Goal: Transaction & Acquisition: Purchase product/service

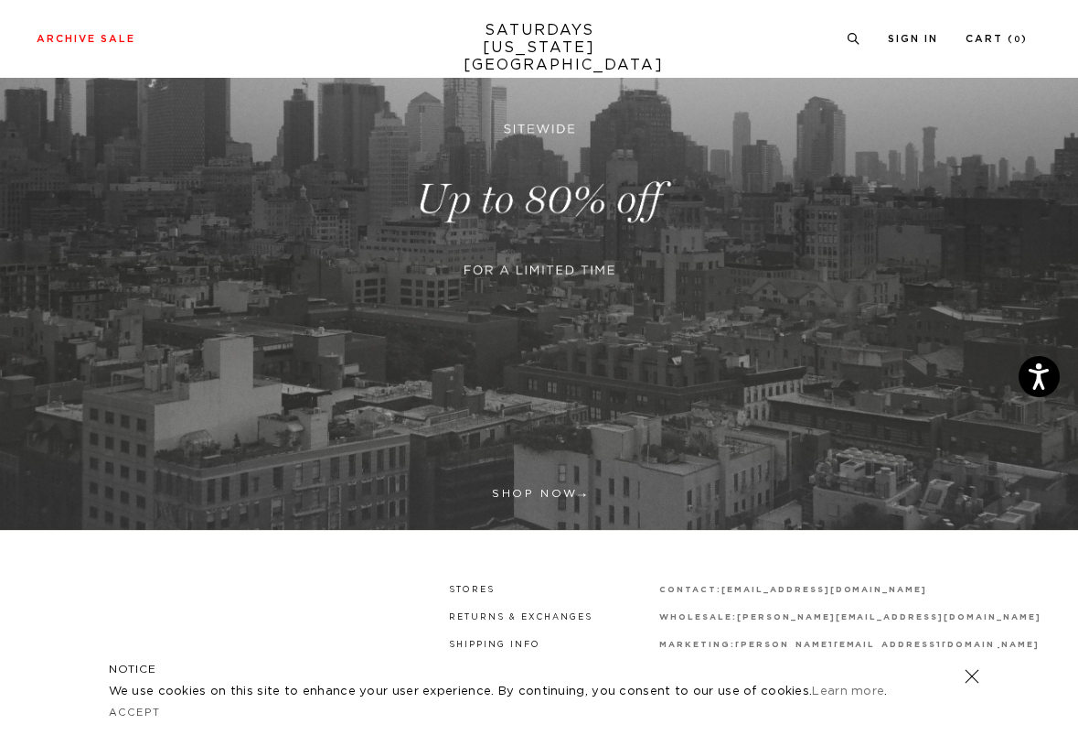
scroll to position [336, 0]
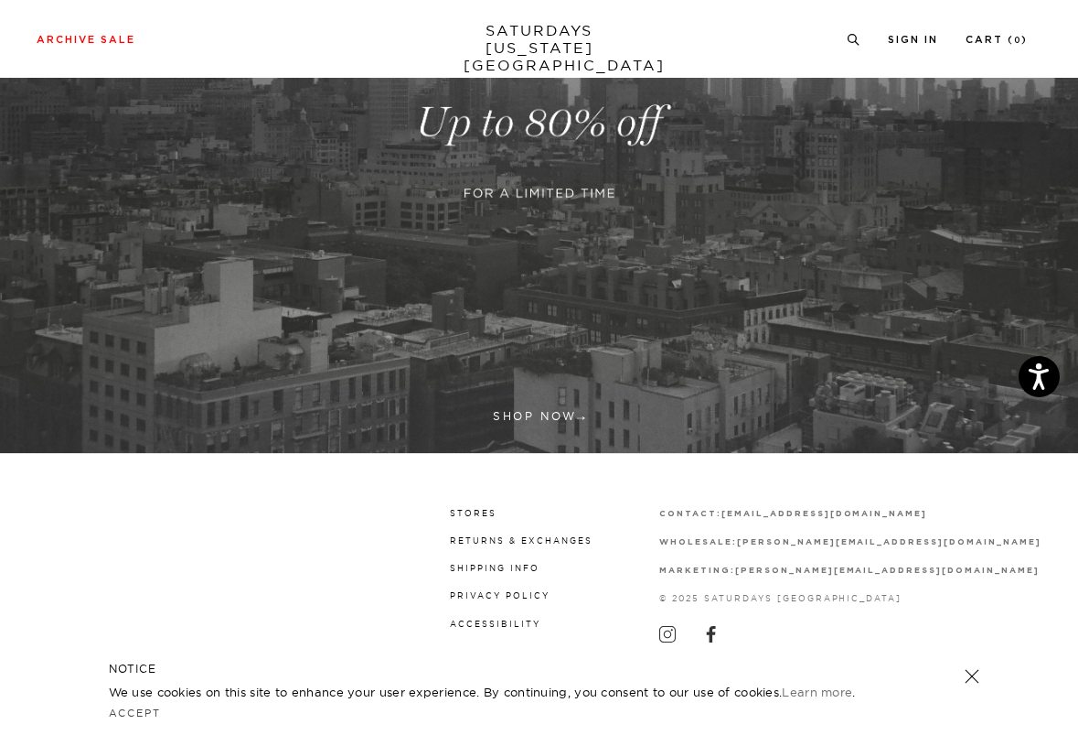
click at [542, 413] on link at bounding box center [539, 122] width 1078 height 660
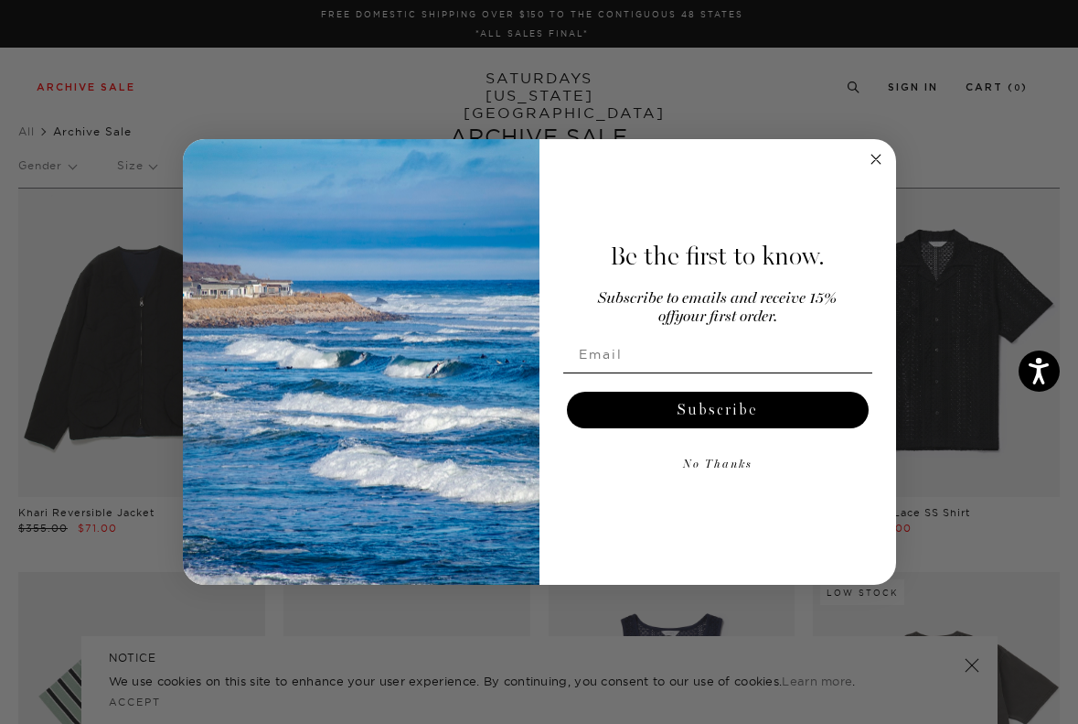
click at [871, 155] on circle "Close dialog" at bounding box center [875, 158] width 21 height 21
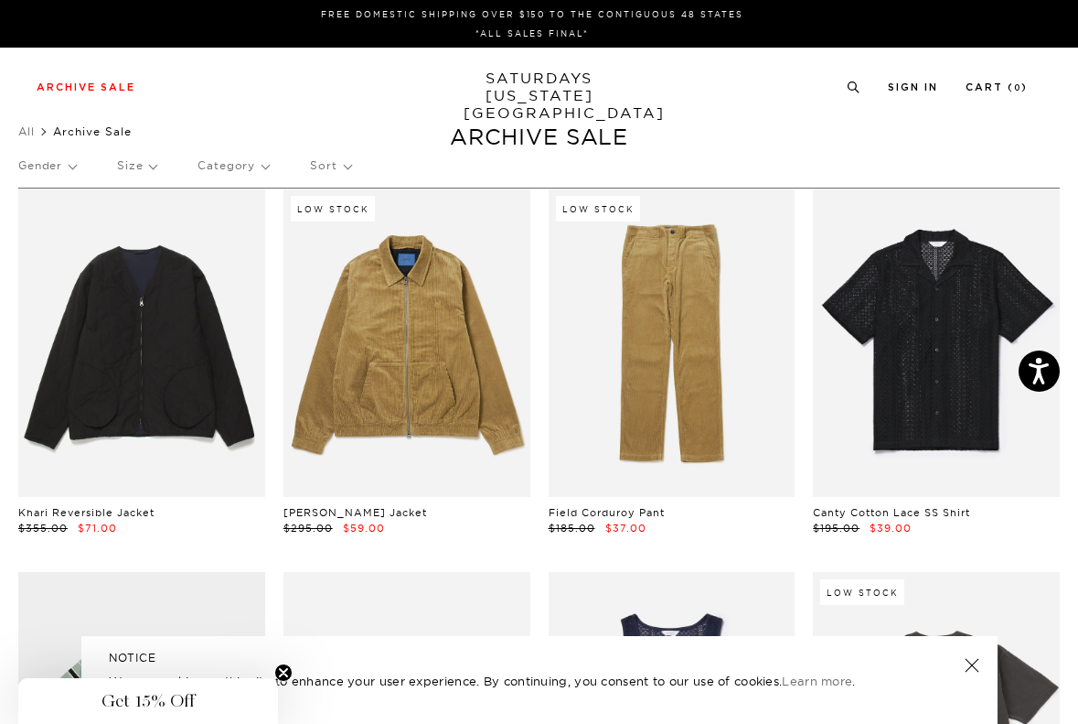
click at [145, 173] on p "Size" at bounding box center [136, 166] width 39 height 42
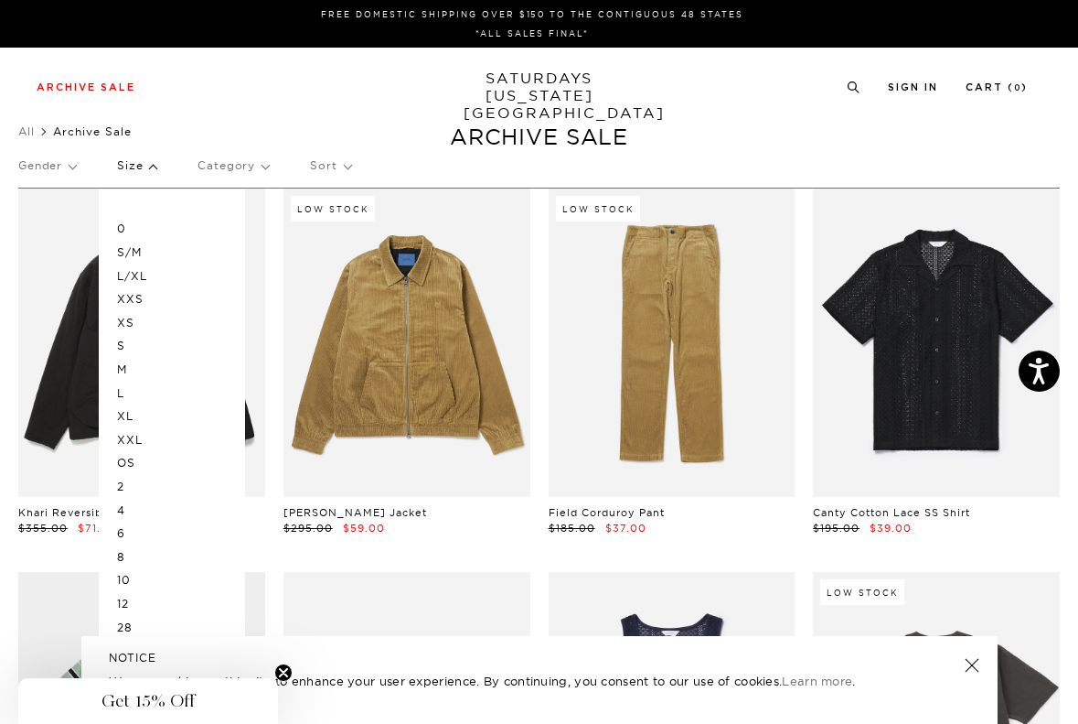
click at [130, 347] on p "S" at bounding box center [172, 346] width 110 height 24
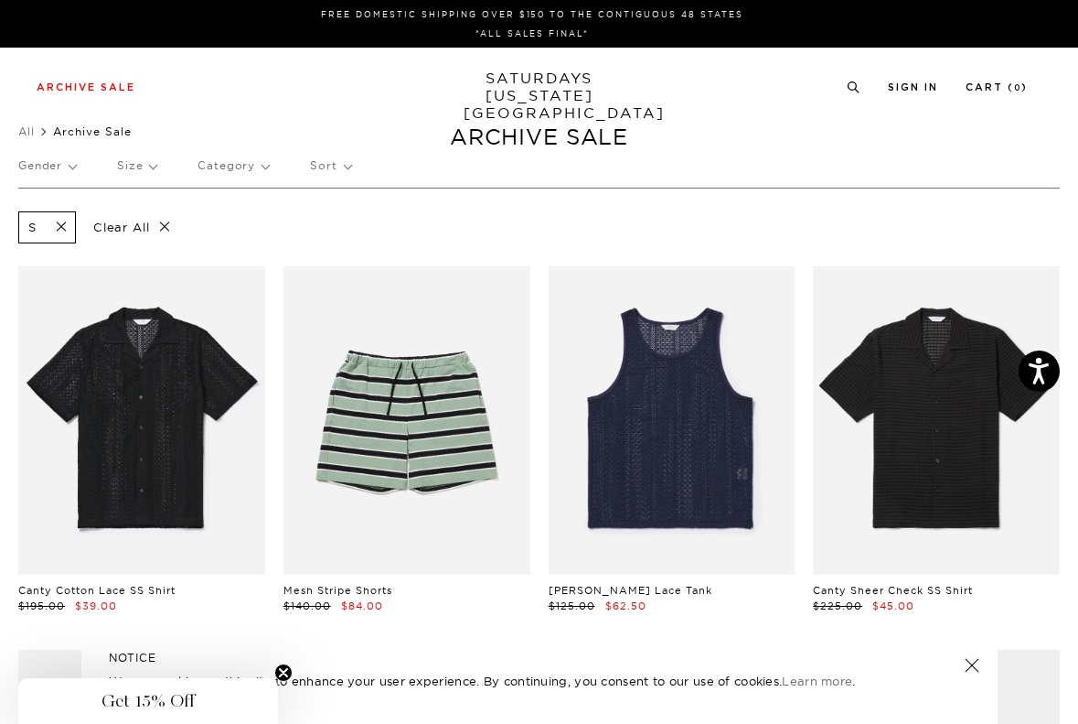
click at [133, 160] on p "Size" at bounding box center [136, 166] width 39 height 42
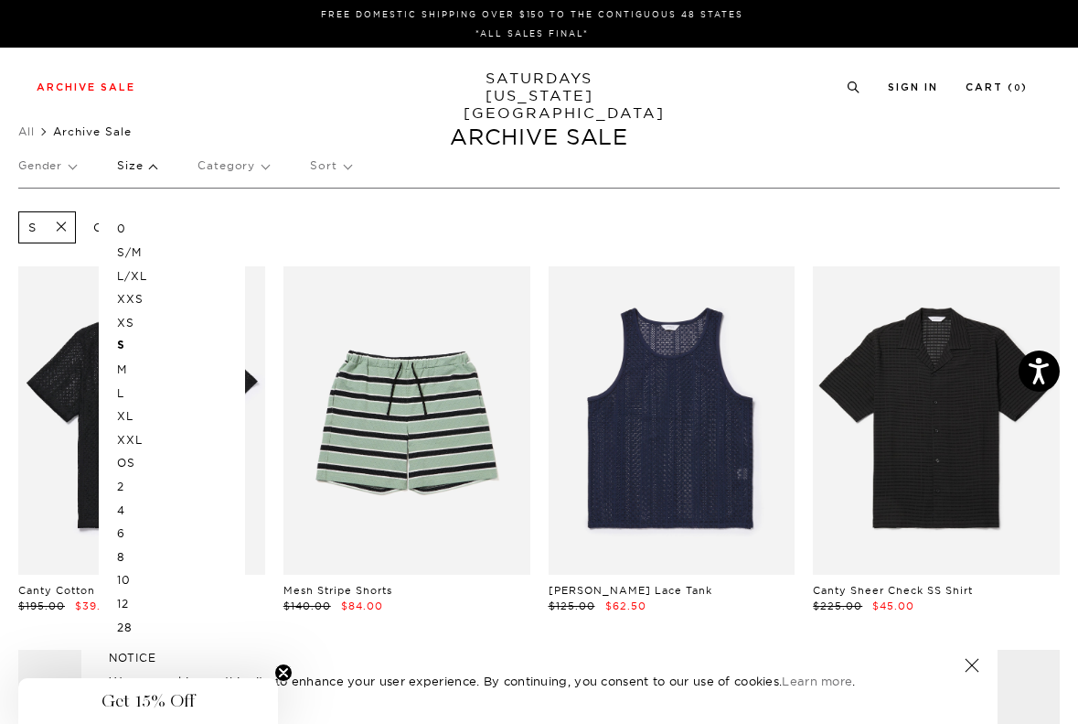
click at [132, 321] on p "XS" at bounding box center [172, 323] width 110 height 24
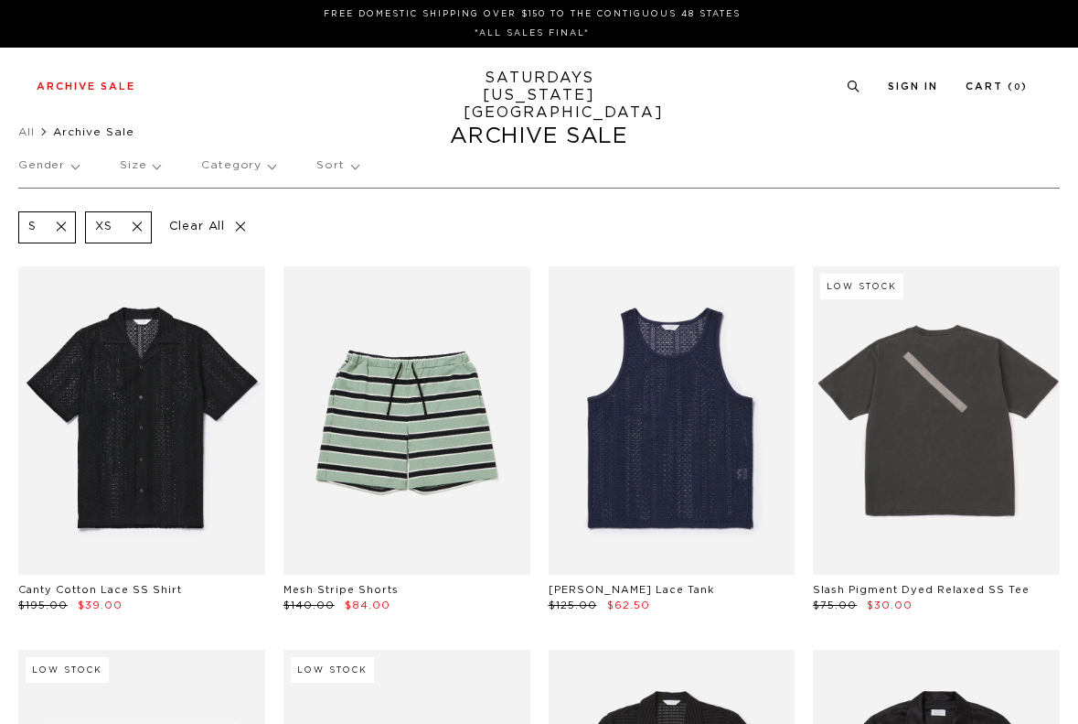
click at [141, 164] on p "Size" at bounding box center [140, 166] width 40 height 42
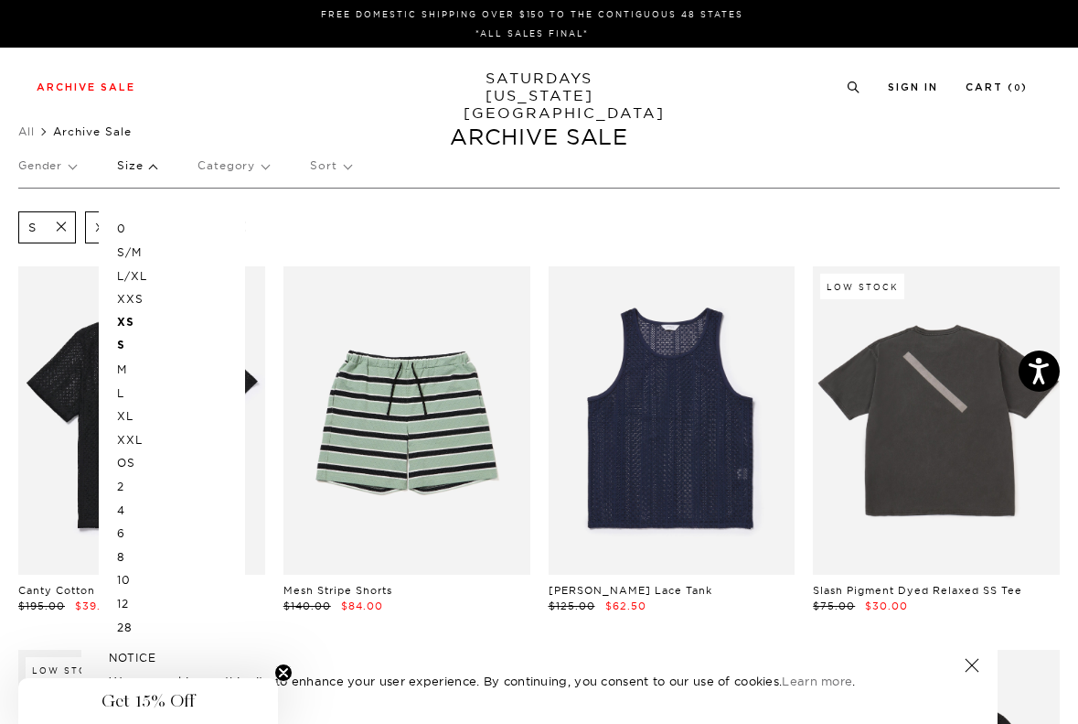
click at [123, 369] on p "M" at bounding box center [172, 370] width 110 height 24
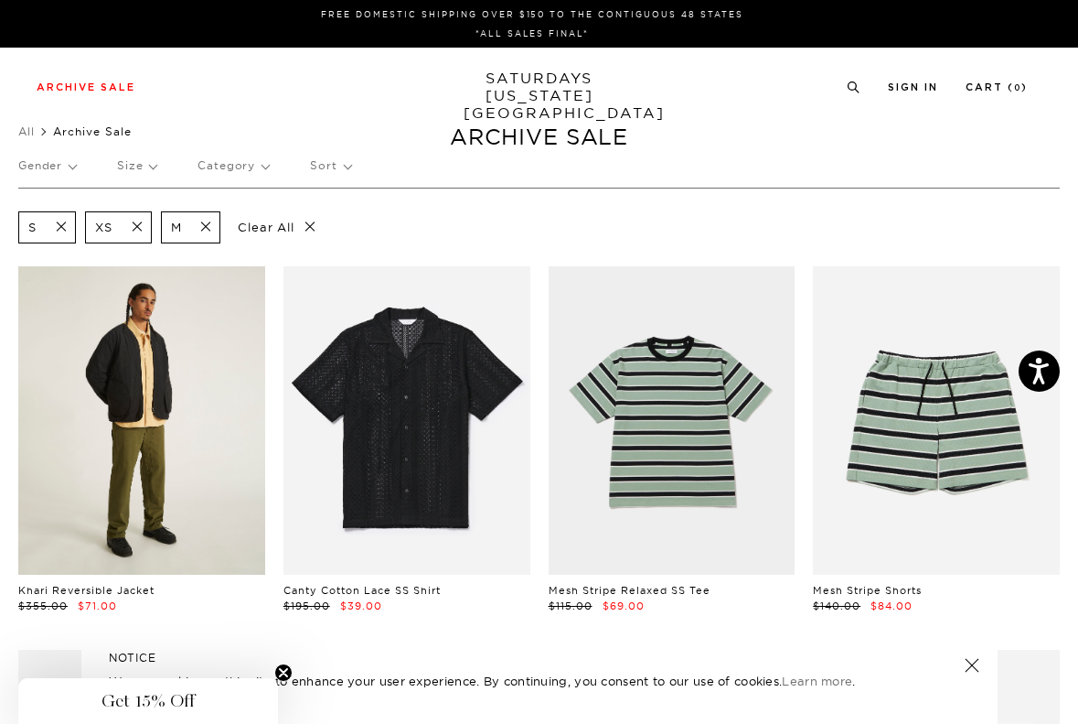
click at [198, 393] on link at bounding box center [141, 420] width 247 height 308
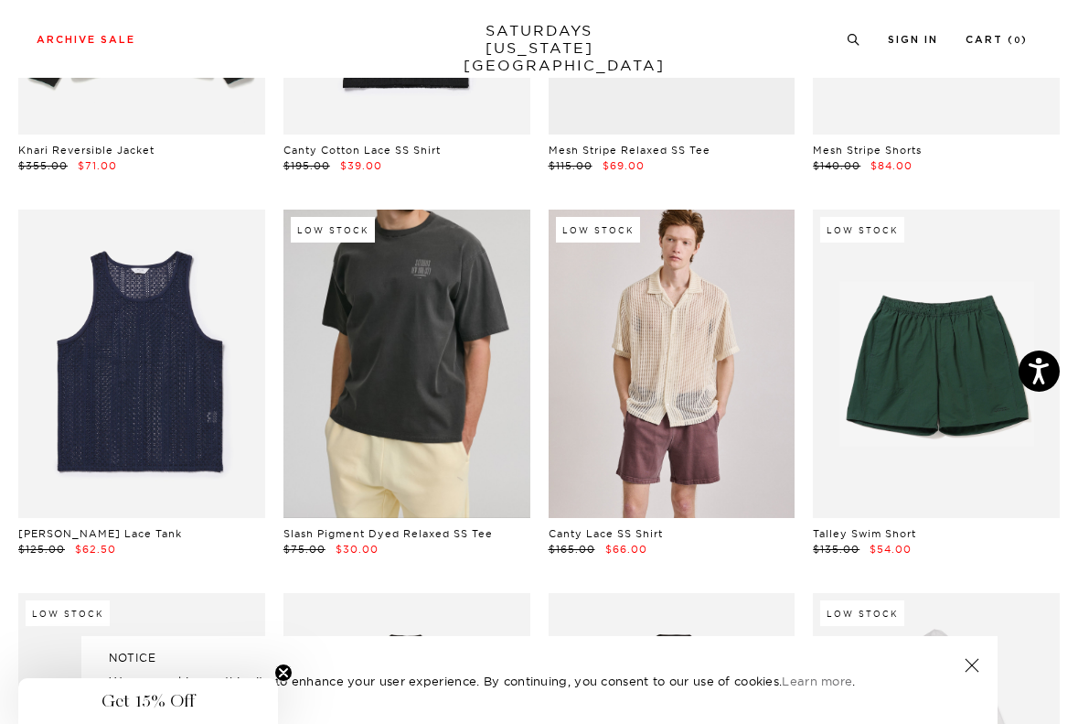
scroll to position [443, 0]
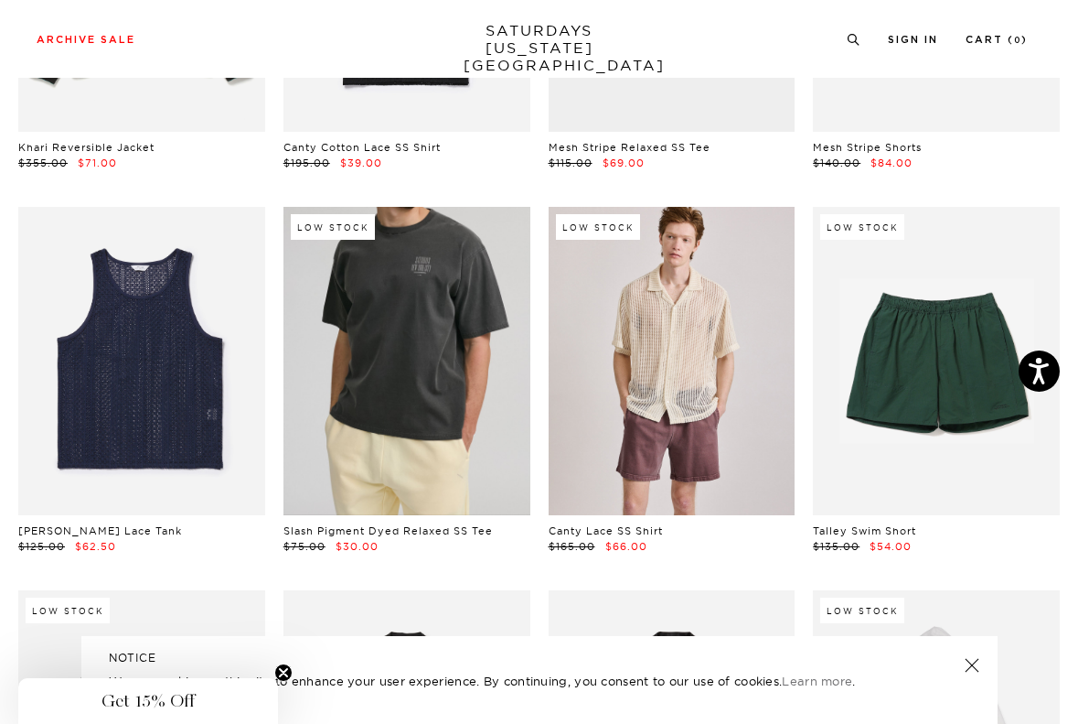
click at [382, 296] on link at bounding box center [407, 361] width 247 height 308
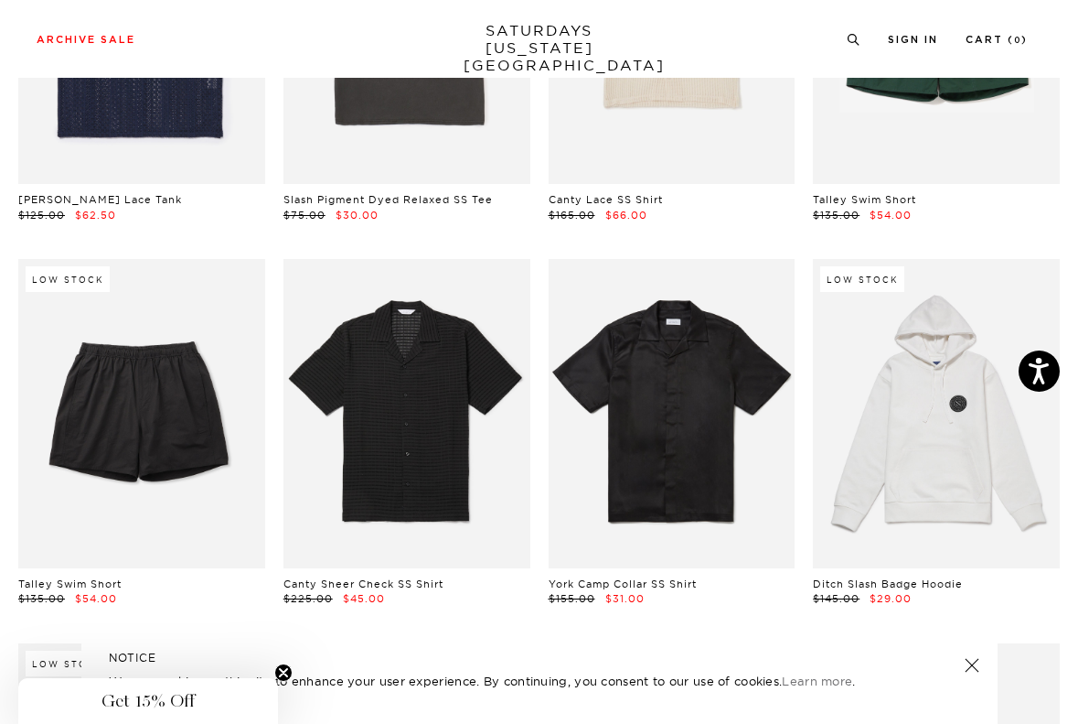
scroll to position [782, 0]
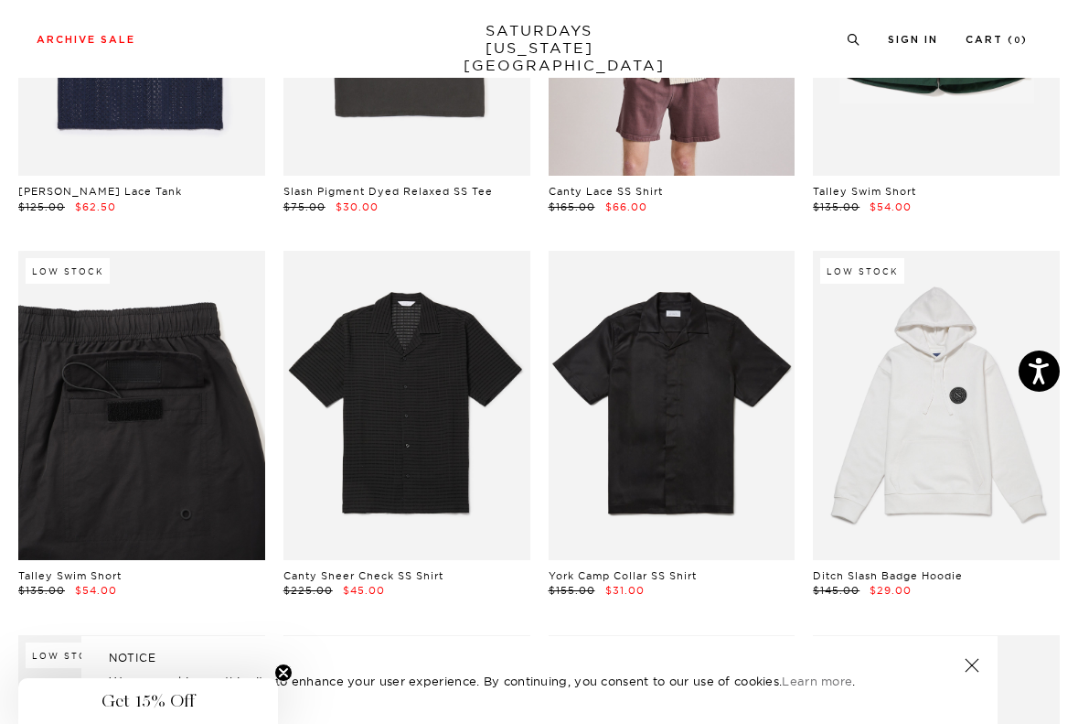
click at [163, 406] on link at bounding box center [141, 405] width 247 height 308
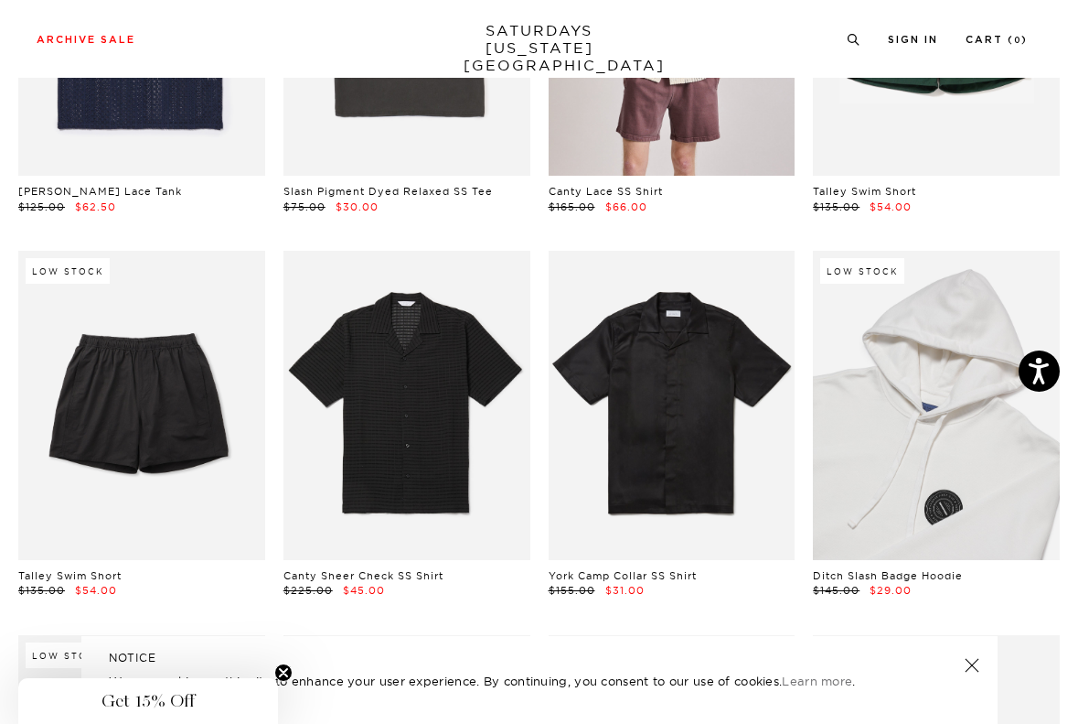
click at [981, 424] on link at bounding box center [936, 405] width 247 height 308
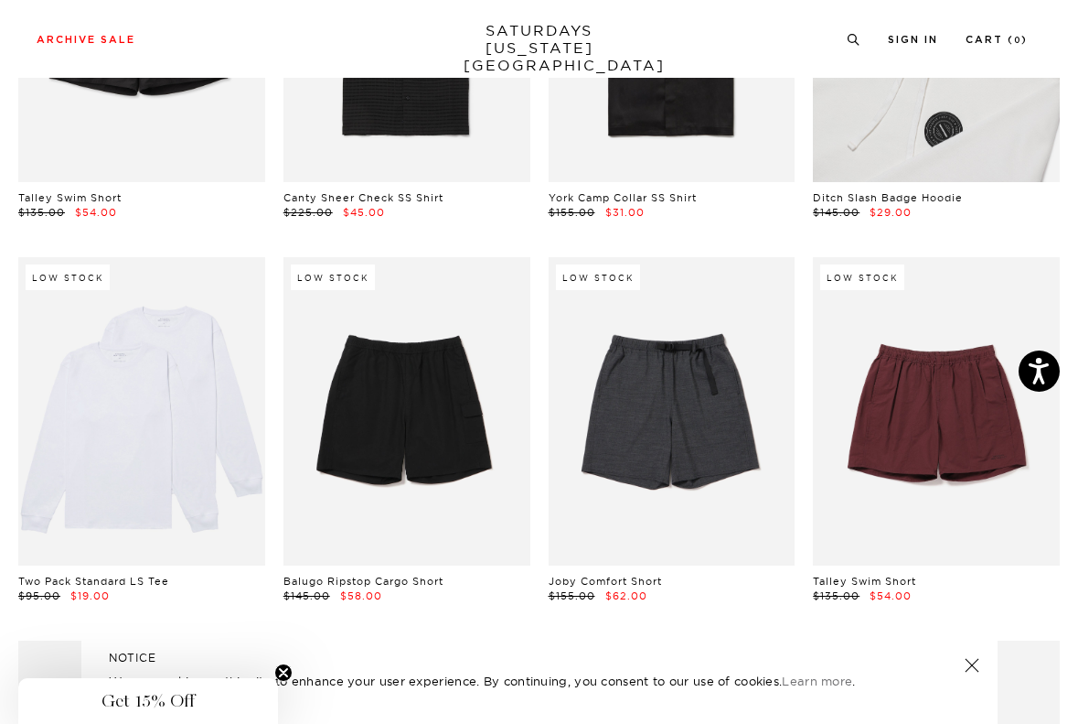
scroll to position [1164, 0]
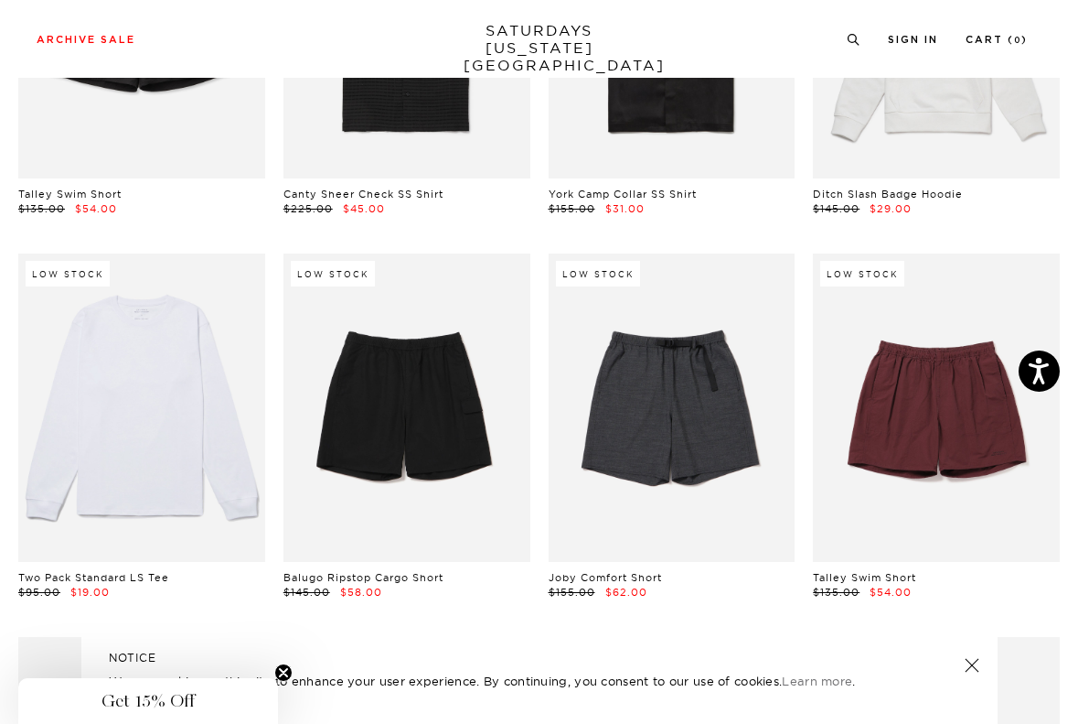
click at [177, 443] on link at bounding box center [141, 407] width 247 height 308
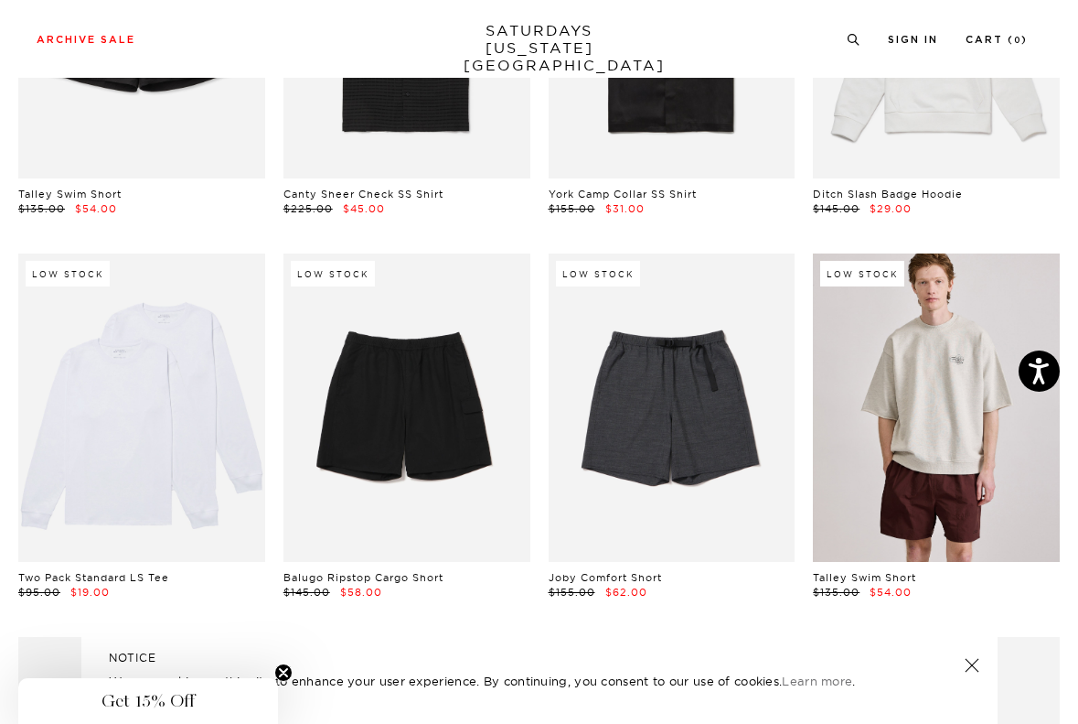
click at [950, 486] on link at bounding box center [936, 407] width 247 height 308
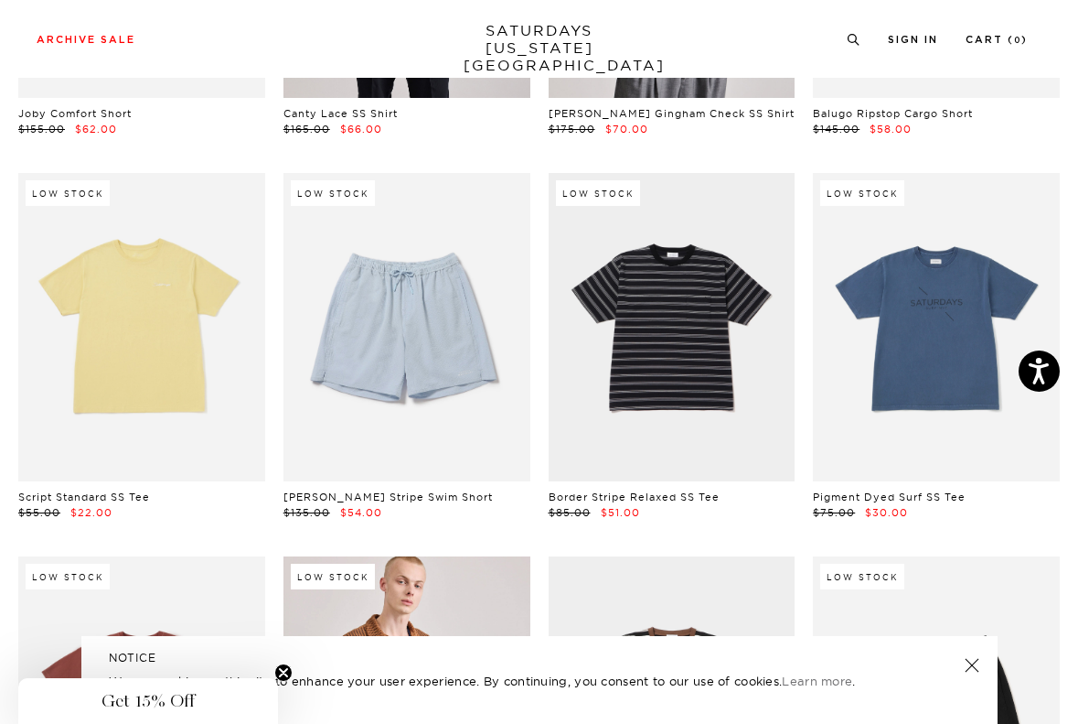
scroll to position [2012, 0]
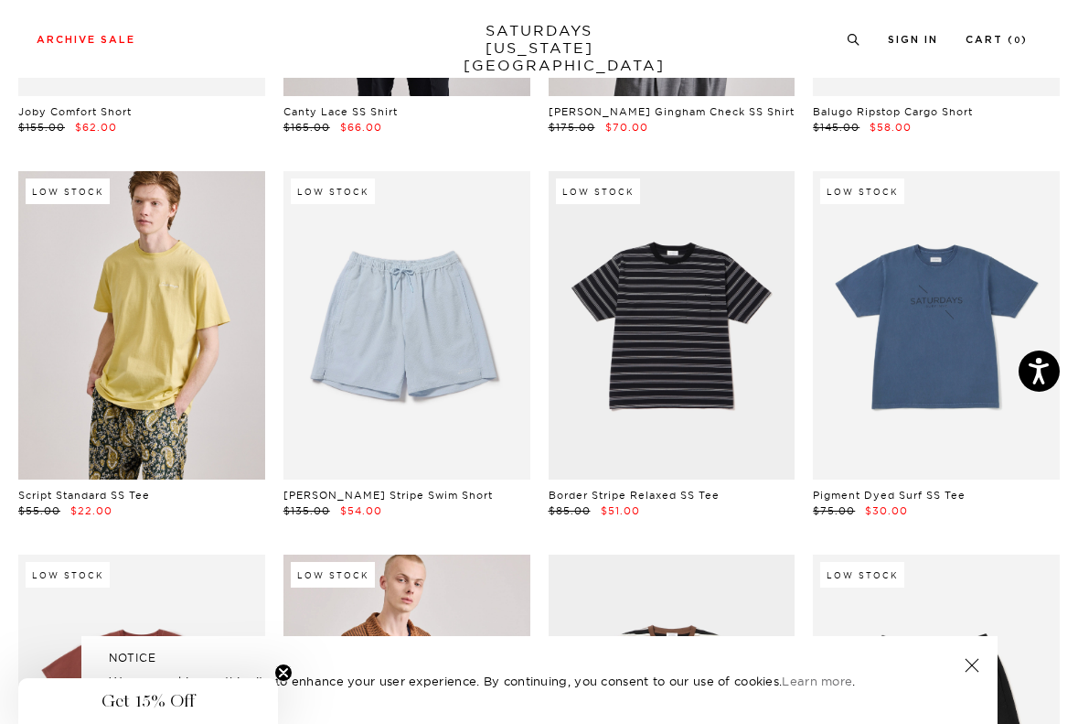
click at [95, 388] on link at bounding box center [141, 325] width 247 height 308
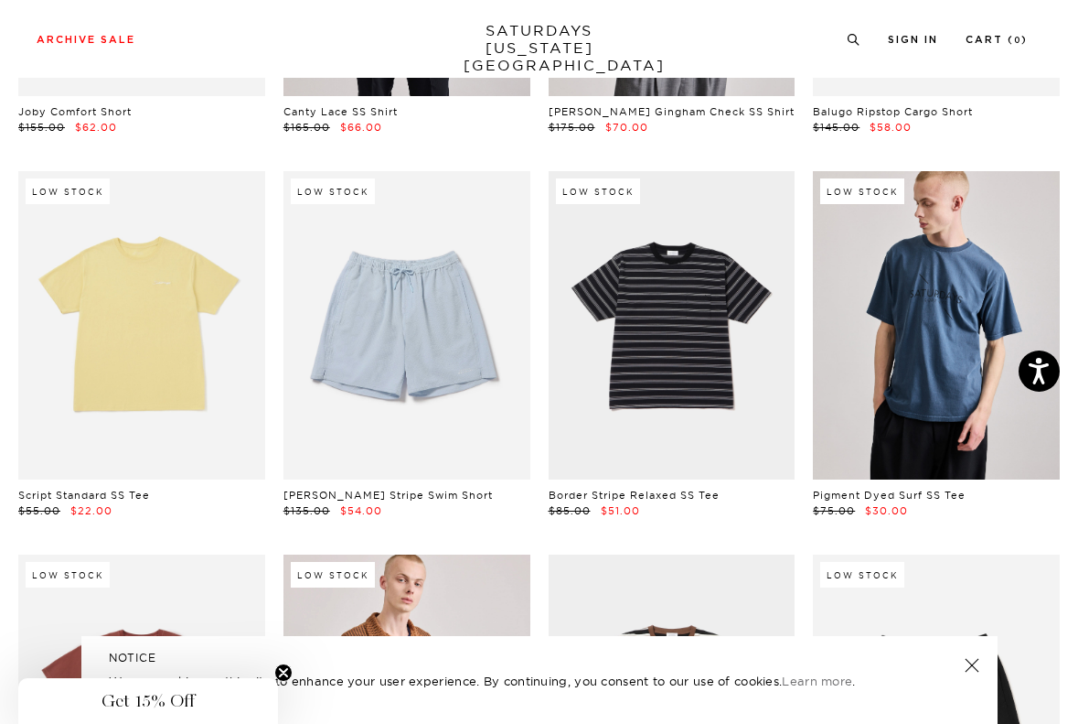
click at [906, 318] on link at bounding box center [936, 325] width 247 height 308
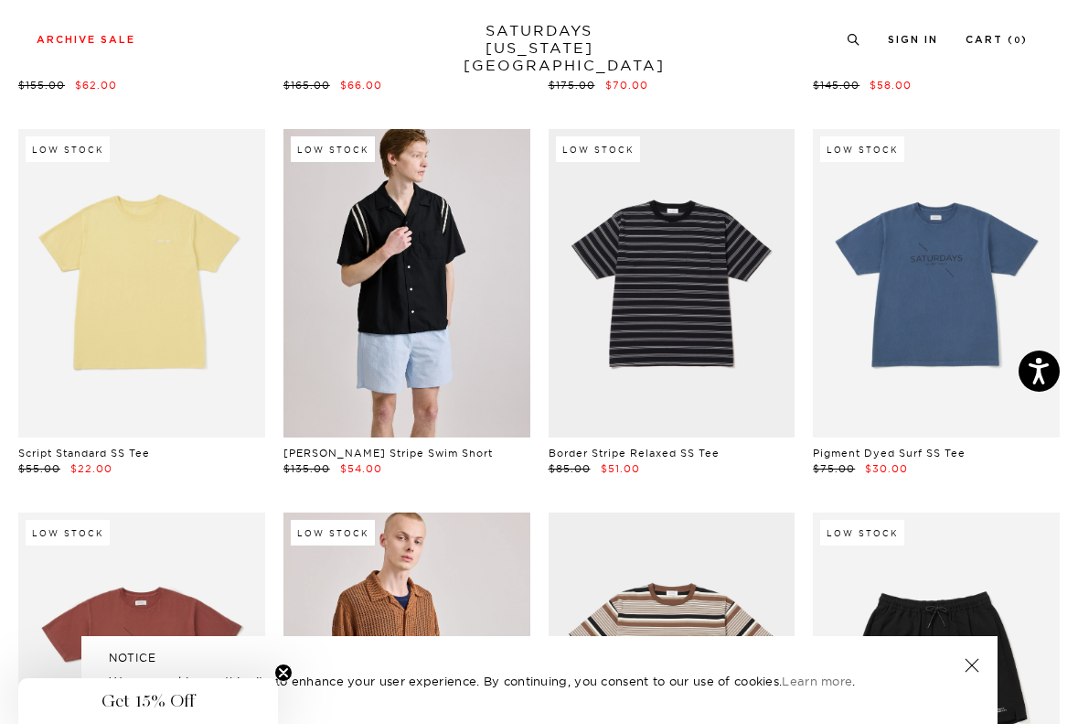
scroll to position [2055, 0]
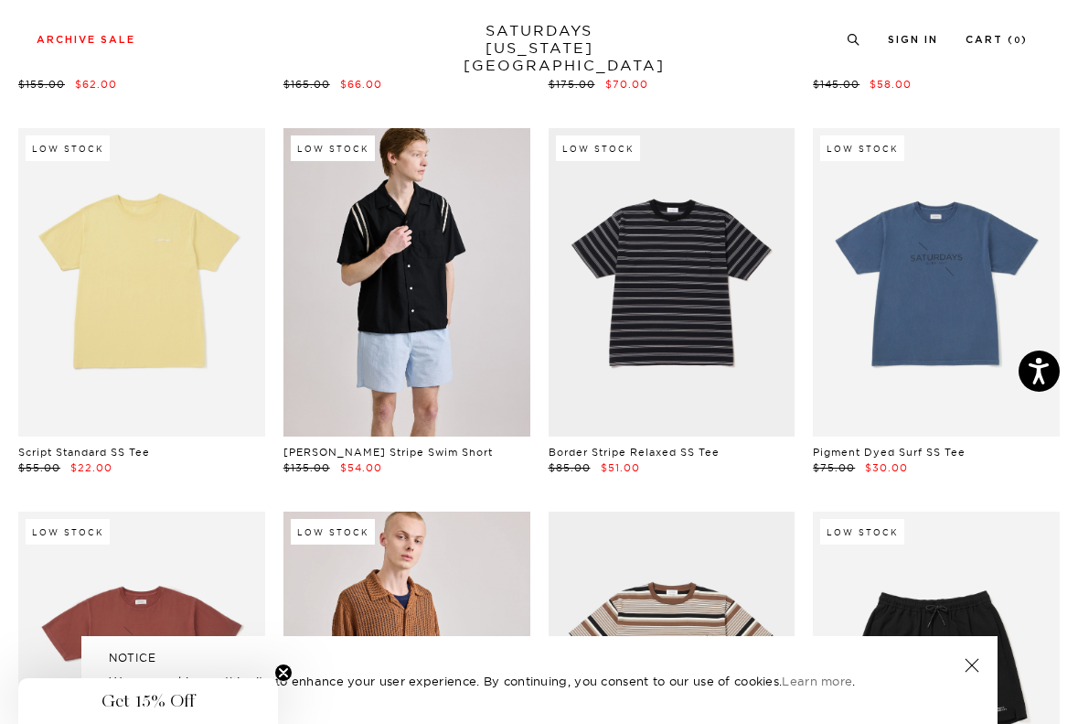
click at [503, 331] on link at bounding box center [407, 282] width 247 height 308
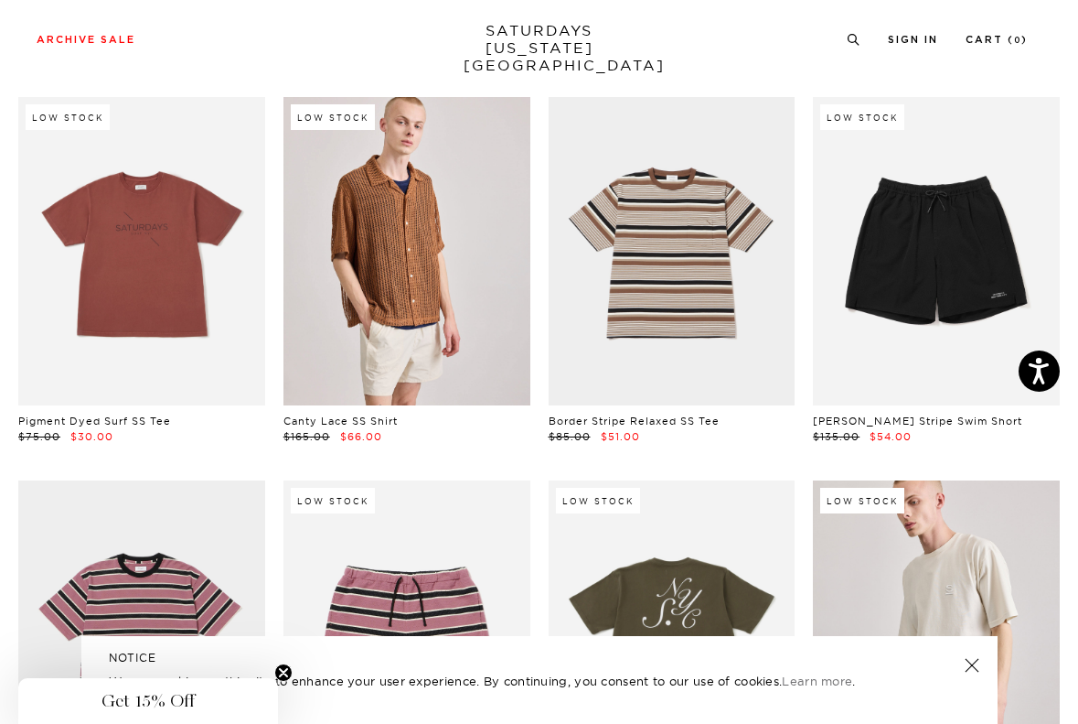
scroll to position [2469, 0]
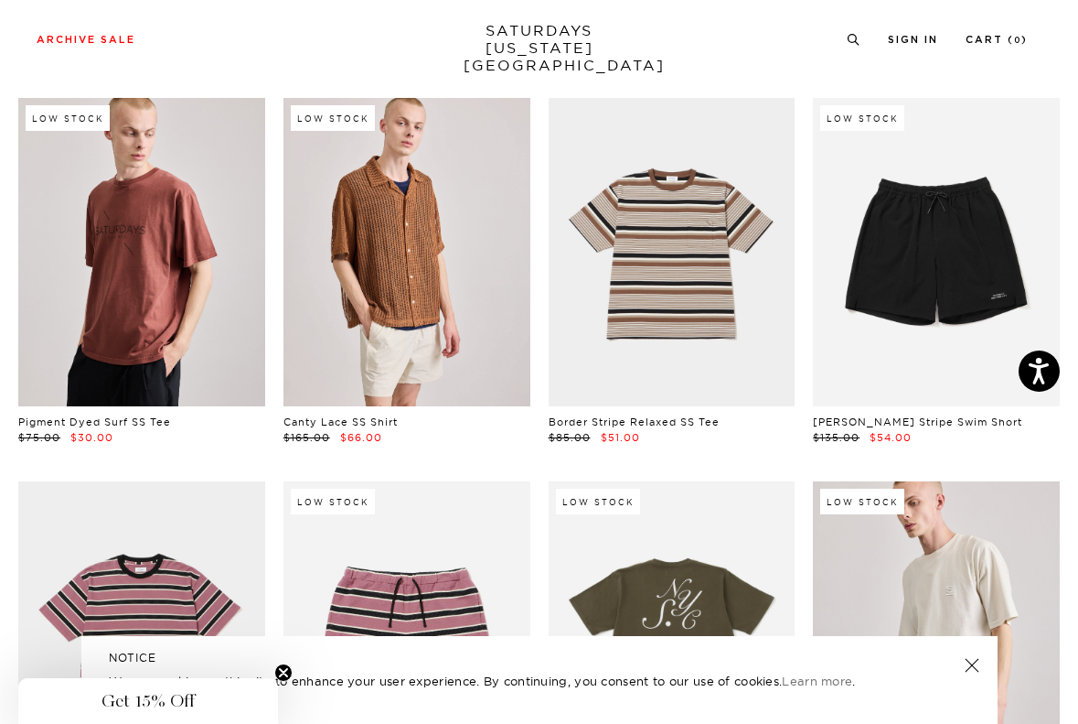
click at [189, 250] on link at bounding box center [141, 252] width 247 height 308
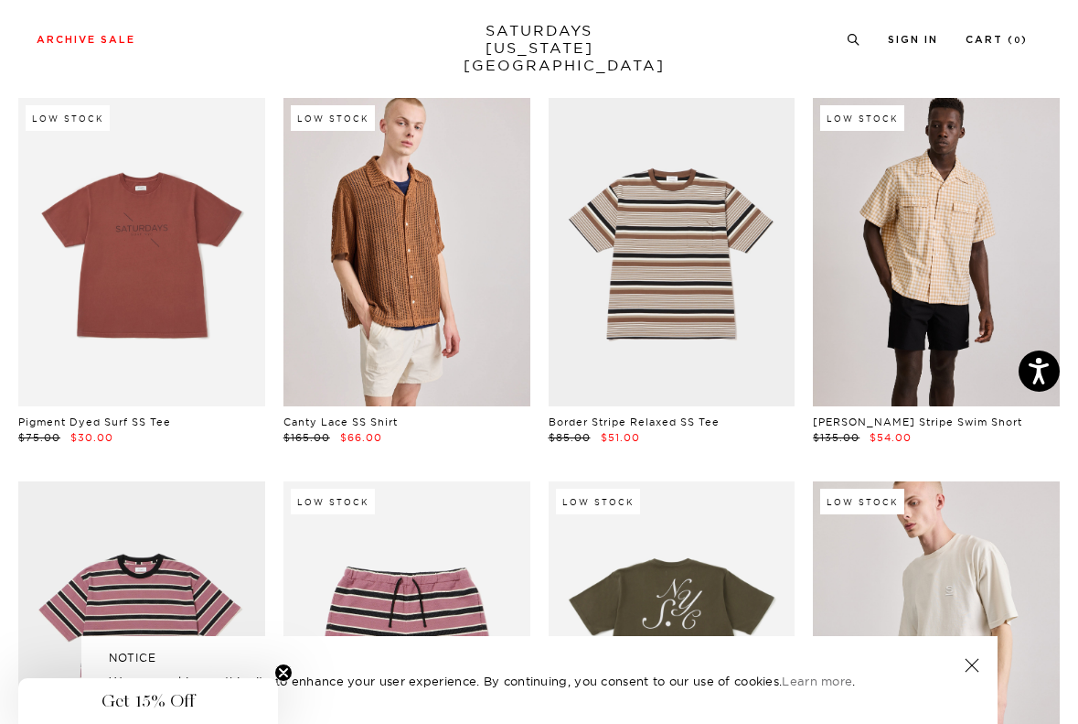
click at [864, 190] on link at bounding box center [936, 252] width 247 height 308
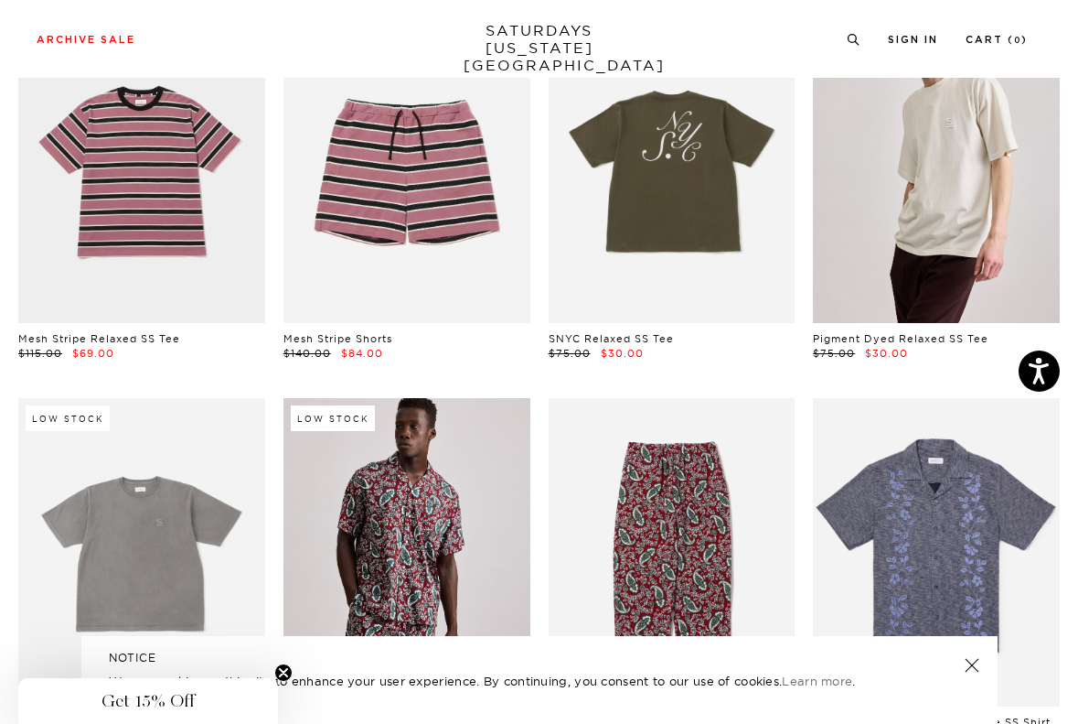
scroll to position [2880, 0]
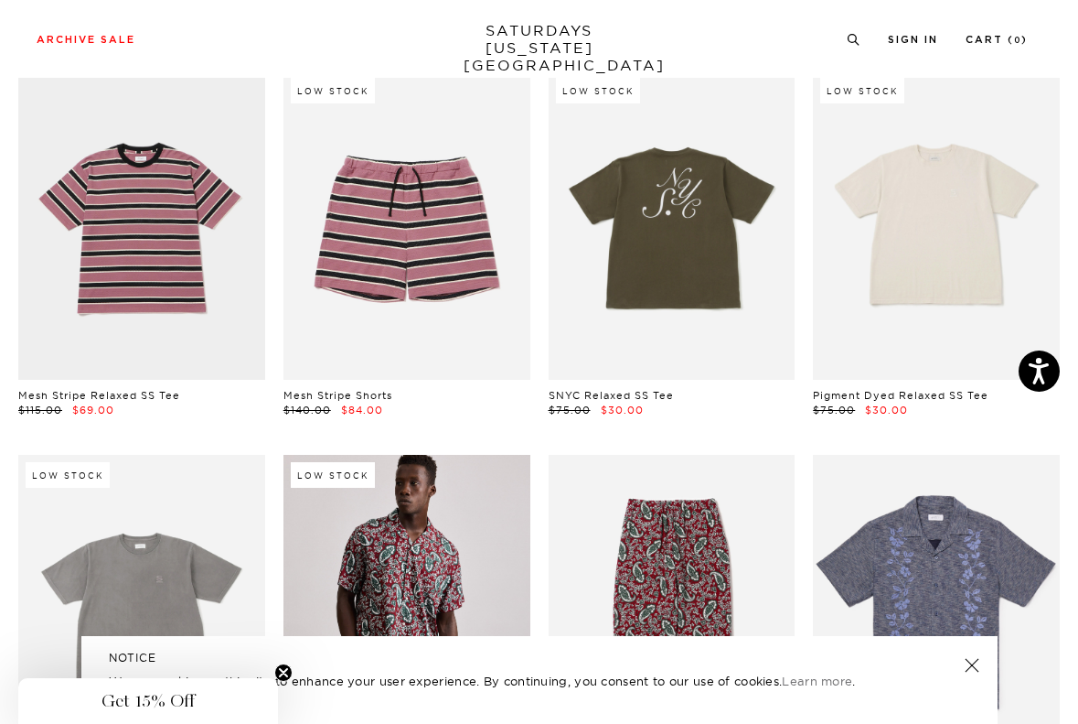
click at [992, 209] on link at bounding box center [936, 224] width 247 height 308
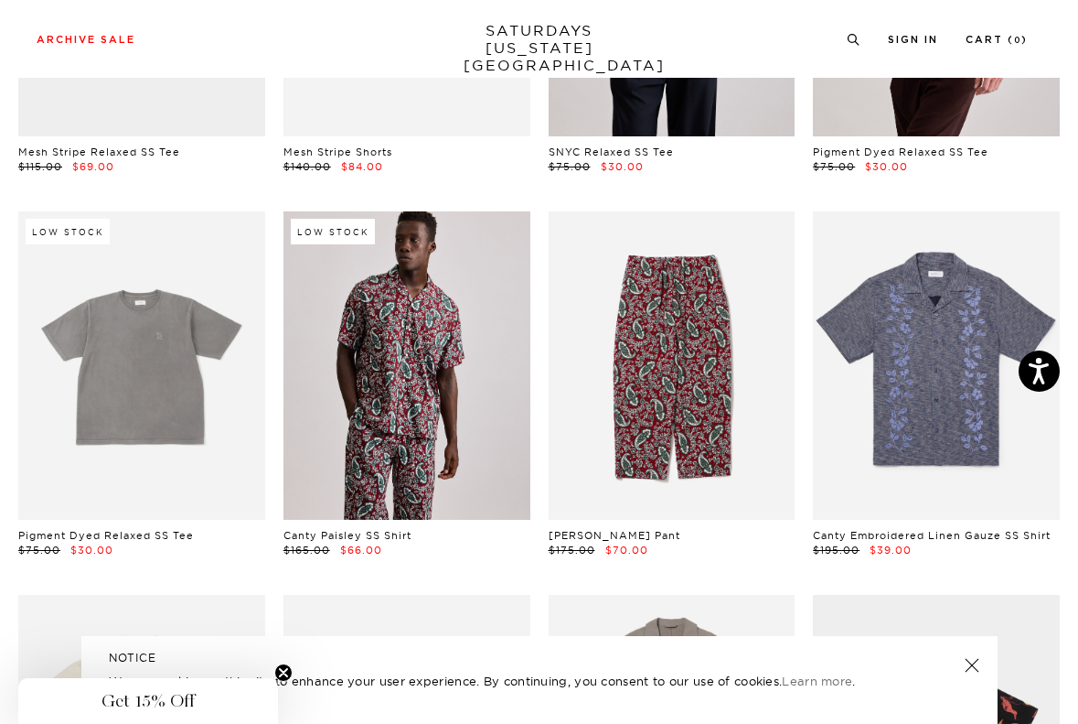
scroll to position [3138, 0]
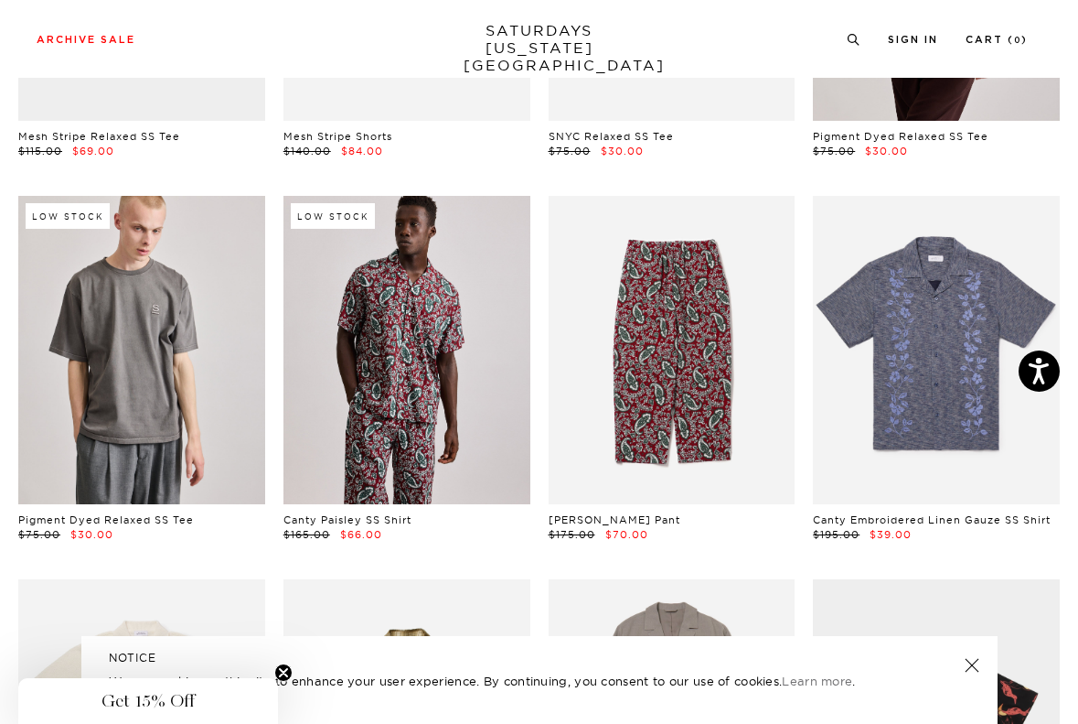
click at [223, 366] on link at bounding box center [141, 350] width 247 height 308
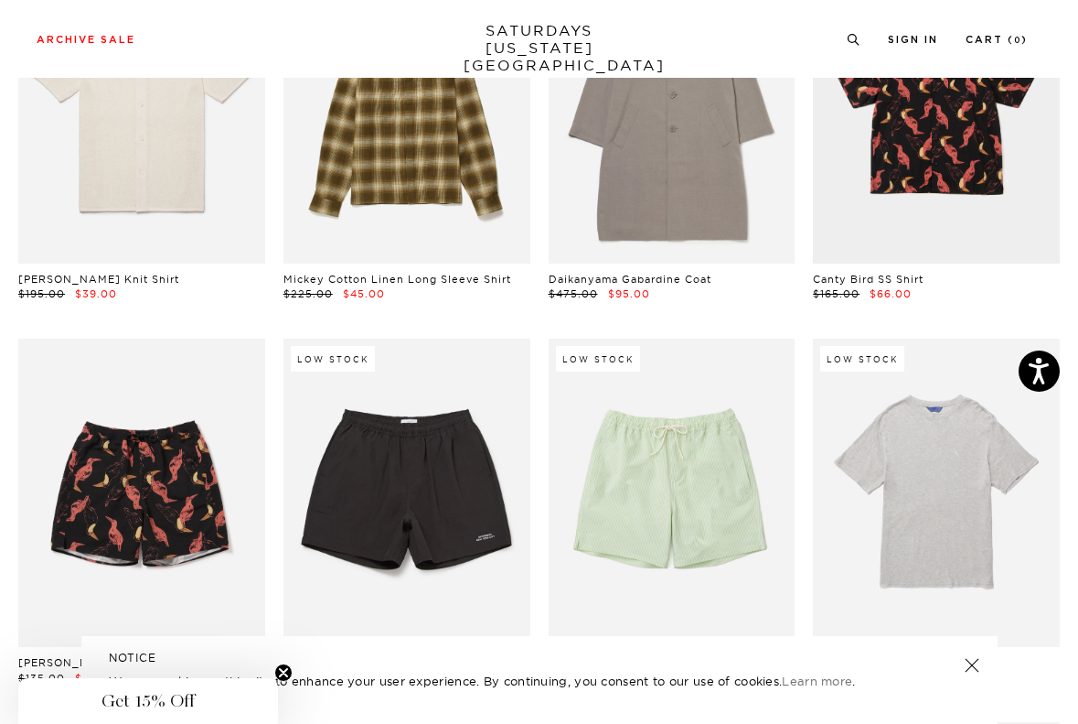
scroll to position [3842, 0]
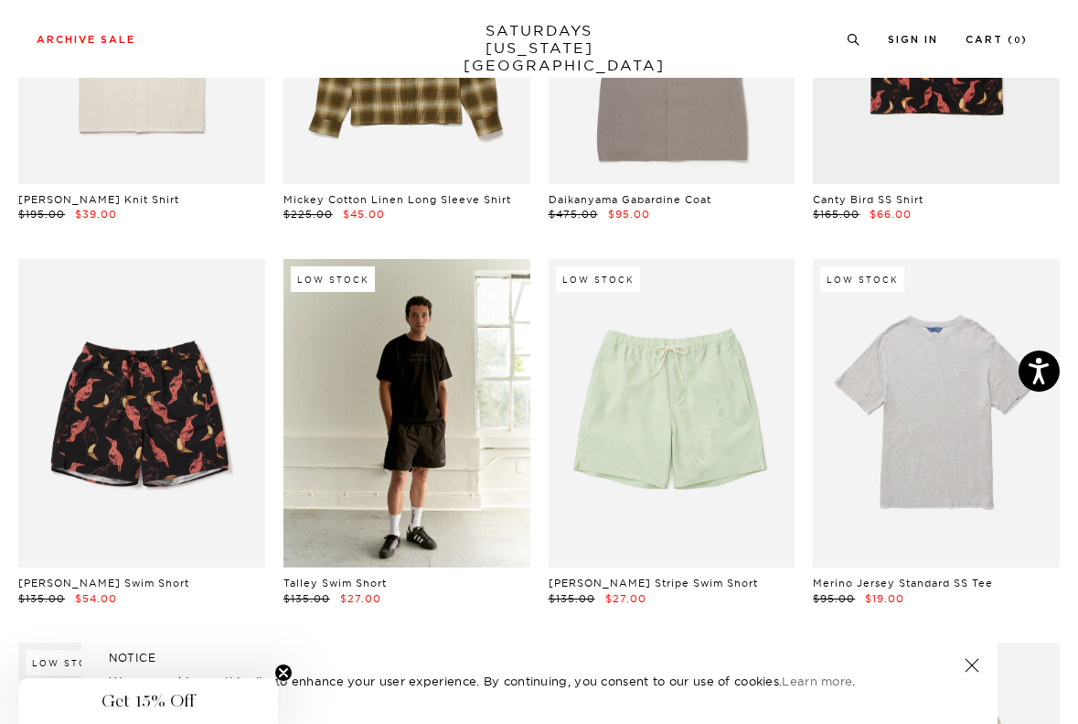
click at [416, 401] on link at bounding box center [407, 413] width 247 height 308
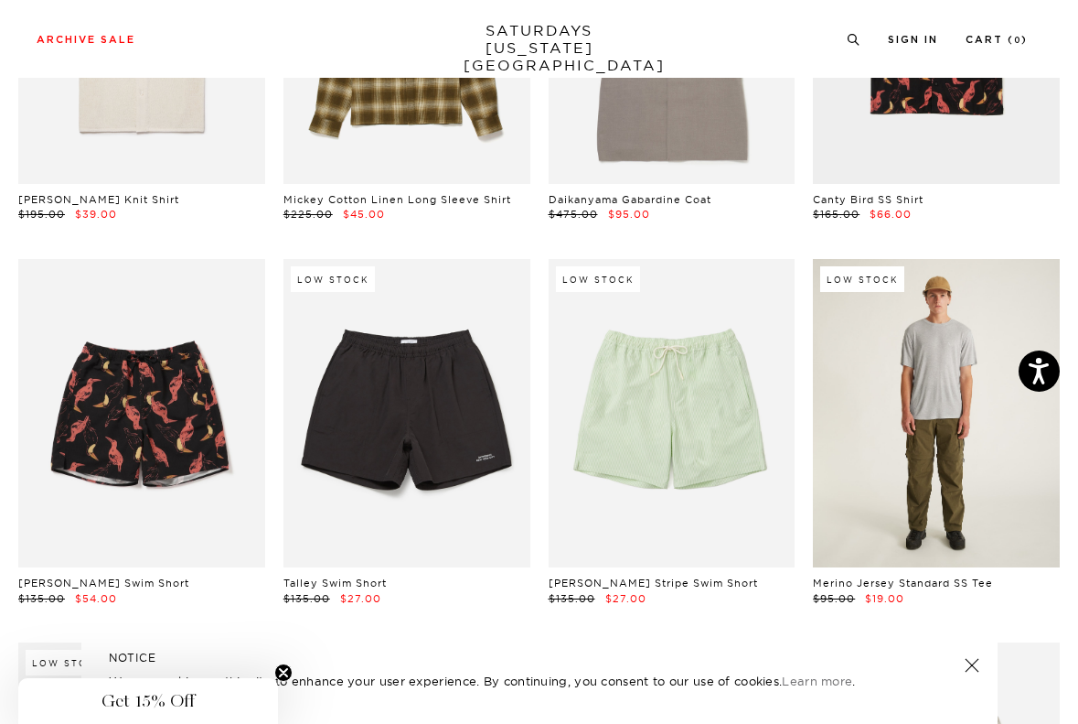
click at [929, 413] on link at bounding box center [936, 413] width 247 height 308
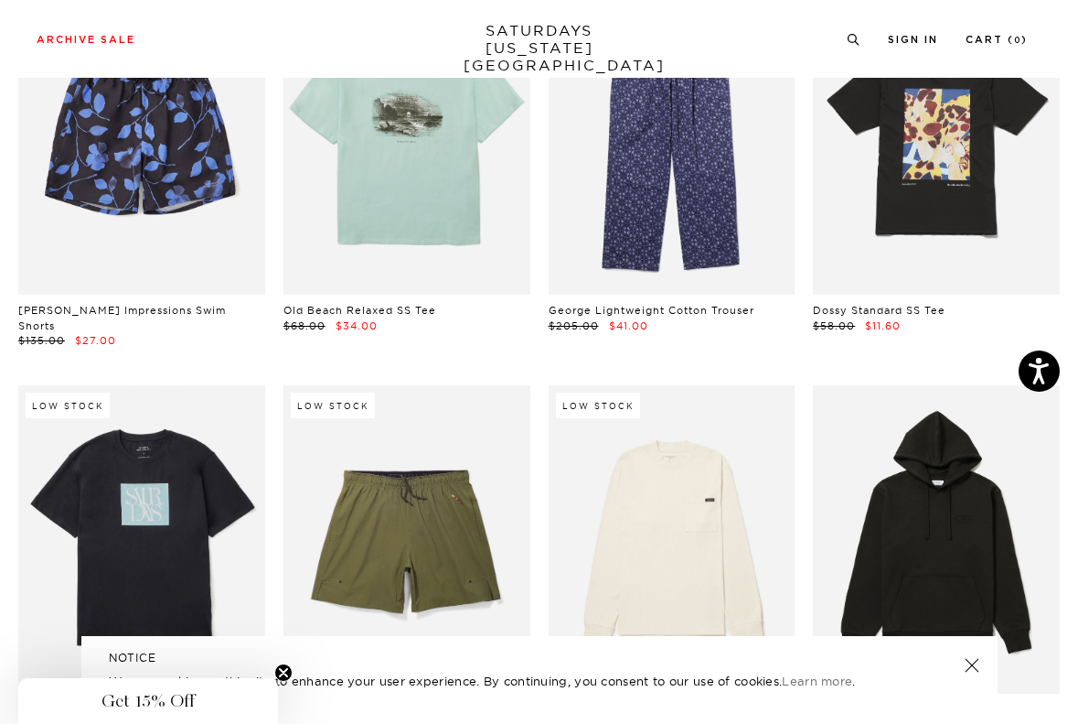
scroll to position [4896, 0]
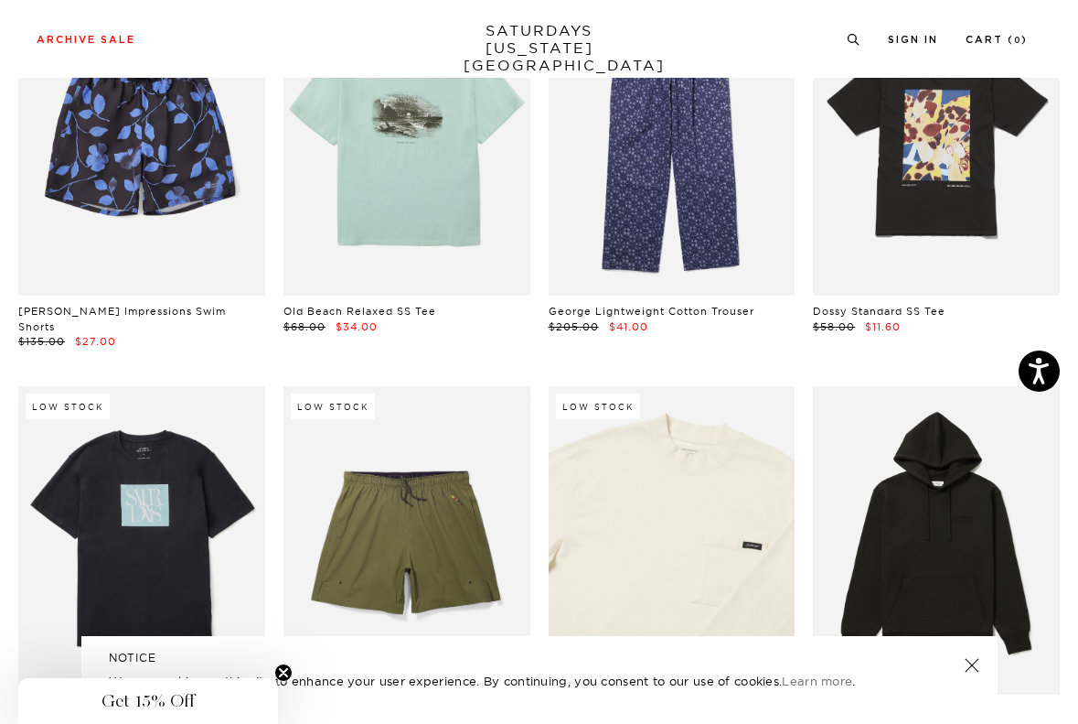
click at [638, 427] on link at bounding box center [672, 540] width 247 height 308
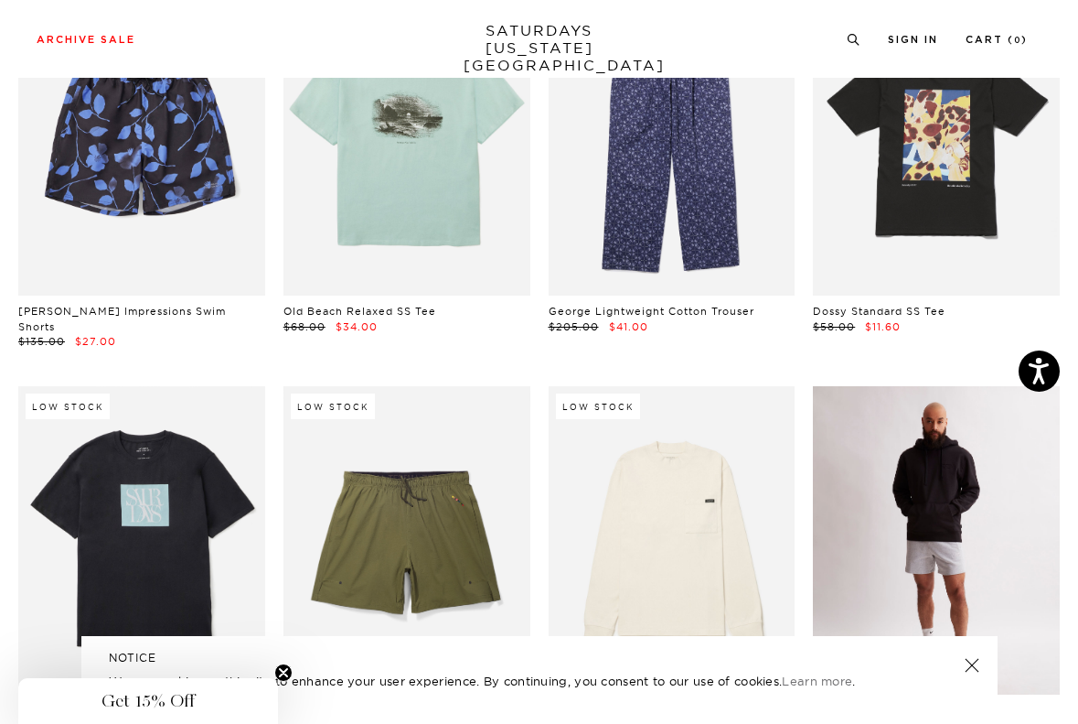
click at [956, 507] on link at bounding box center [936, 540] width 247 height 308
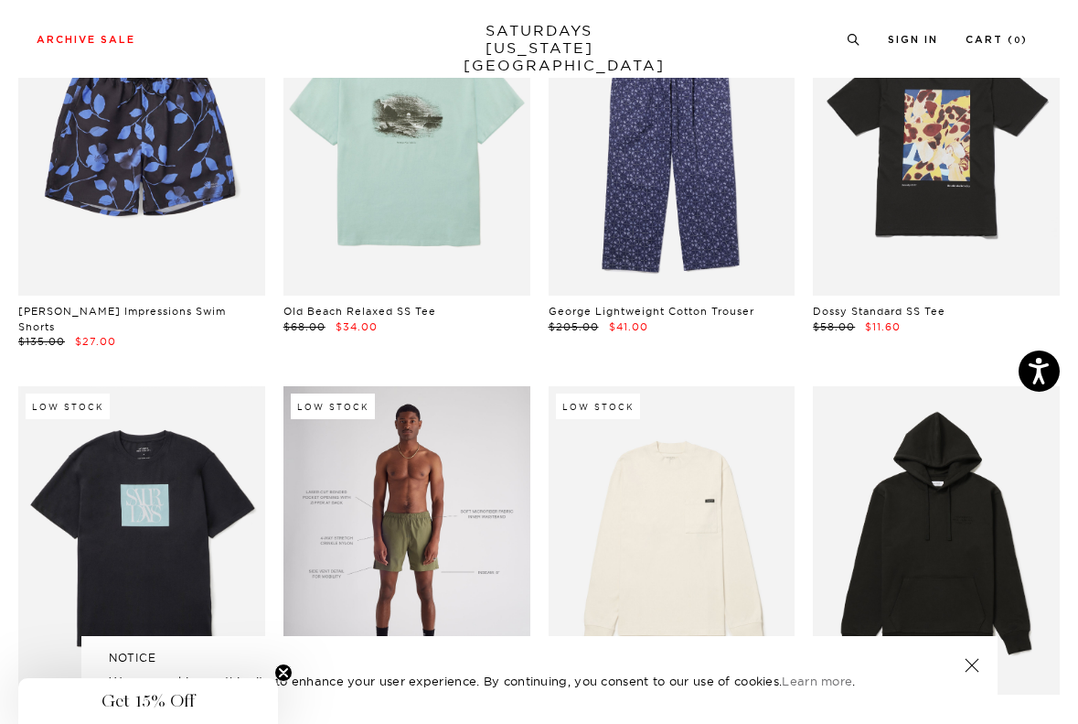
click at [476, 510] on link at bounding box center [407, 540] width 247 height 308
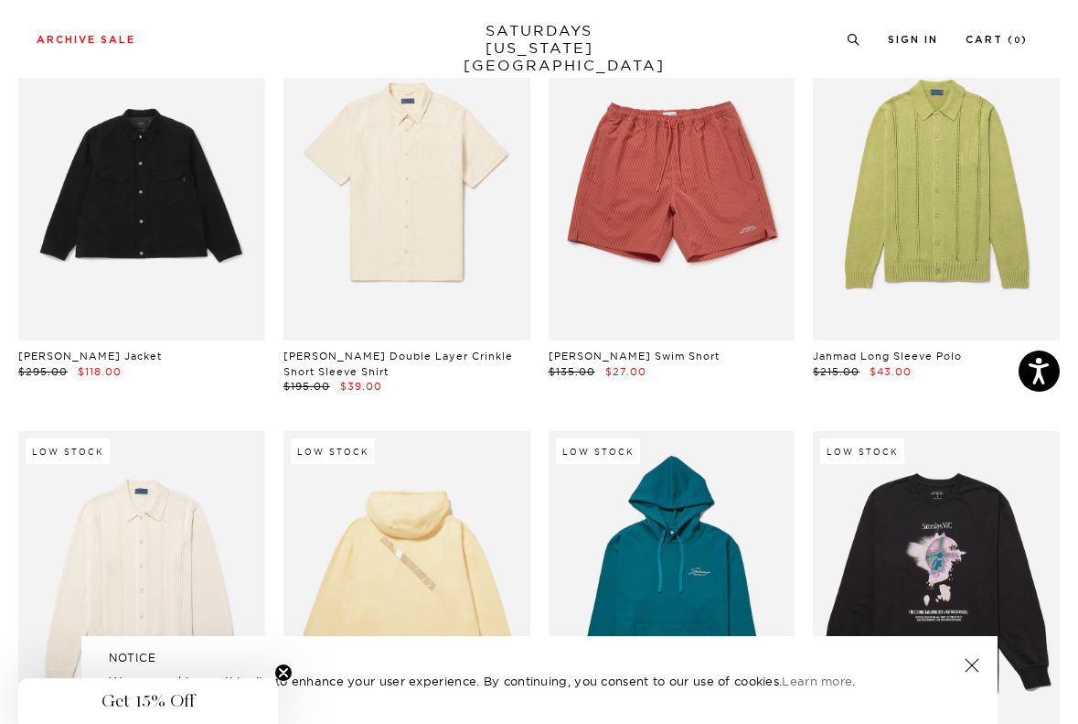
scroll to position [7929, 0]
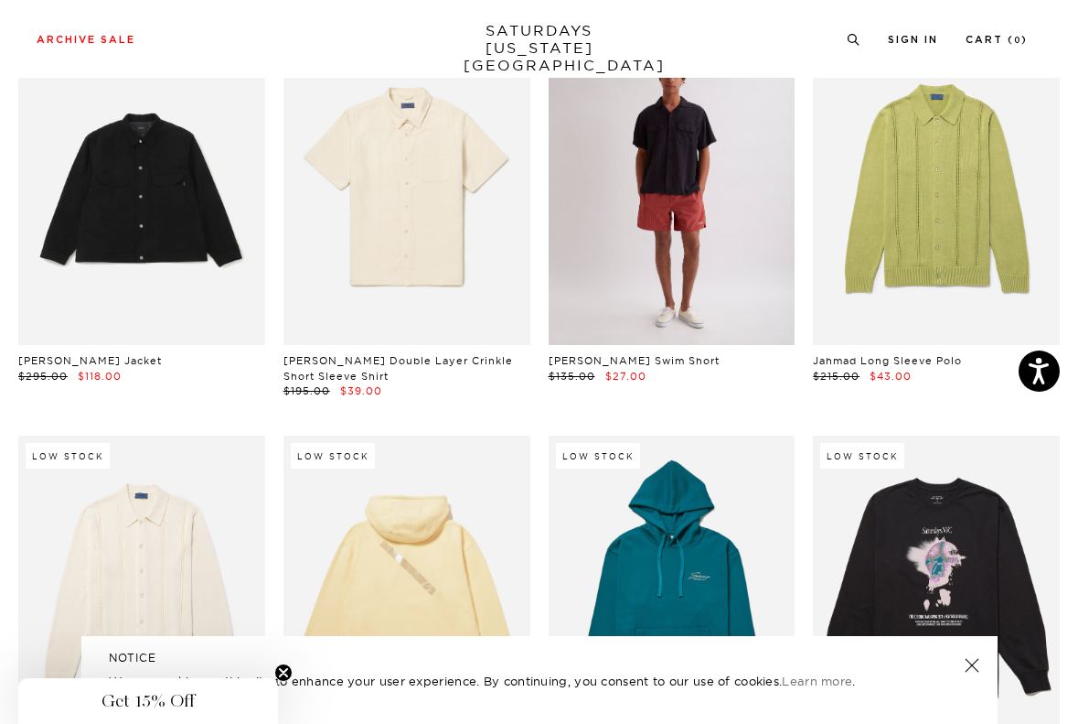
click at [647, 243] on link at bounding box center [672, 191] width 247 height 308
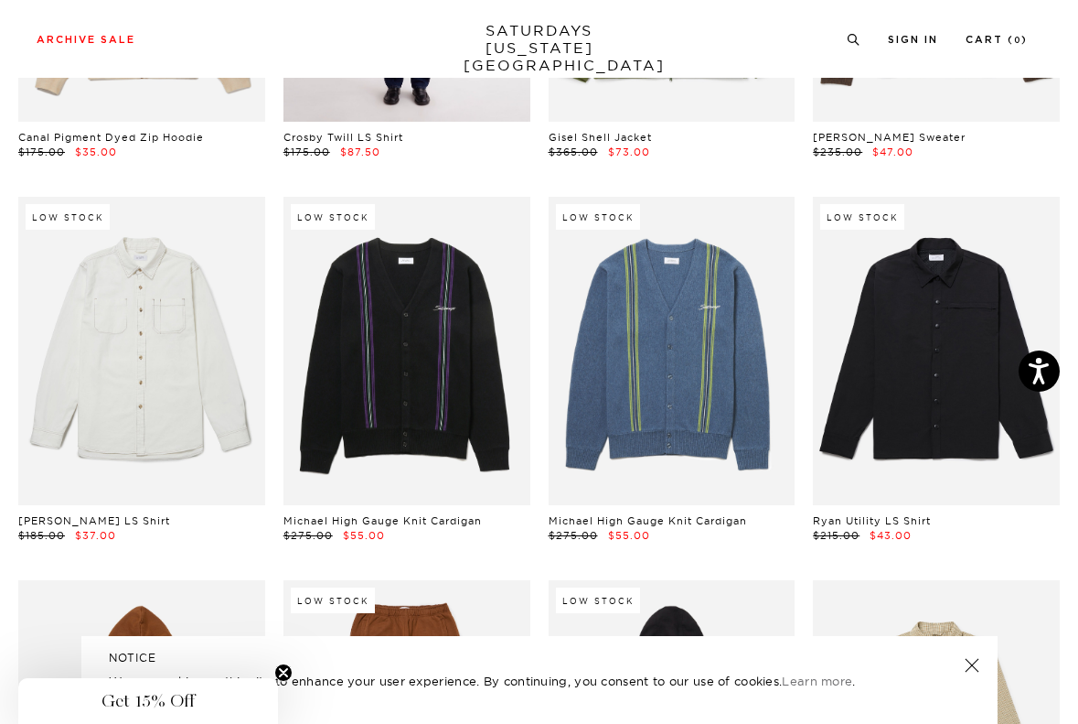
scroll to position [10893, 0]
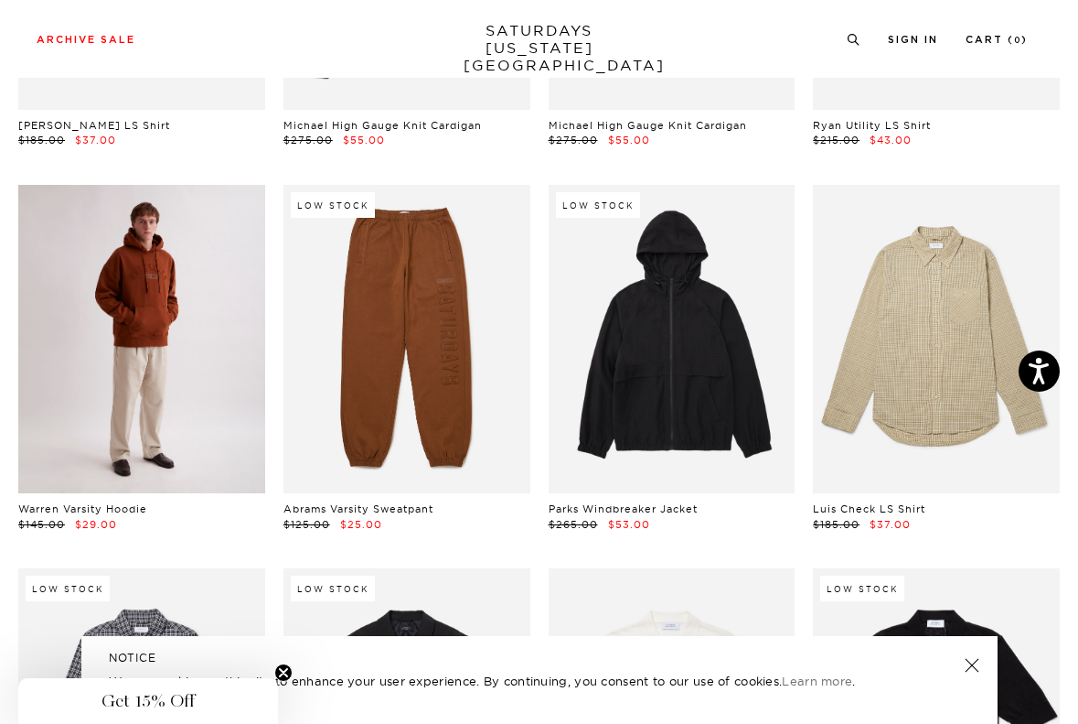
click at [116, 296] on link at bounding box center [141, 339] width 247 height 308
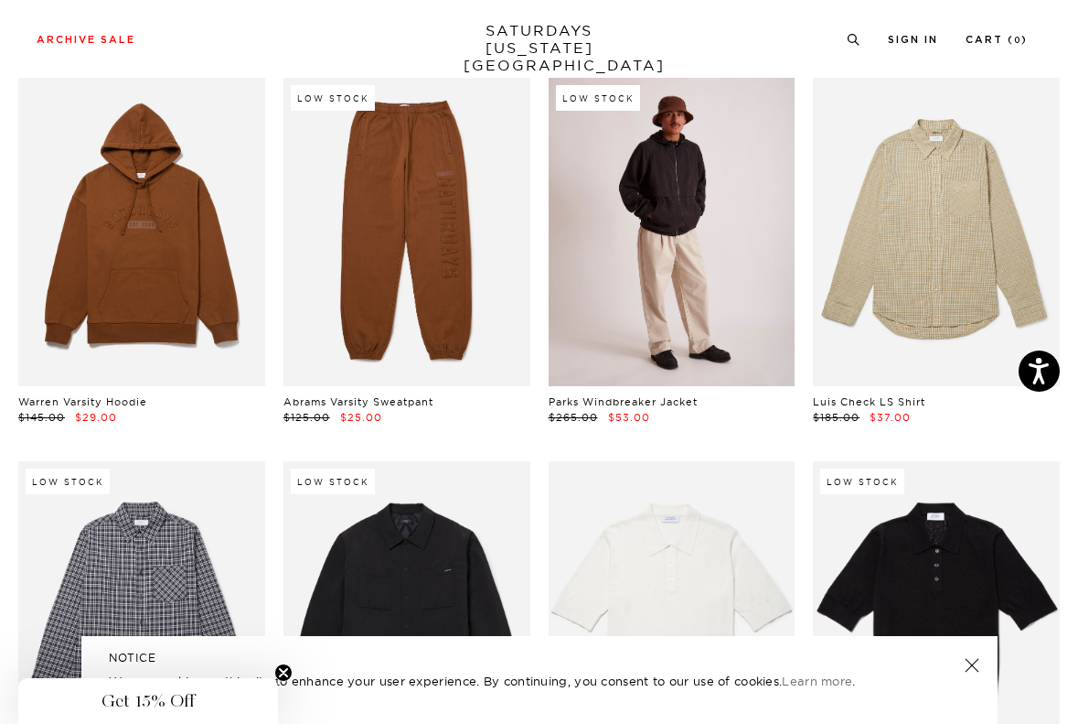
scroll to position [10997, 0]
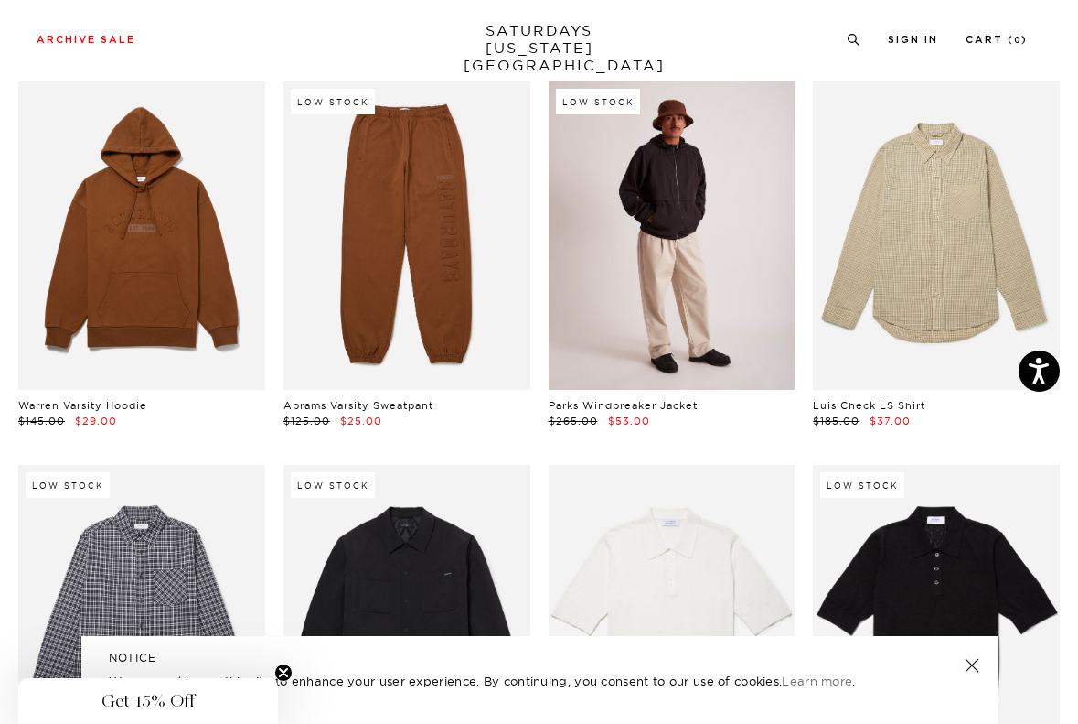
click at [668, 185] on link at bounding box center [672, 235] width 247 height 308
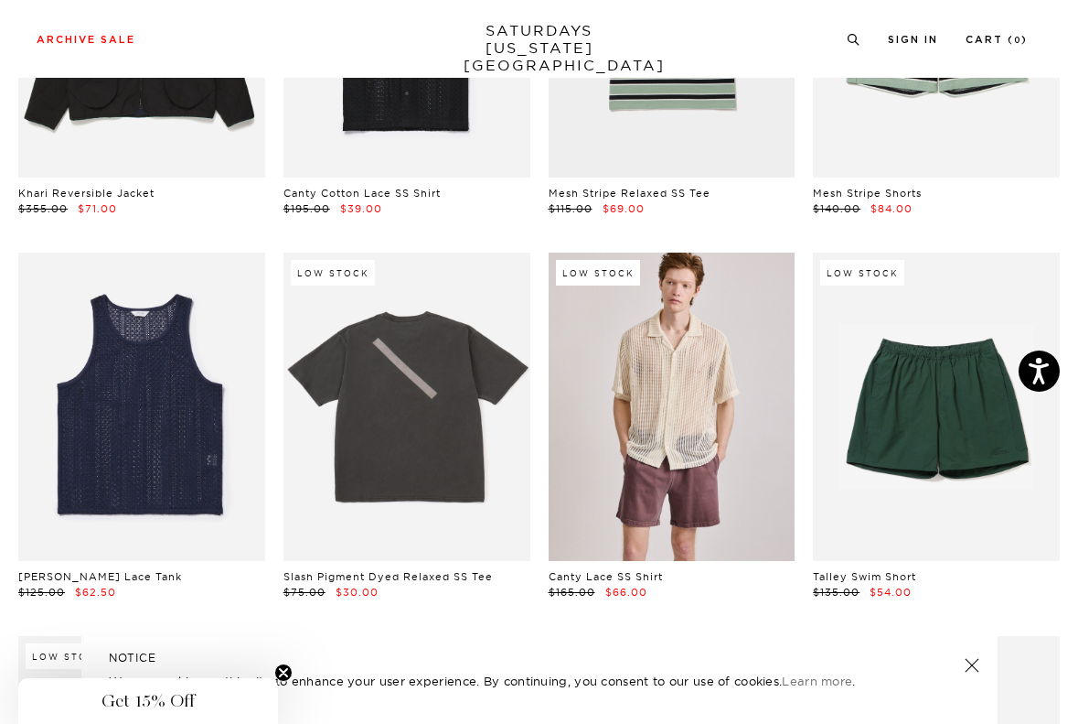
scroll to position [0, 0]
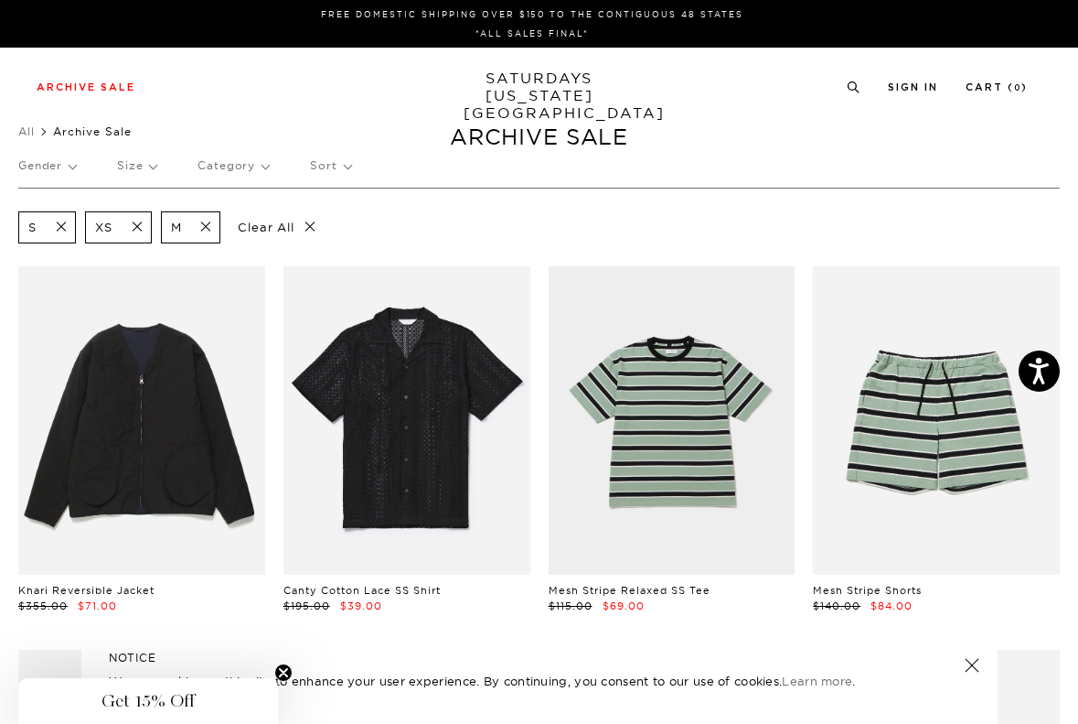
click at [541, 81] on link "SATURDAYS [US_STATE][GEOGRAPHIC_DATA]" at bounding box center [539, 96] width 151 height 52
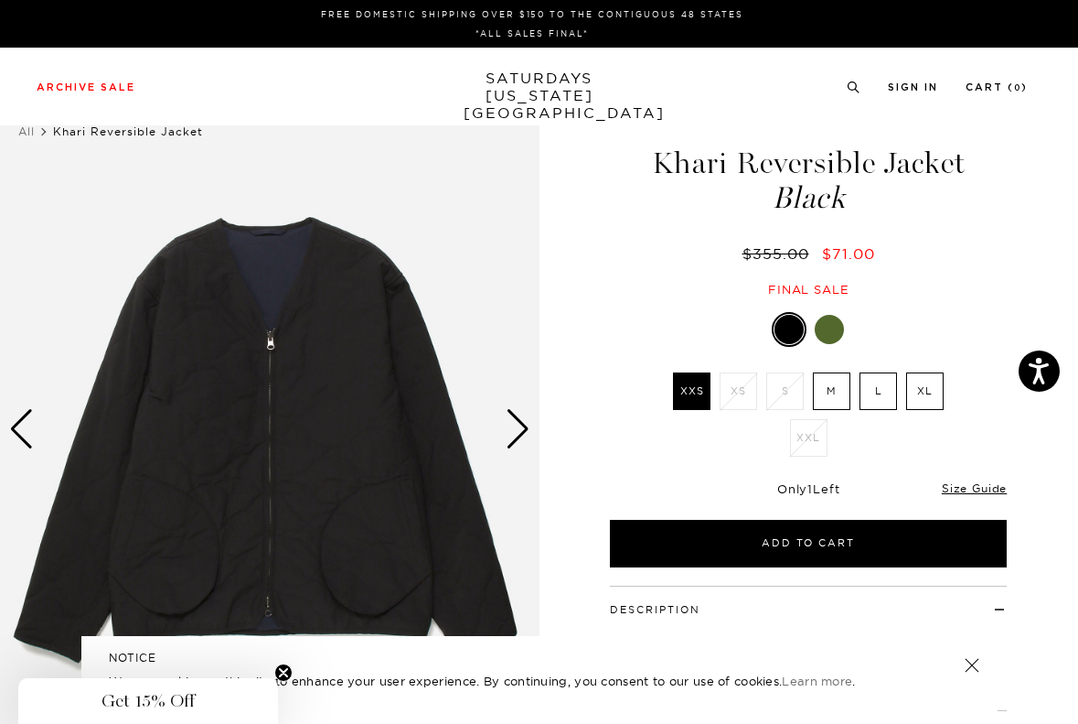
click at [831, 339] on div at bounding box center [829, 329] width 29 height 29
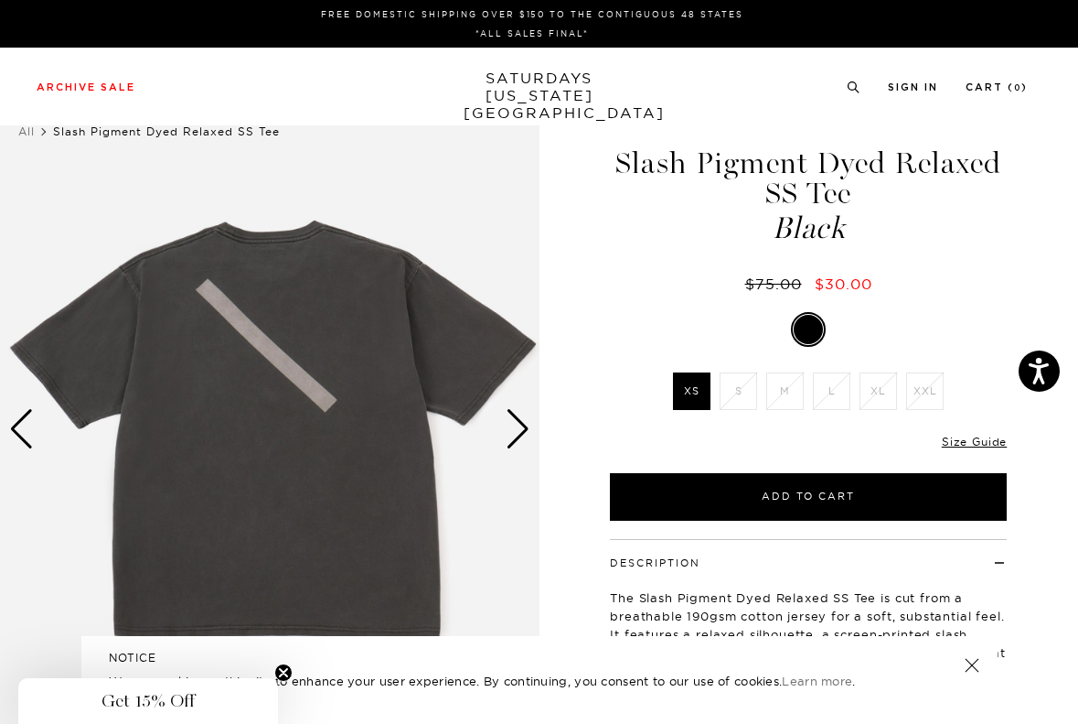
click at [810, 332] on div at bounding box center [808, 329] width 29 height 29
click at [804, 327] on div at bounding box center [808, 329] width 29 height 29
click at [518, 441] on div "Next slide" at bounding box center [518, 429] width 25 height 40
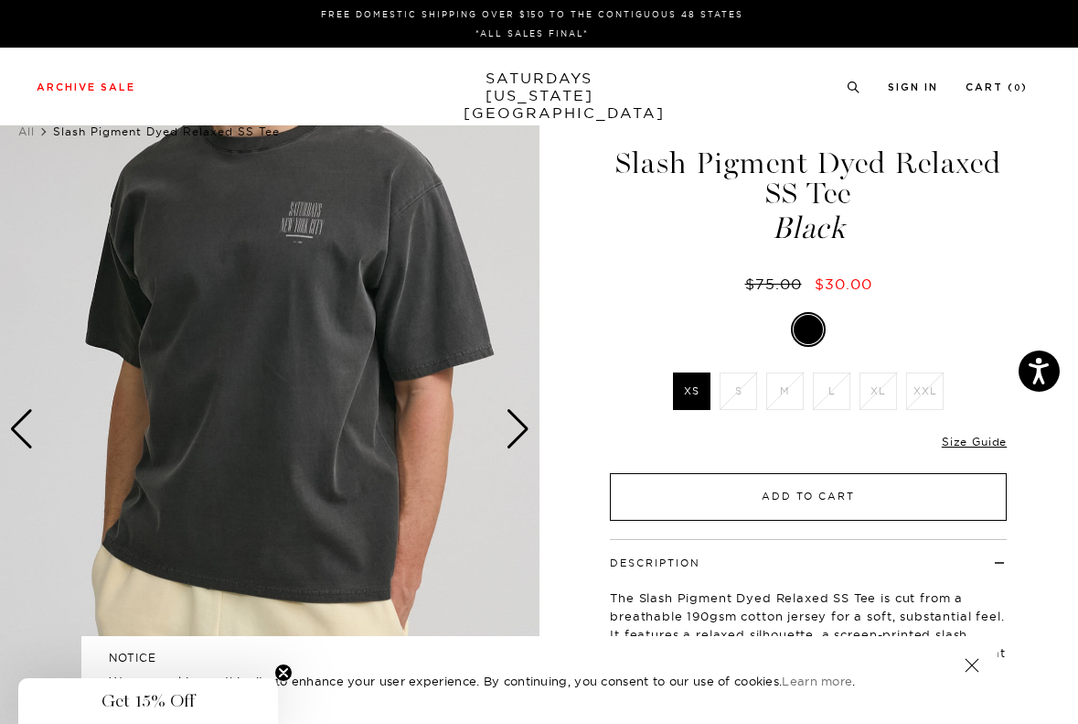
click at [670, 506] on button "Add to Cart" at bounding box center [808, 497] width 397 height 48
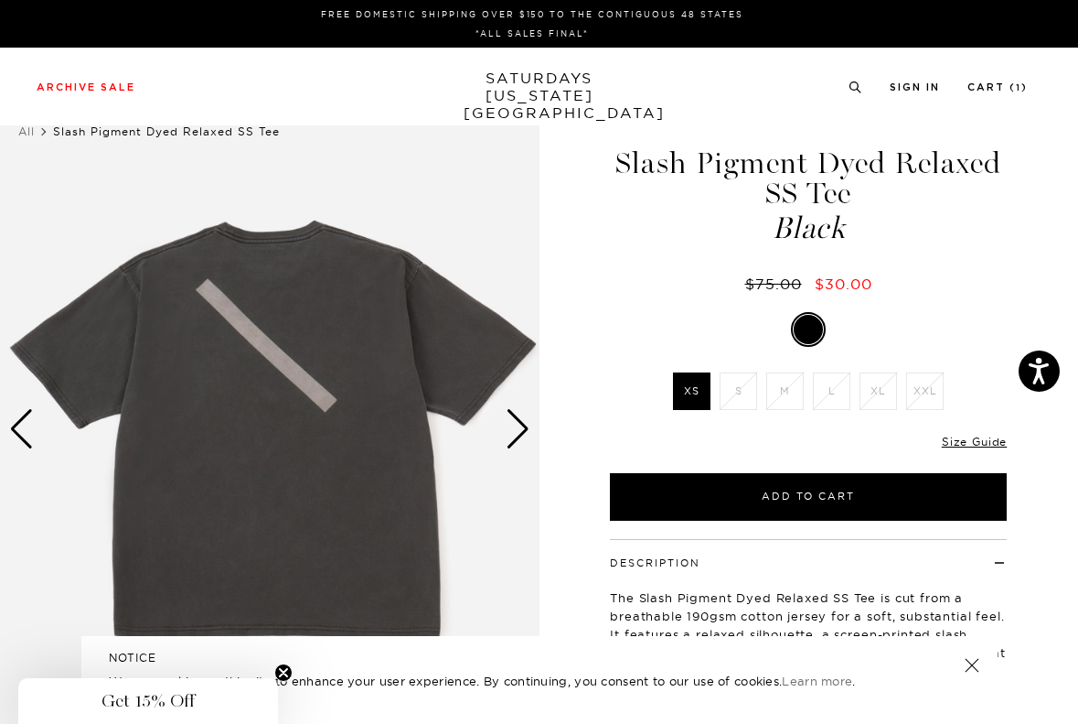
click at [518, 426] on div "Next slide" at bounding box center [518, 429] width 25 height 40
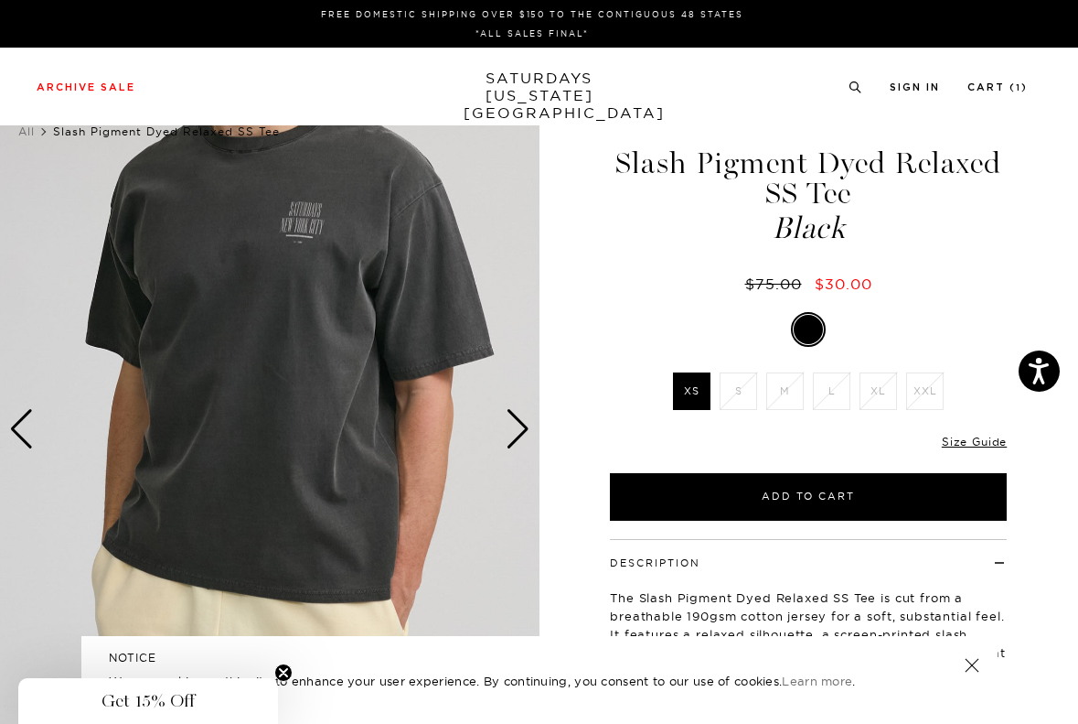
click at [518, 426] on div "Next slide" at bounding box center [518, 429] width 25 height 40
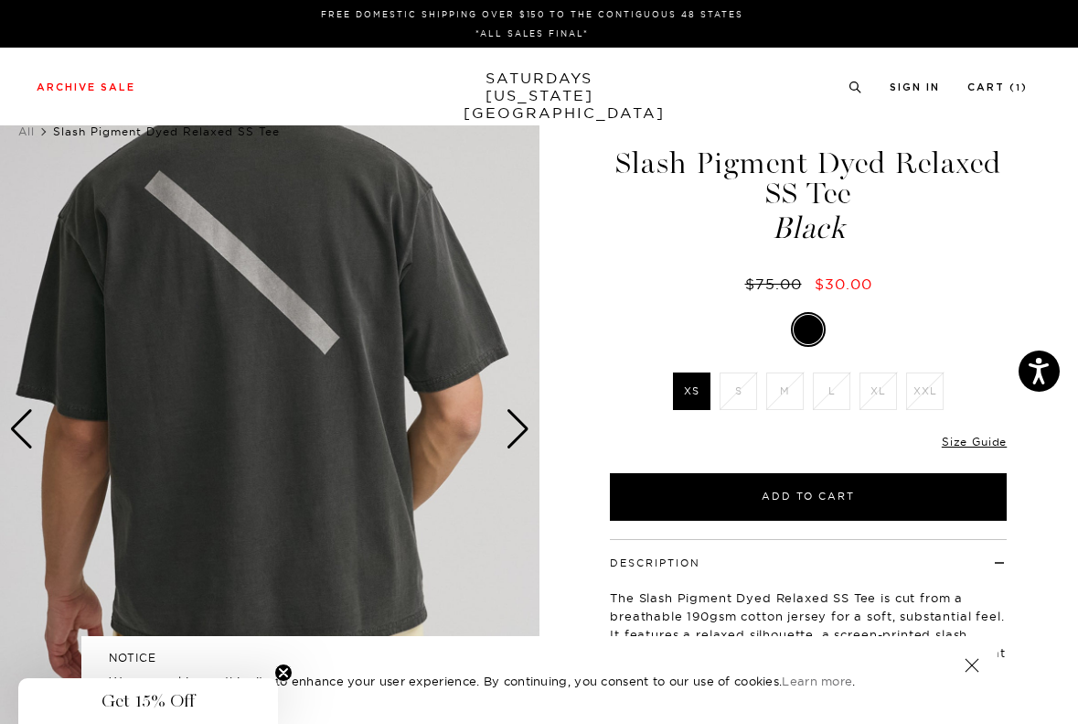
click at [518, 426] on div "Next slide" at bounding box center [518, 429] width 25 height 40
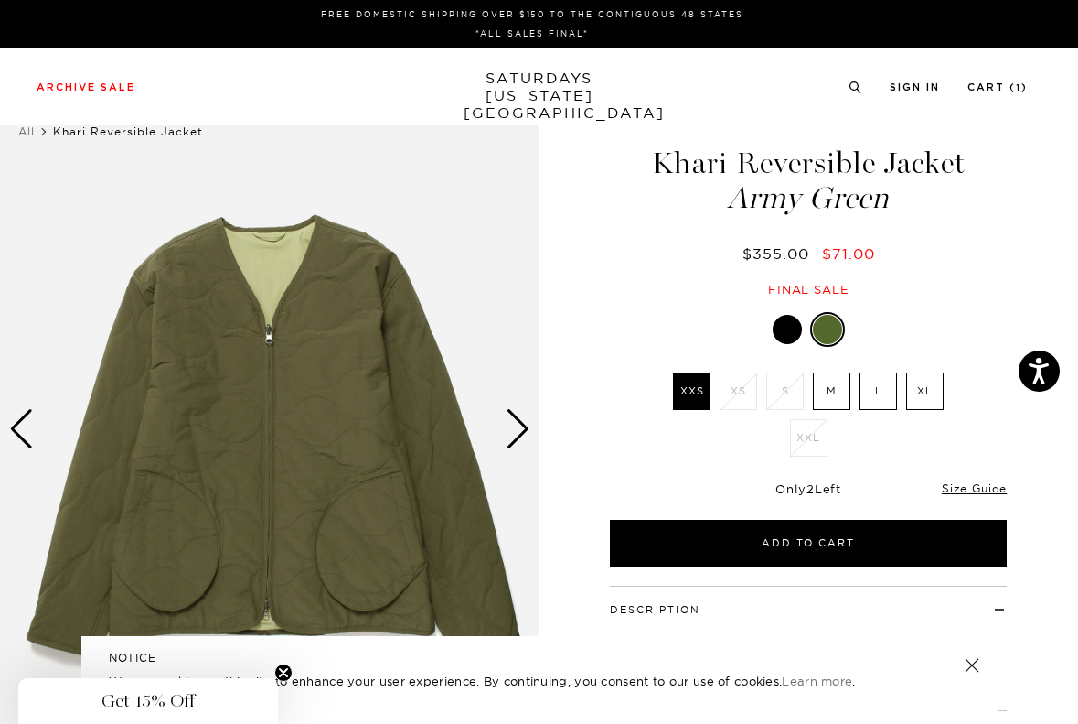
click at [797, 336] on div at bounding box center [787, 329] width 29 height 29
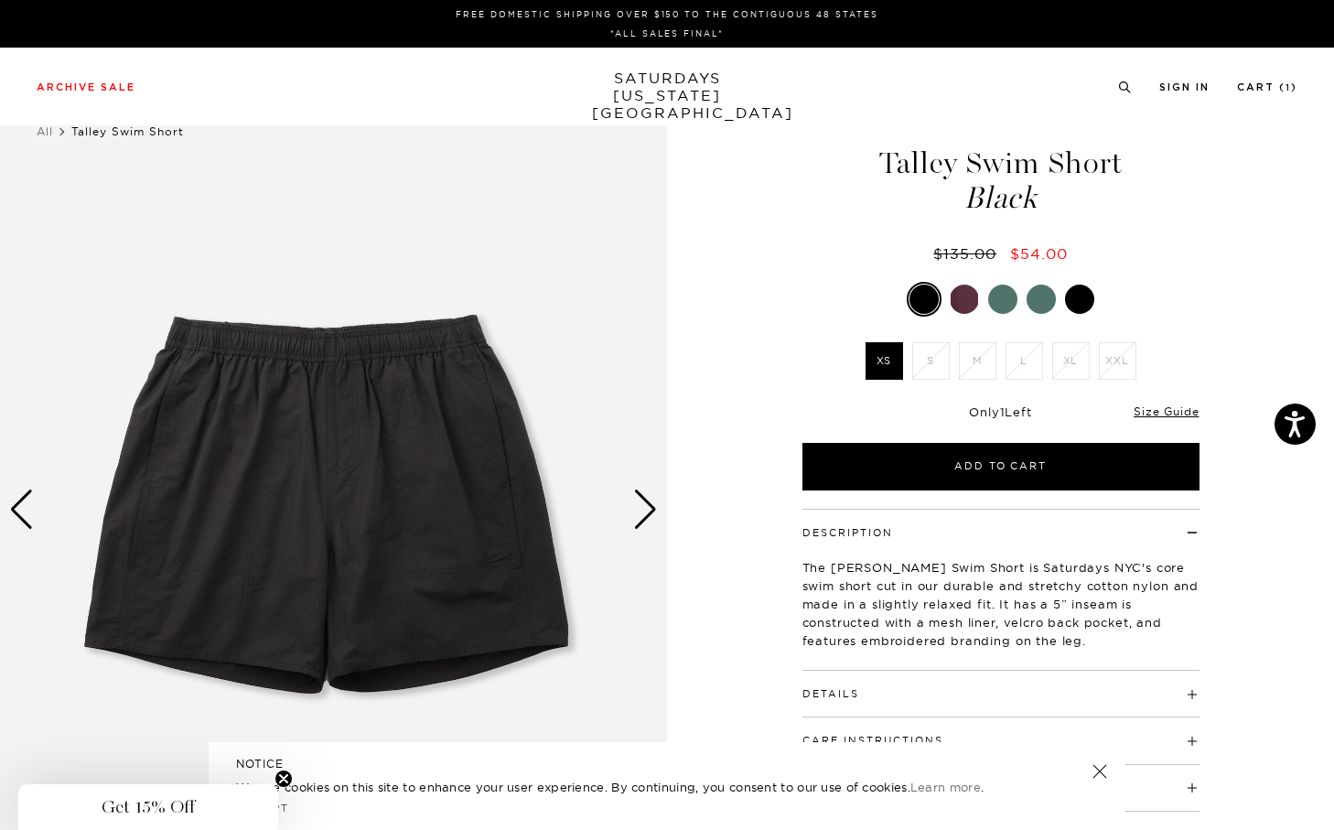
click at [1078, 300] on div at bounding box center [1079, 298] width 29 height 29
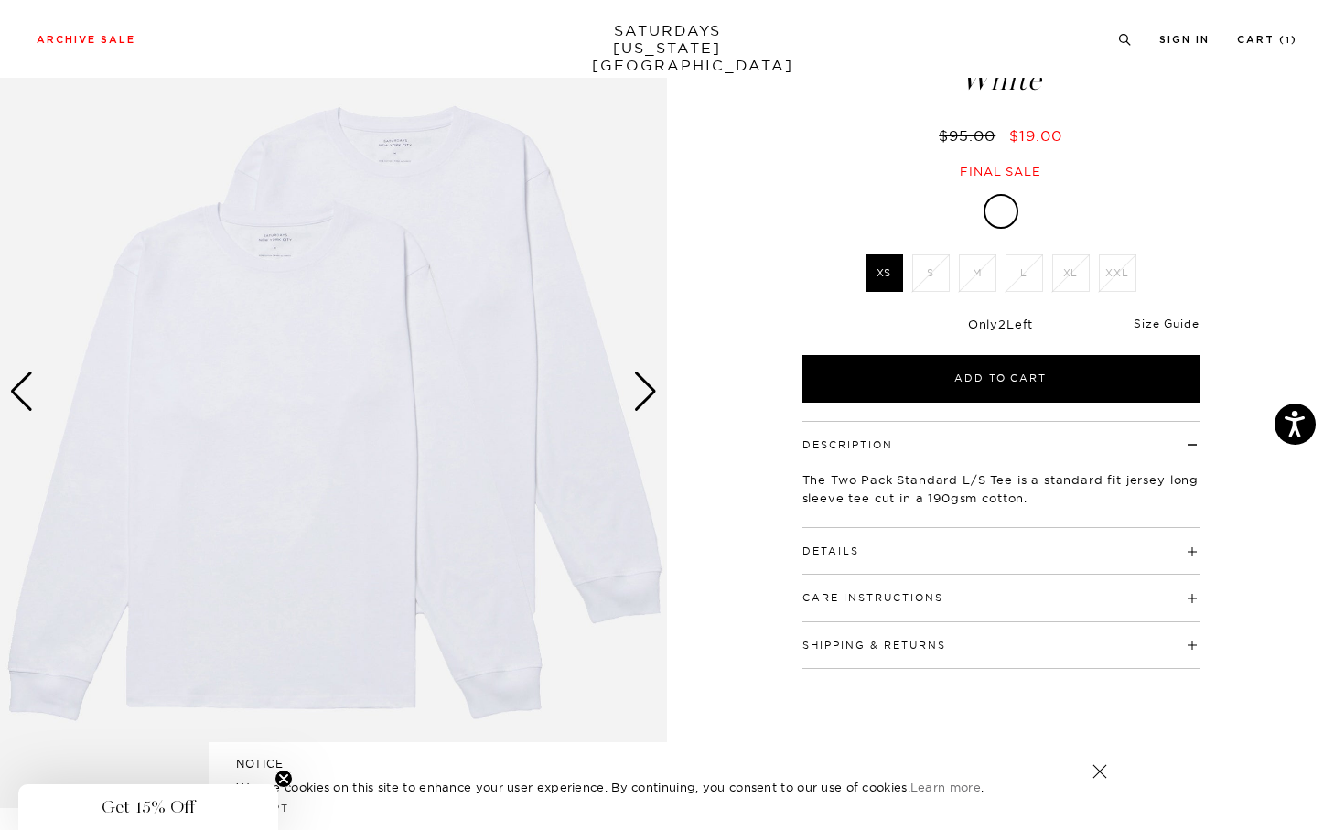
scroll to position [119, 0]
click at [649, 398] on div "Next slide" at bounding box center [645, 390] width 25 height 40
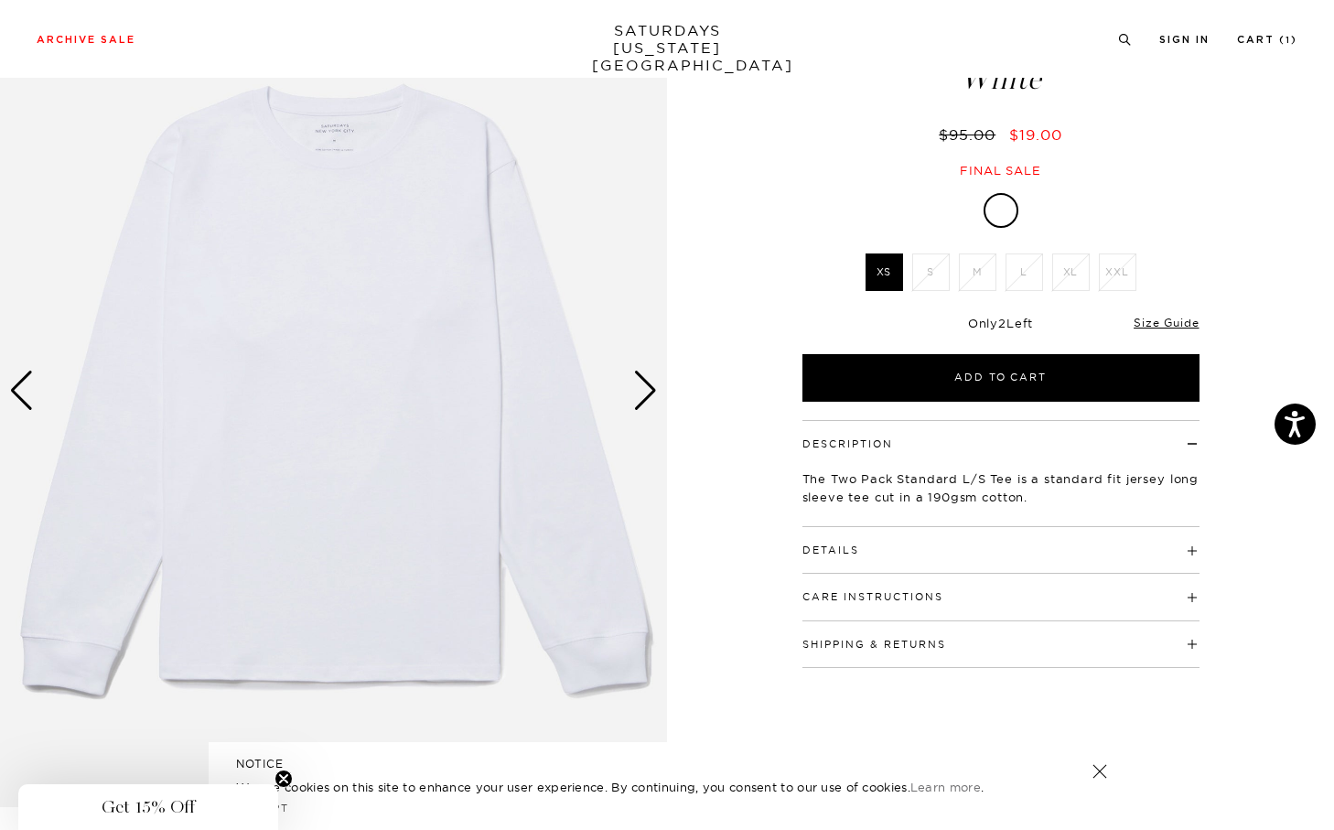
click at [647, 398] on div "Next slide" at bounding box center [645, 390] width 25 height 40
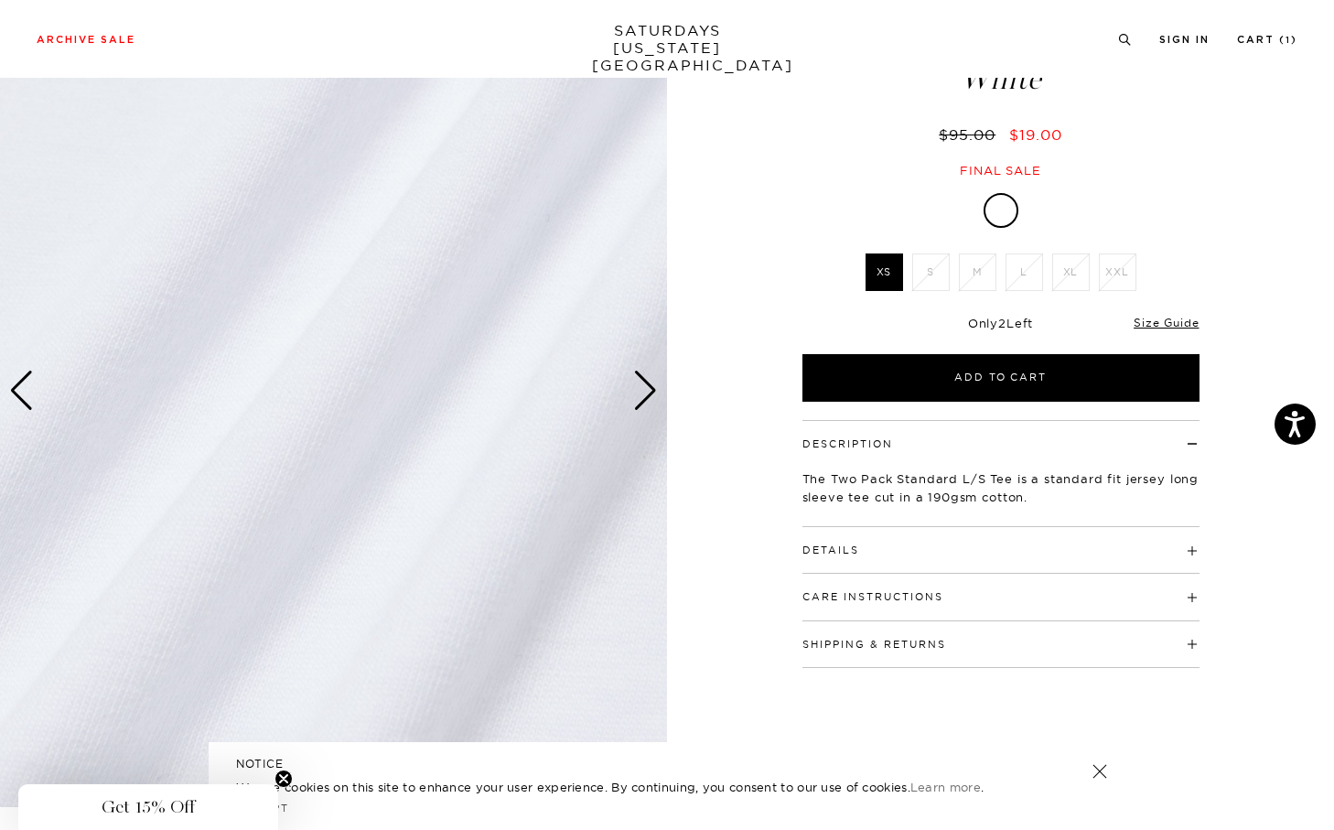
click at [647, 398] on div "Next slide" at bounding box center [645, 390] width 25 height 40
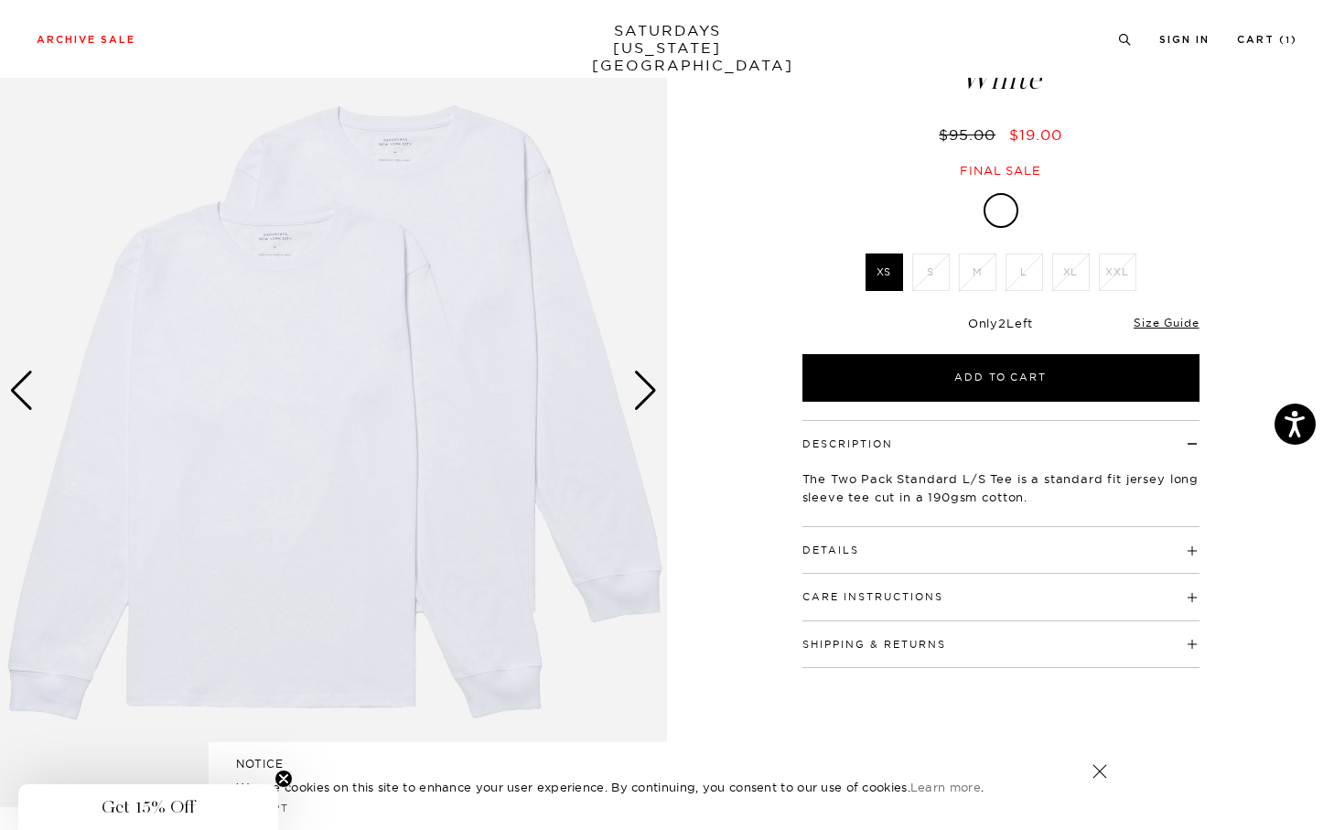
click at [645, 398] on div "Next slide" at bounding box center [645, 390] width 25 height 40
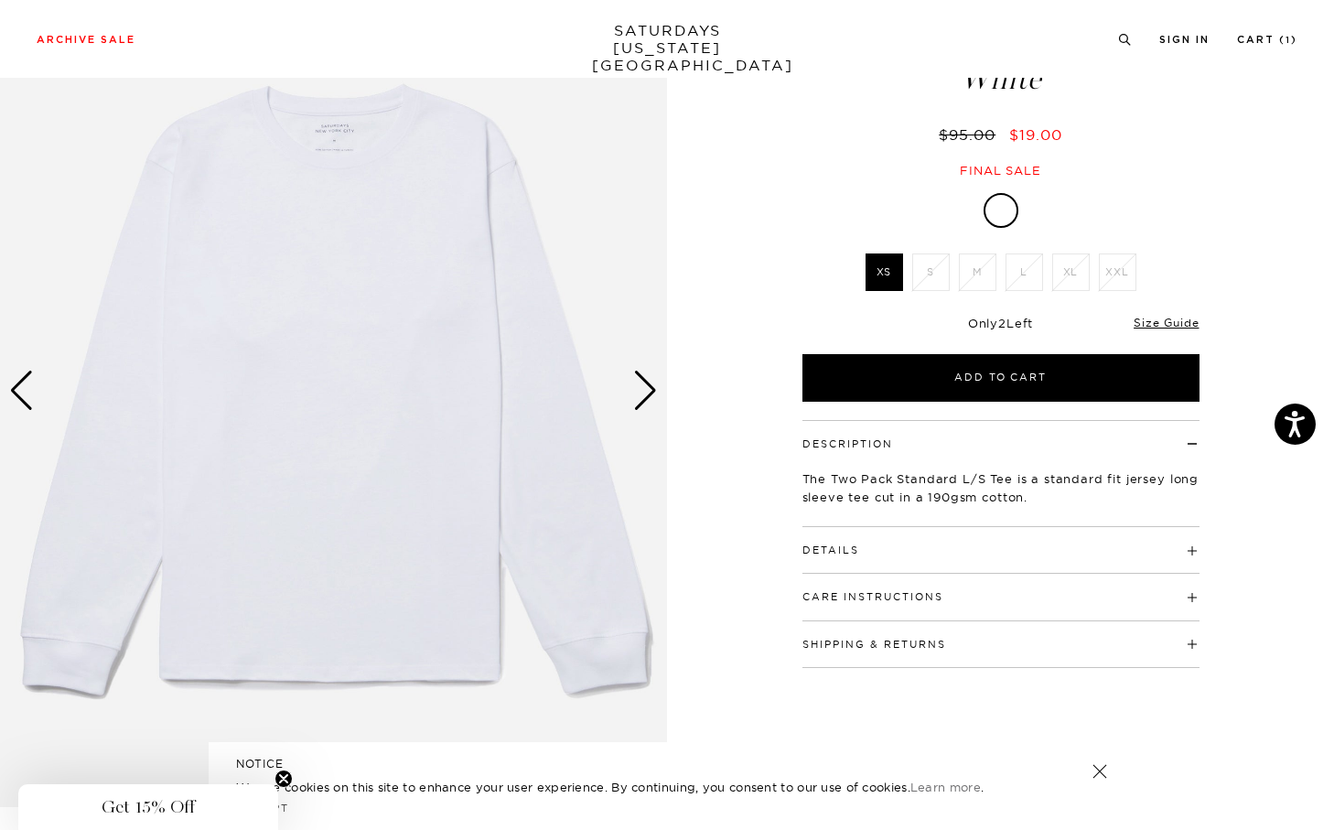
click at [645, 398] on div "Next slide" at bounding box center [645, 390] width 25 height 40
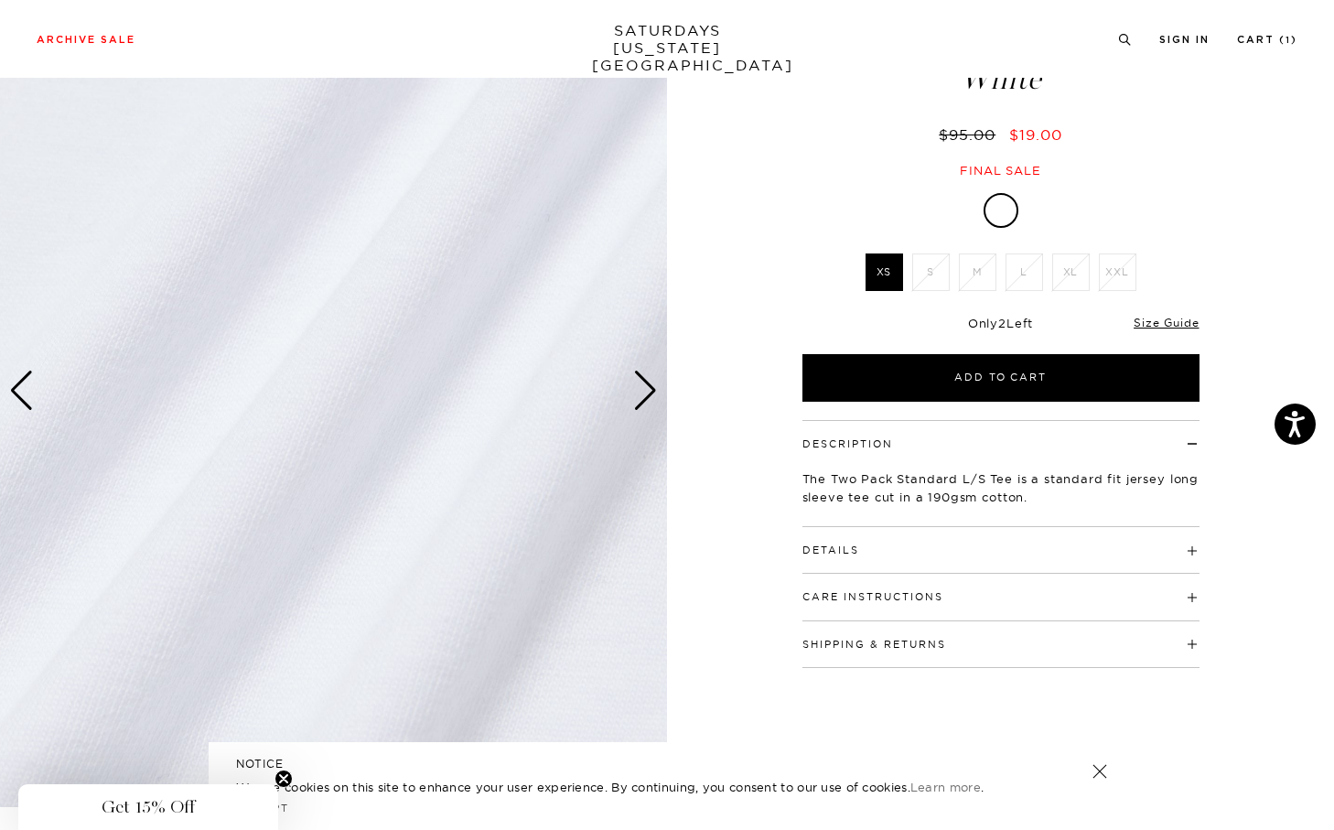
click at [645, 398] on div "Next slide" at bounding box center [645, 390] width 25 height 40
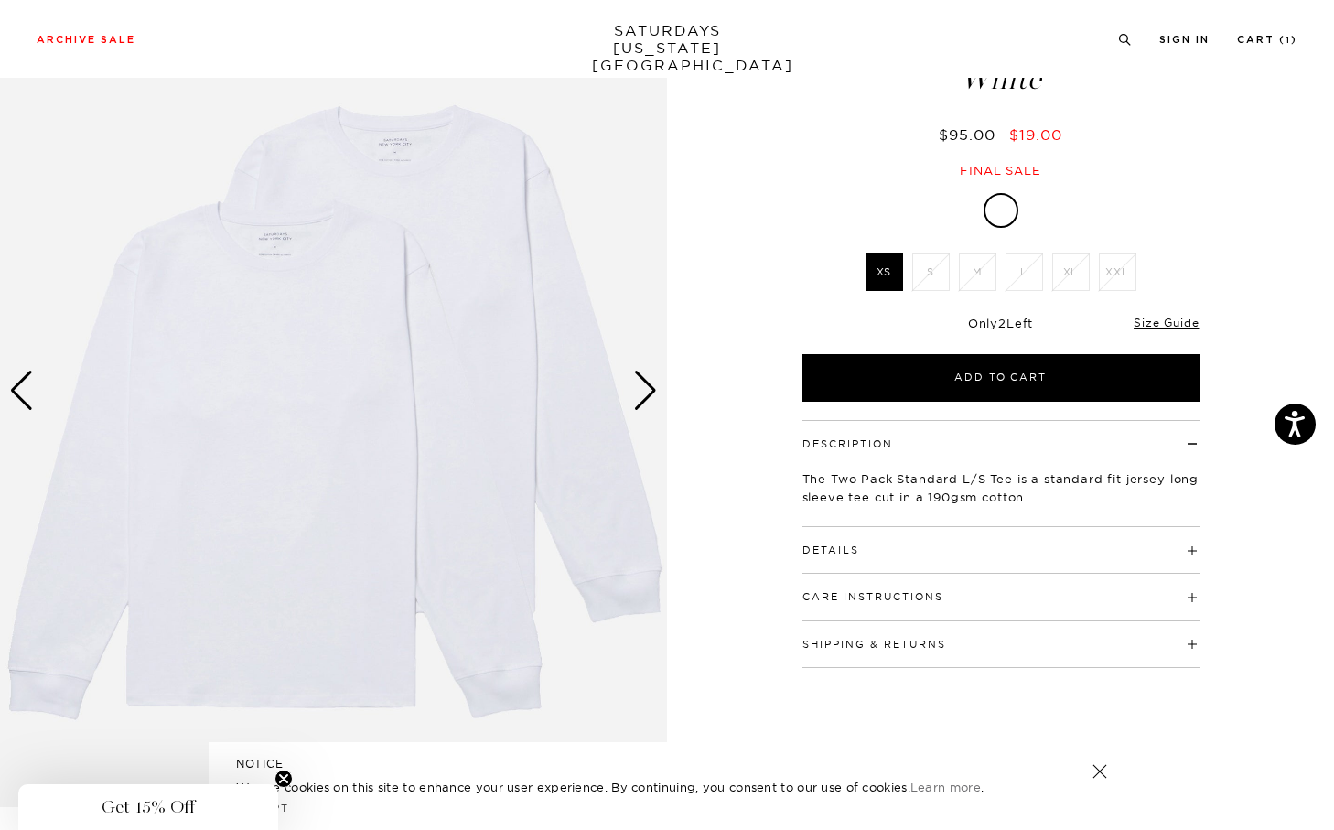
scroll to position [522, 0]
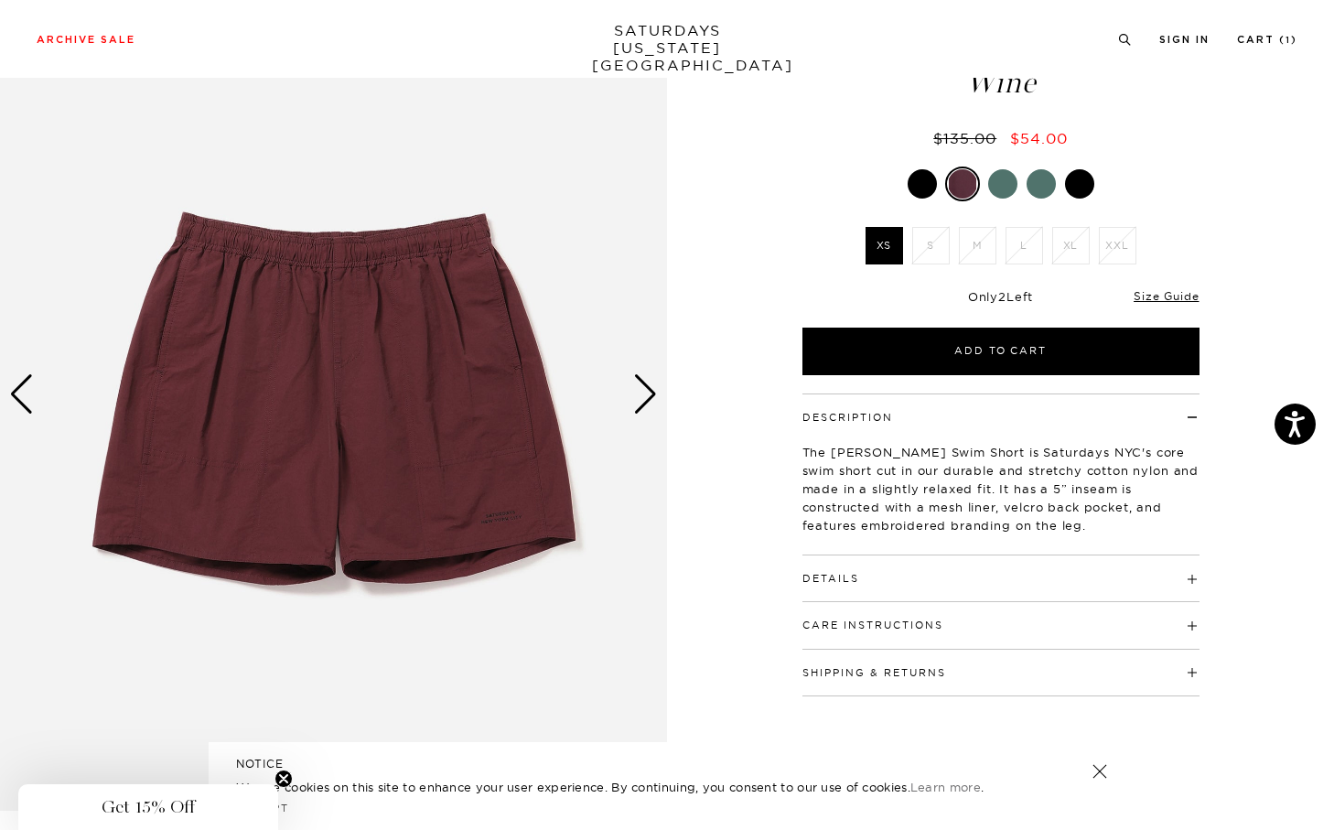
scroll to position [116, 0]
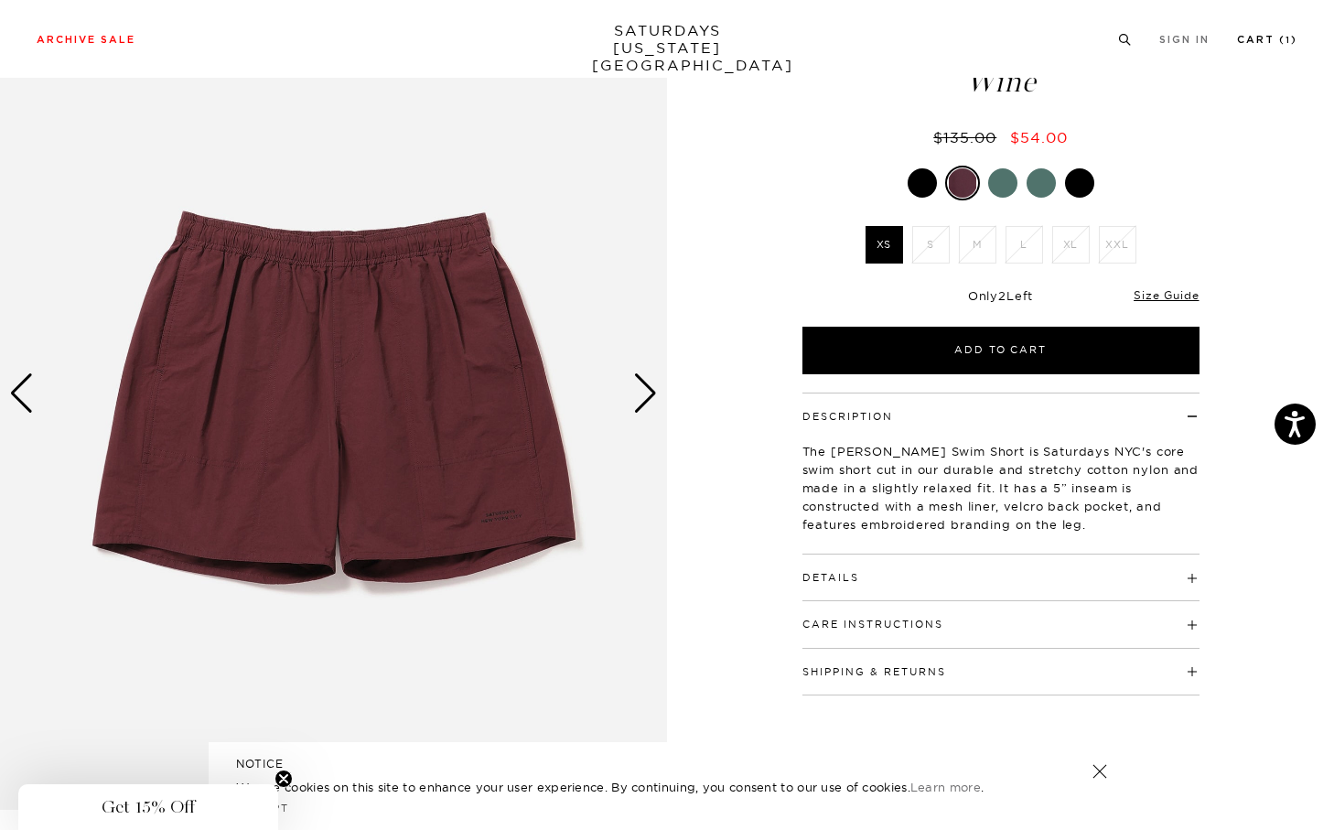
click at [1078, 41] on link "Cart ( 1 )" at bounding box center [1267, 40] width 60 height 10
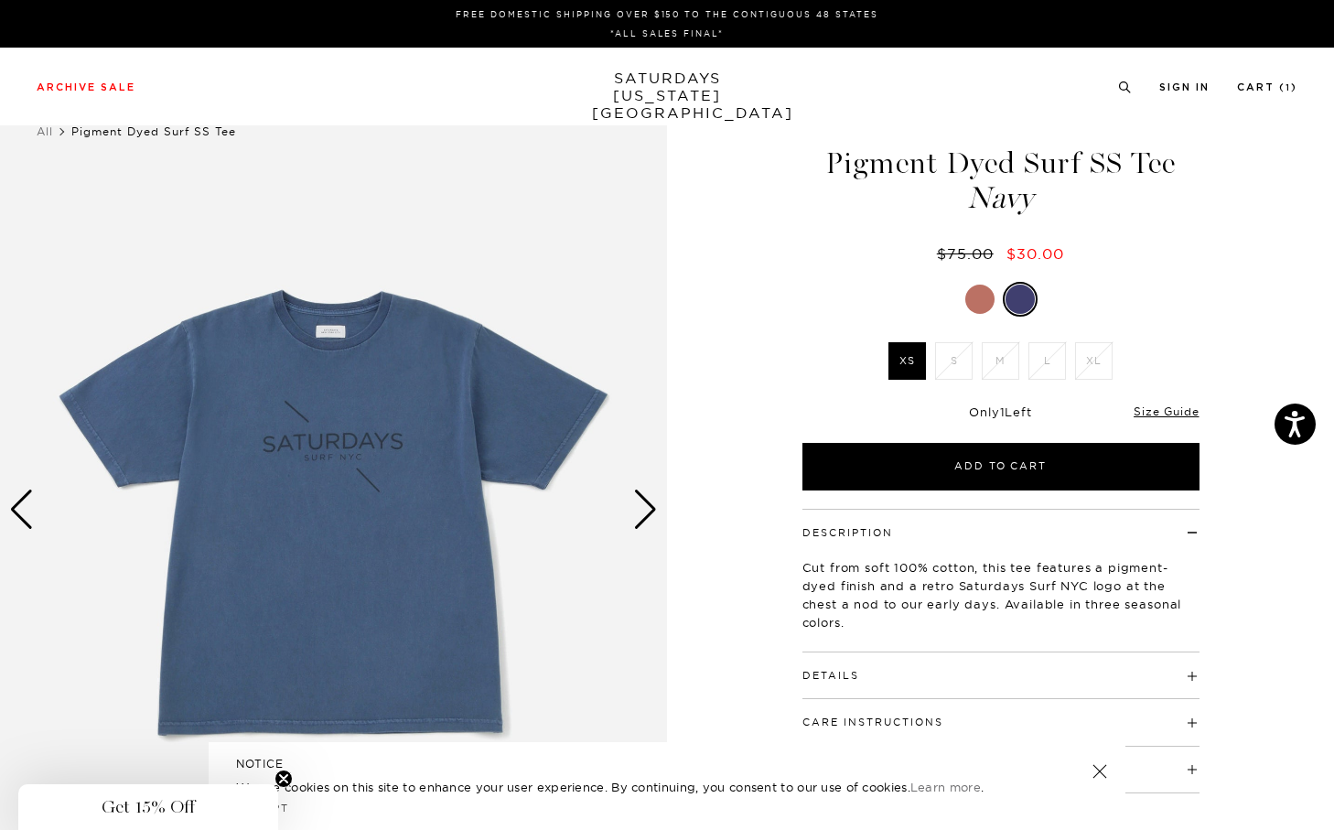
click at [992, 308] on div at bounding box center [1000, 299] width 397 height 35
click at [990, 308] on div at bounding box center [979, 298] width 29 height 29
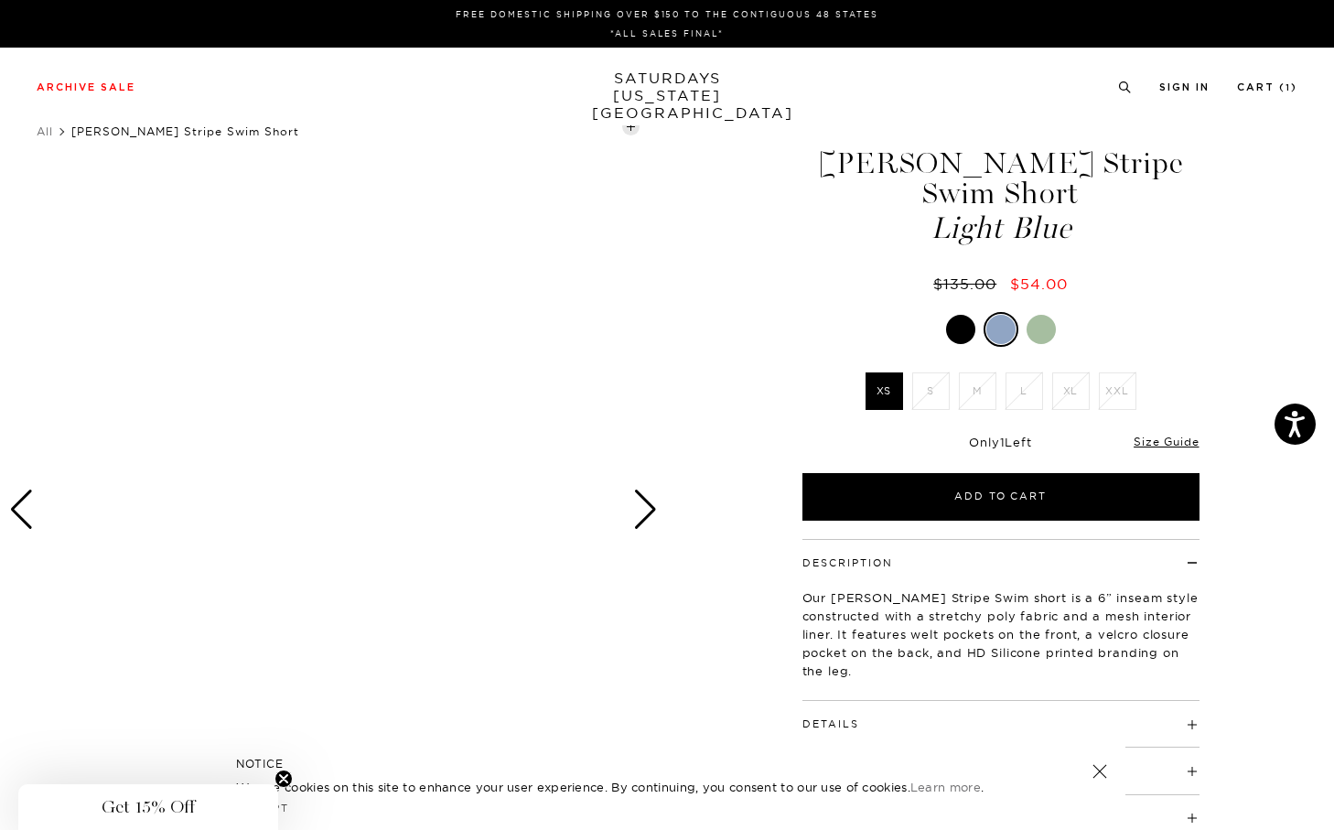
click at [997, 332] on div at bounding box center [1000, 329] width 29 height 29
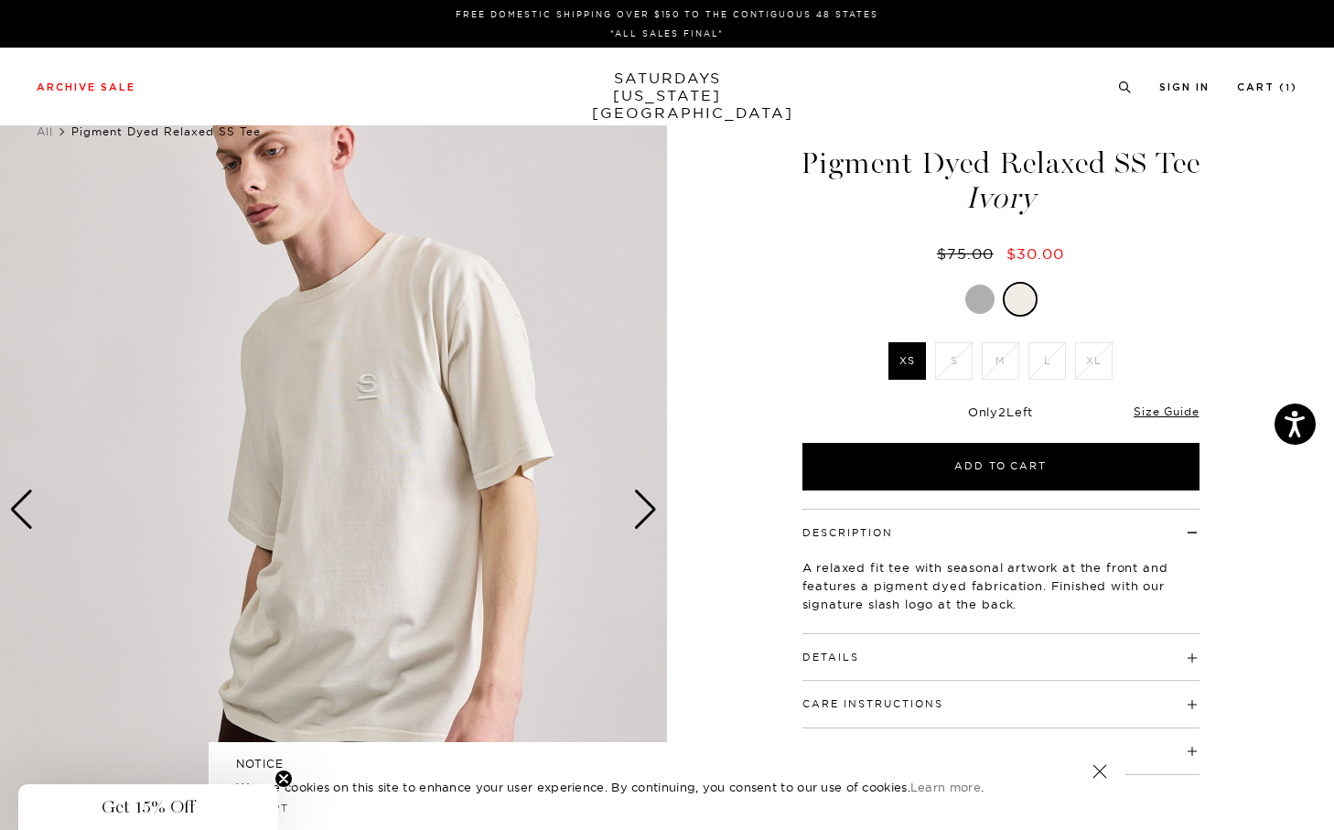
click at [989, 303] on div at bounding box center [979, 298] width 29 height 29
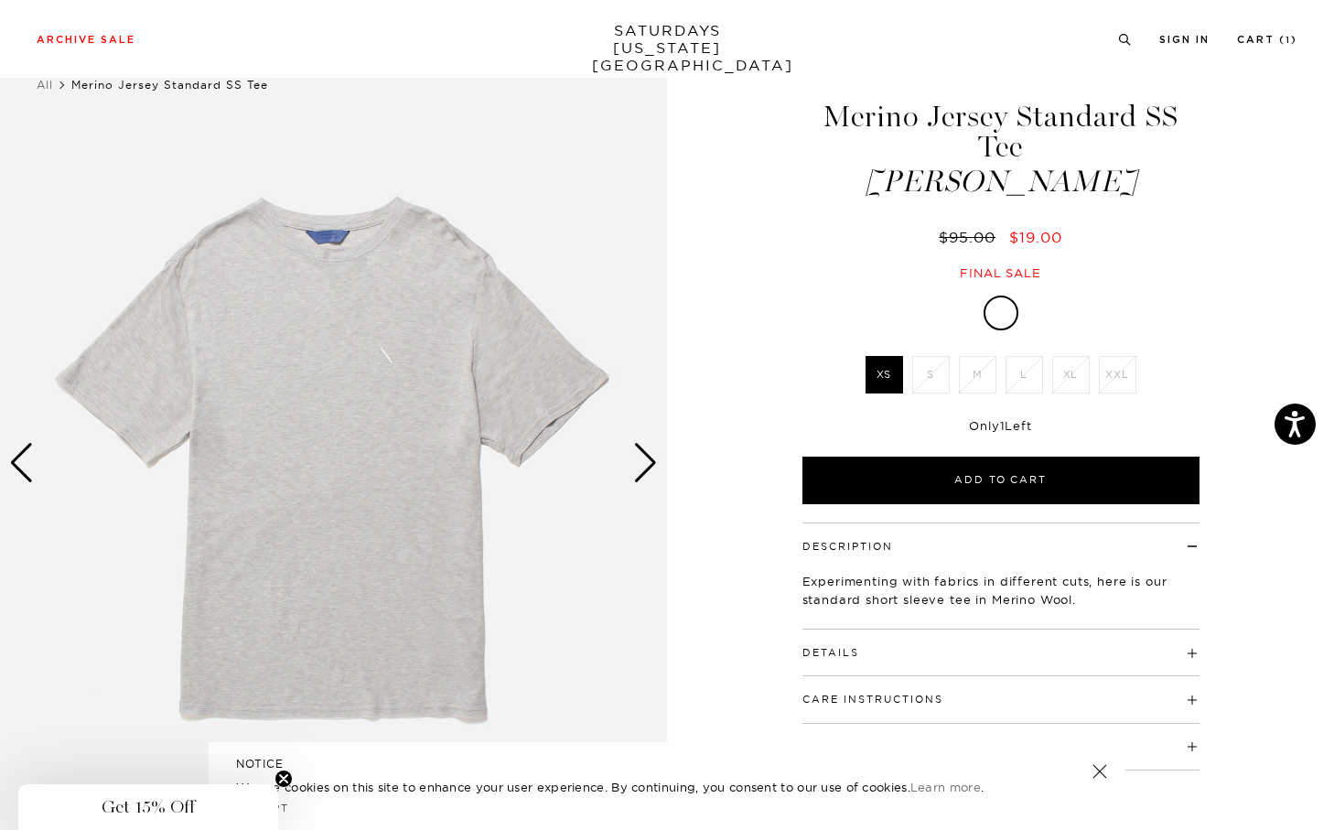
scroll to position [45, 0]
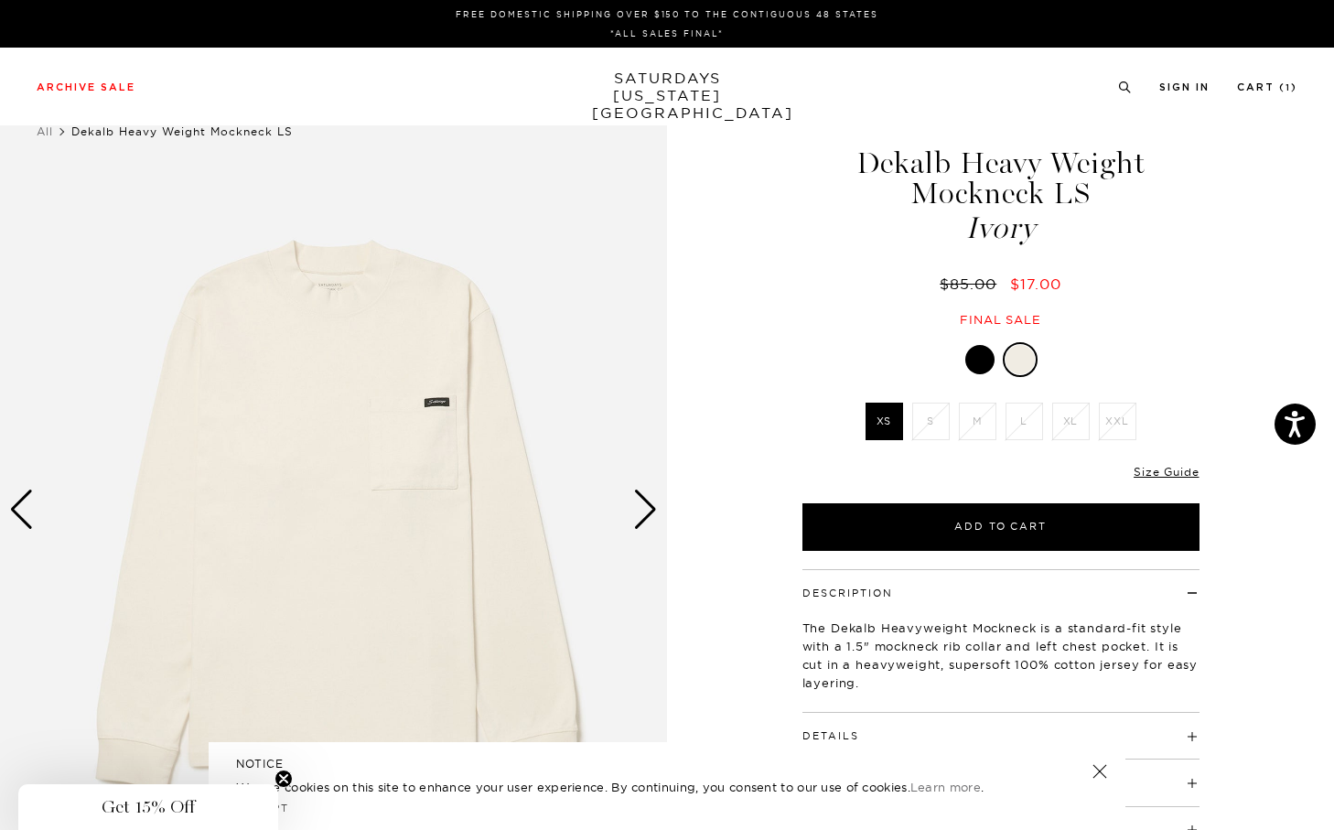
click at [975, 352] on div at bounding box center [979, 359] width 29 height 29
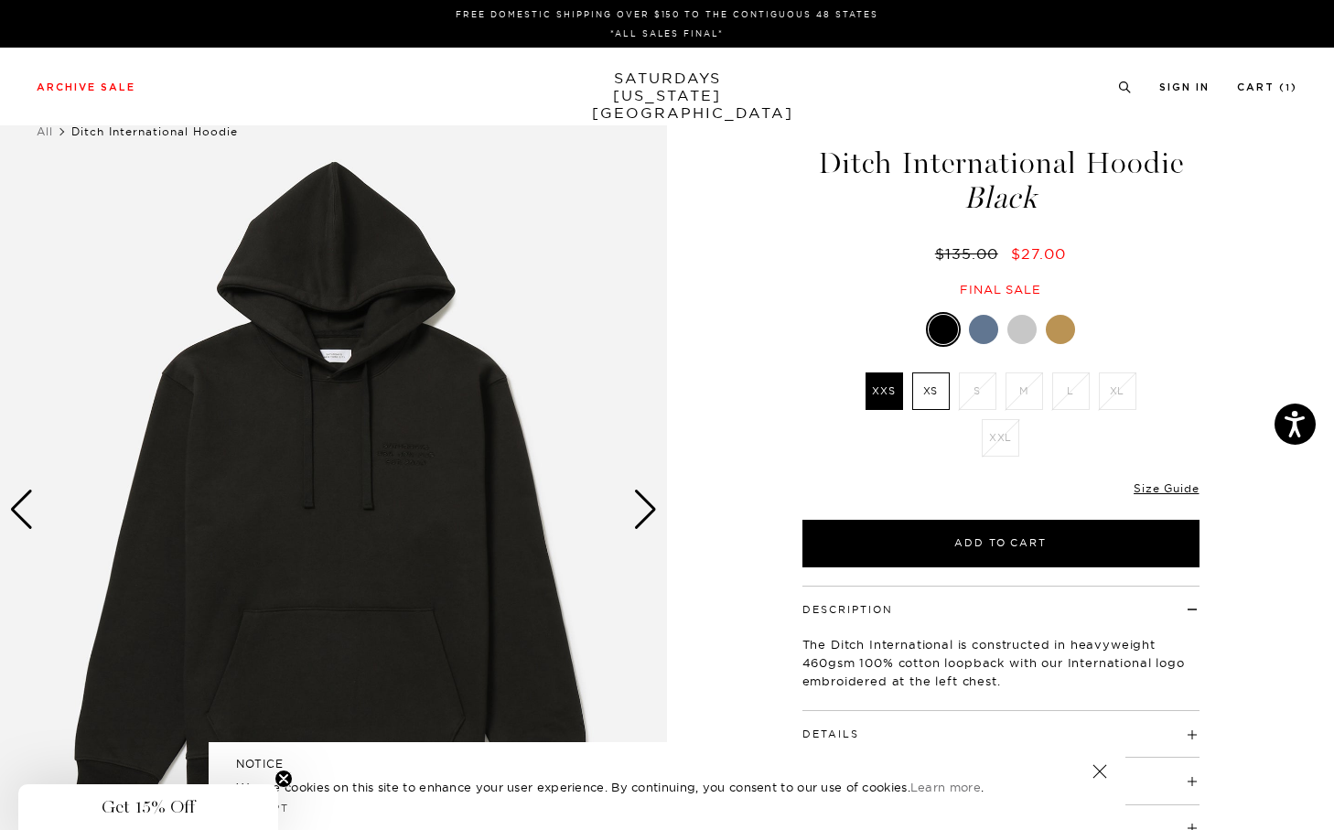
click at [913, 398] on label "XS" at bounding box center [931, 391] width 38 height 38
click at [0, 0] on input "XS" at bounding box center [0, 0] width 0 height 0
click at [985, 330] on div at bounding box center [983, 329] width 29 height 29
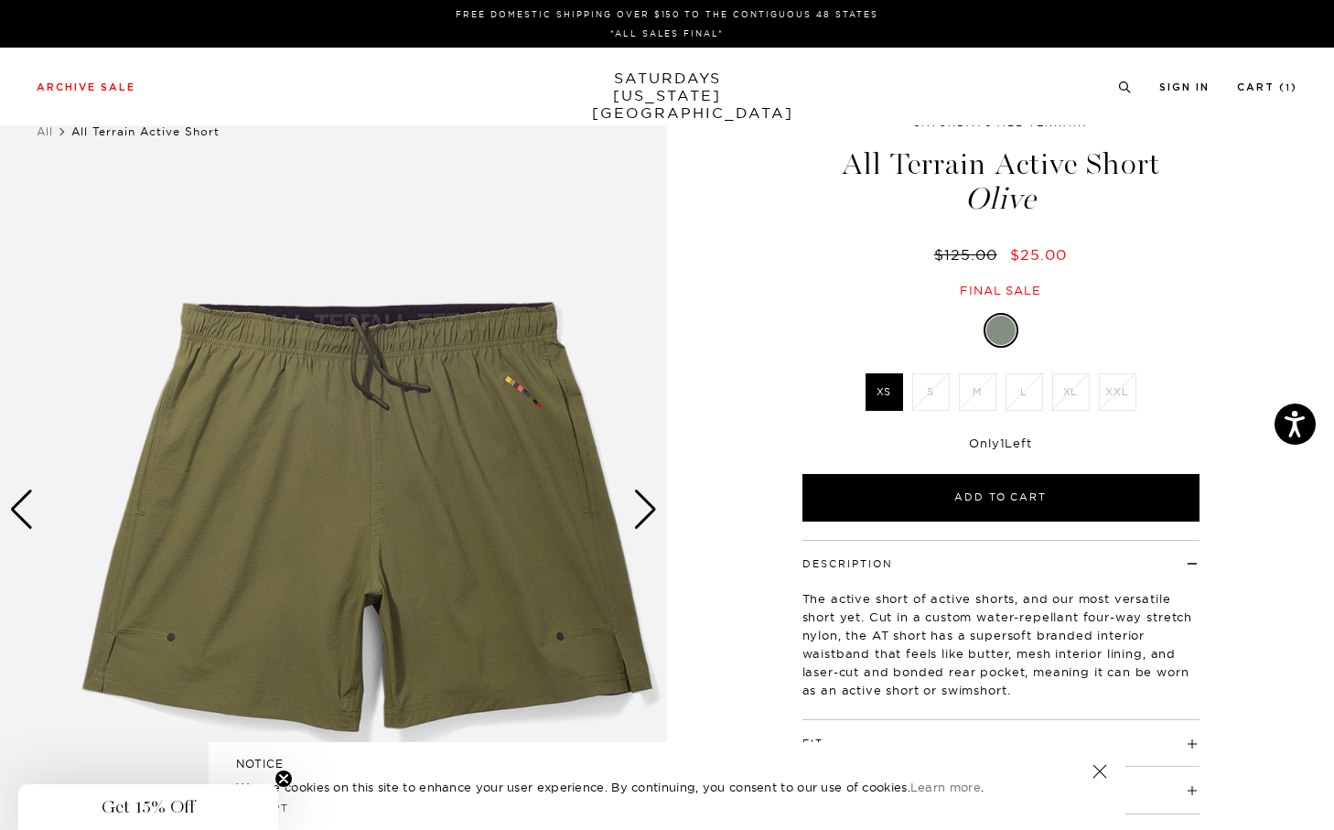
click at [884, 398] on label "XS" at bounding box center [884, 392] width 38 height 38
click at [0, 0] on input "XS" at bounding box center [0, 0] width 0 height 0
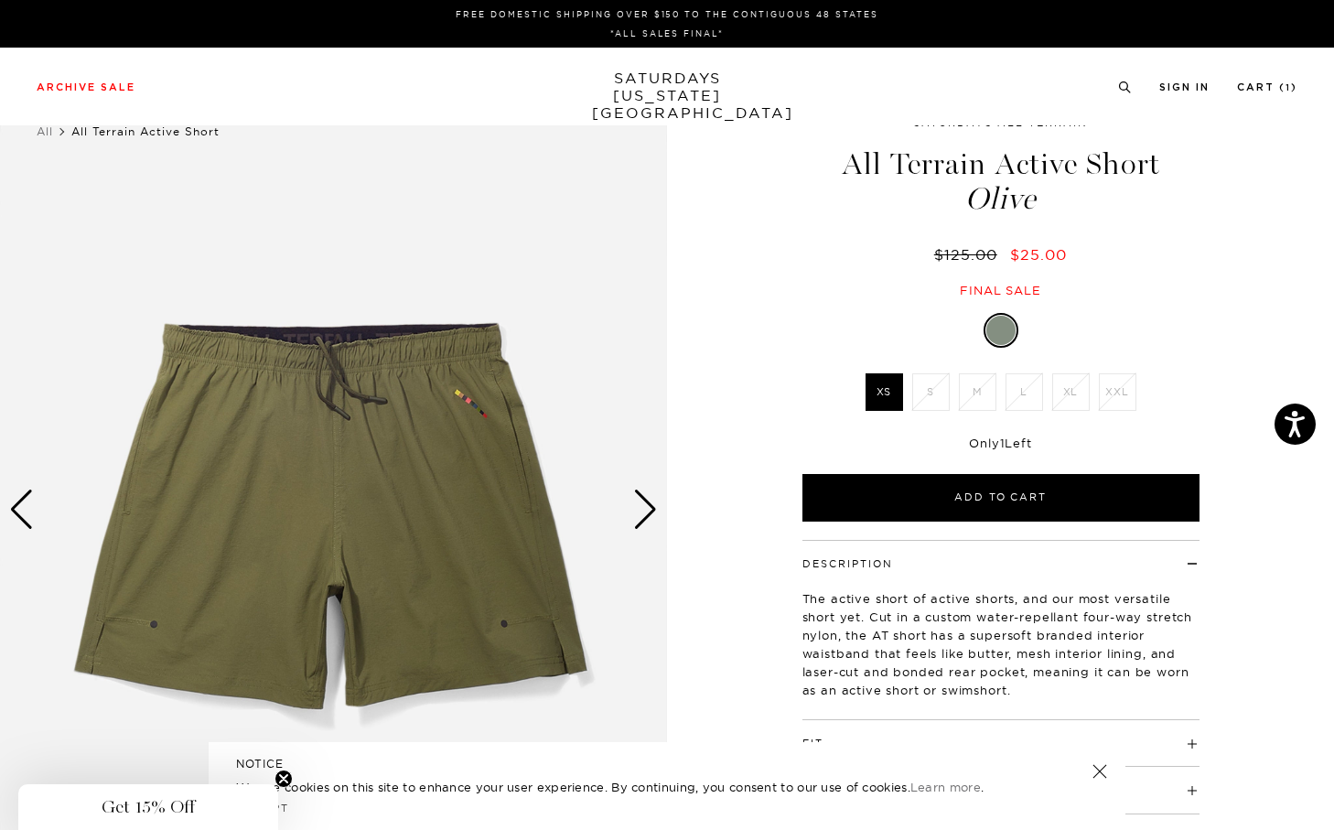
click at [636, 522] on div "Next slide" at bounding box center [645, 509] width 25 height 40
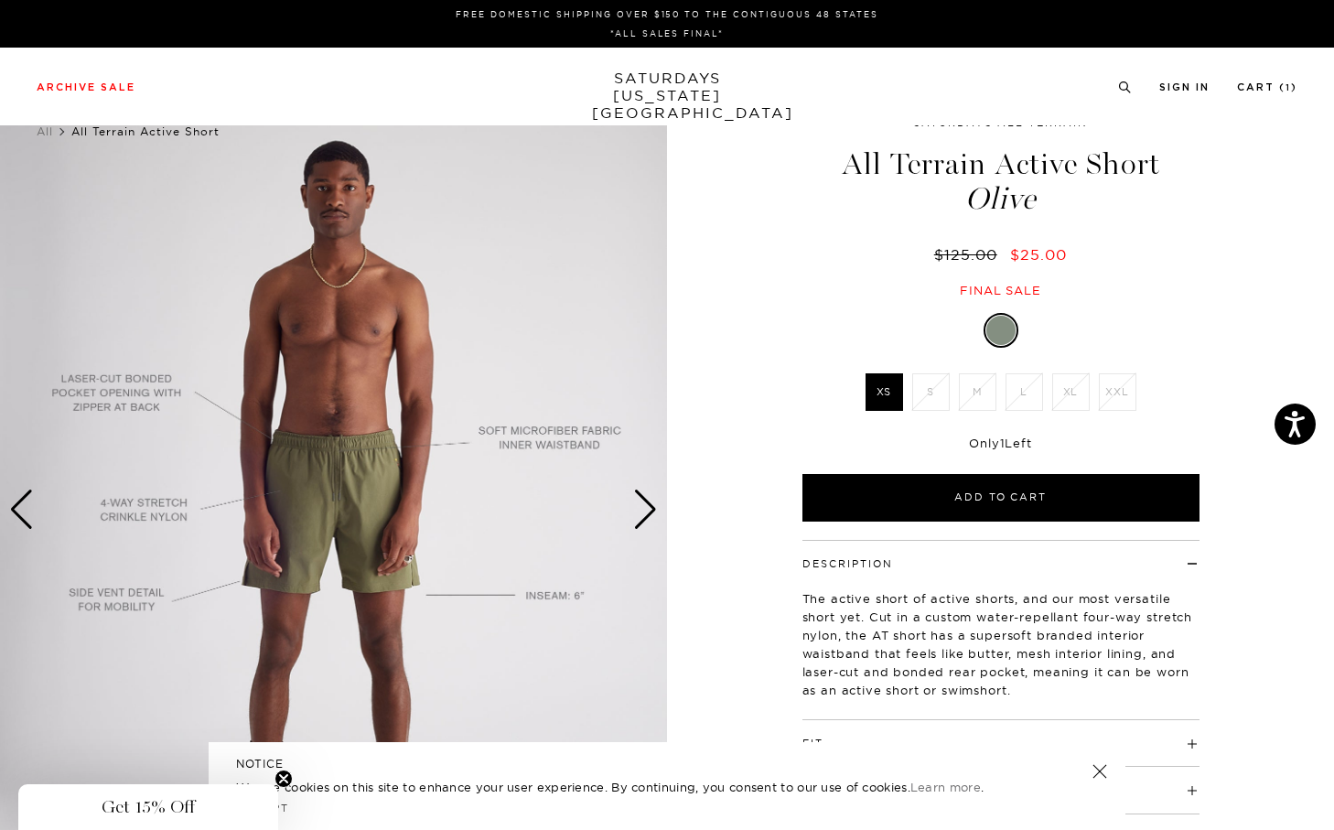
click at [636, 520] on div "Next slide" at bounding box center [645, 509] width 25 height 40
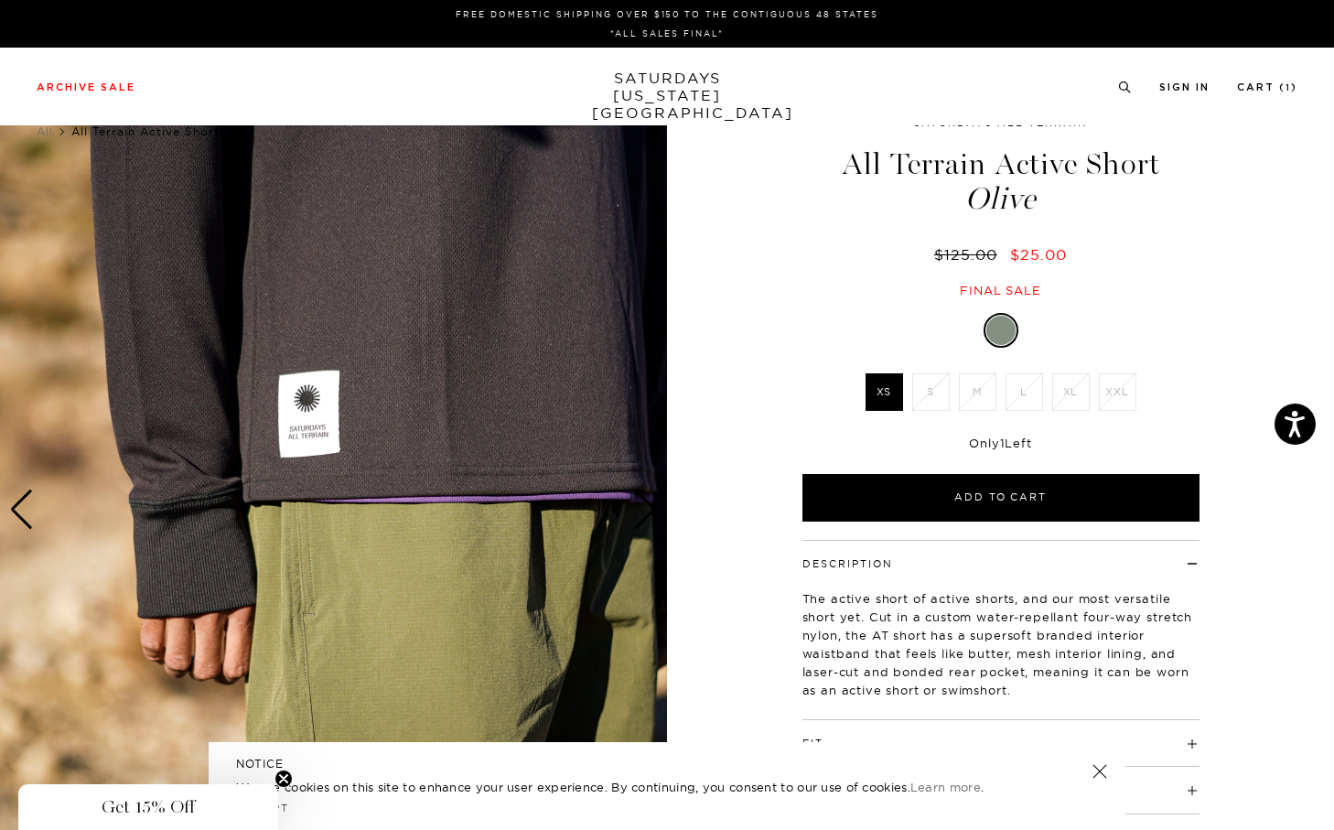
click at [636, 520] on div "Next slide" at bounding box center [645, 509] width 25 height 40
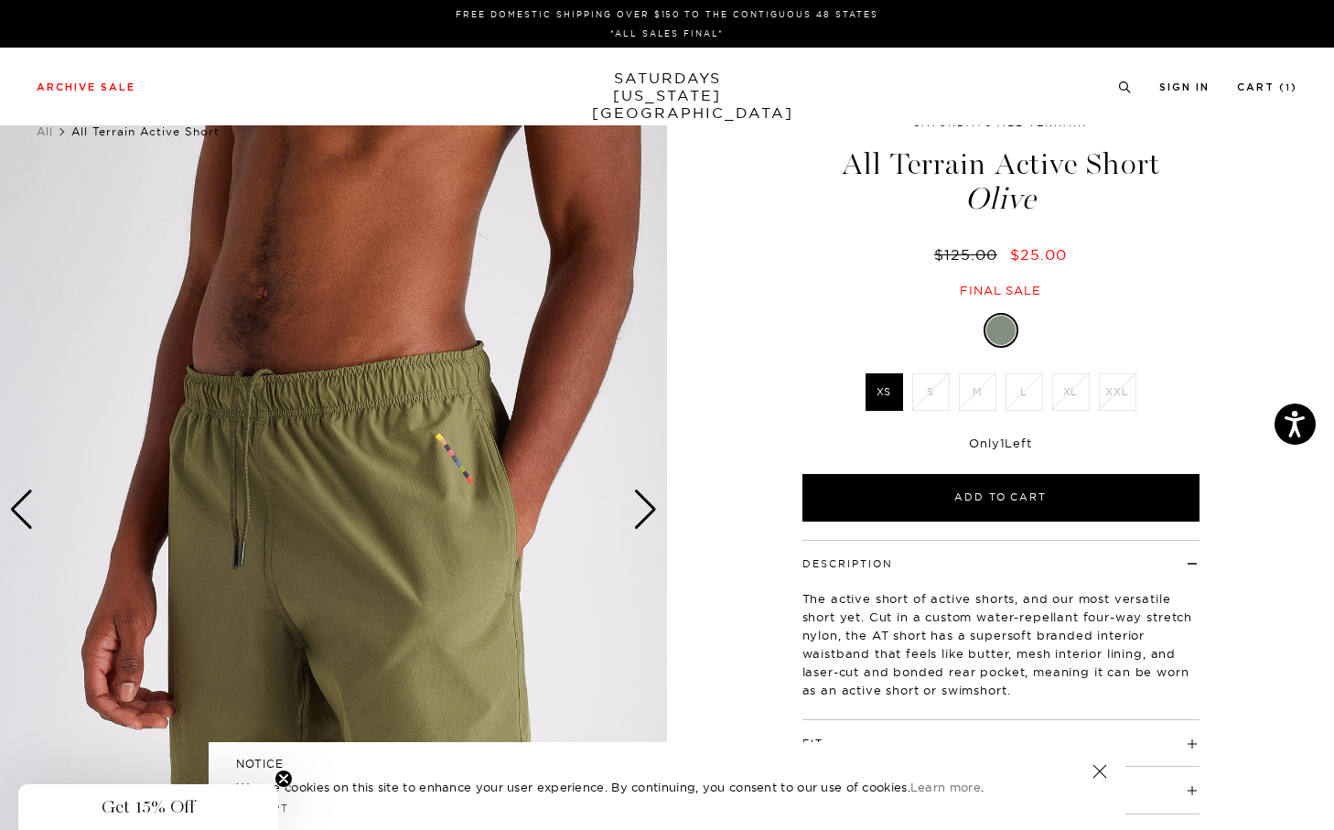
click at [636, 520] on div "Next slide" at bounding box center [645, 509] width 25 height 40
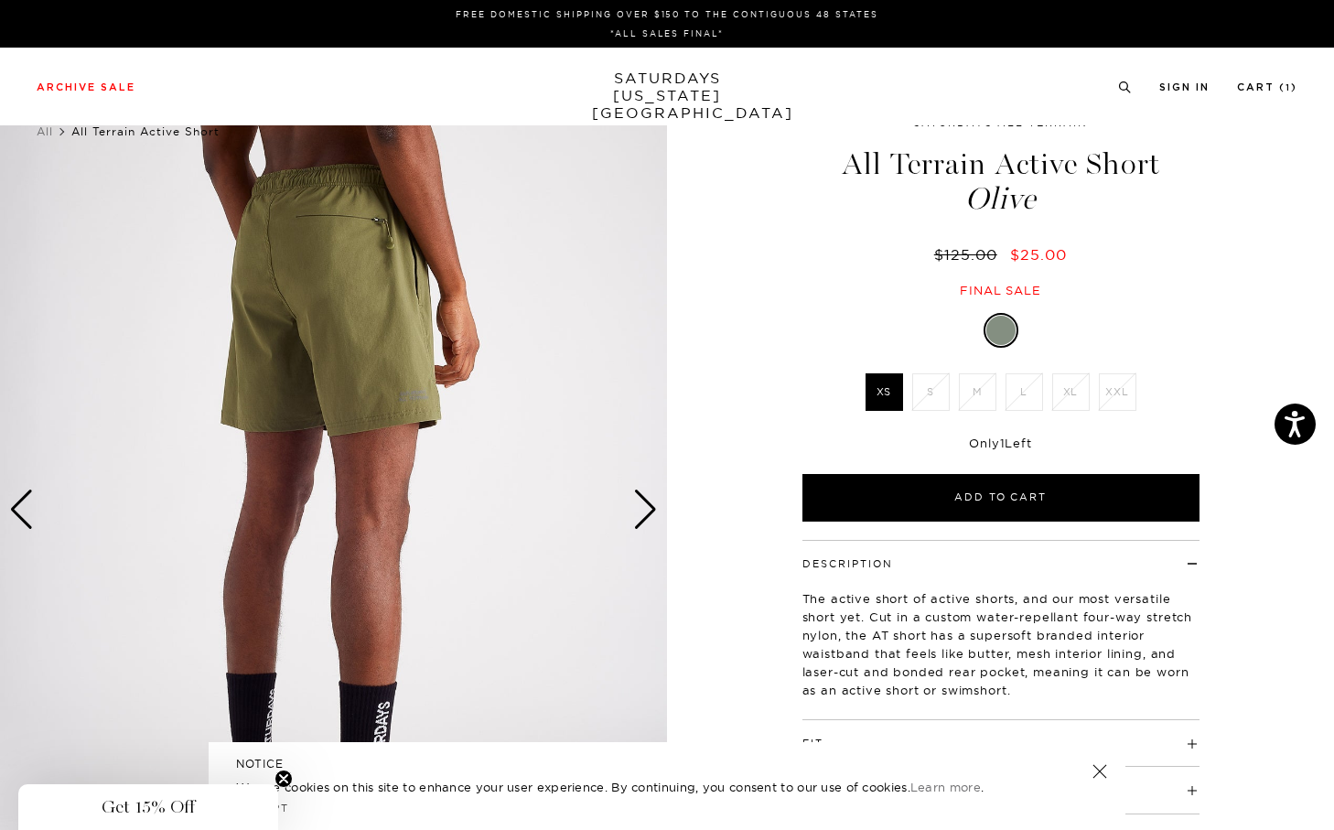
click at [636, 520] on div "Next slide" at bounding box center [645, 509] width 25 height 40
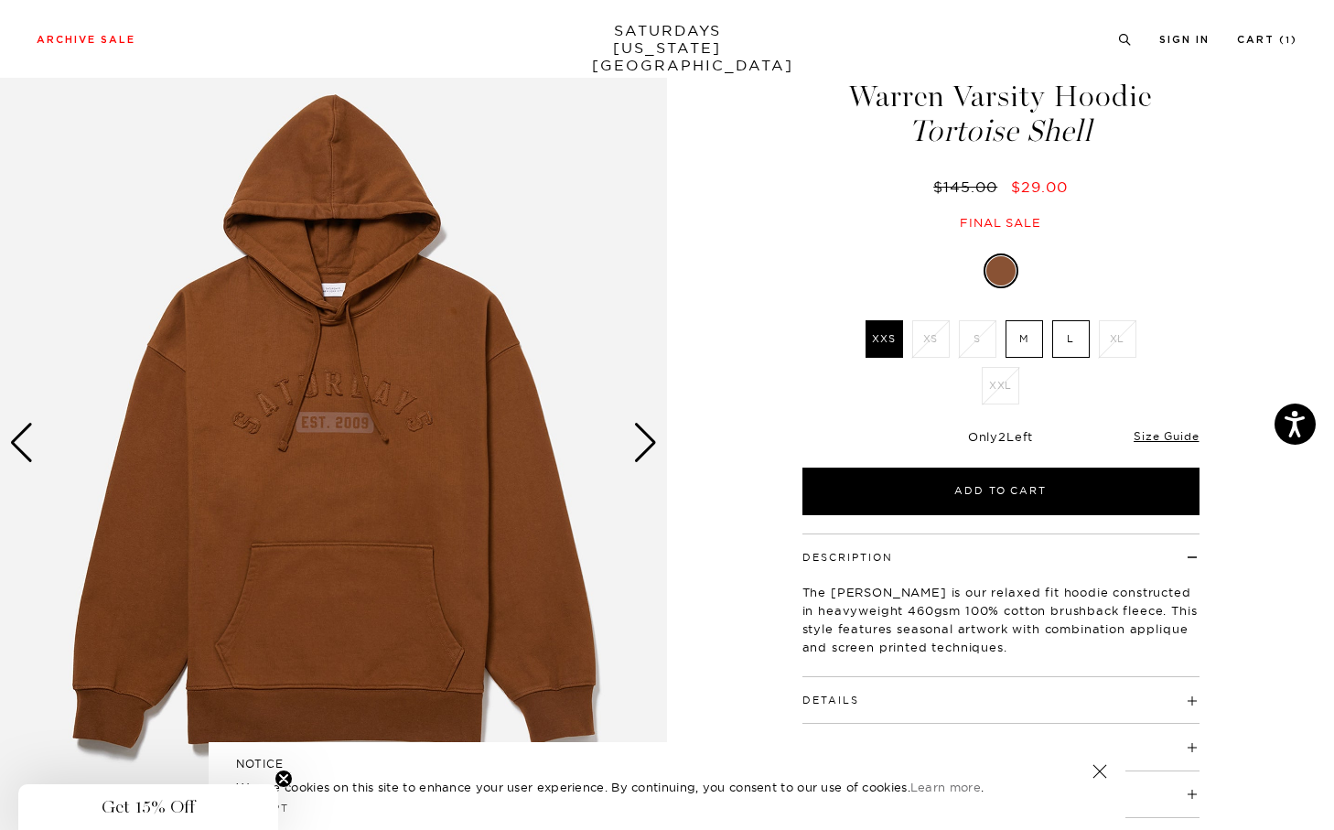
scroll to position [74, 0]
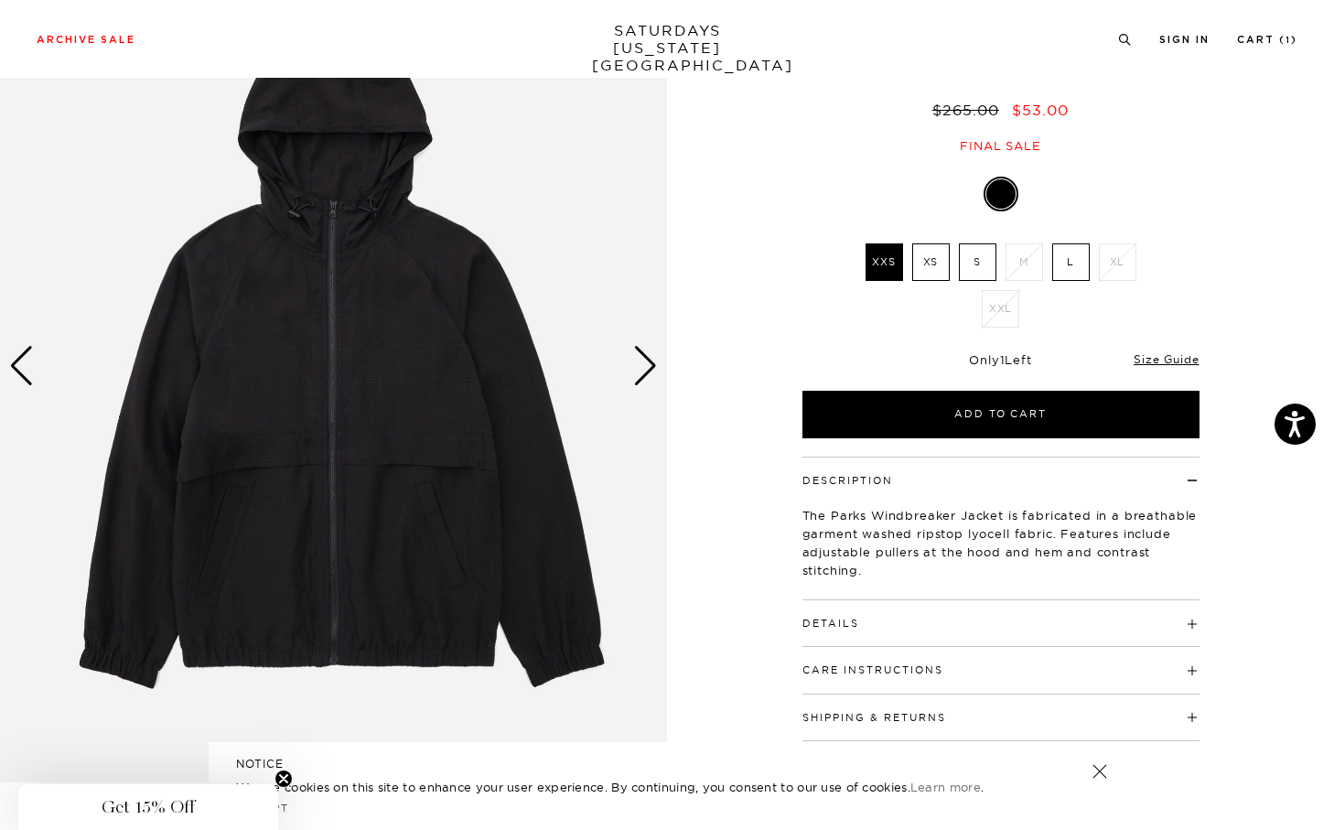
scroll to position [59, 0]
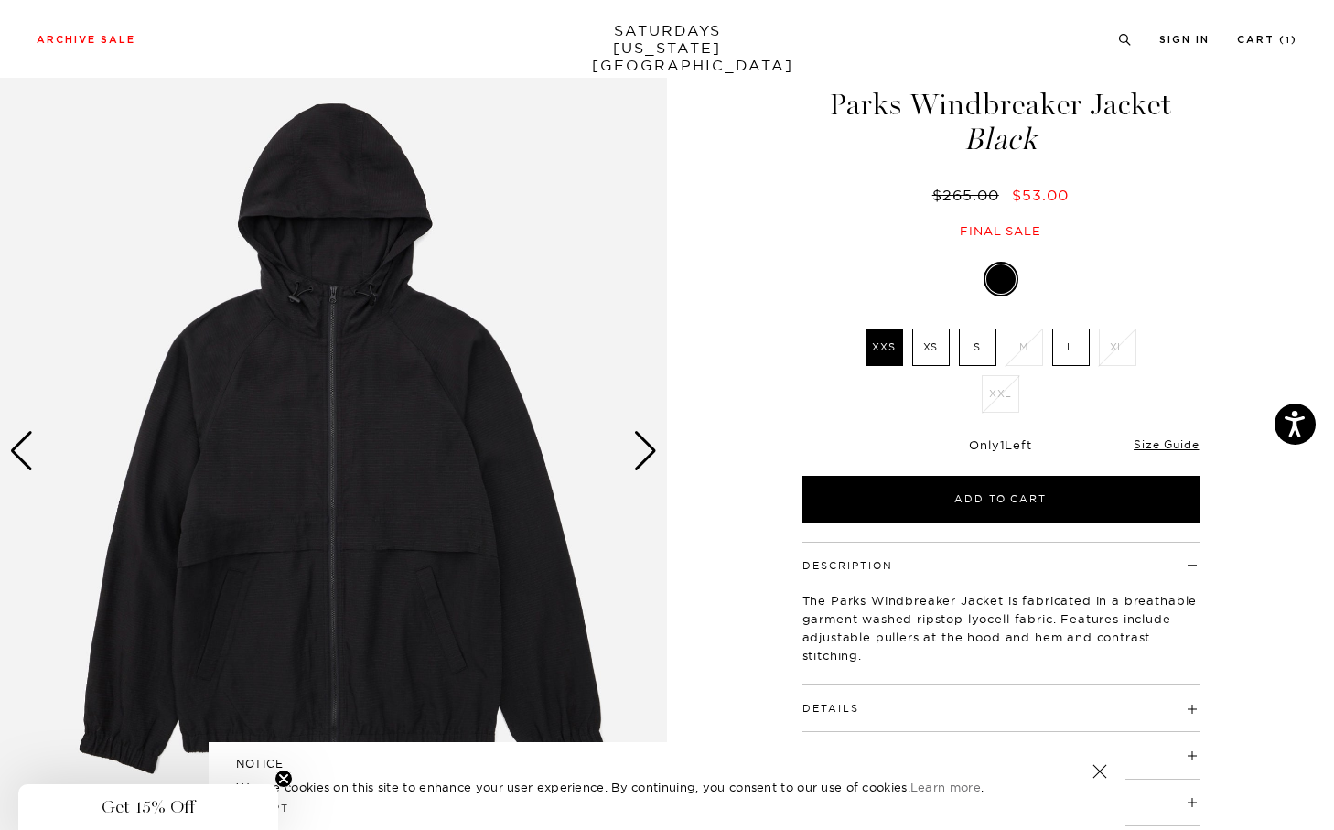
click at [644, 449] on div "Next slide" at bounding box center [645, 451] width 25 height 40
click at [641, 451] on div "Next slide" at bounding box center [645, 451] width 25 height 40
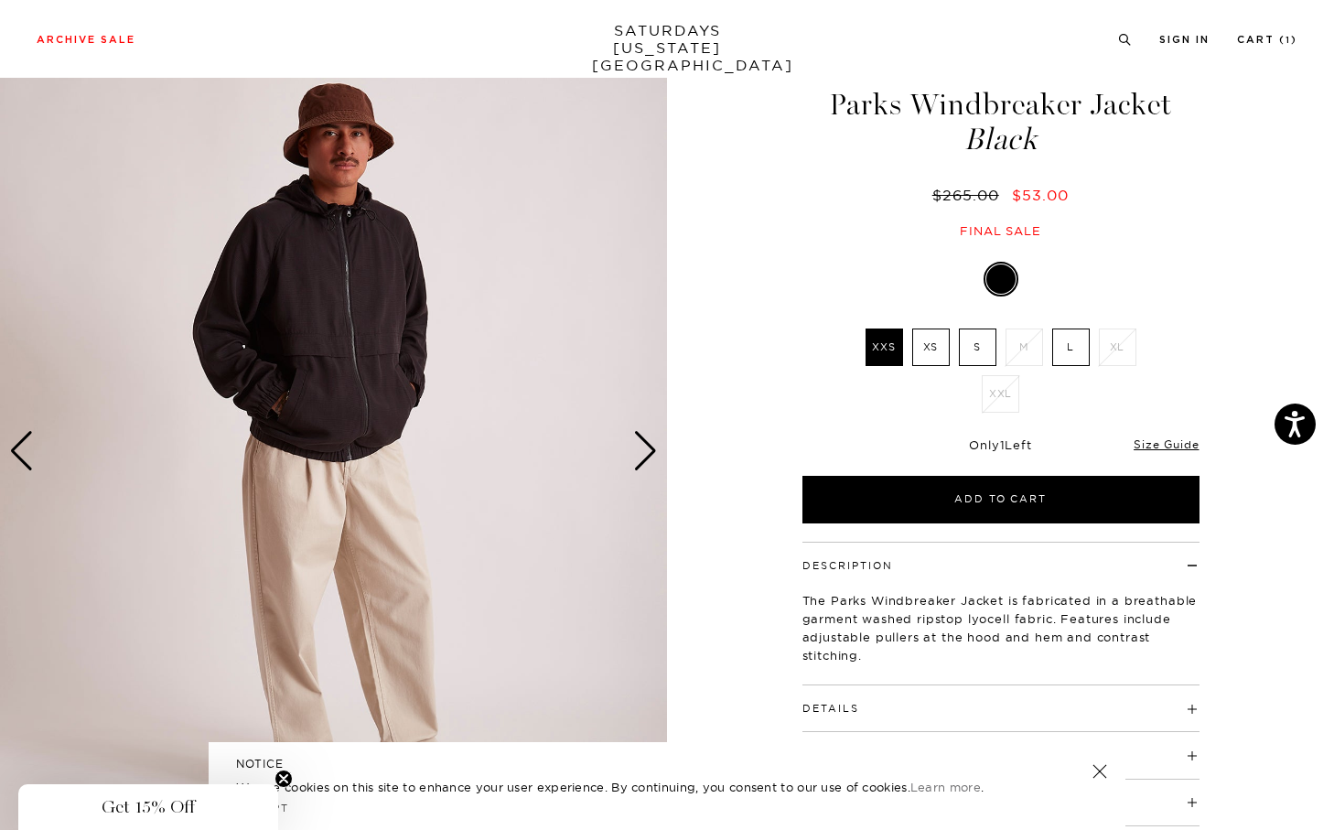
click at [641, 451] on div "Next slide" at bounding box center [645, 451] width 25 height 40
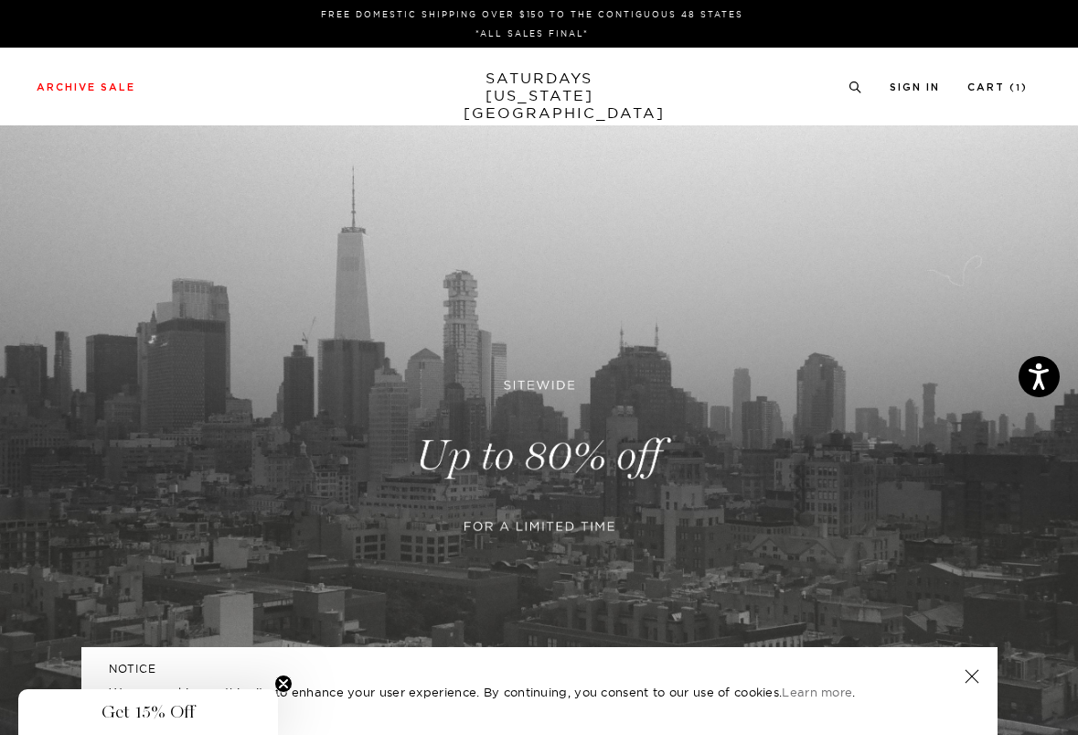
click at [532, 92] on link "SATURDAYS NEW YORK CITY" at bounding box center [539, 96] width 151 height 52
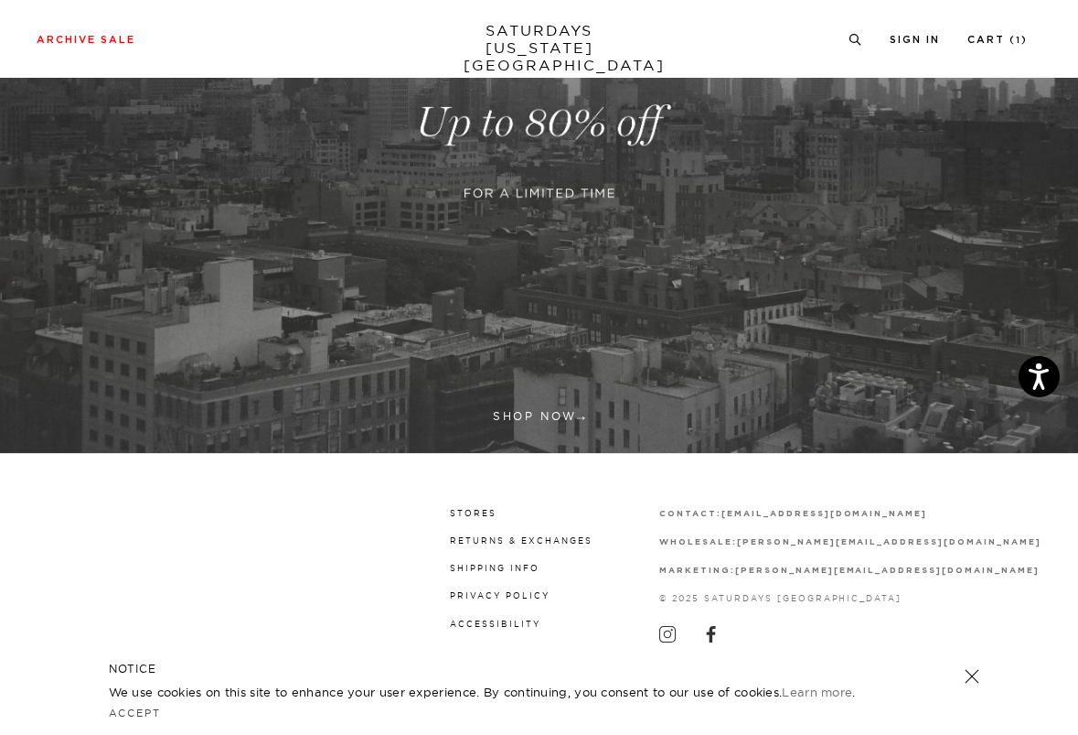
scroll to position [335, 0]
click at [542, 423] on link at bounding box center [539, 122] width 1078 height 660
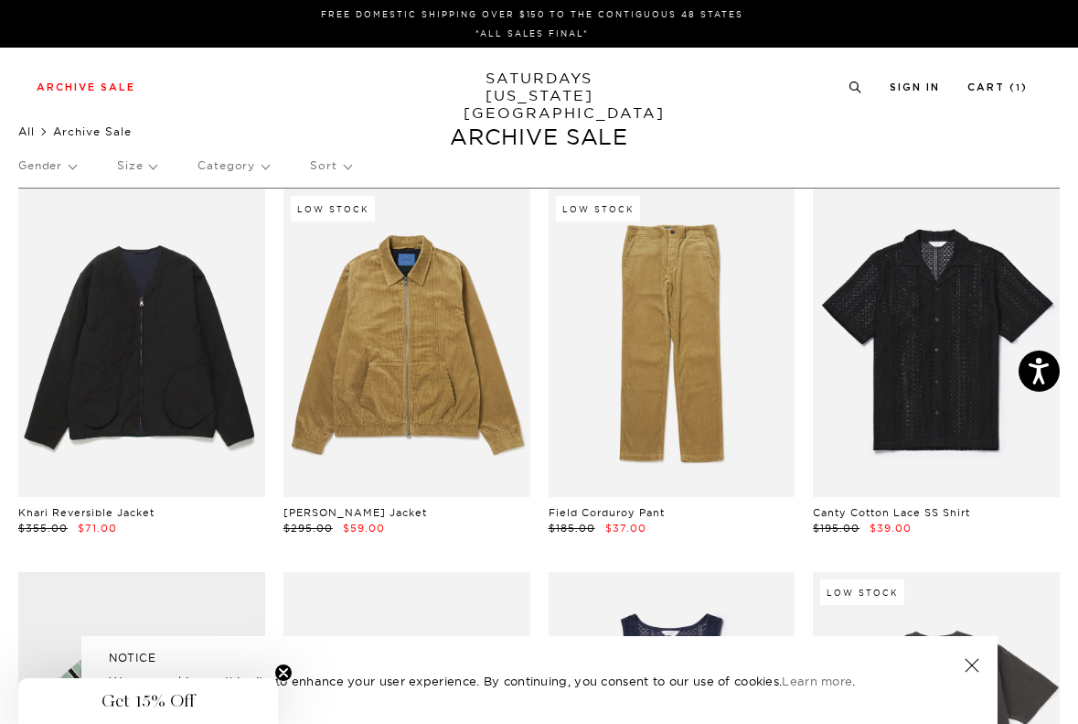
click at [28, 131] on link "All" at bounding box center [26, 131] width 16 height 14
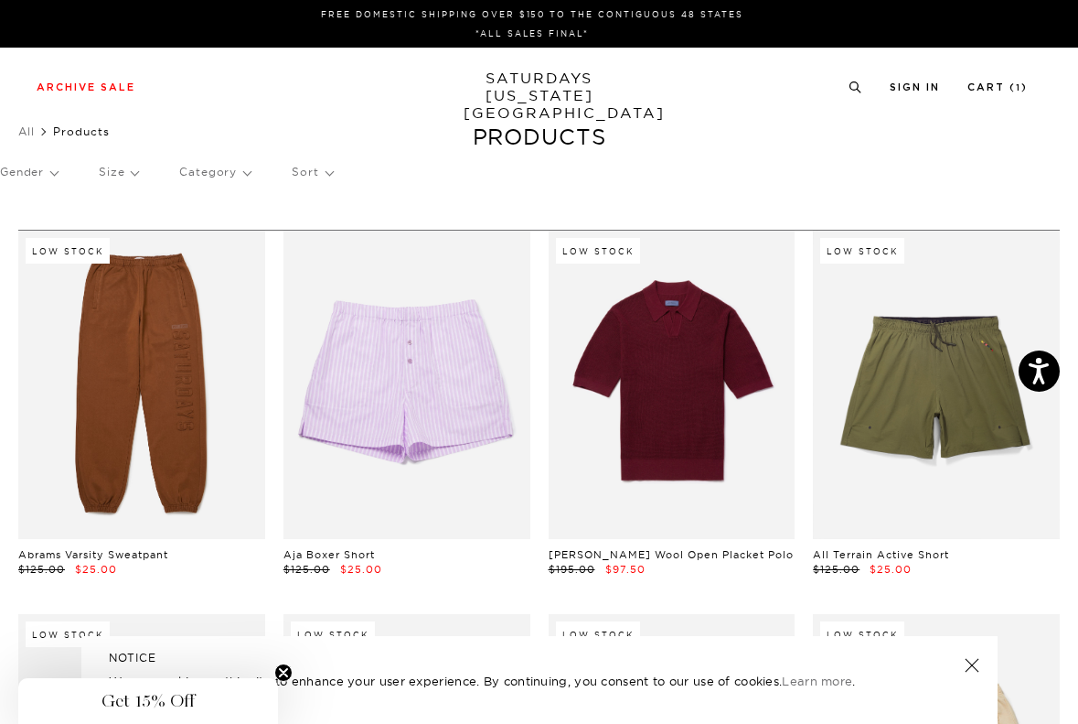
click at [28, 131] on link "All" at bounding box center [26, 131] width 16 height 14
click at [521, 91] on link "SATURDAYS NEW YORK CITY" at bounding box center [539, 96] width 151 height 52
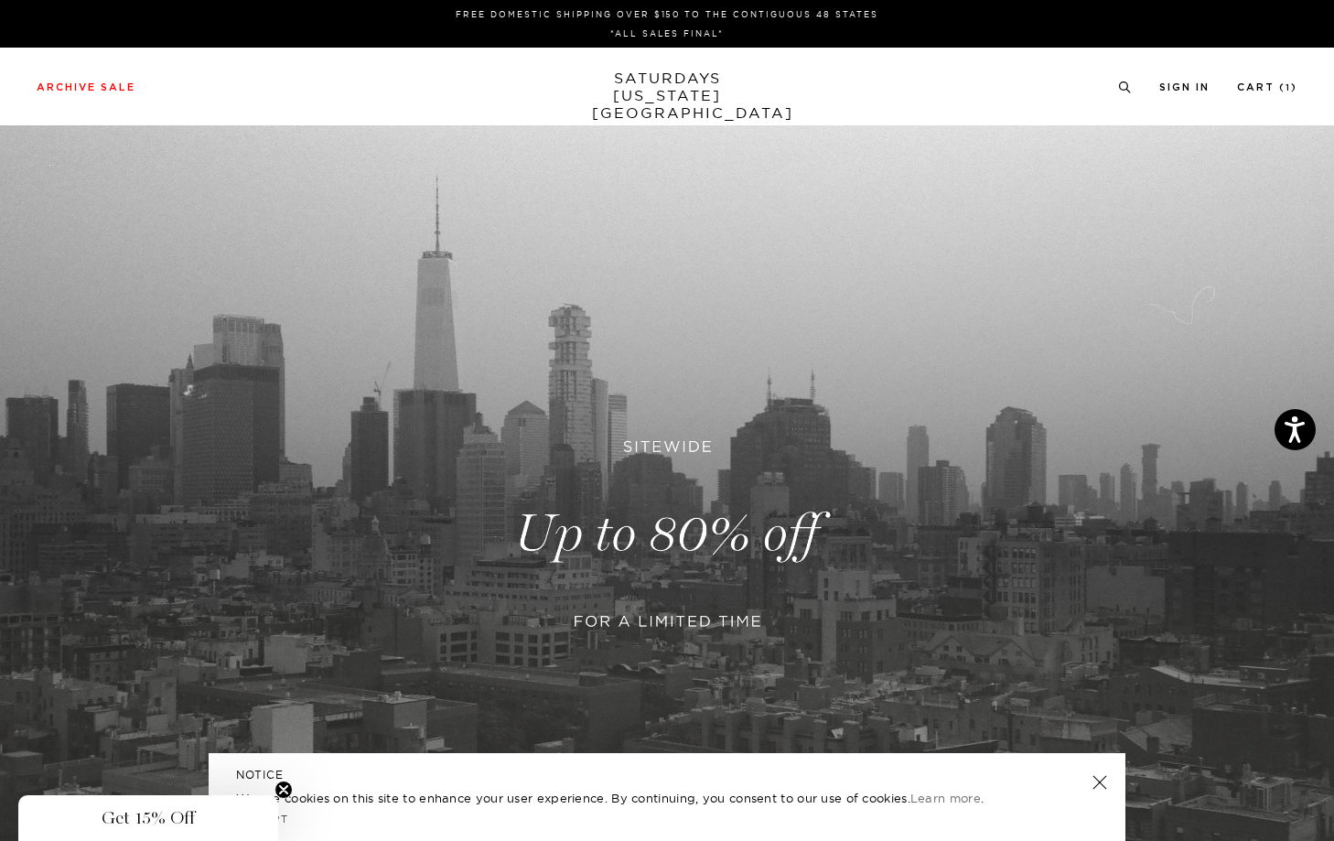
click at [676, 437] on link at bounding box center [667, 533] width 1334 height 817
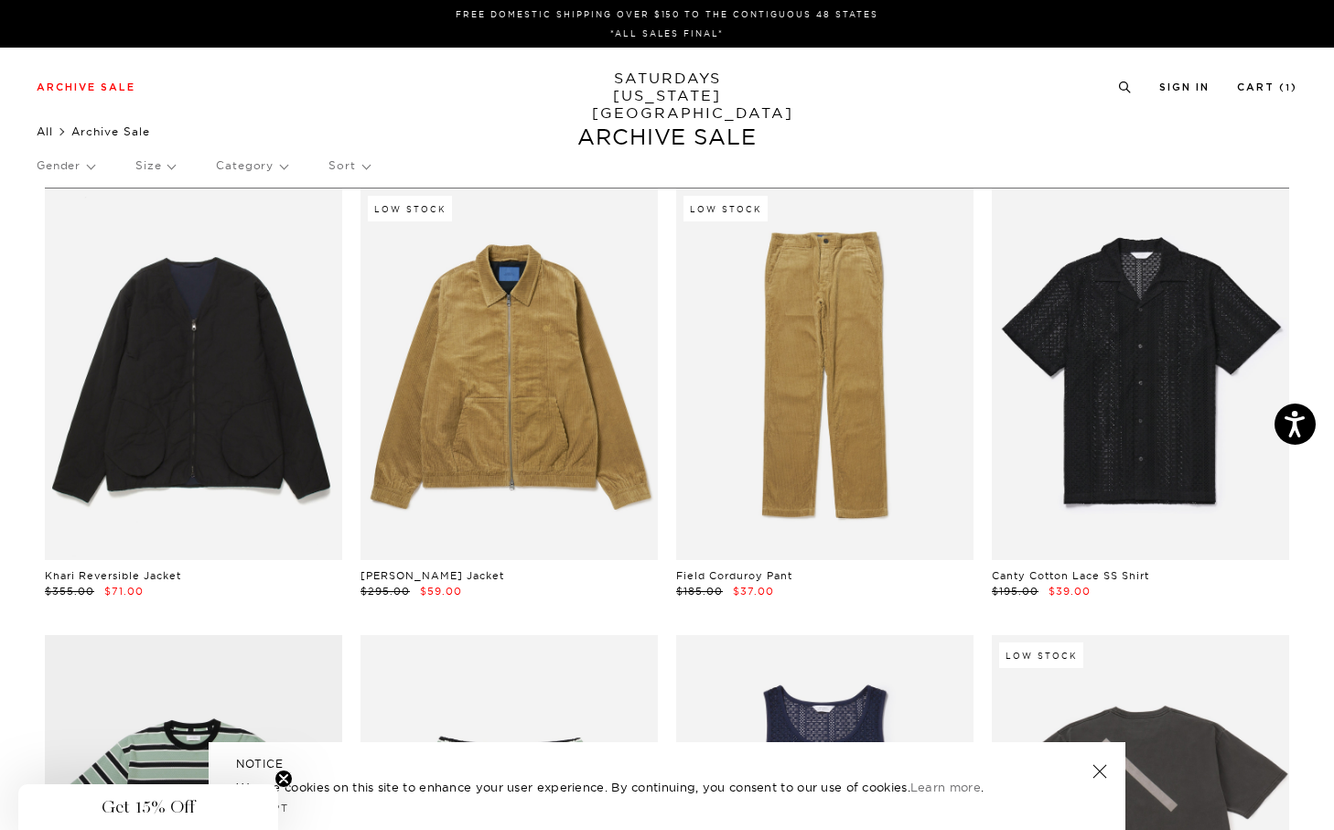
click at [49, 127] on link "All" at bounding box center [45, 131] width 16 height 14
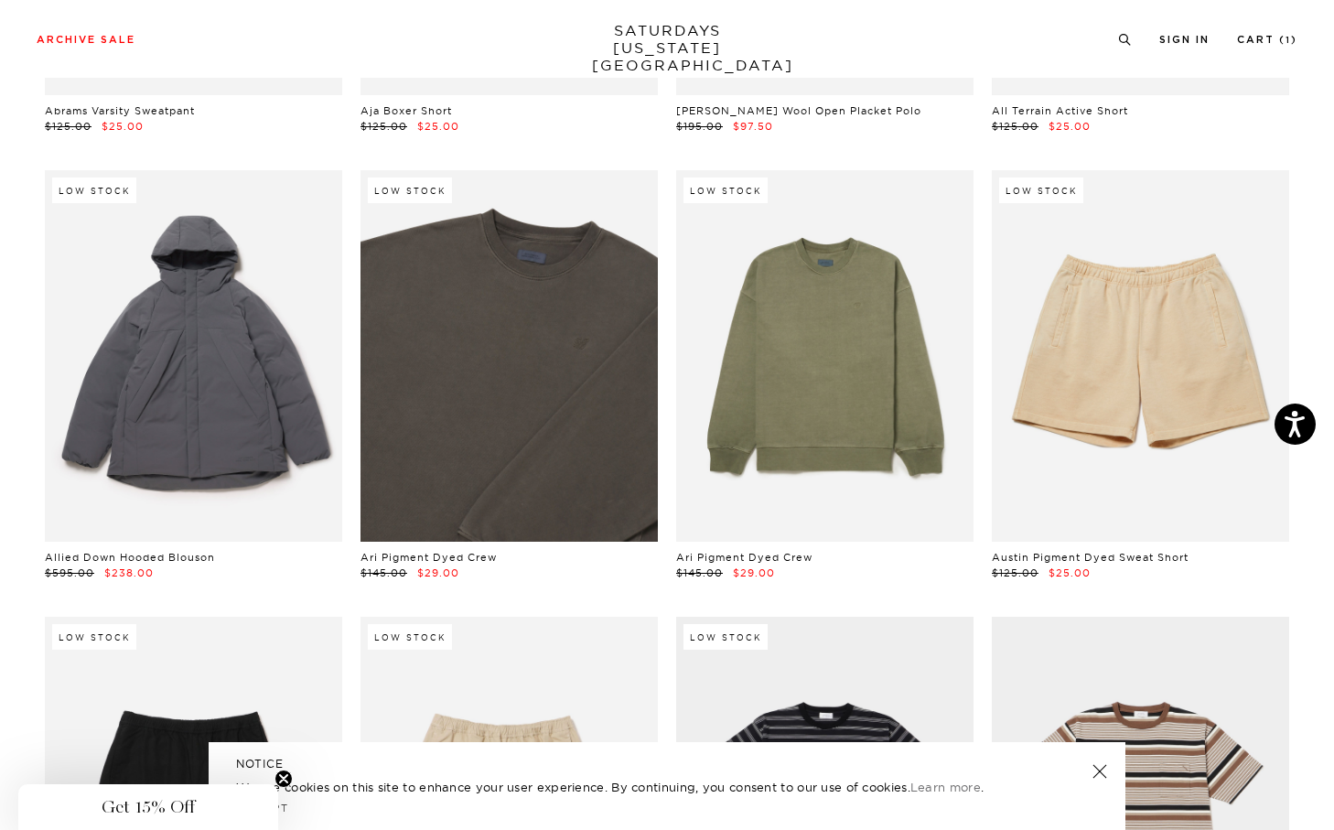
scroll to position [578, 0]
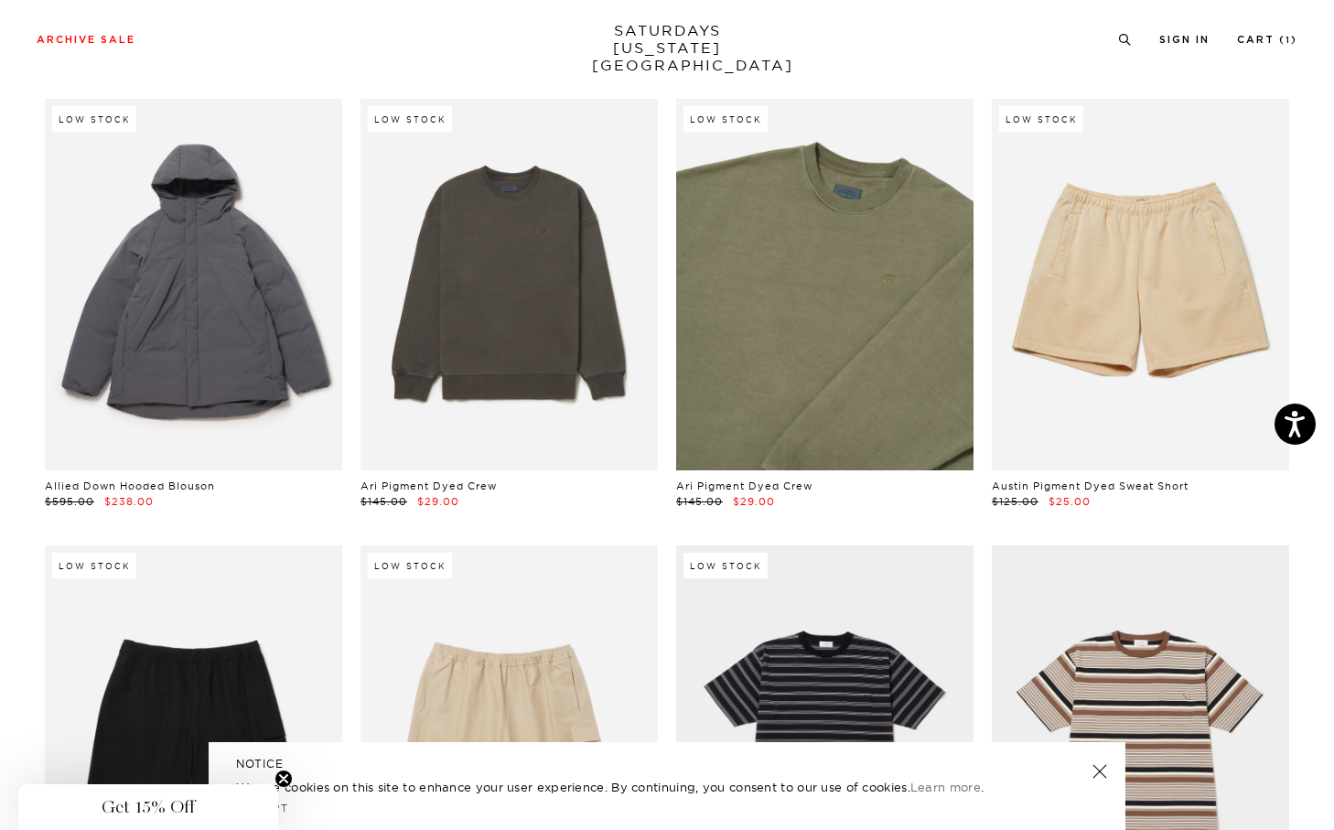
click at [821, 381] on link at bounding box center [824, 284] width 297 height 371
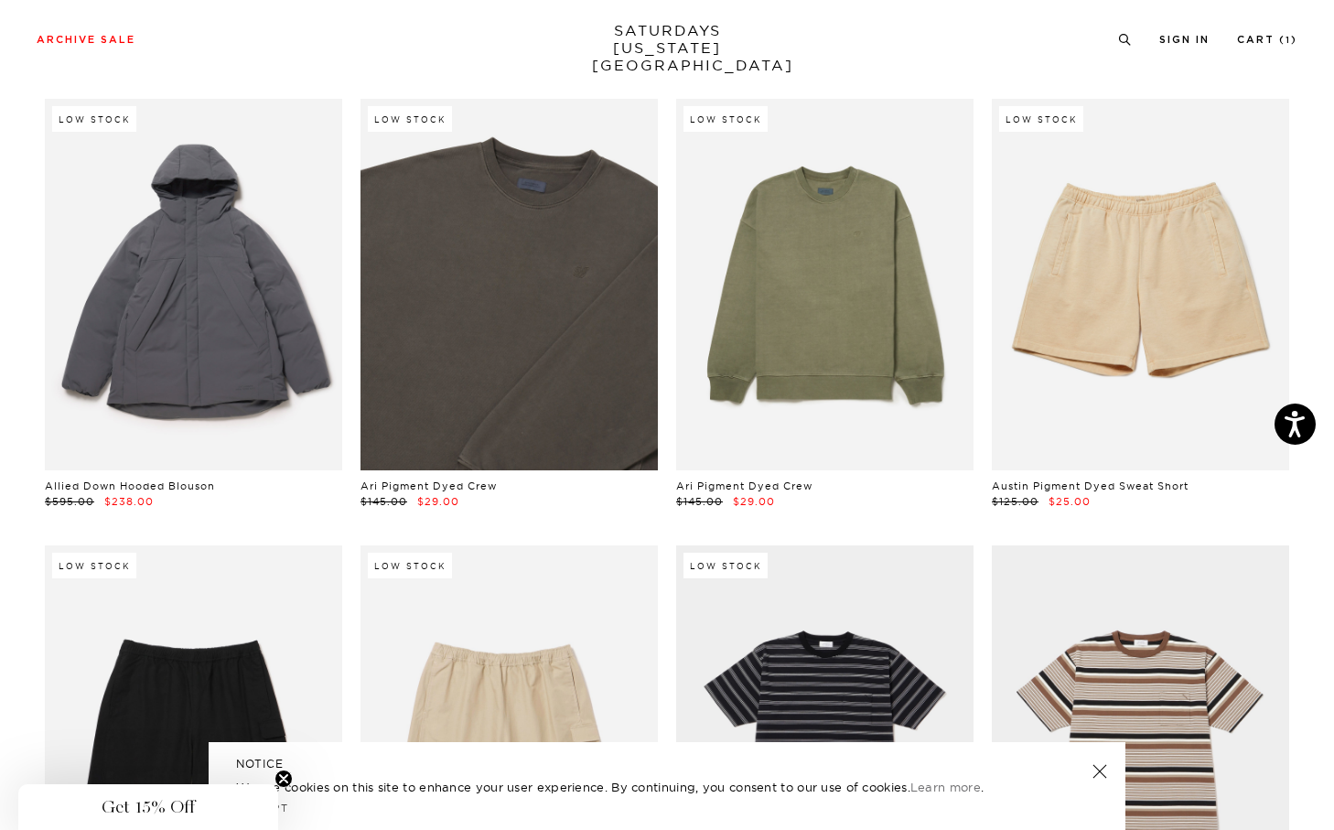
click at [562, 337] on link at bounding box center [508, 284] width 297 height 371
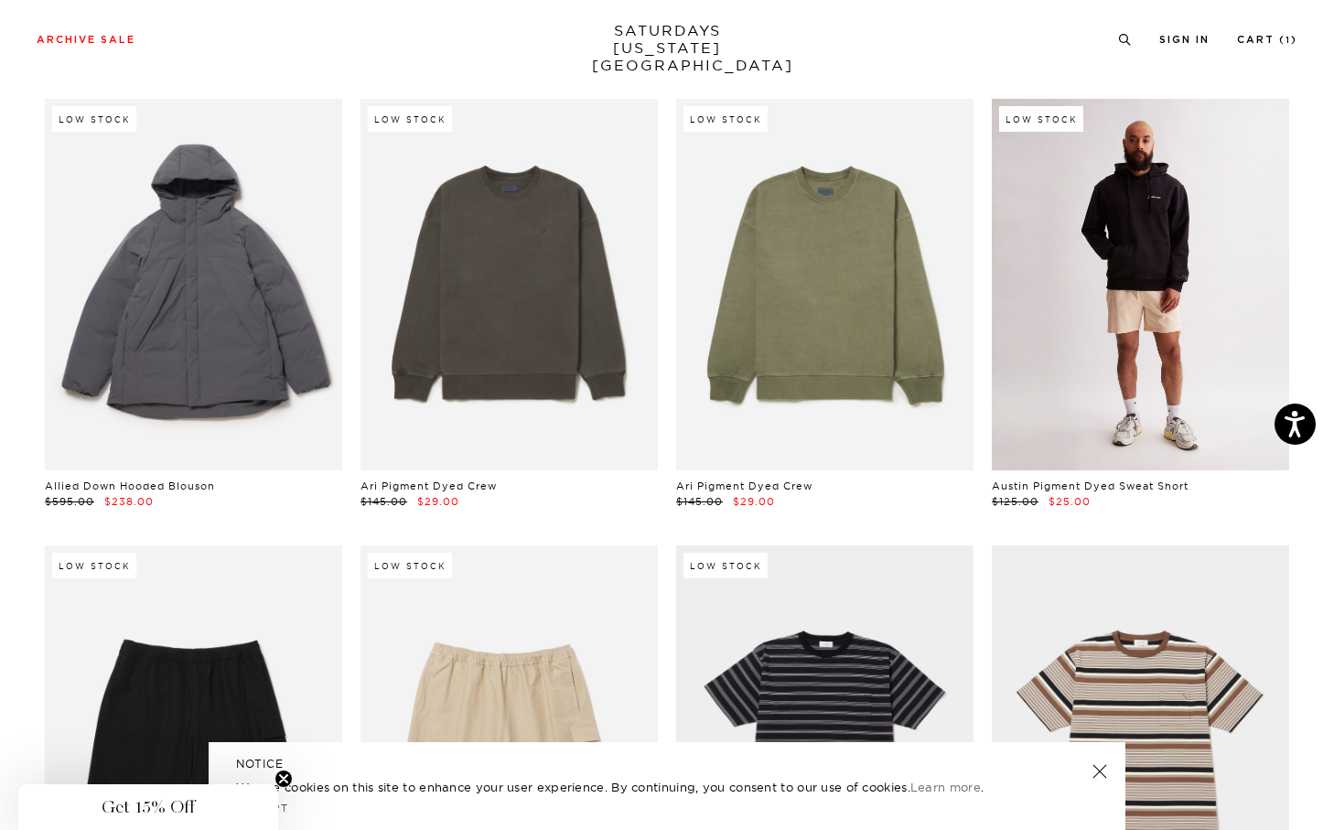
click at [1163, 285] on link at bounding box center [1140, 284] width 297 height 371
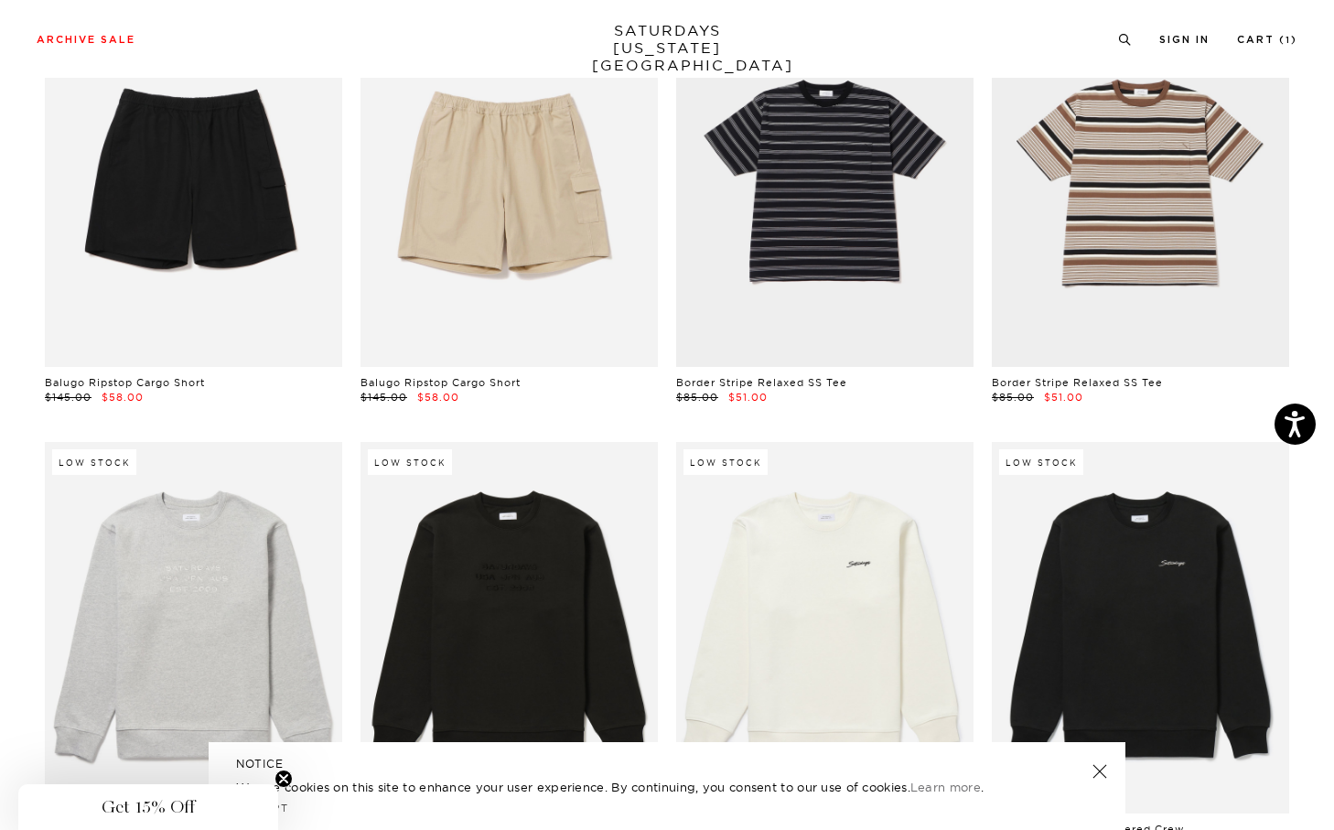
scroll to position [1187, 0]
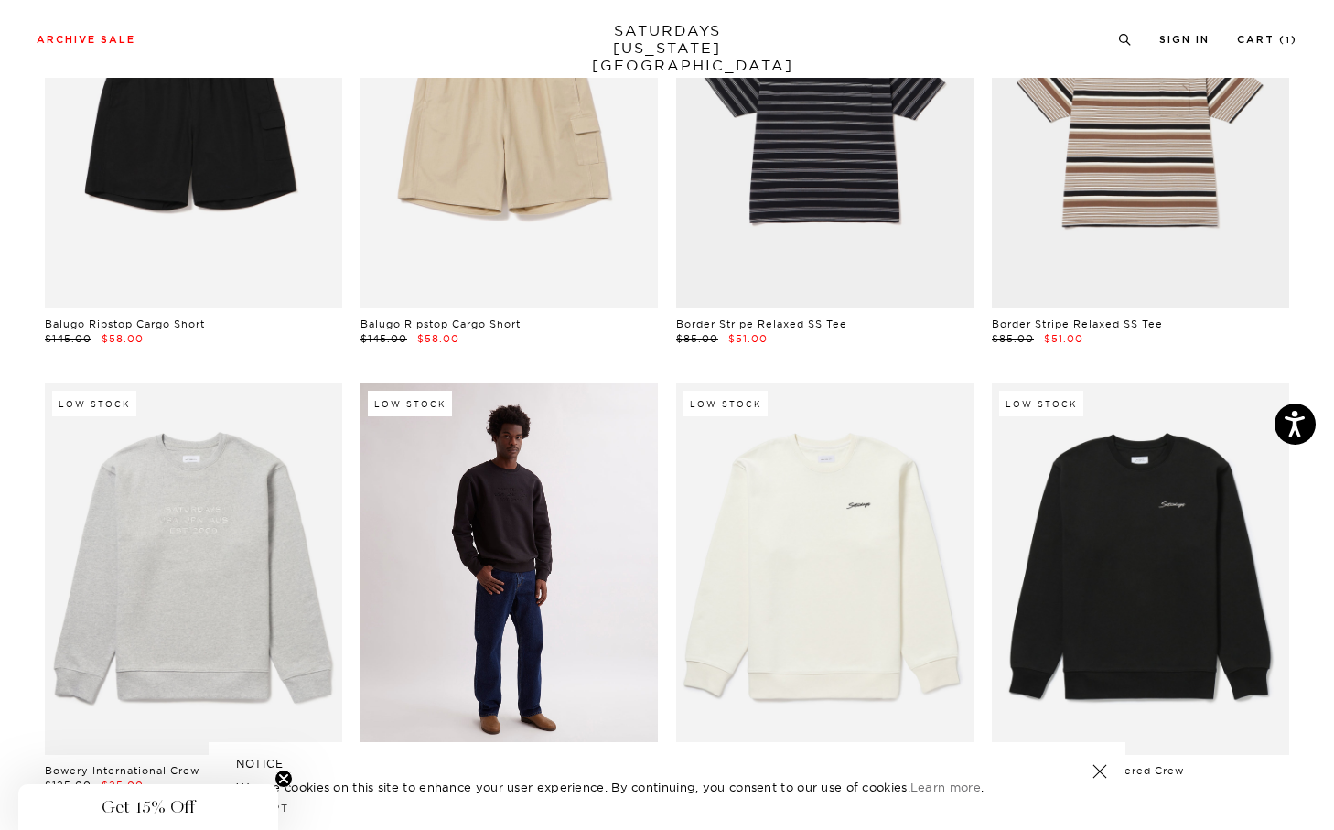
click at [505, 602] on link at bounding box center [508, 568] width 297 height 371
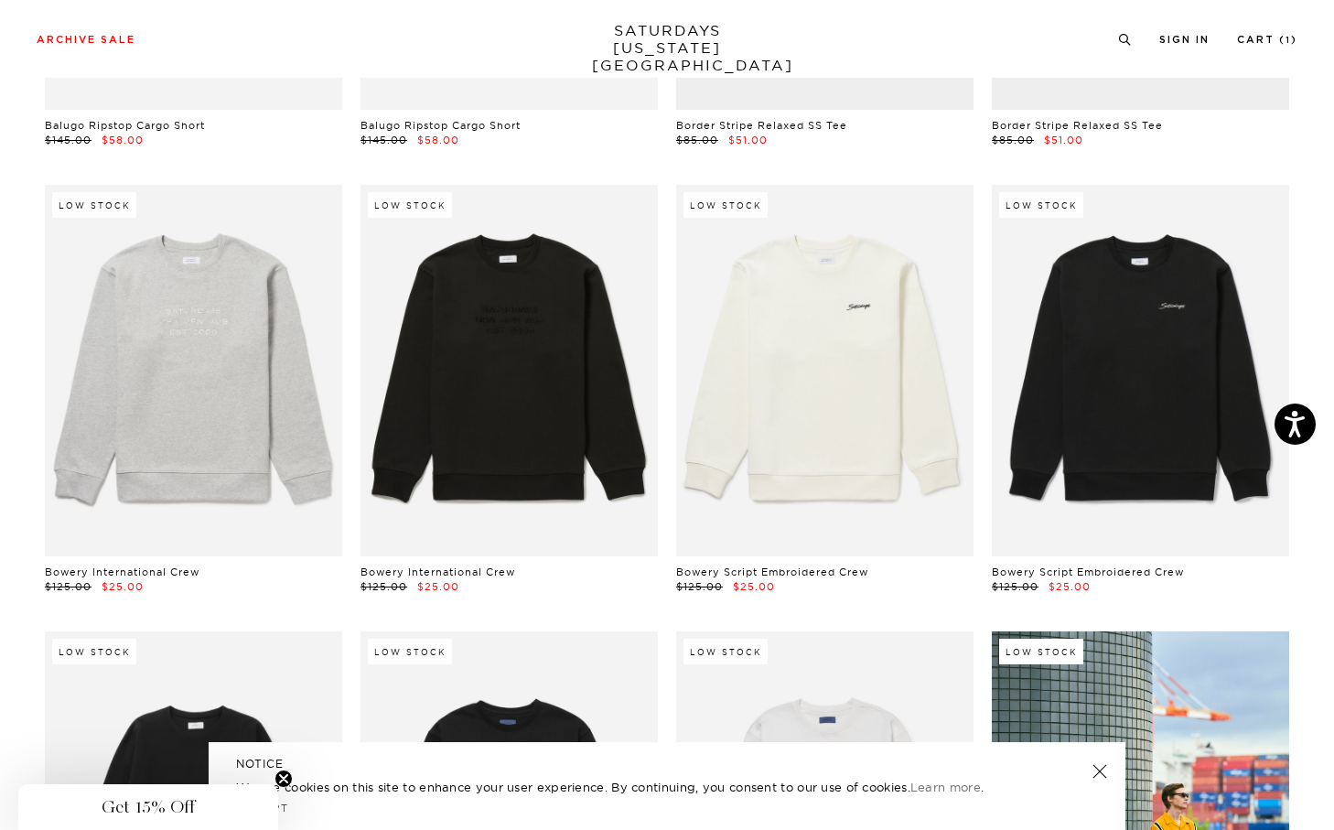
scroll to position [1388, 0]
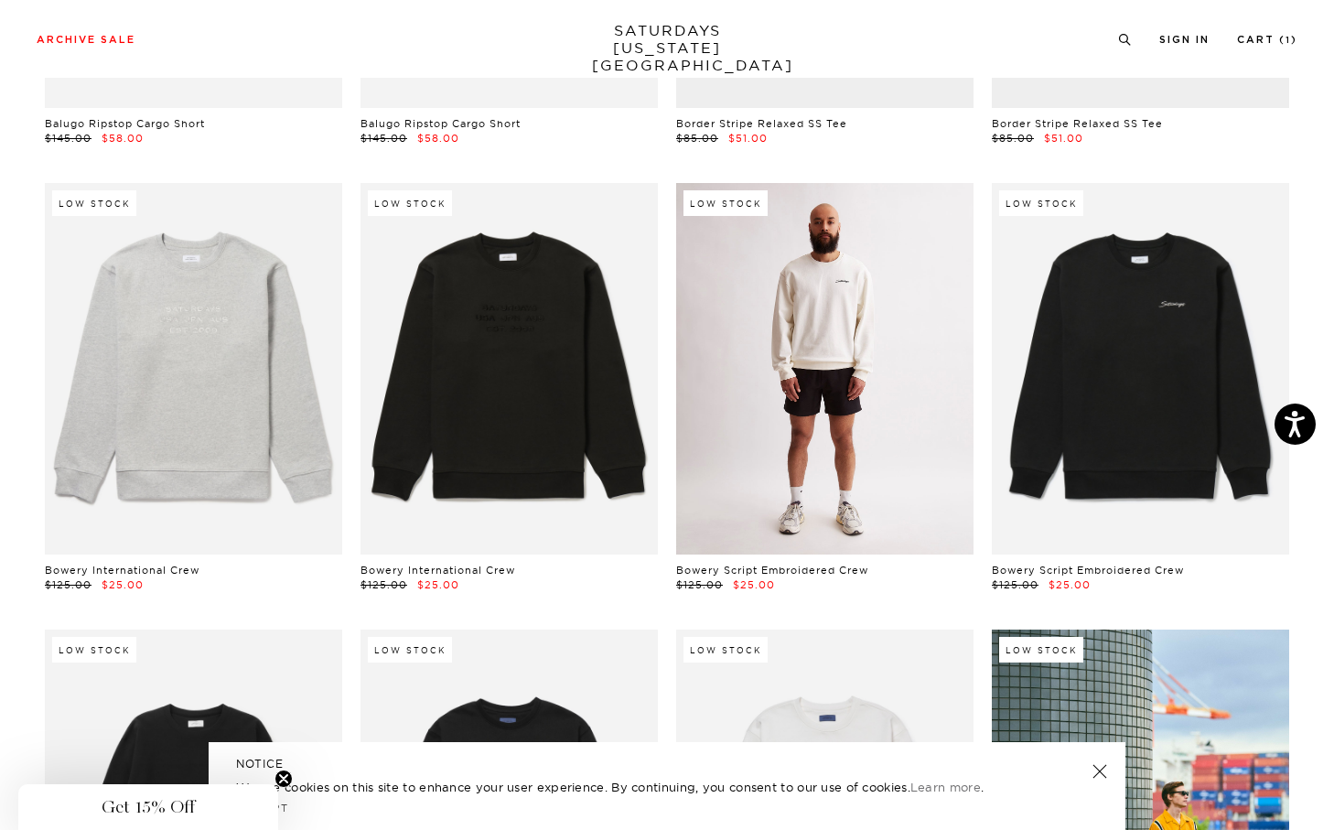
click at [805, 402] on link at bounding box center [824, 368] width 297 height 371
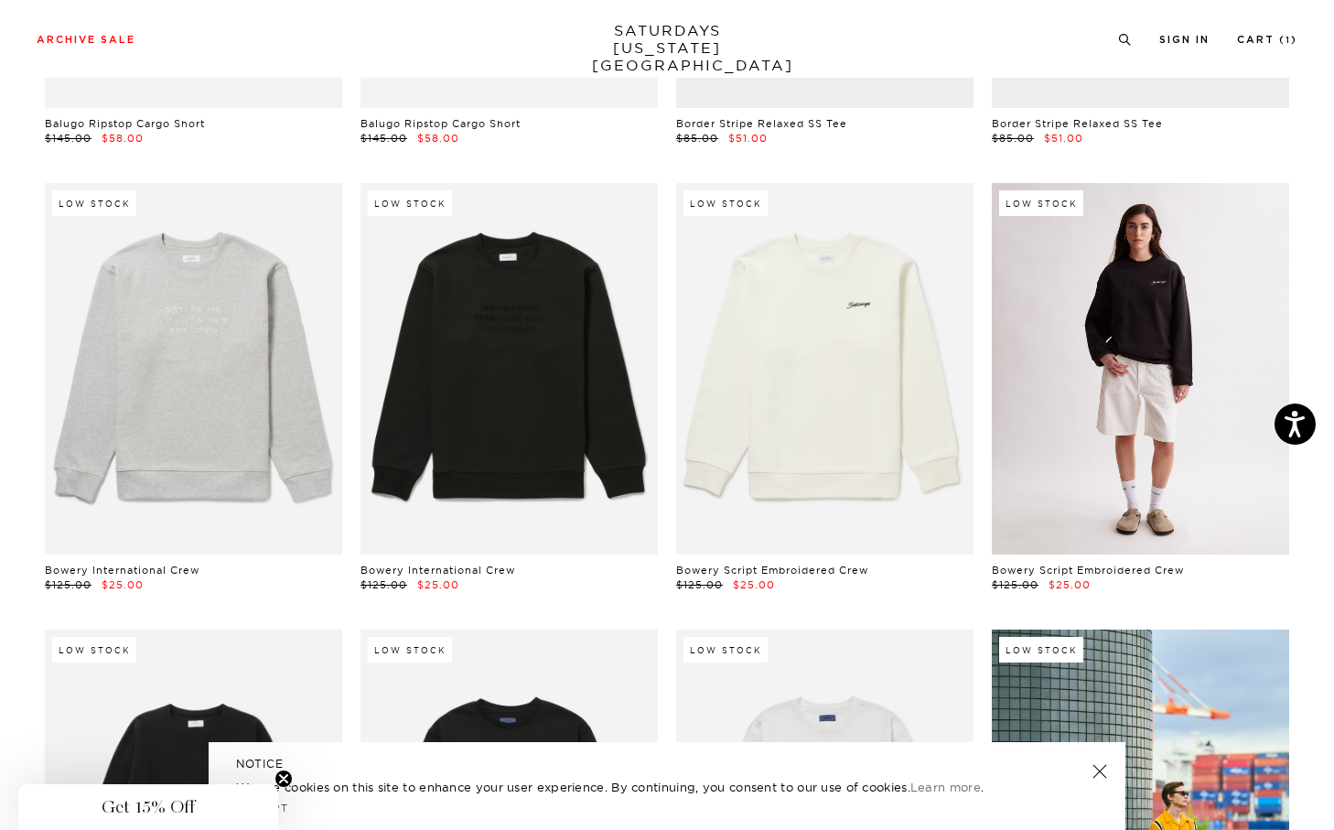
click at [1197, 394] on link at bounding box center [1140, 368] width 297 height 371
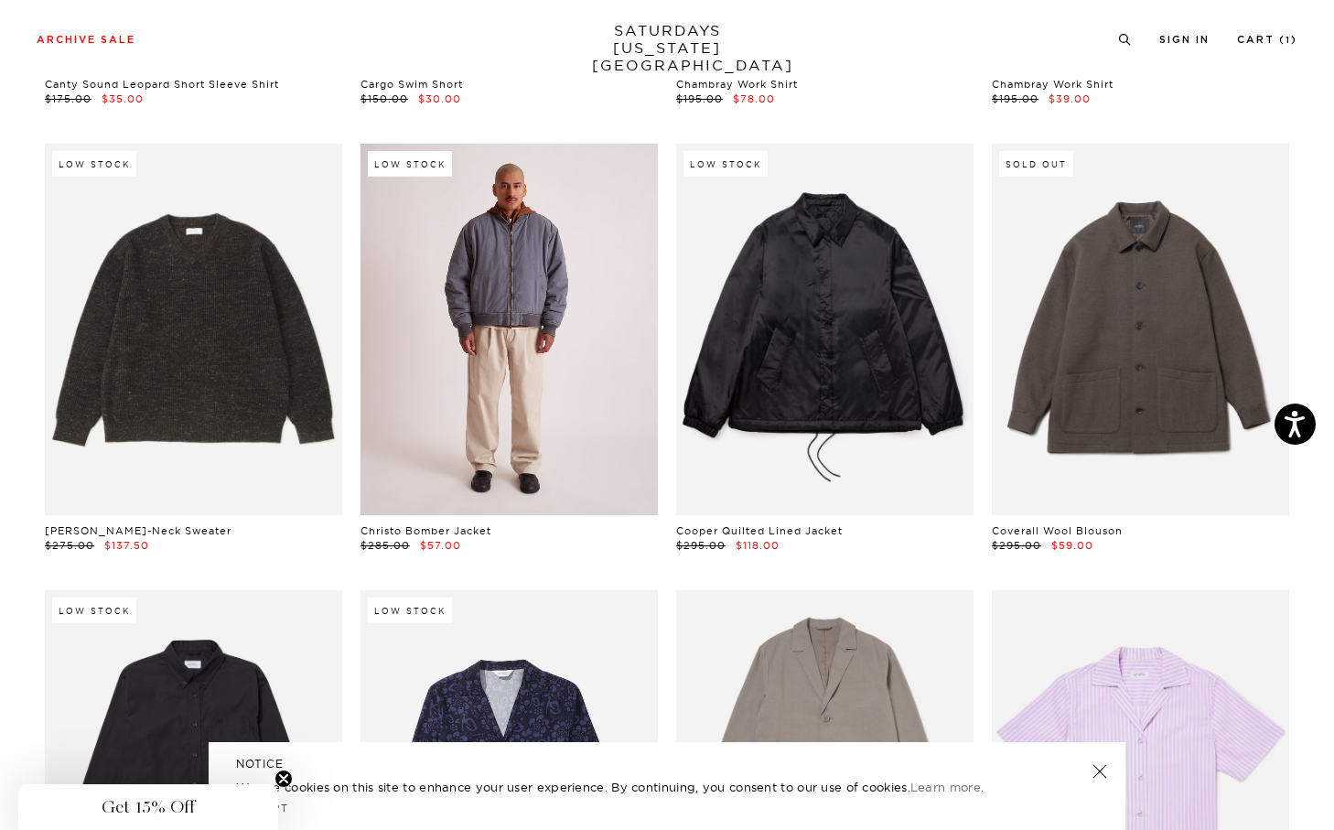
scroll to position [5913, 0]
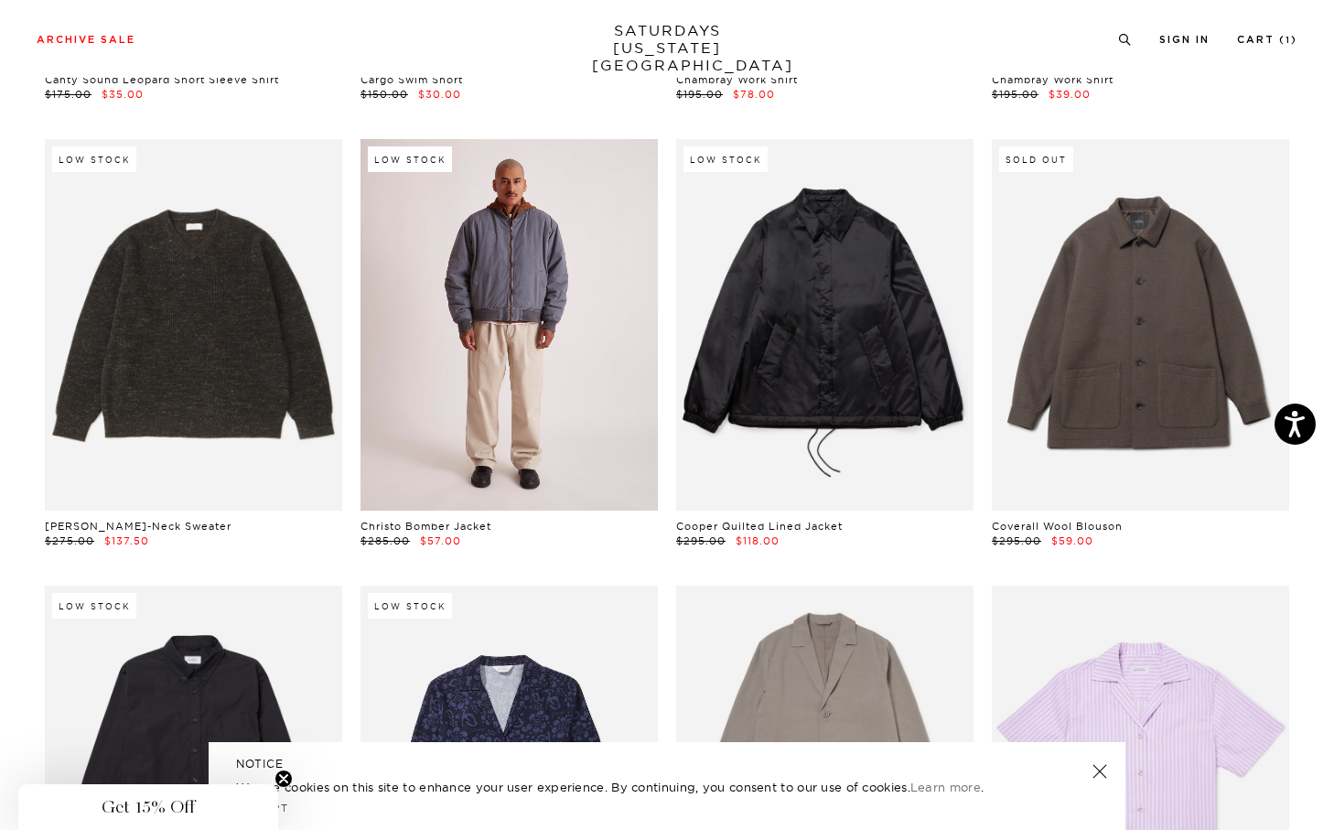
click at [515, 380] on link at bounding box center [508, 324] width 297 height 371
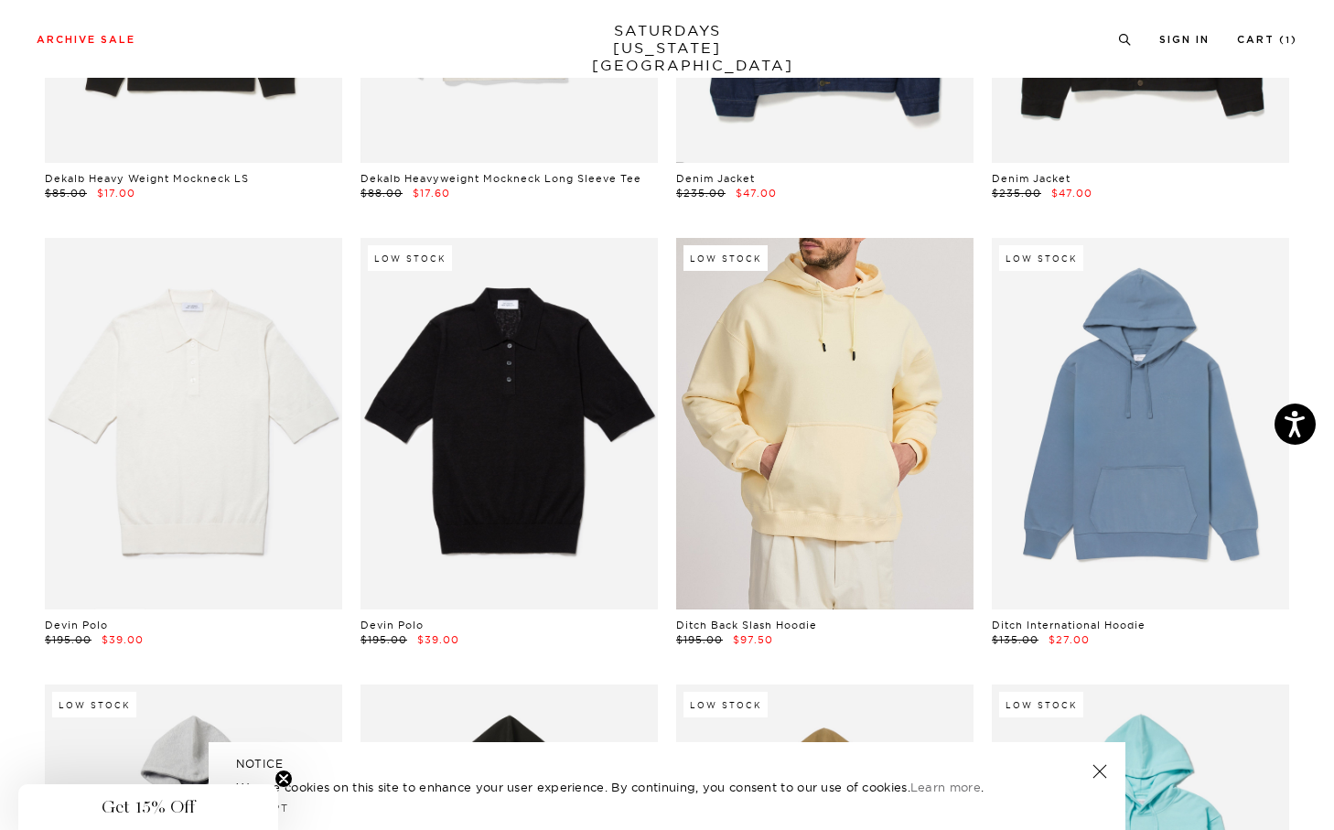
scroll to position [7599, 0]
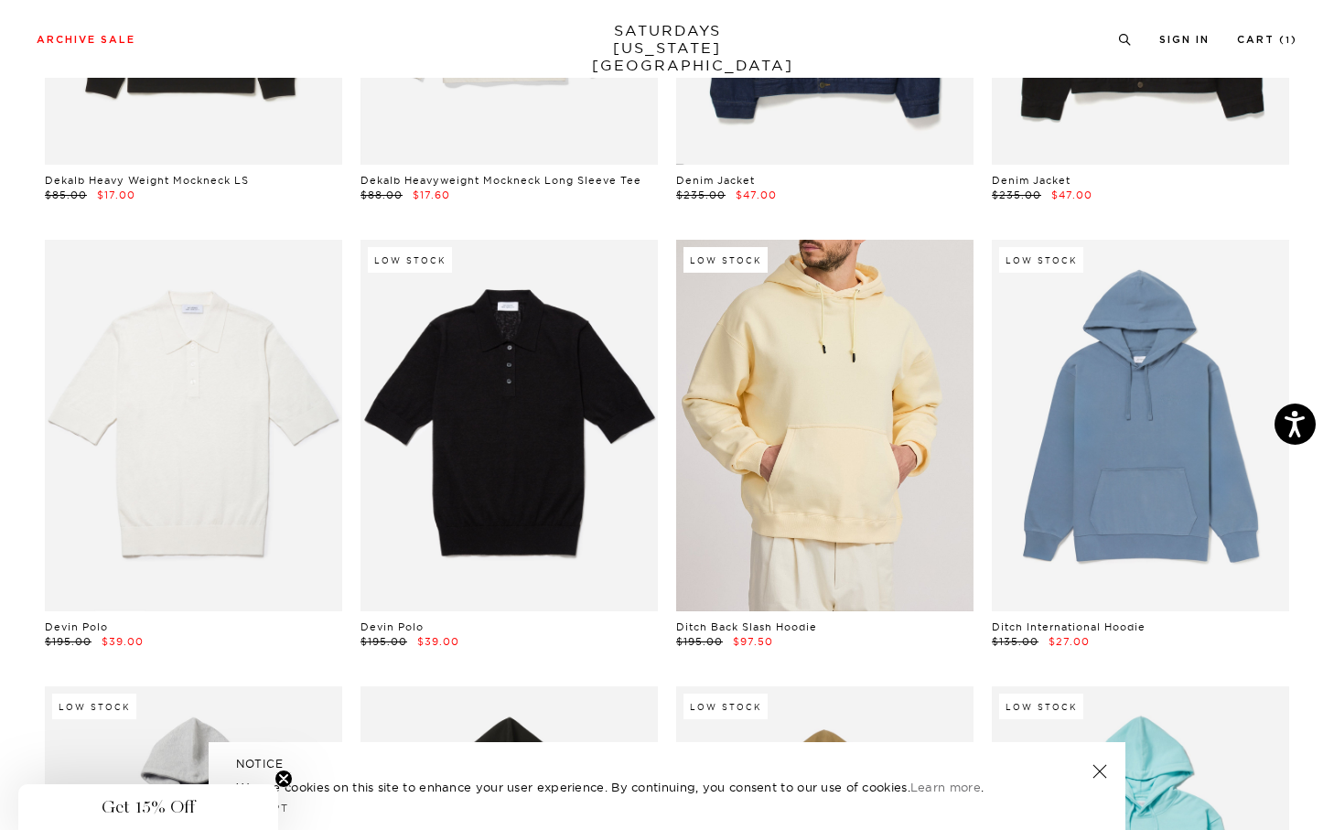
click at [827, 295] on link at bounding box center [824, 425] width 297 height 371
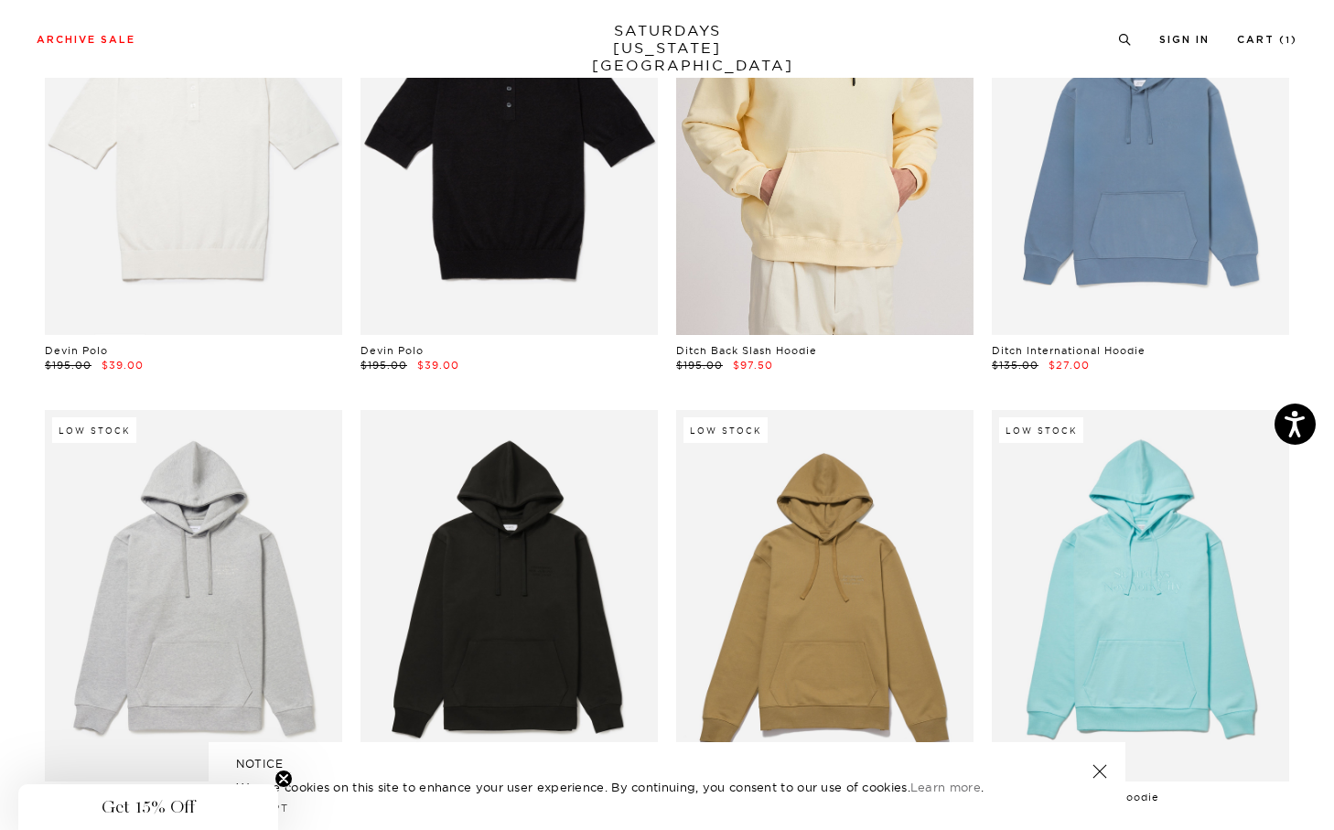
scroll to position [7971, 0]
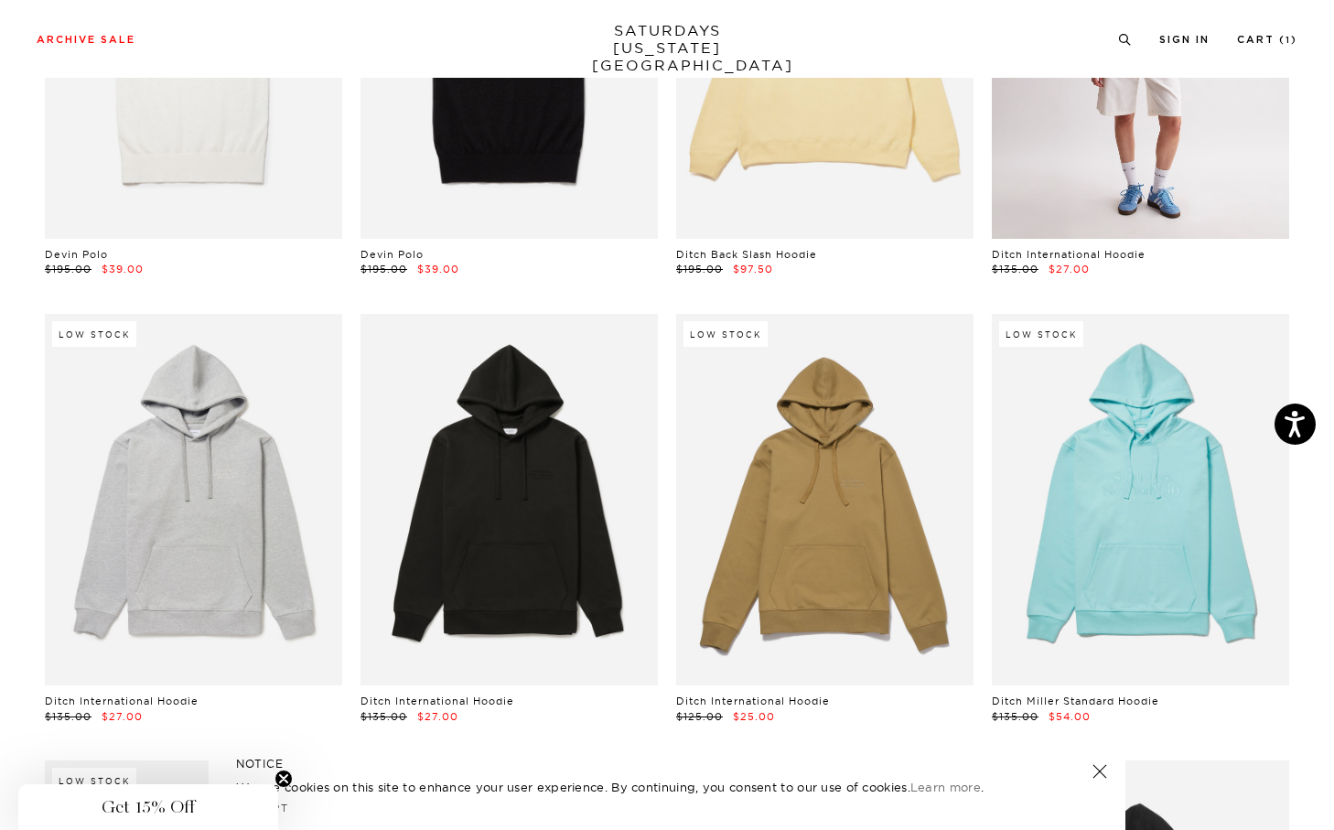
click at [1075, 176] on link at bounding box center [1140, 52] width 297 height 371
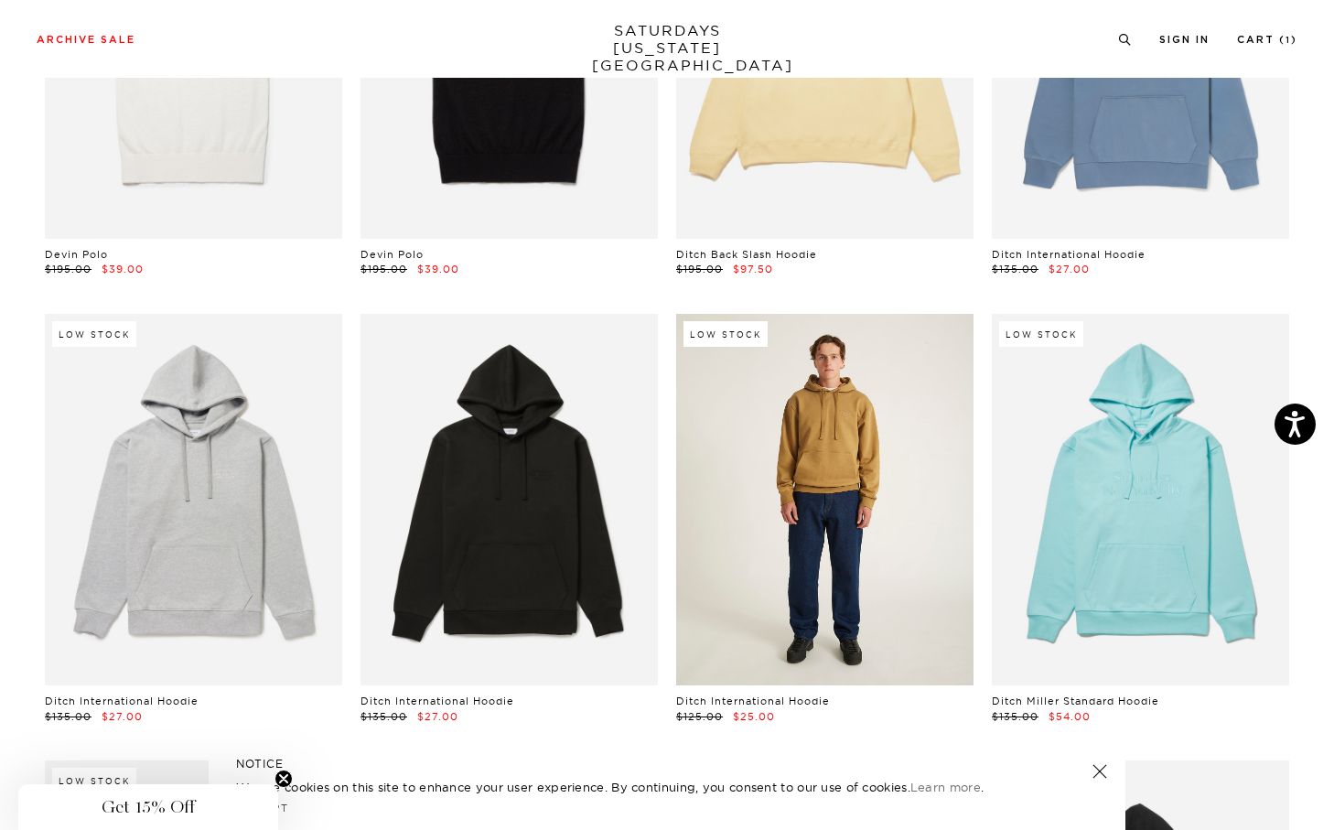
click at [814, 481] on link at bounding box center [824, 499] width 297 height 371
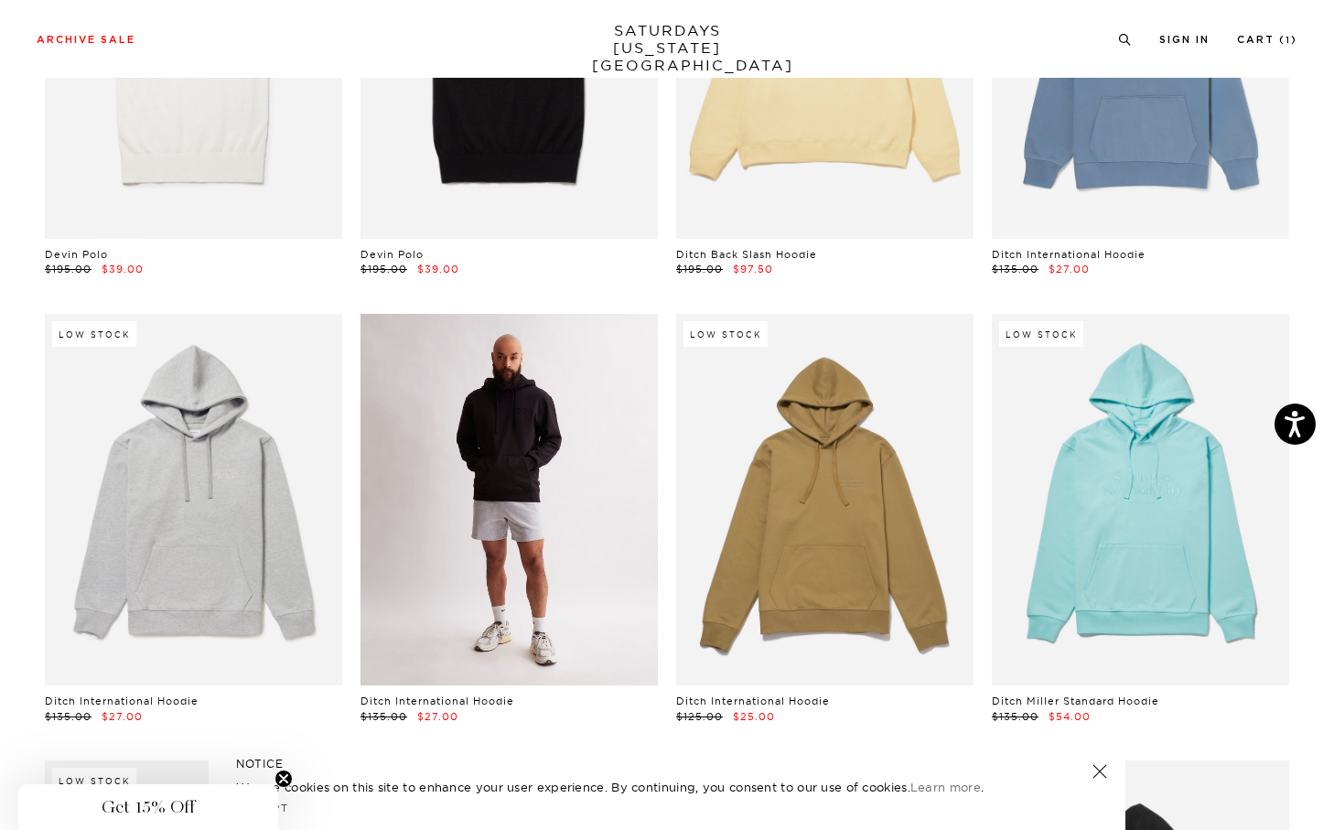
click at [612, 506] on link at bounding box center [508, 499] width 297 height 371
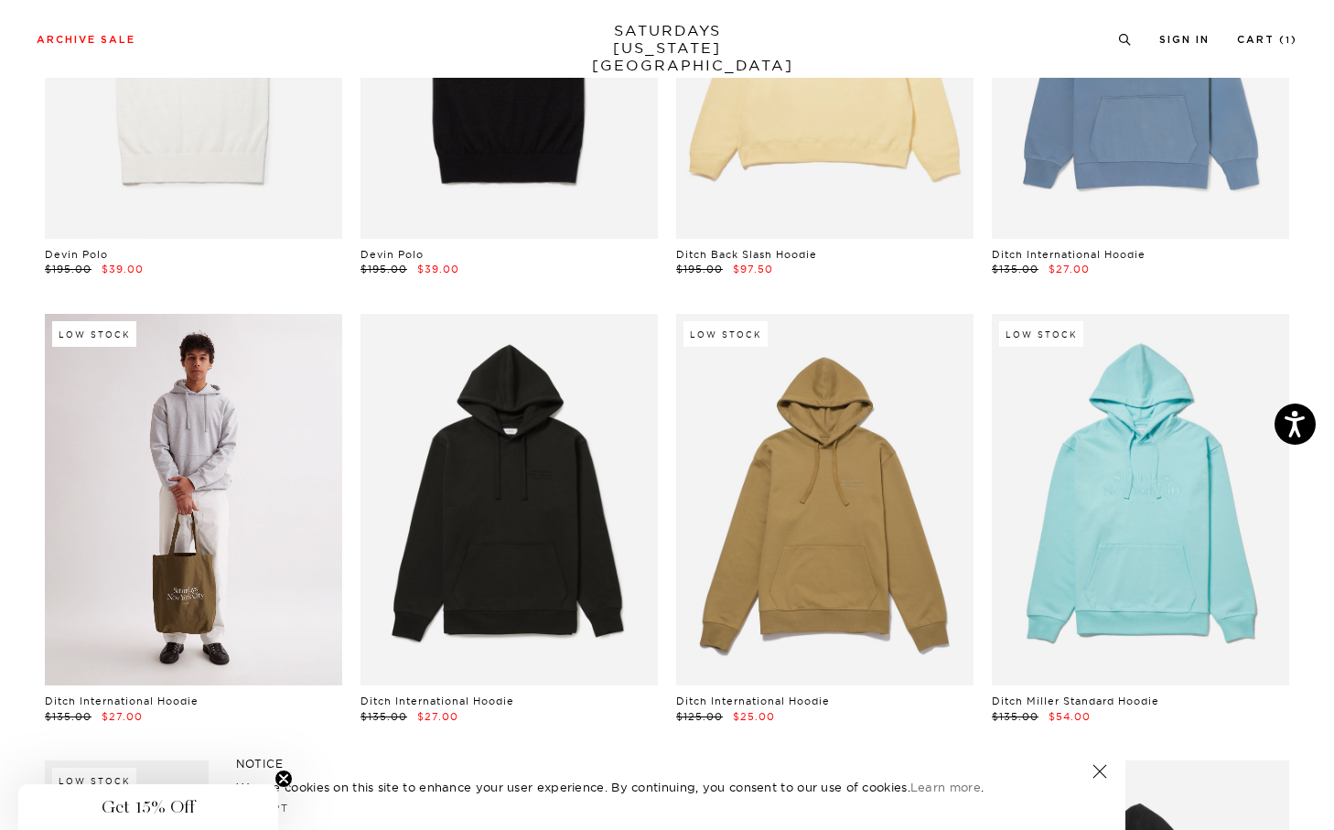
click at [277, 534] on link at bounding box center [193, 499] width 297 height 371
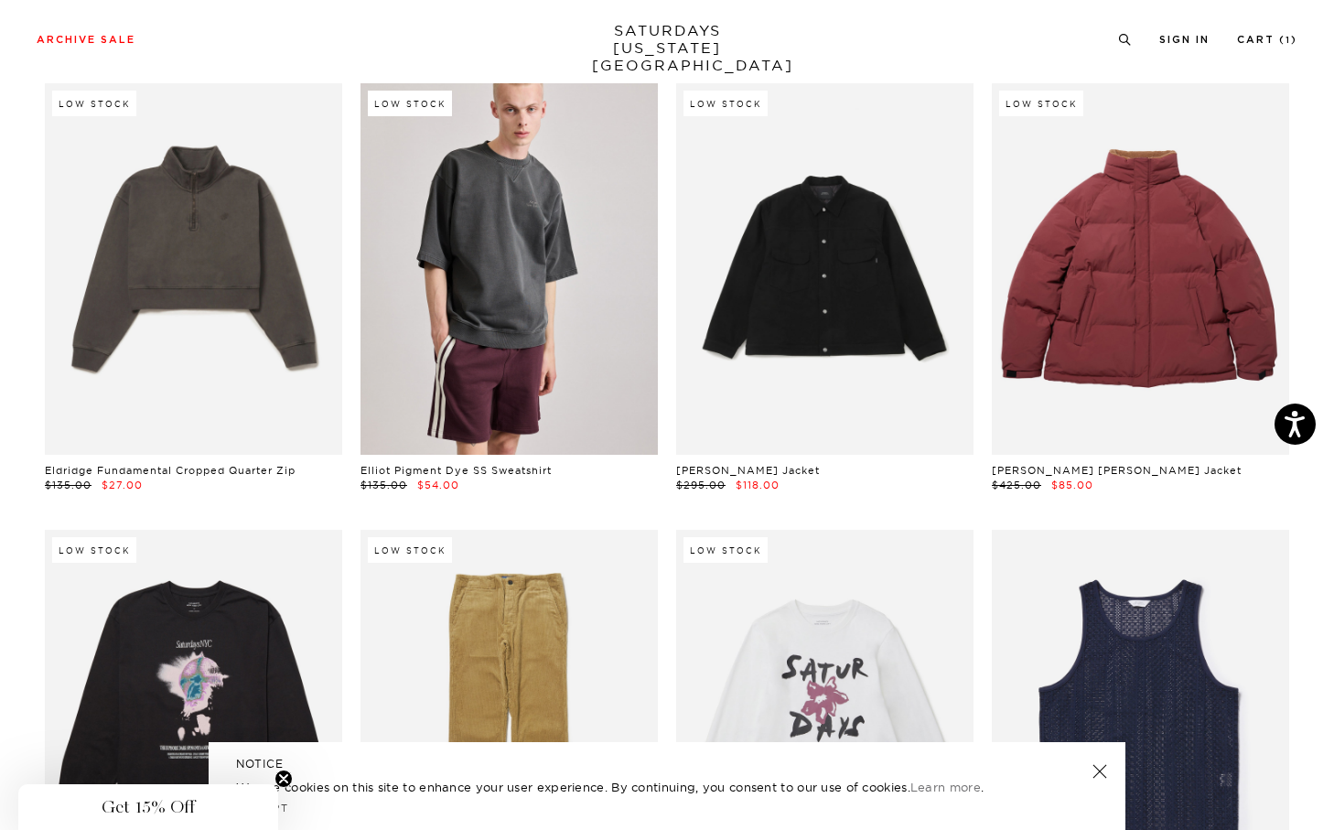
scroll to position [9533, 0]
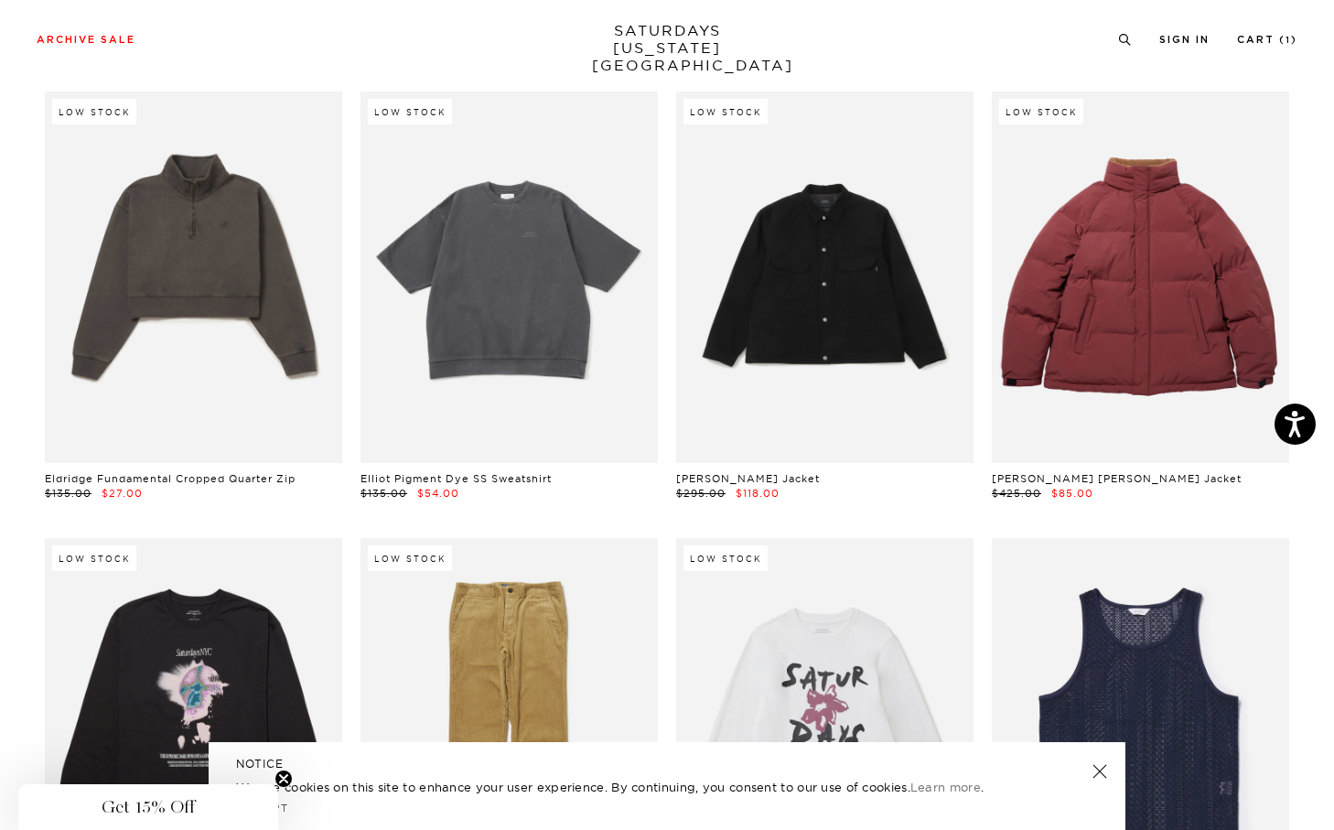
click at [477, 373] on link at bounding box center [508, 276] width 297 height 371
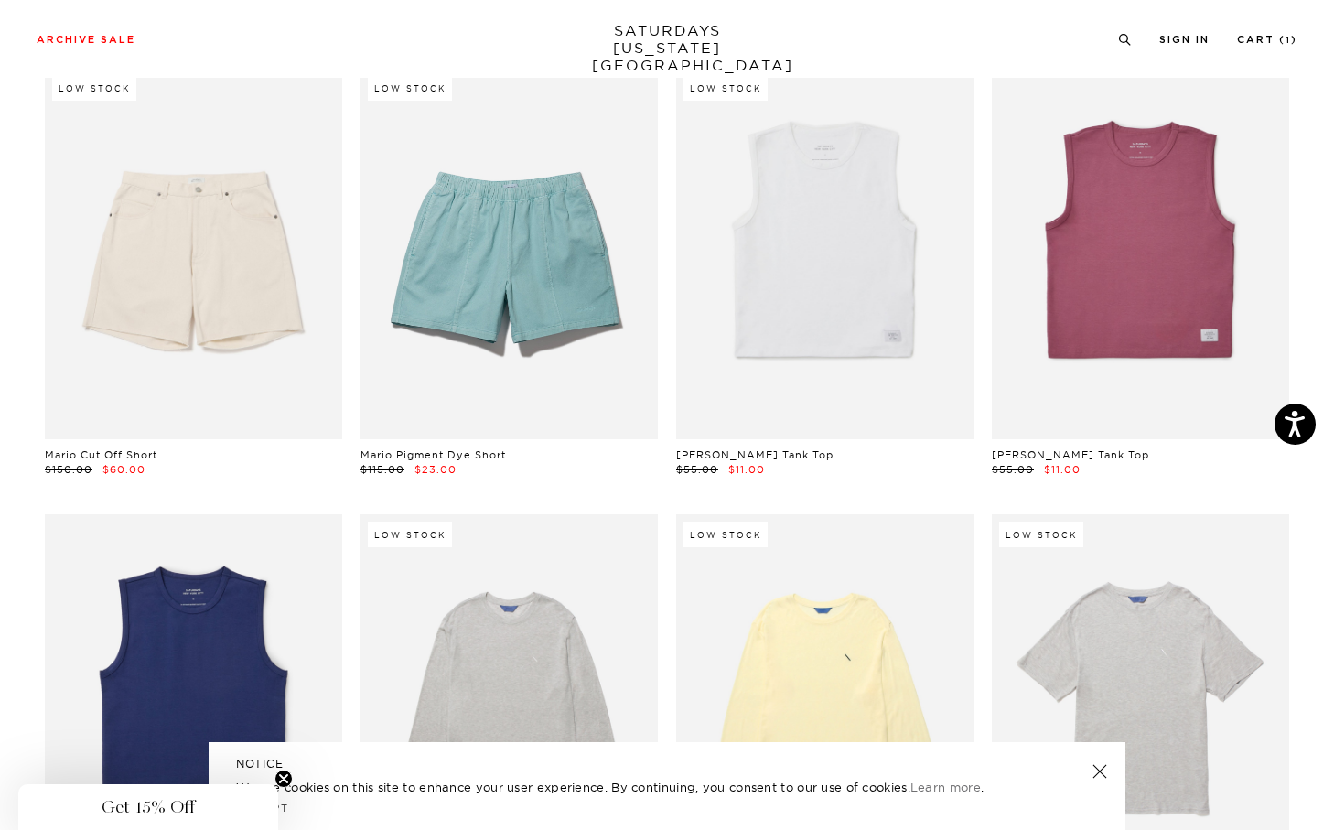
scroll to position [14863, 0]
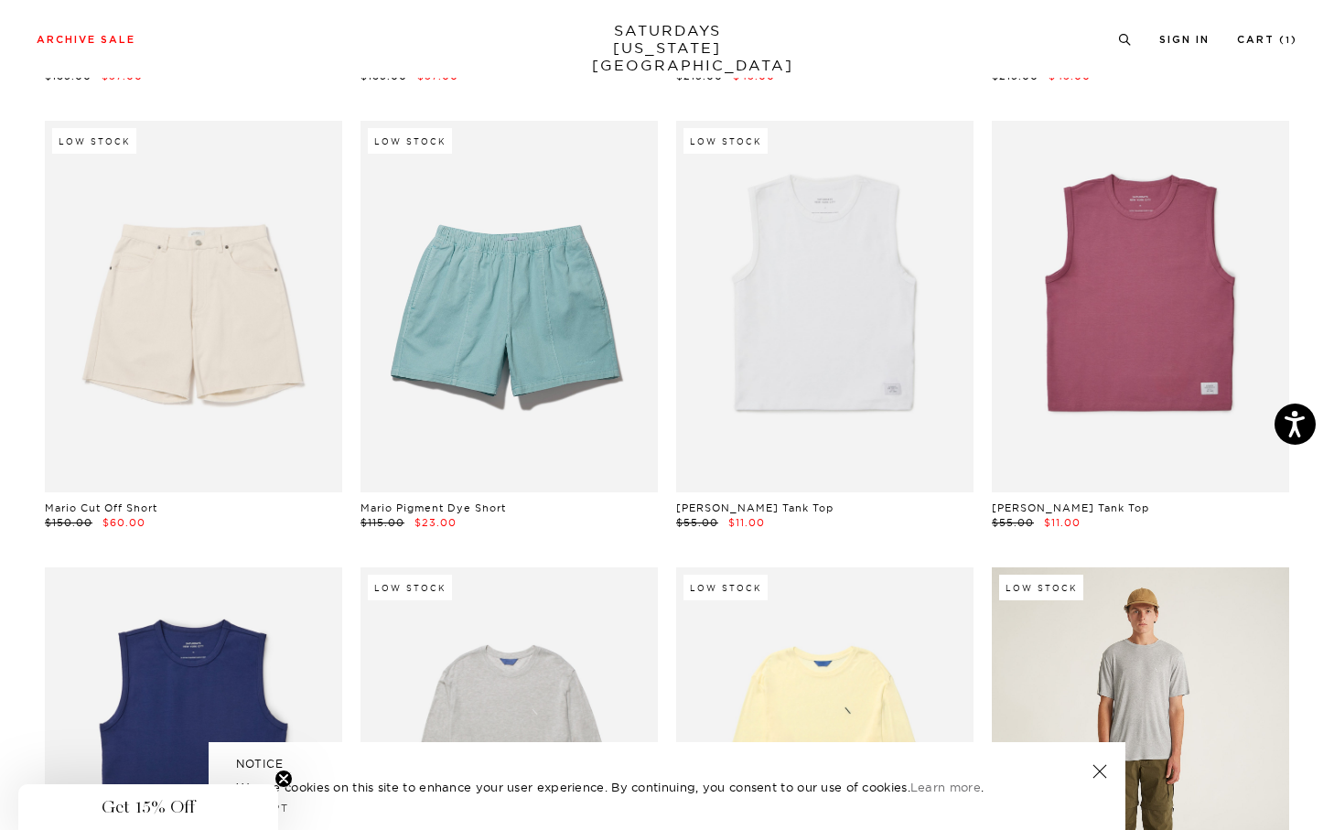
click at [1076, 627] on link at bounding box center [1140, 752] width 297 height 371
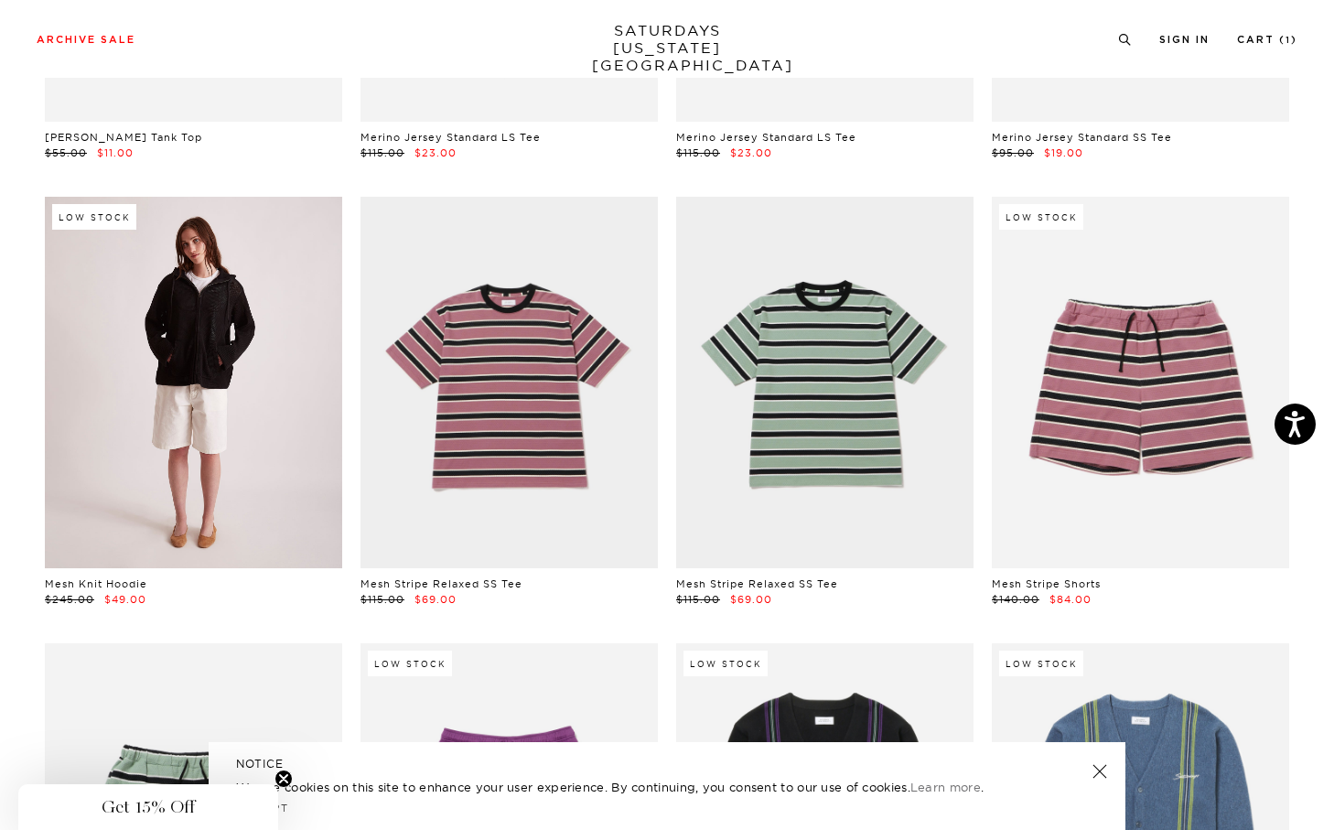
scroll to position [15682, 0]
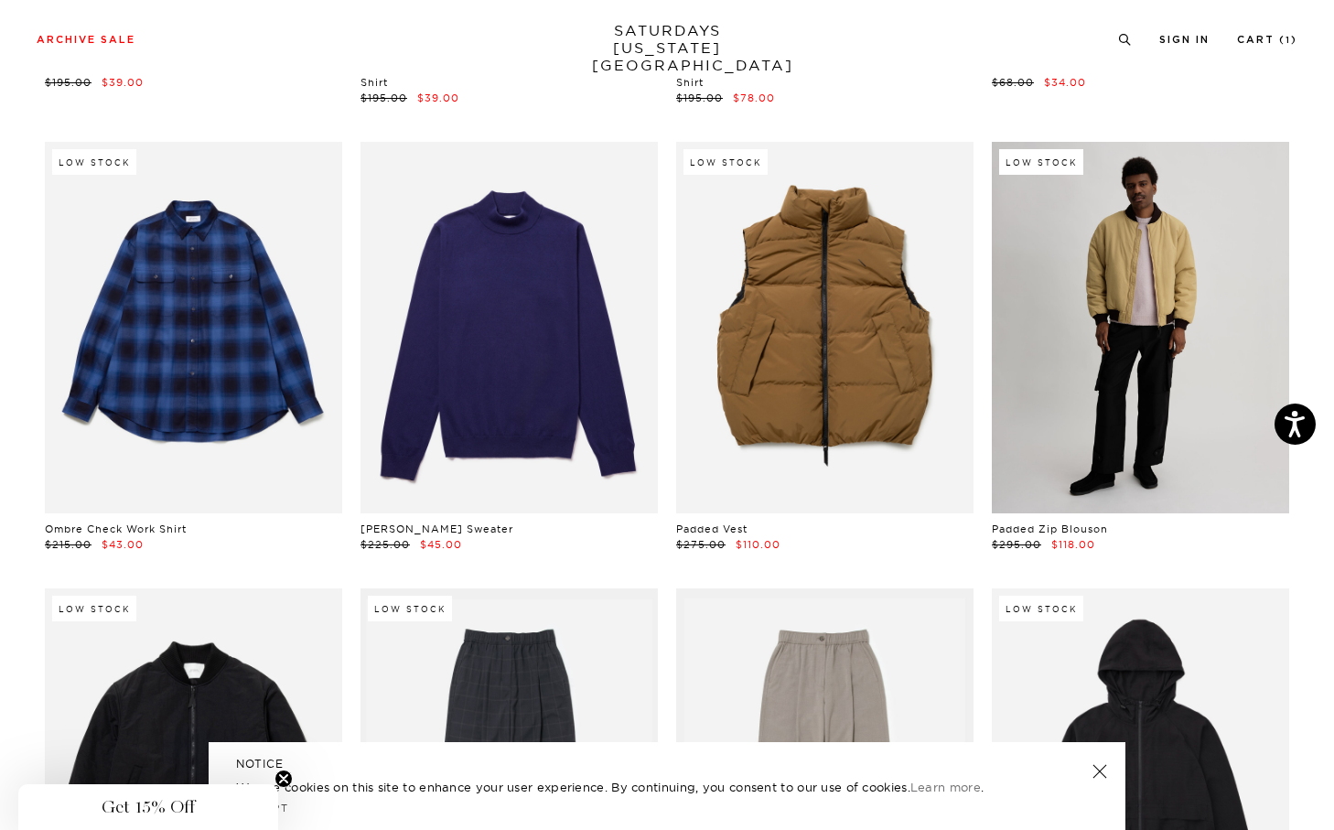
click at [1133, 381] on link at bounding box center [1140, 327] width 297 height 371
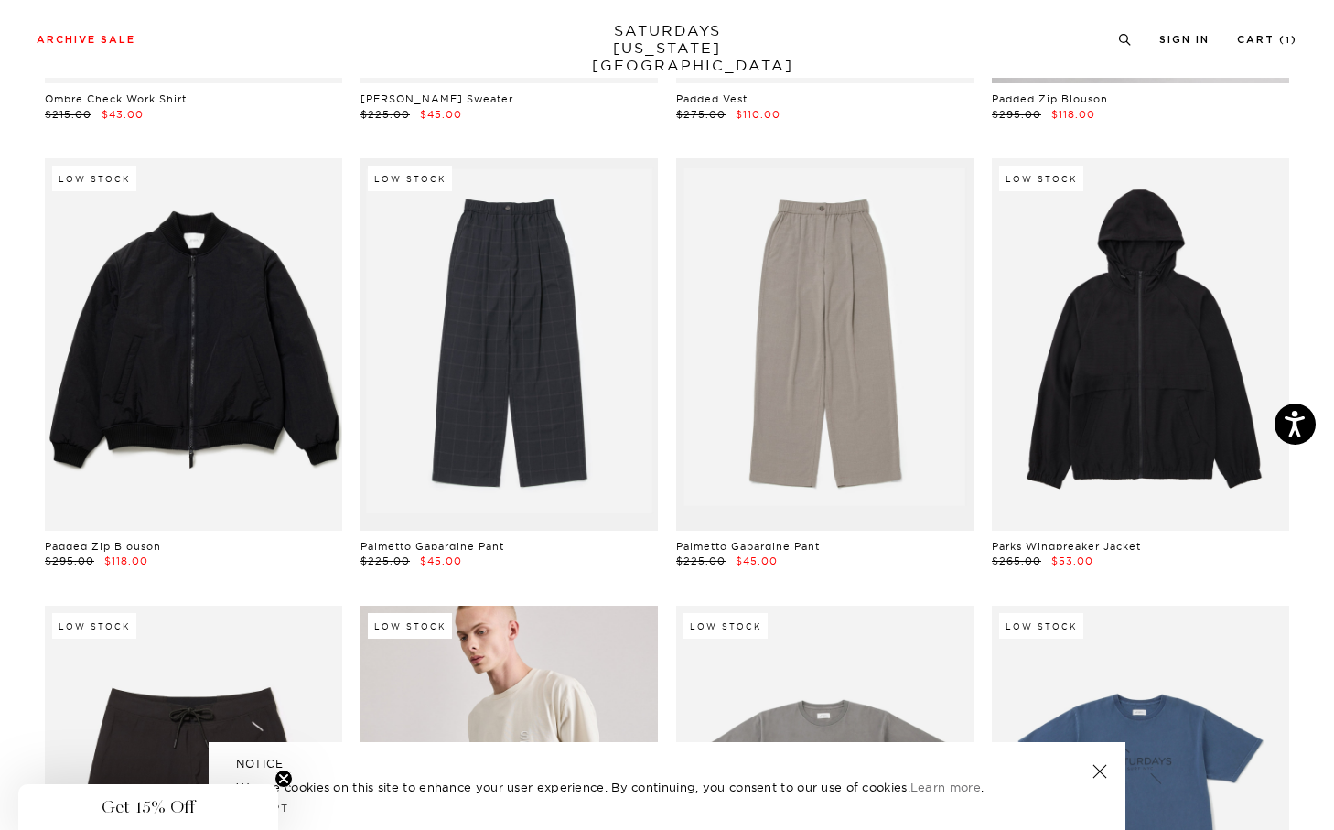
scroll to position [18871, 0]
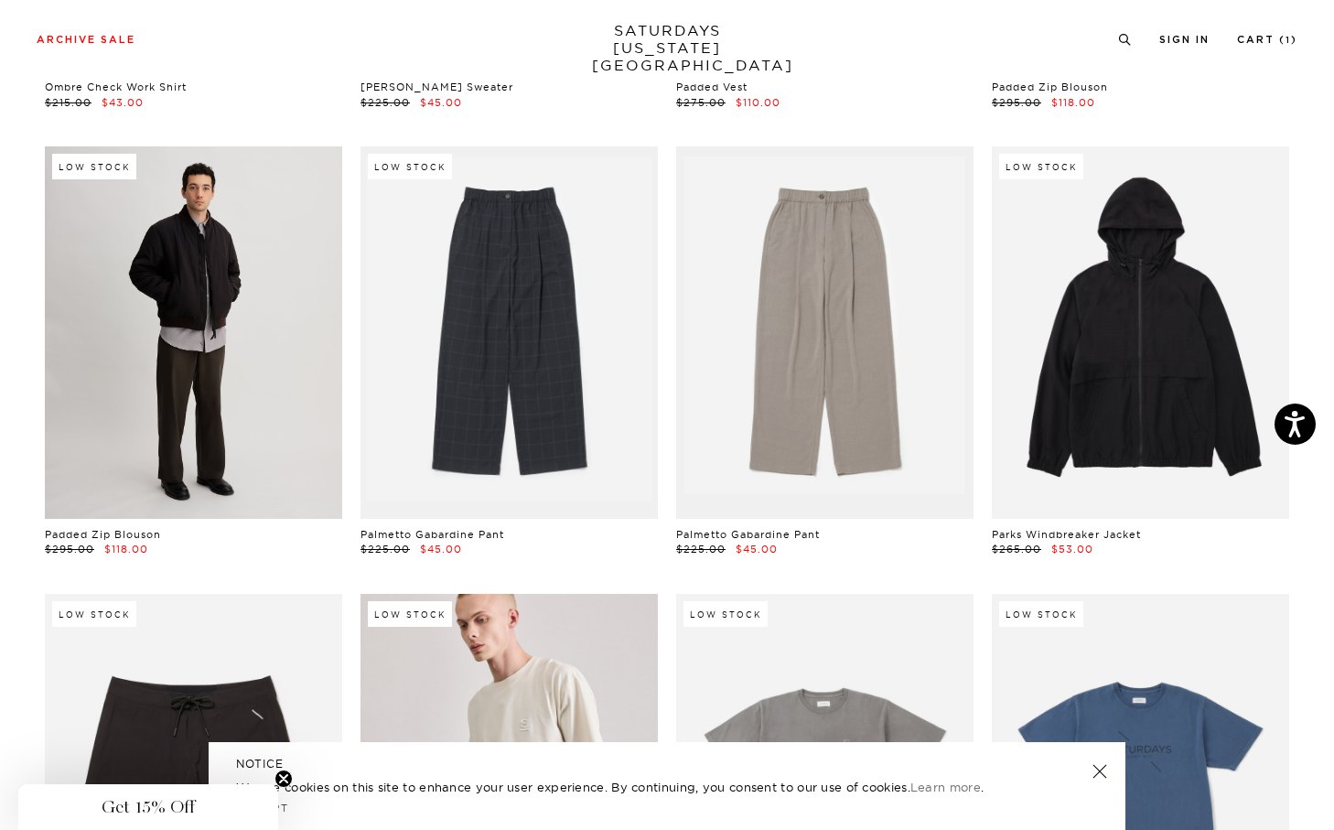
click at [282, 289] on link at bounding box center [193, 331] width 297 height 371
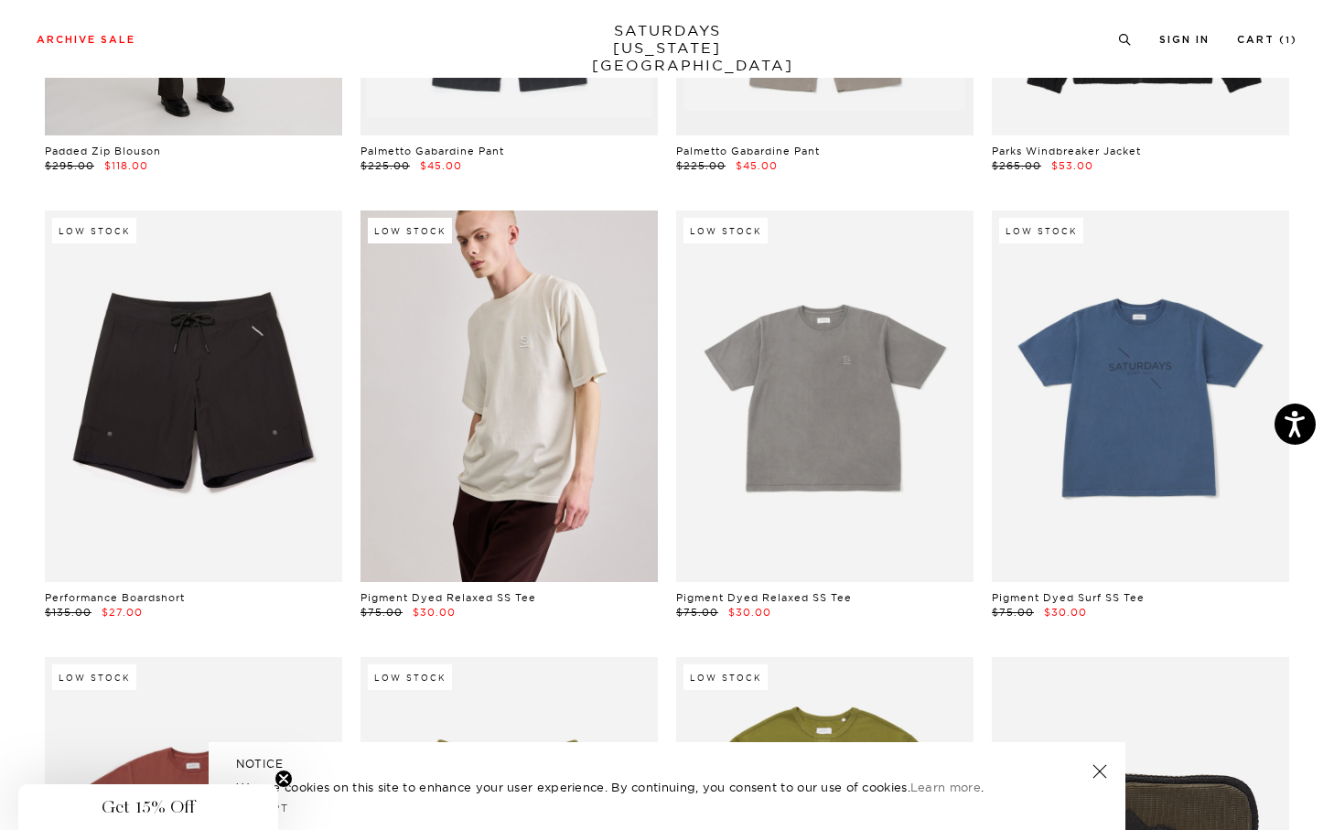
scroll to position [19257, 0]
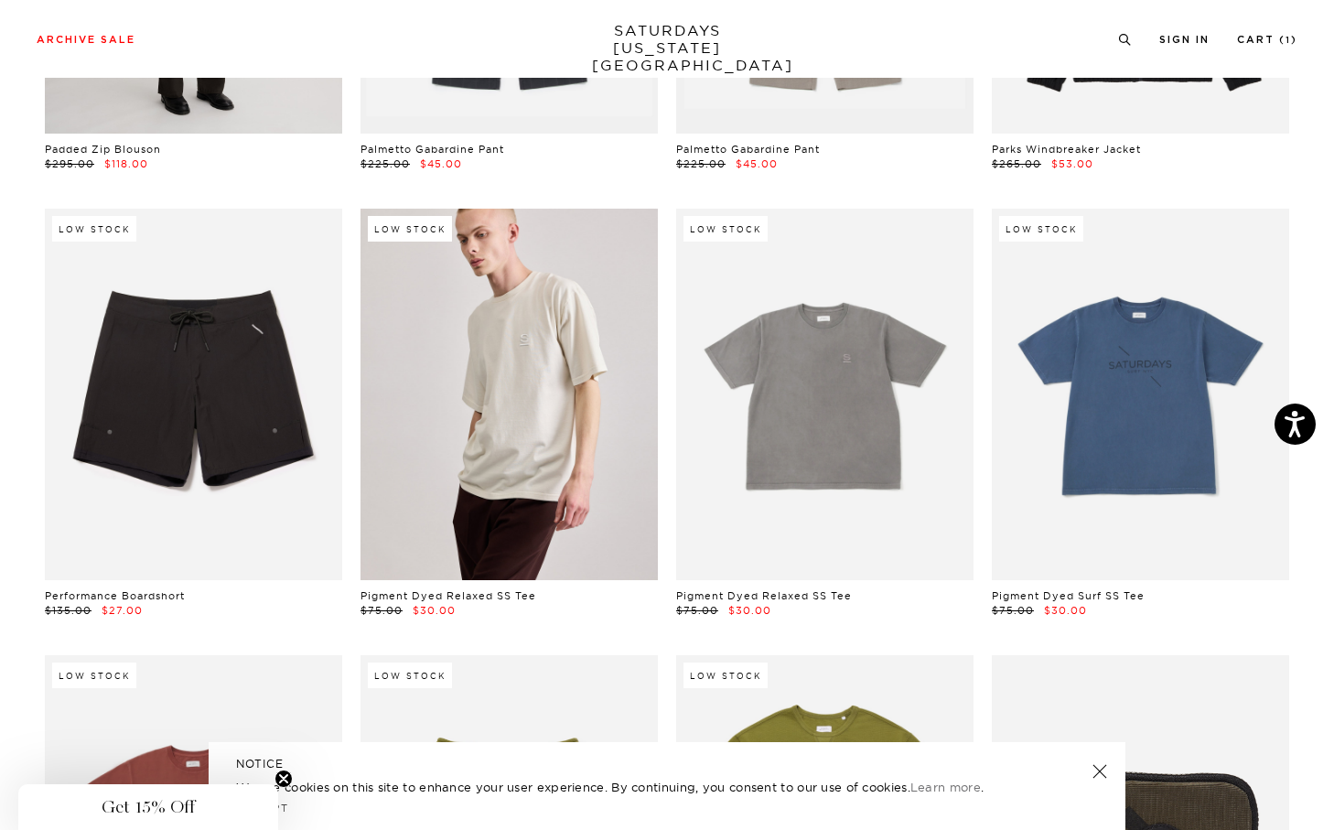
click at [282, 289] on link at bounding box center [193, 394] width 297 height 371
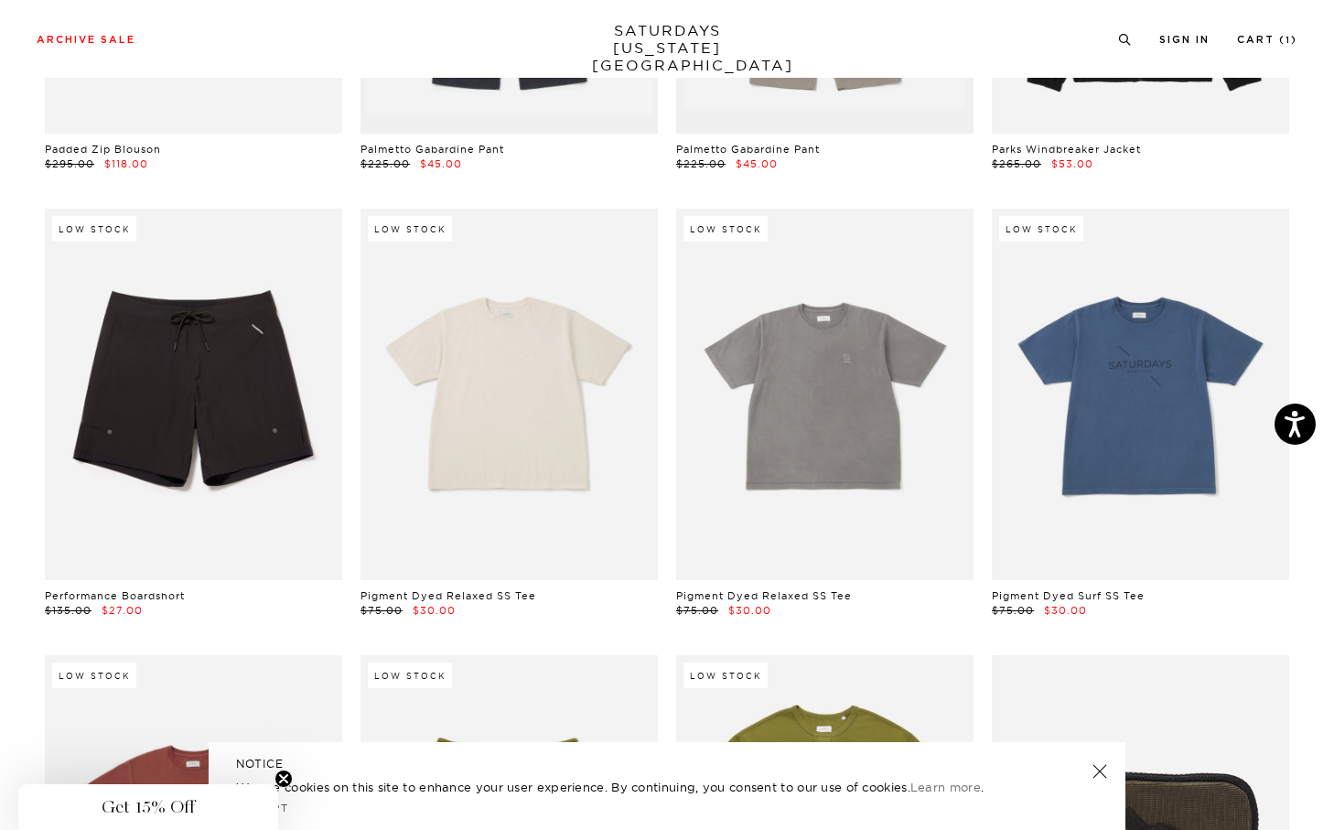
click at [523, 383] on link at bounding box center [508, 394] width 297 height 371
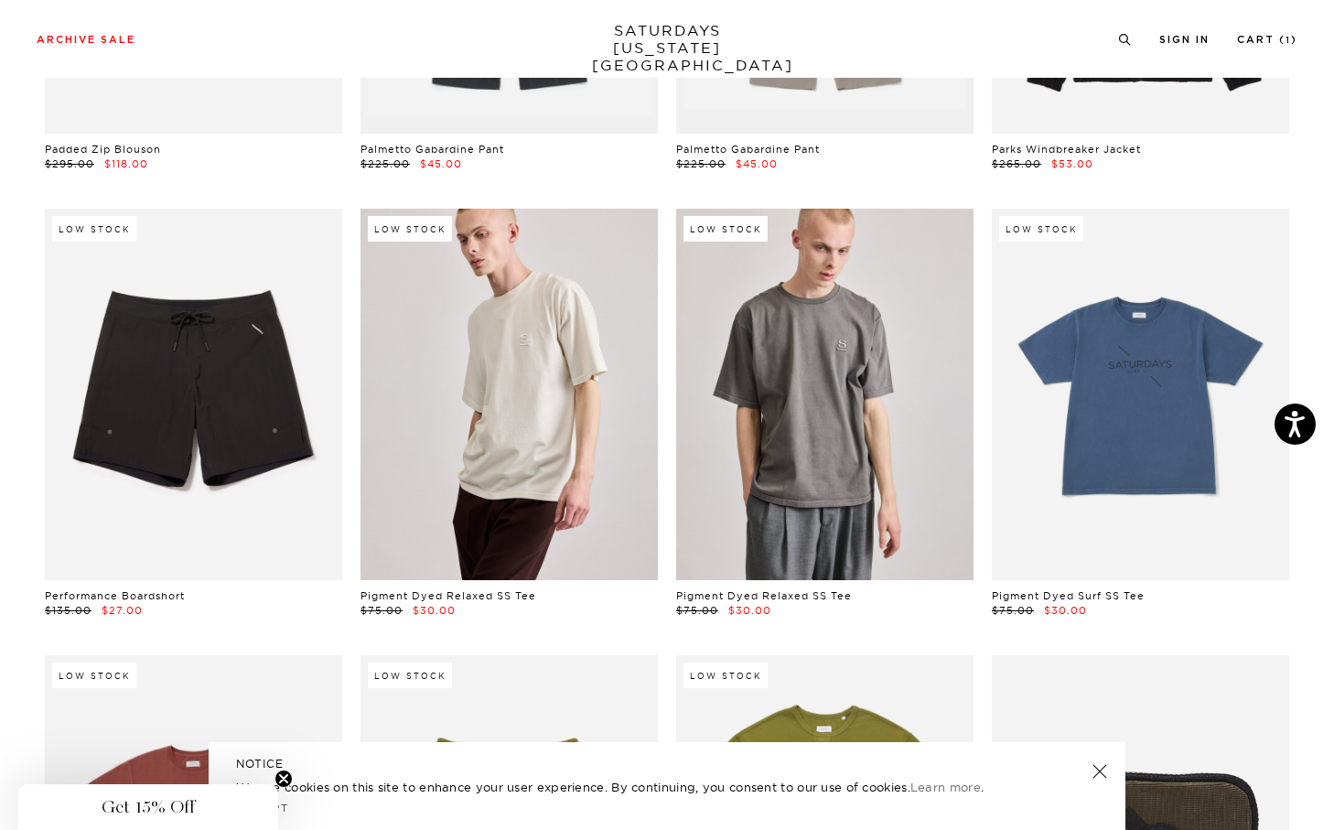
click at [805, 379] on link at bounding box center [824, 394] width 297 height 371
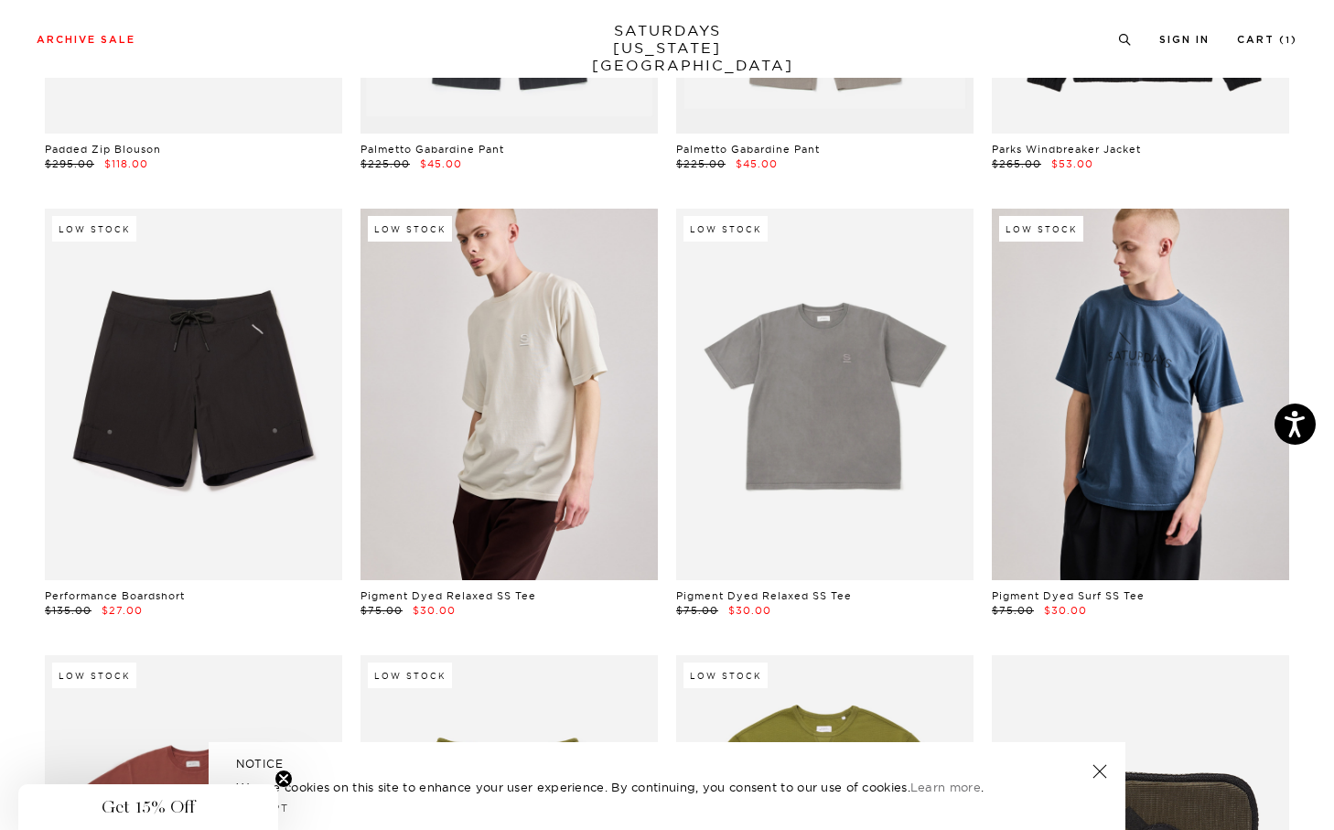
click at [1107, 366] on link at bounding box center [1140, 394] width 297 height 371
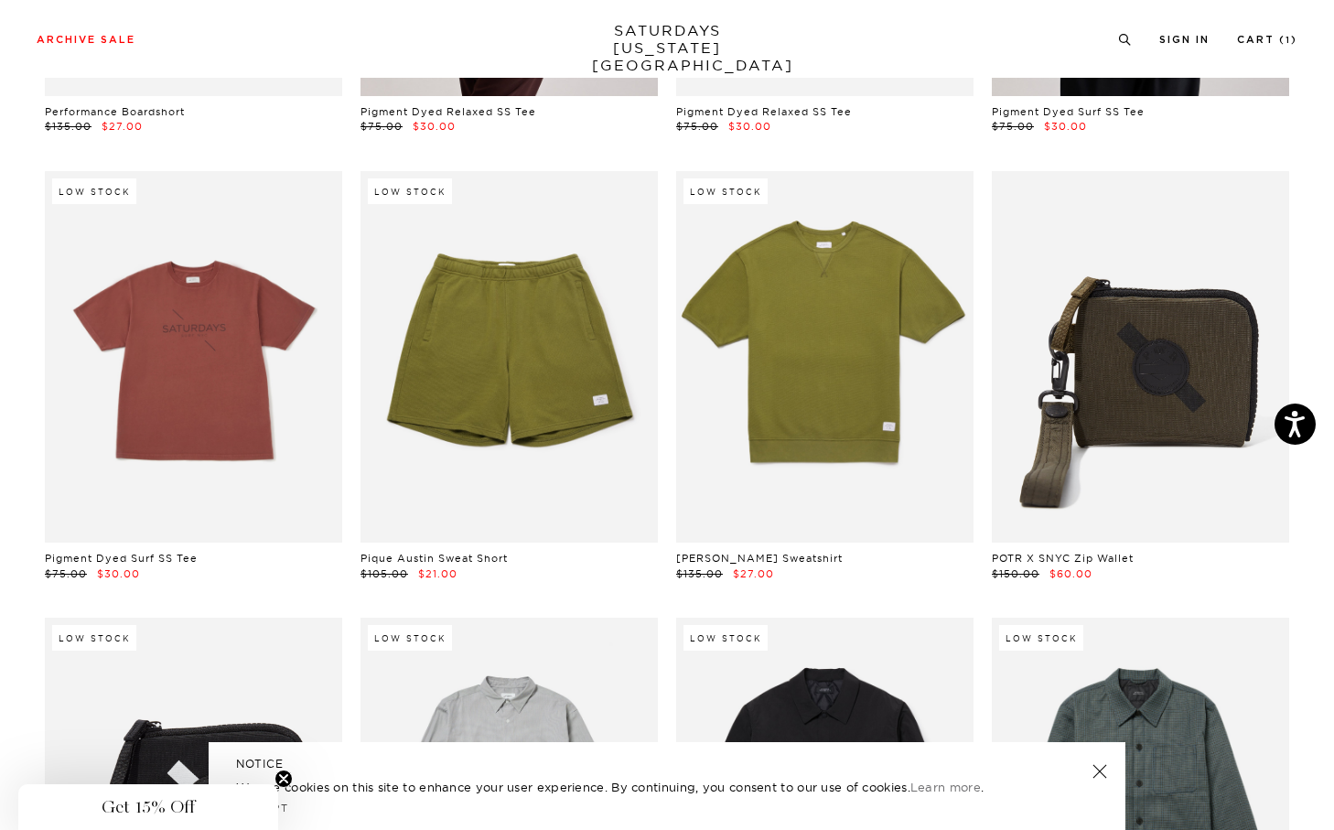
scroll to position [19741, 0]
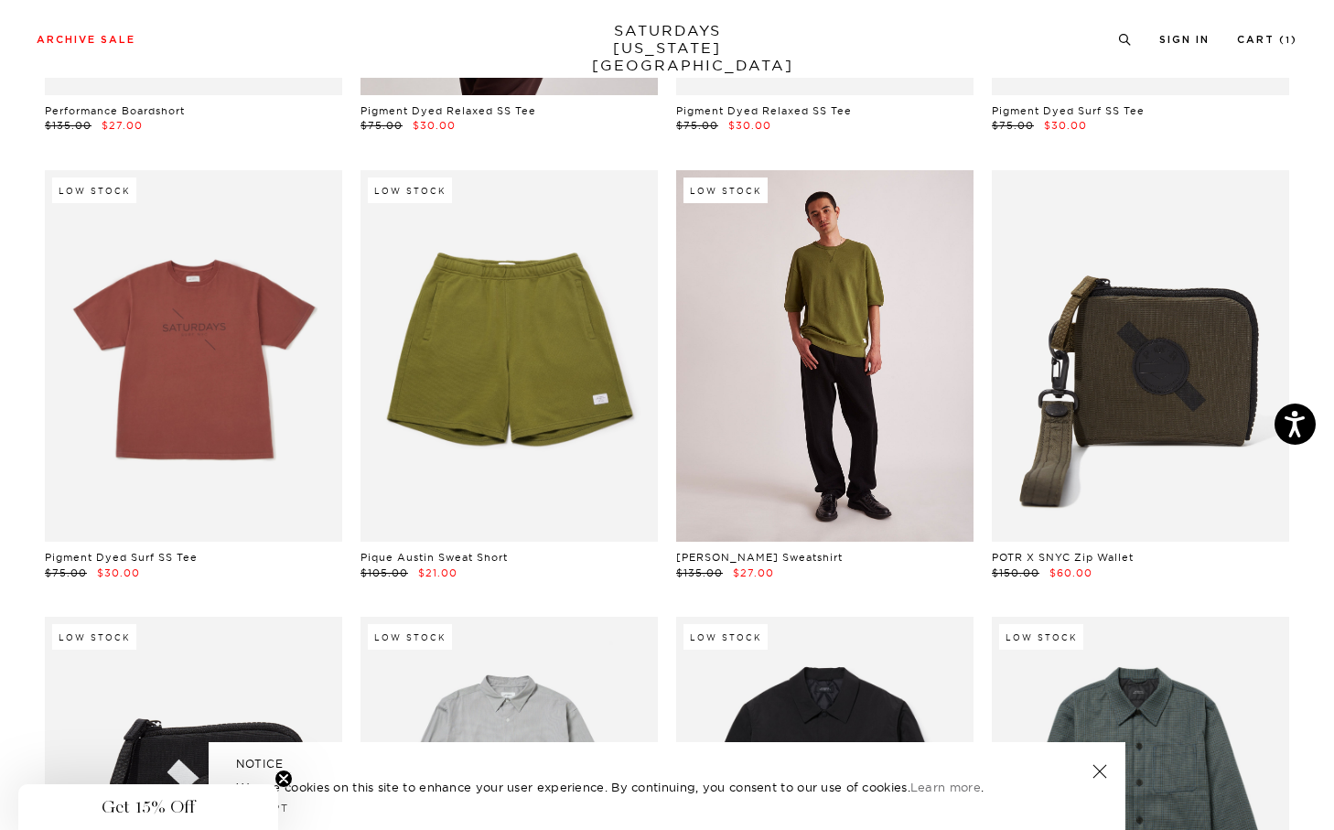
click at [787, 391] on link at bounding box center [824, 355] width 297 height 371
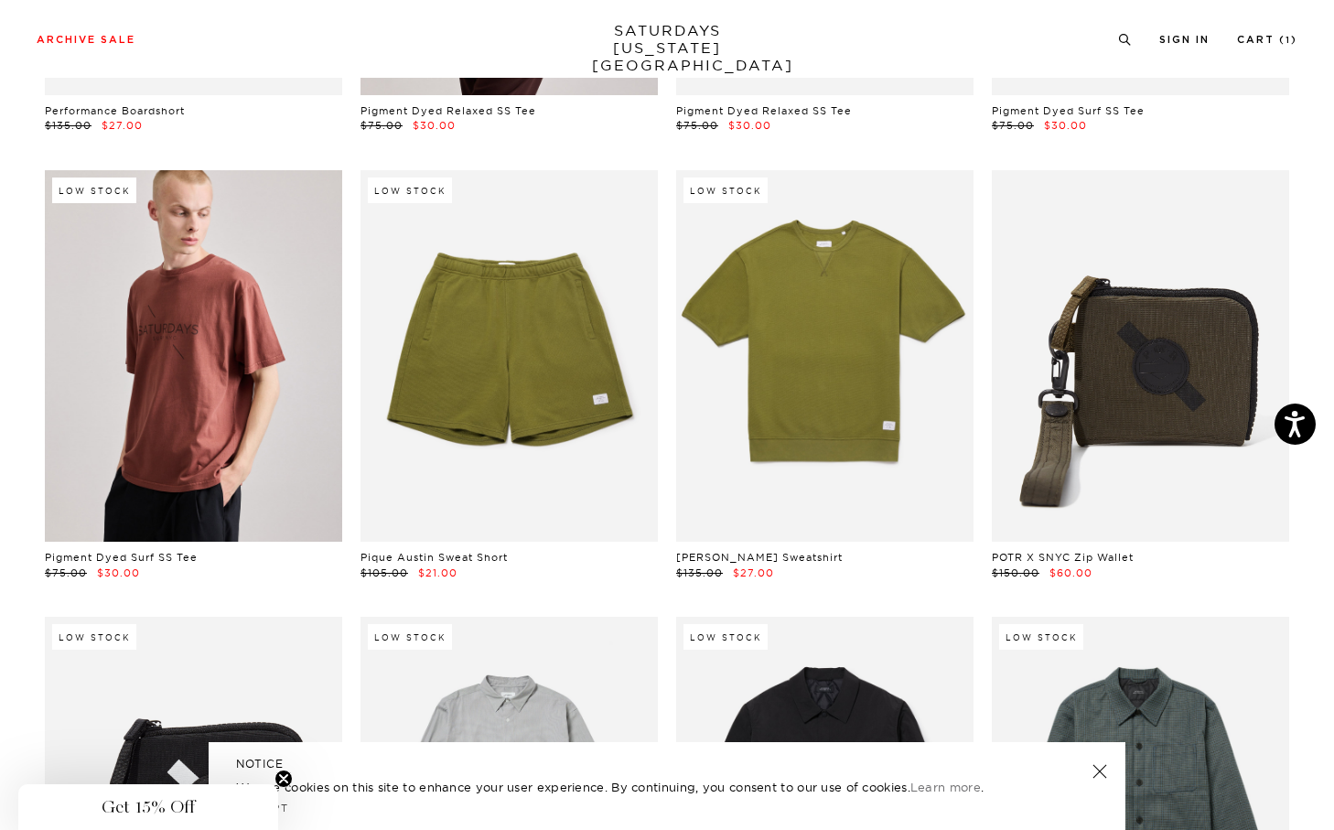
click at [247, 353] on link at bounding box center [193, 355] width 297 height 371
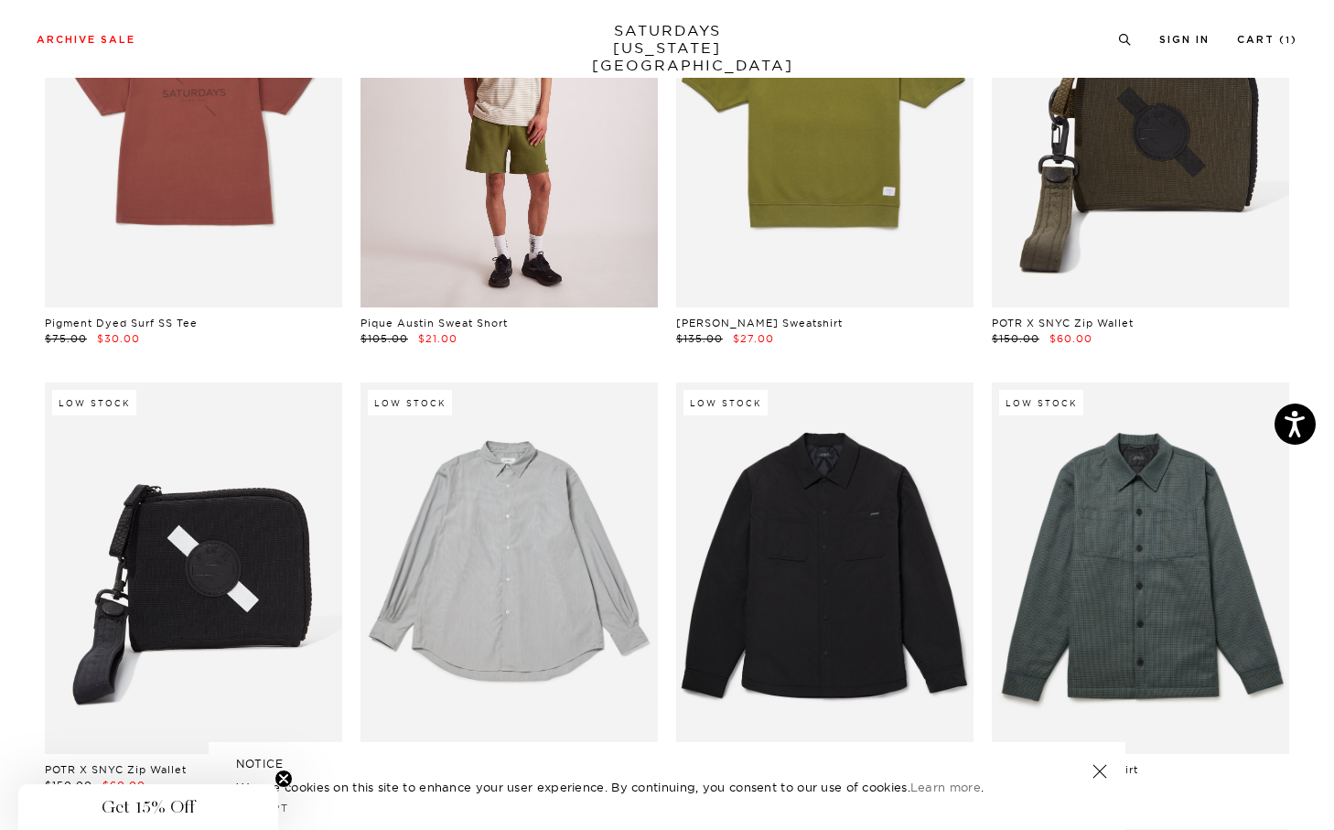
click at [402, 248] on link at bounding box center [508, 121] width 297 height 371
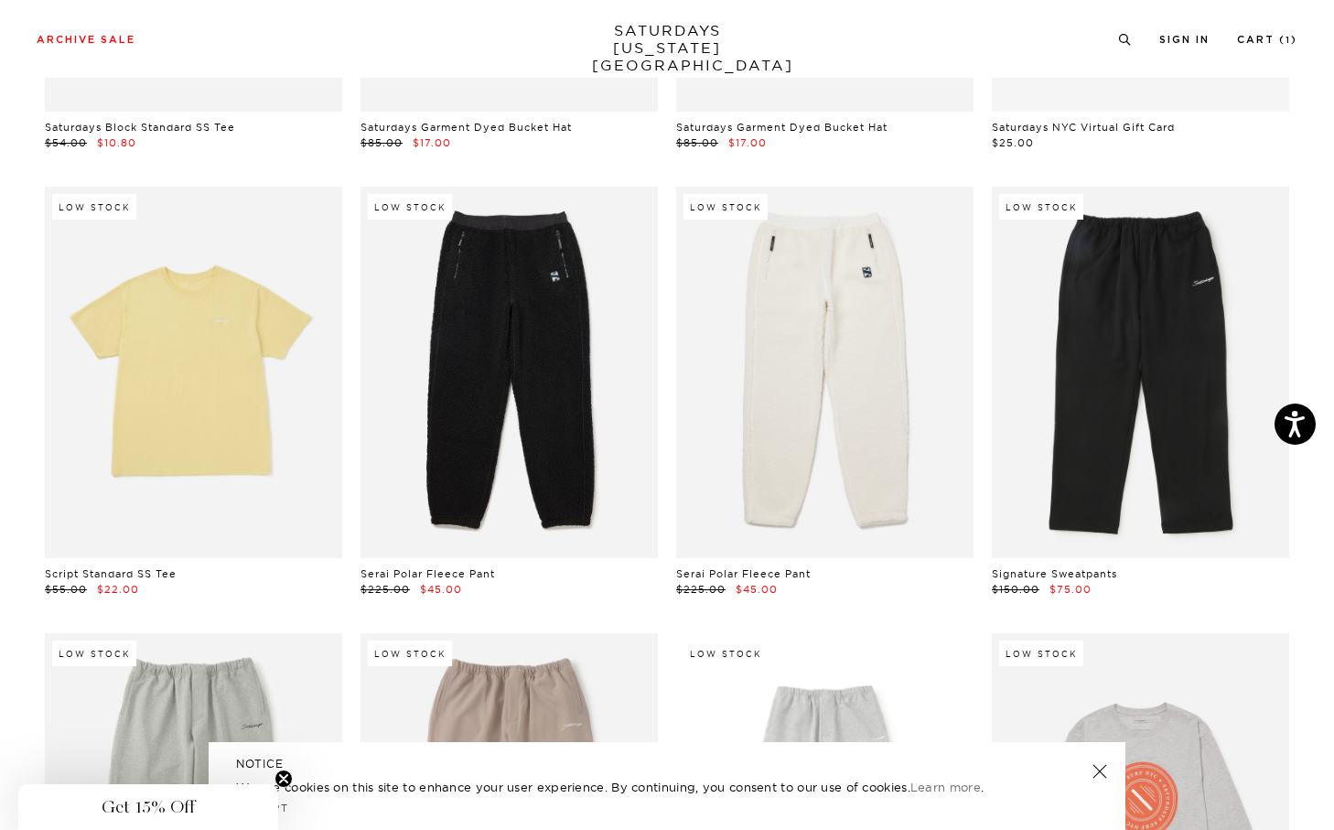
scroll to position [21960, 0]
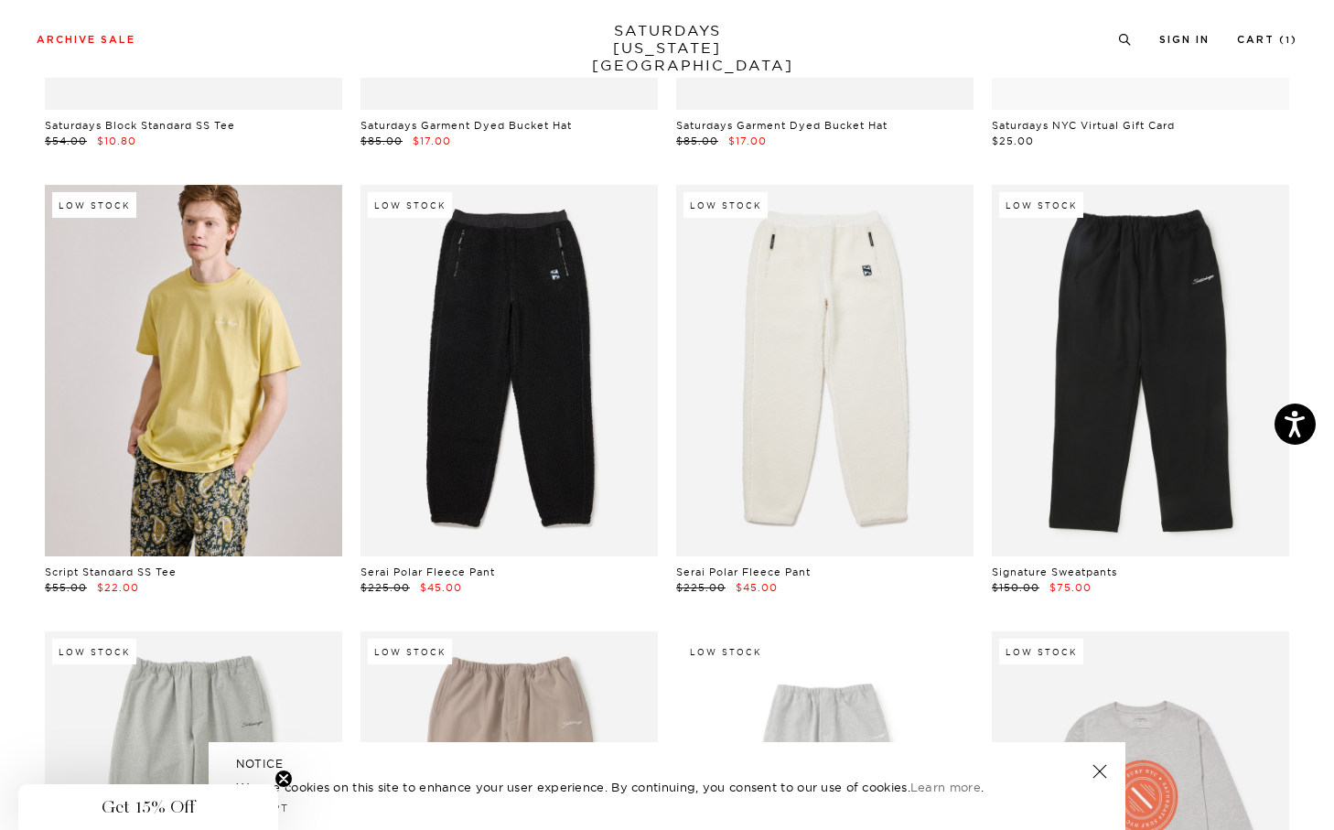
click at [218, 467] on link at bounding box center [193, 370] width 297 height 371
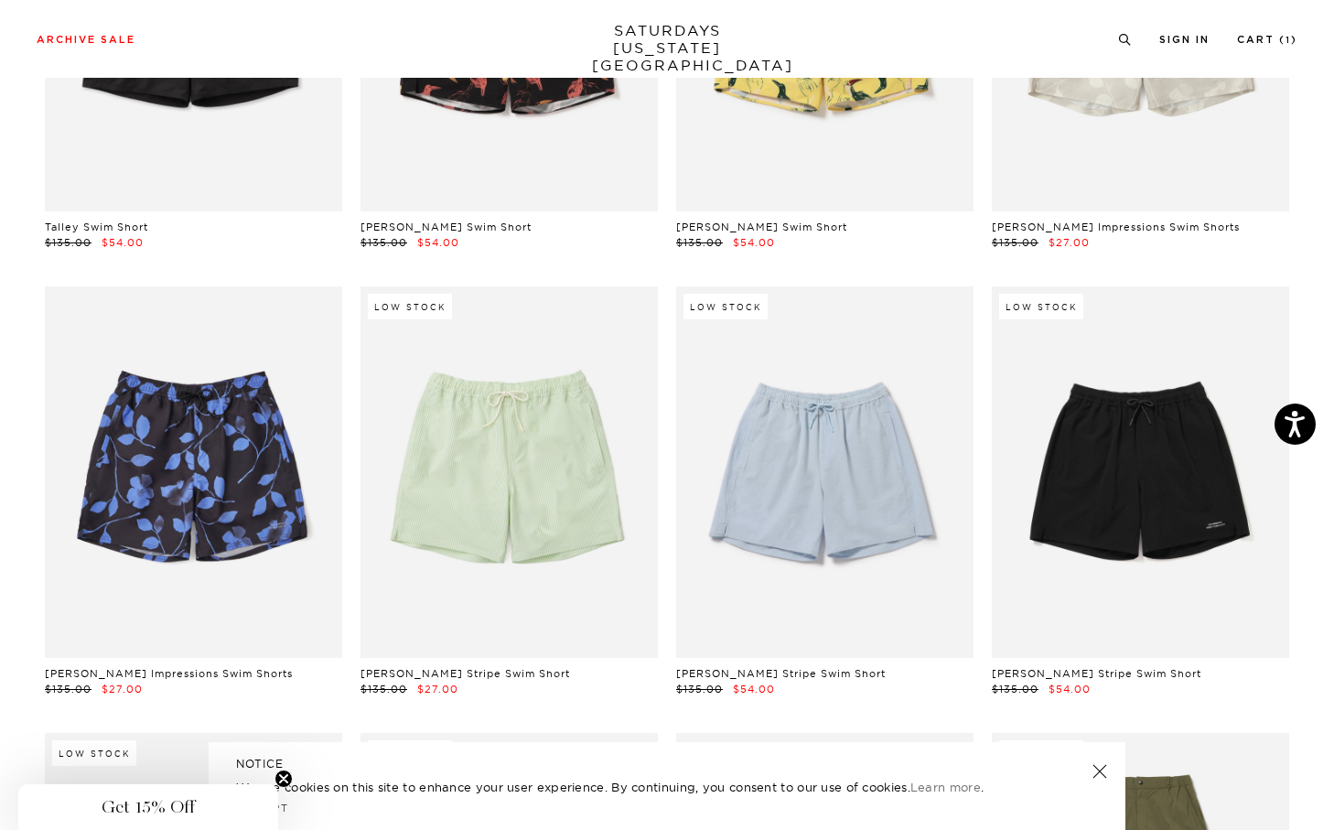
scroll to position [25432, 0]
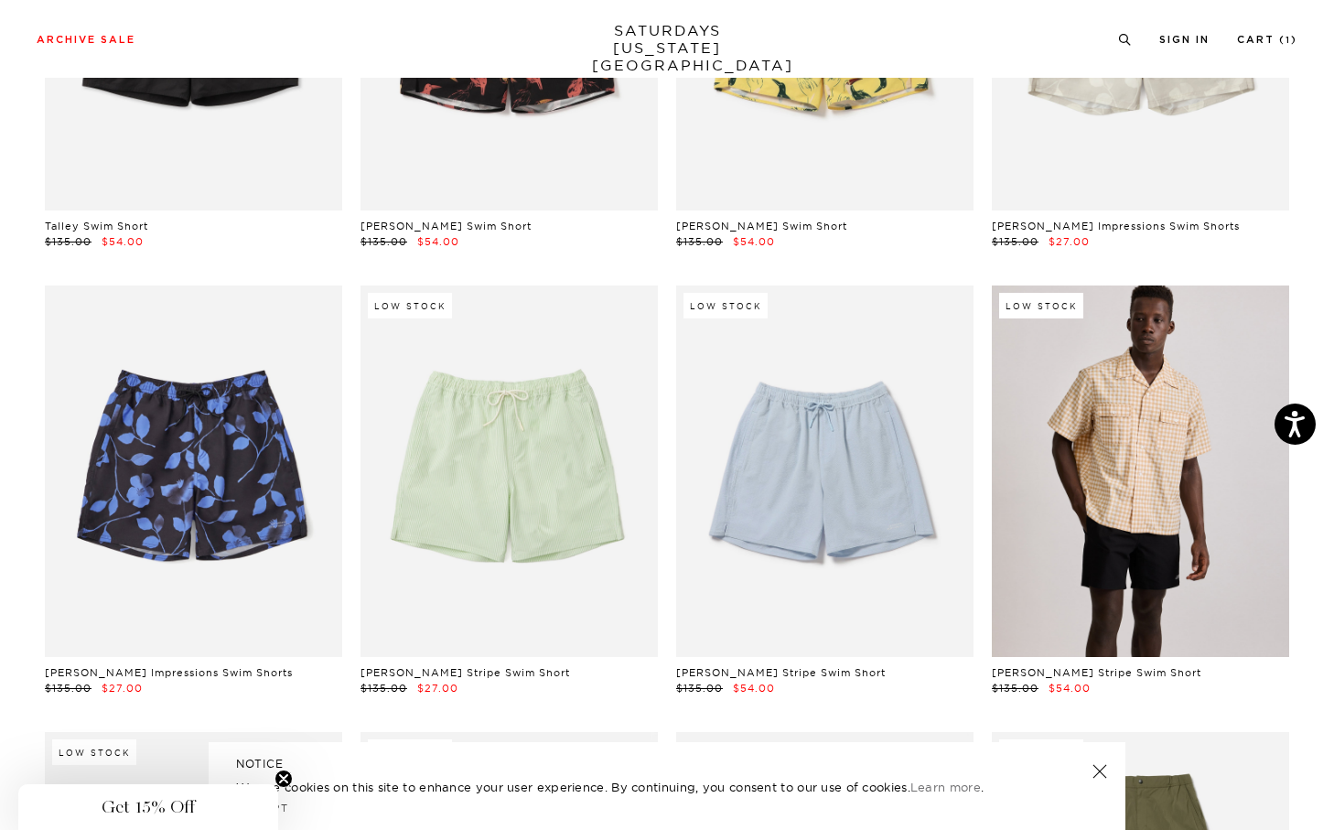
click at [1079, 482] on link at bounding box center [1140, 470] width 297 height 371
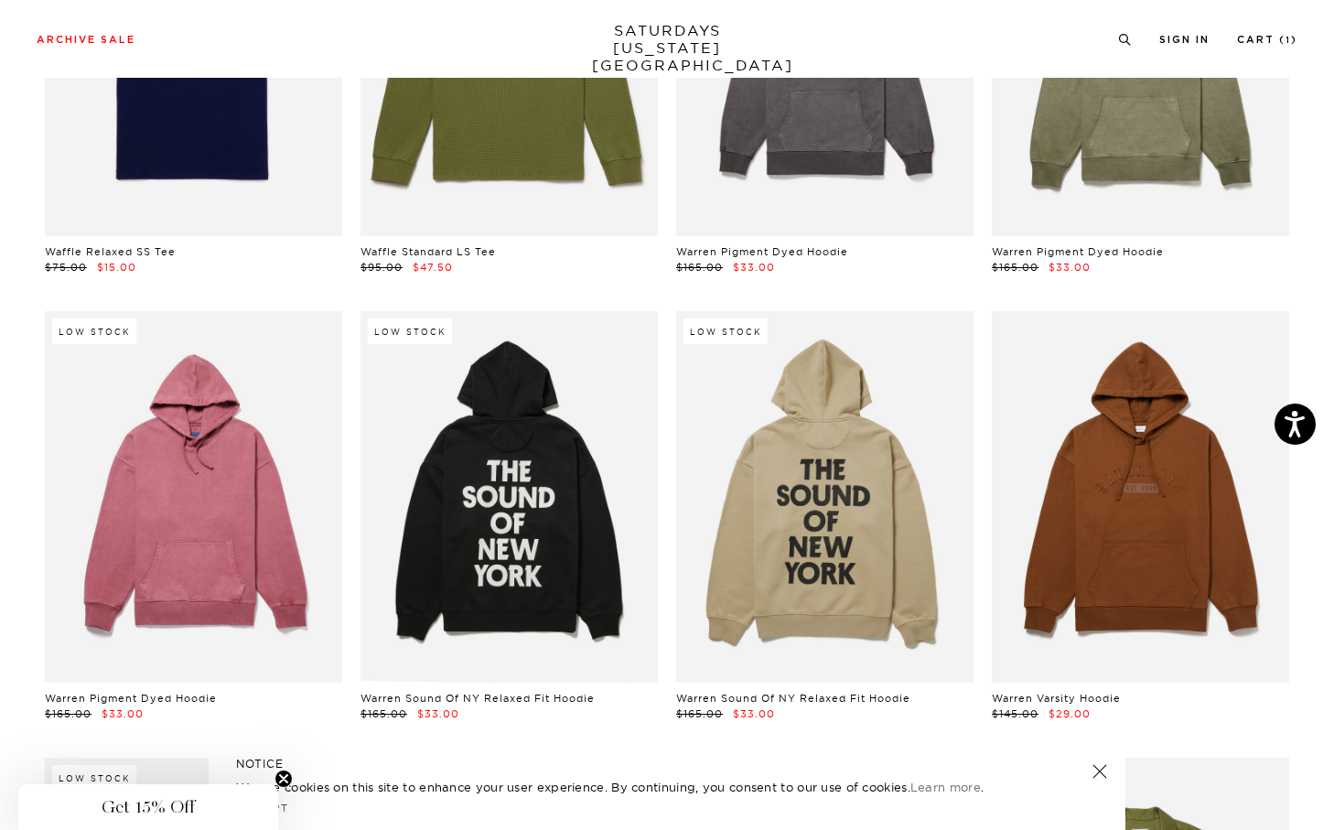
scroll to position [27183, 0]
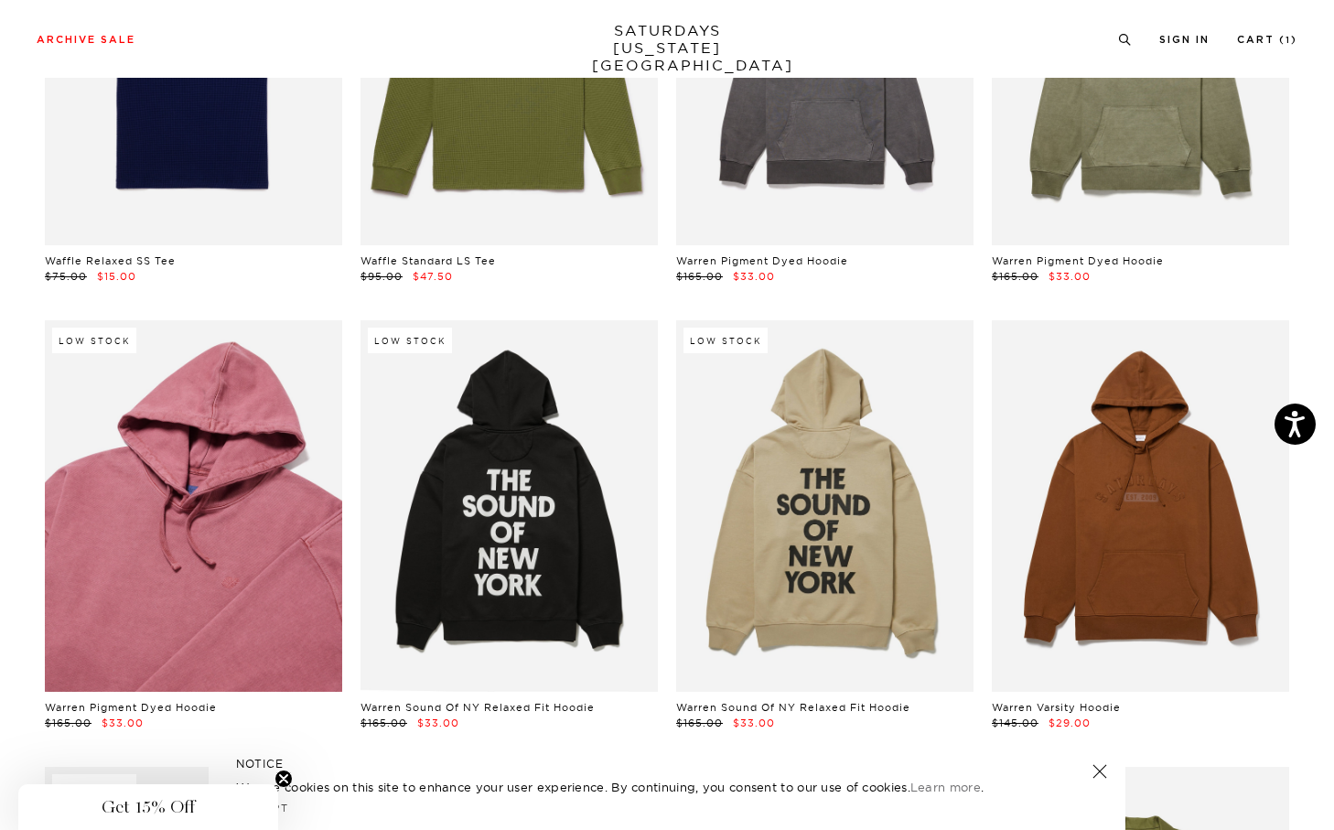
click at [192, 514] on link at bounding box center [193, 505] width 297 height 371
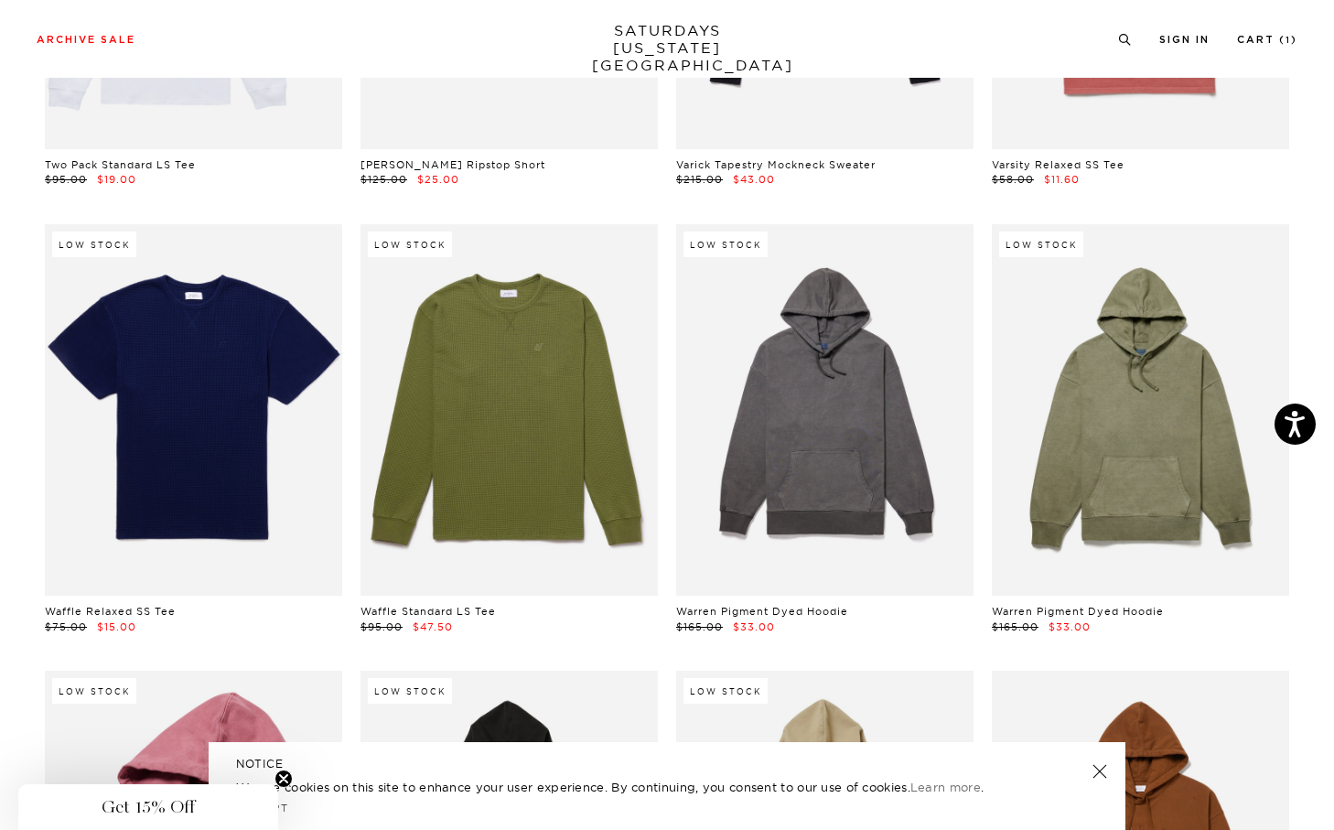
scroll to position [26835, 0]
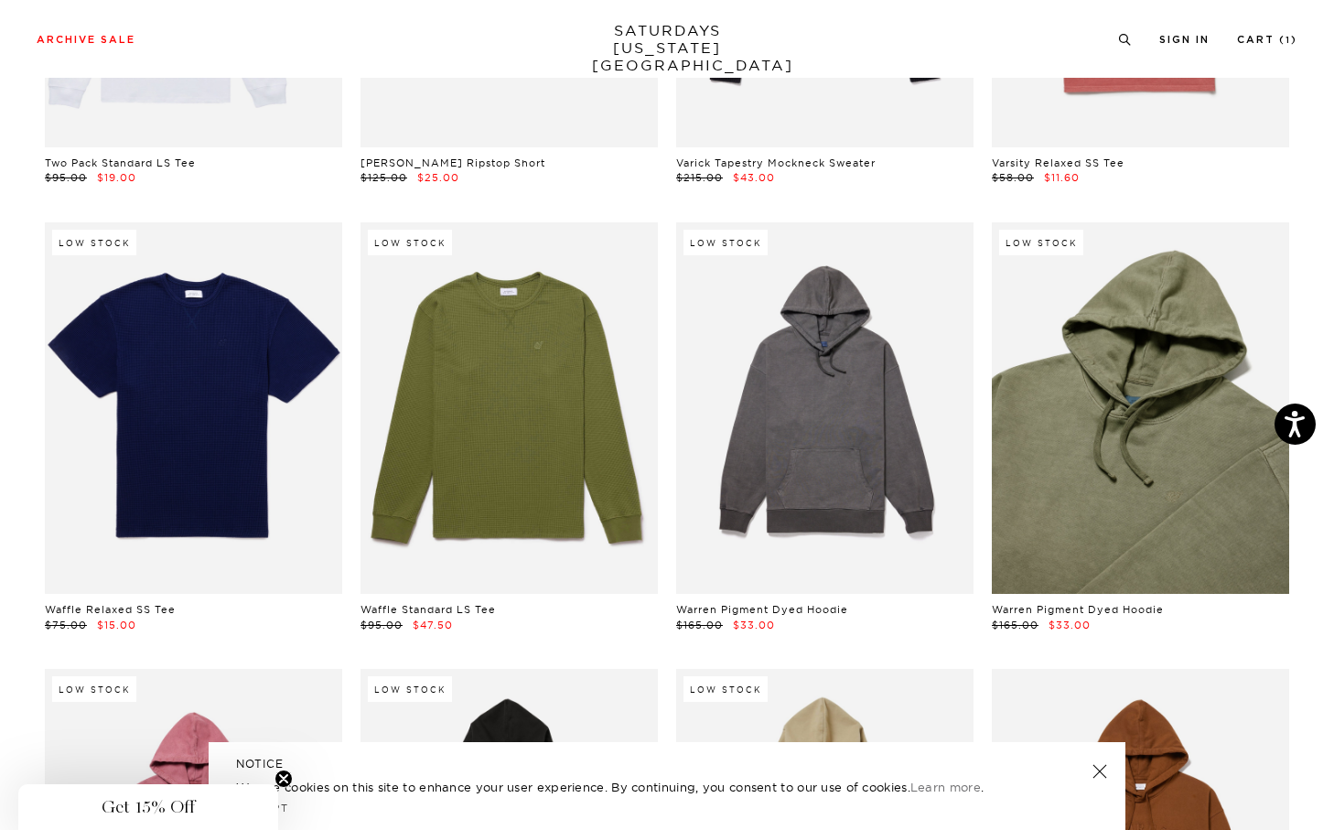
click at [1118, 458] on link at bounding box center [1140, 407] width 297 height 371
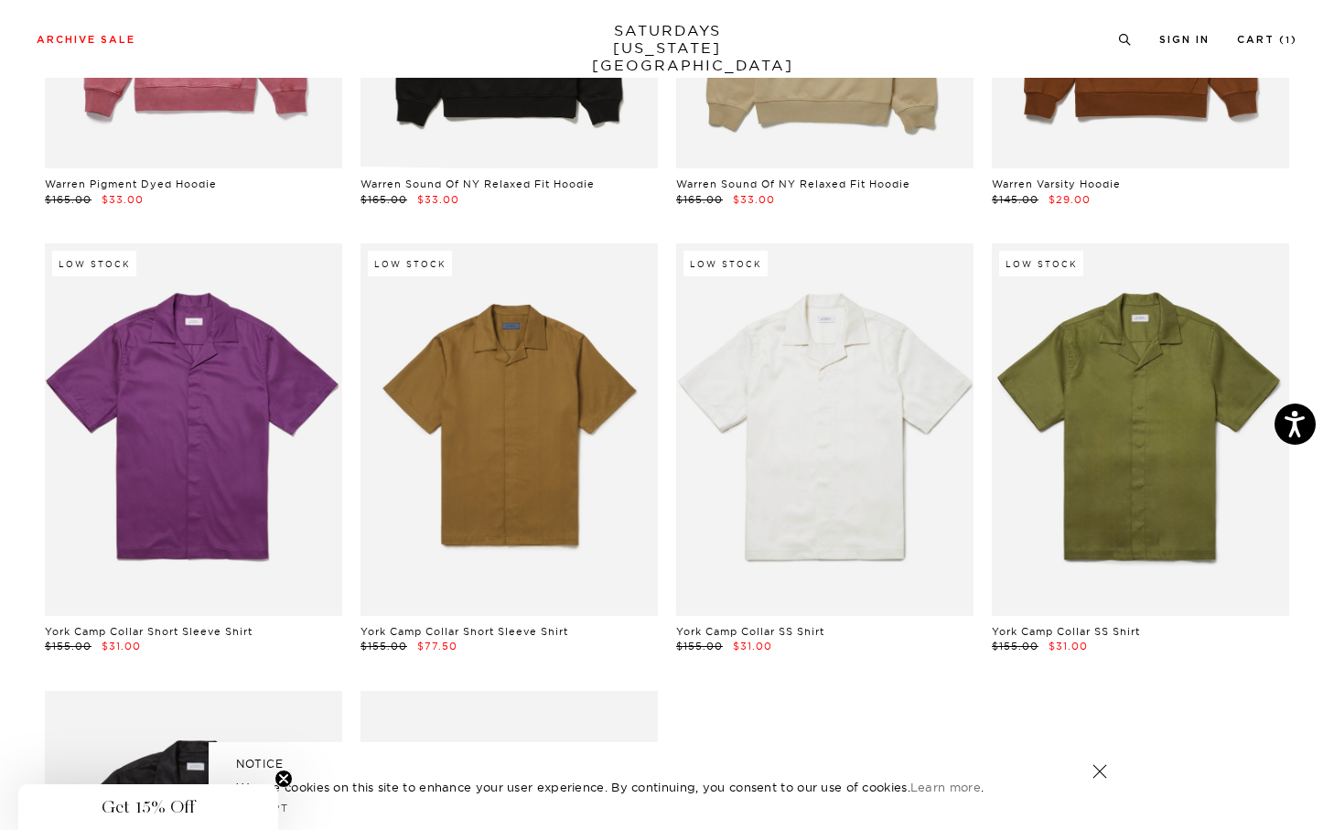
scroll to position [28287, 0]
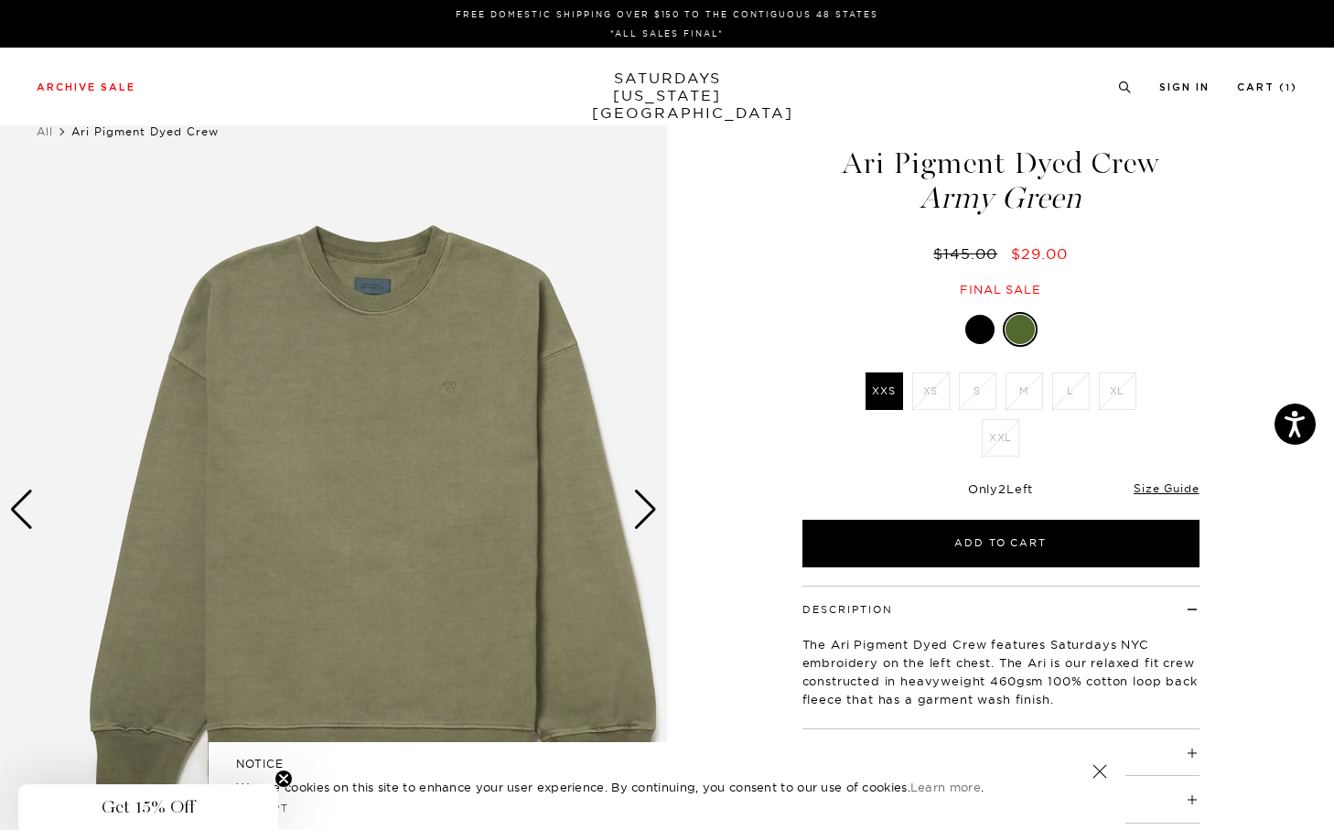
click at [639, 505] on div "Next slide" at bounding box center [645, 509] width 25 height 40
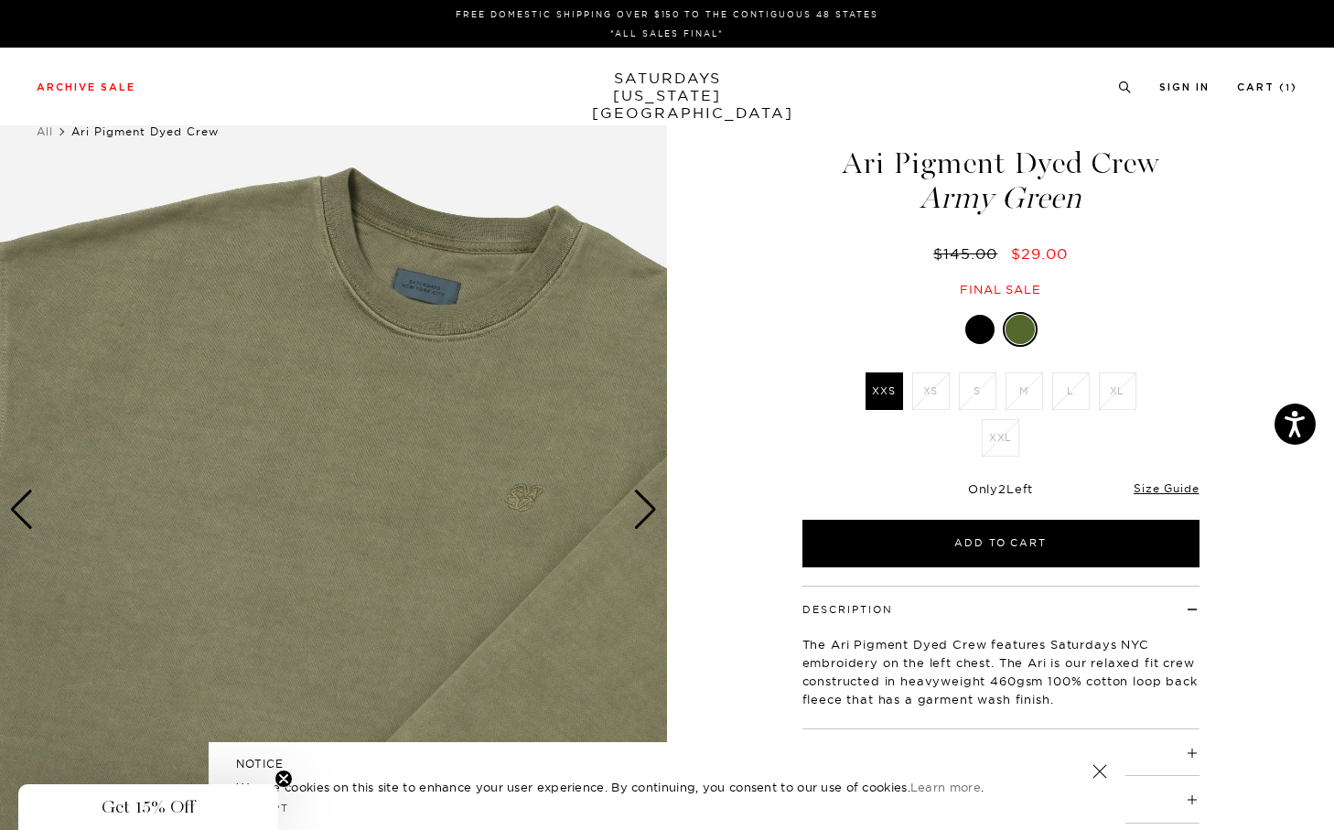
click at [639, 505] on div "Next slide" at bounding box center [645, 509] width 25 height 40
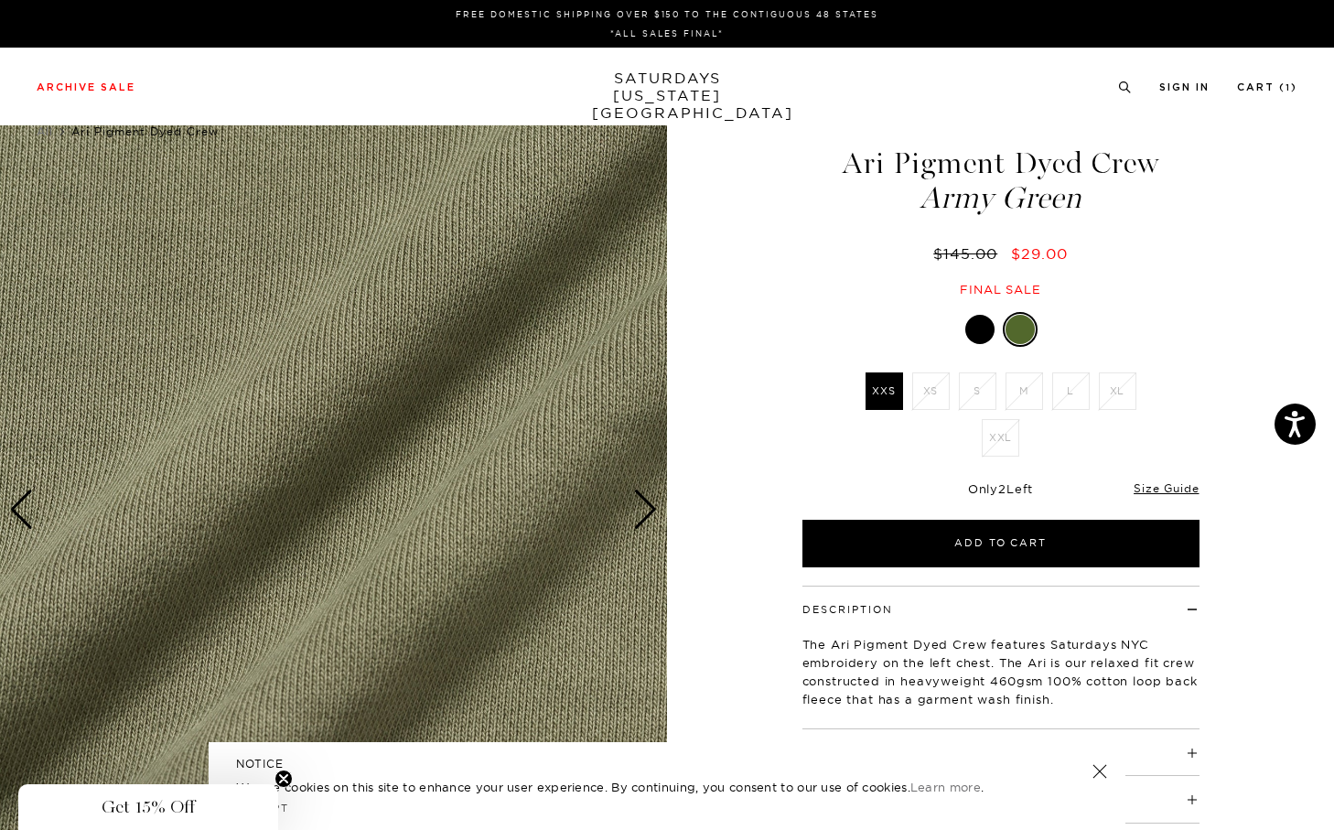
click at [639, 505] on div "Next slide" at bounding box center [645, 509] width 25 height 40
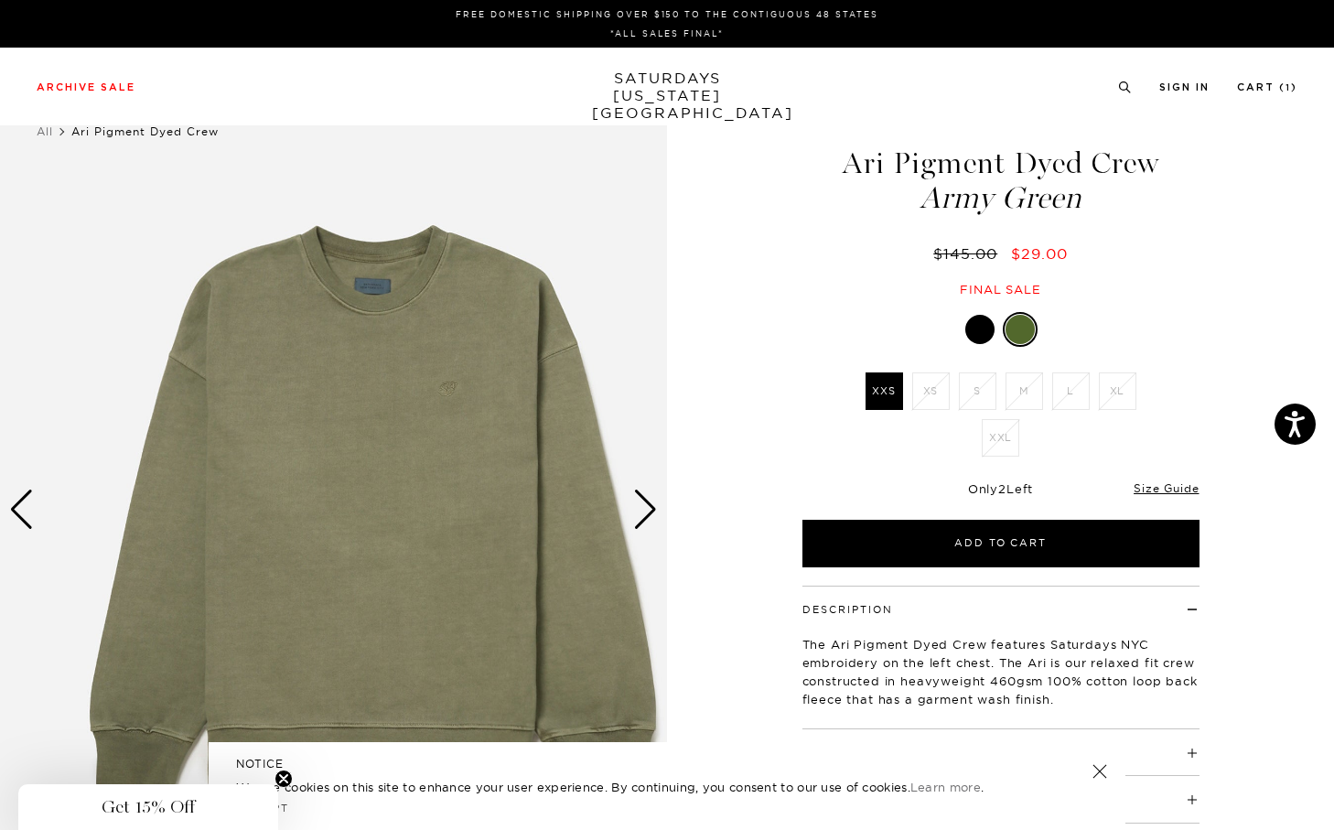
click at [639, 505] on div "Next slide" at bounding box center [645, 509] width 25 height 40
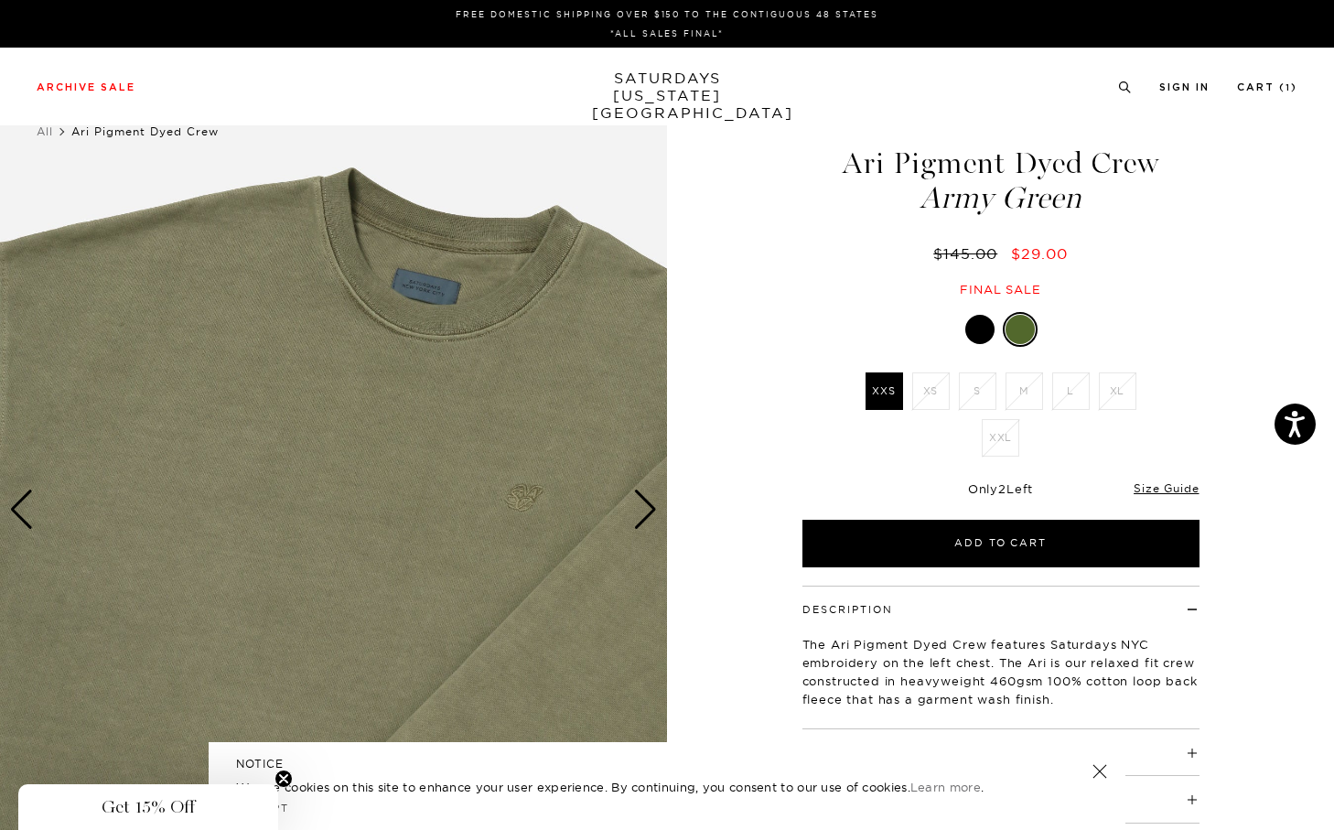
click at [639, 505] on div "Next slide" at bounding box center [645, 509] width 25 height 40
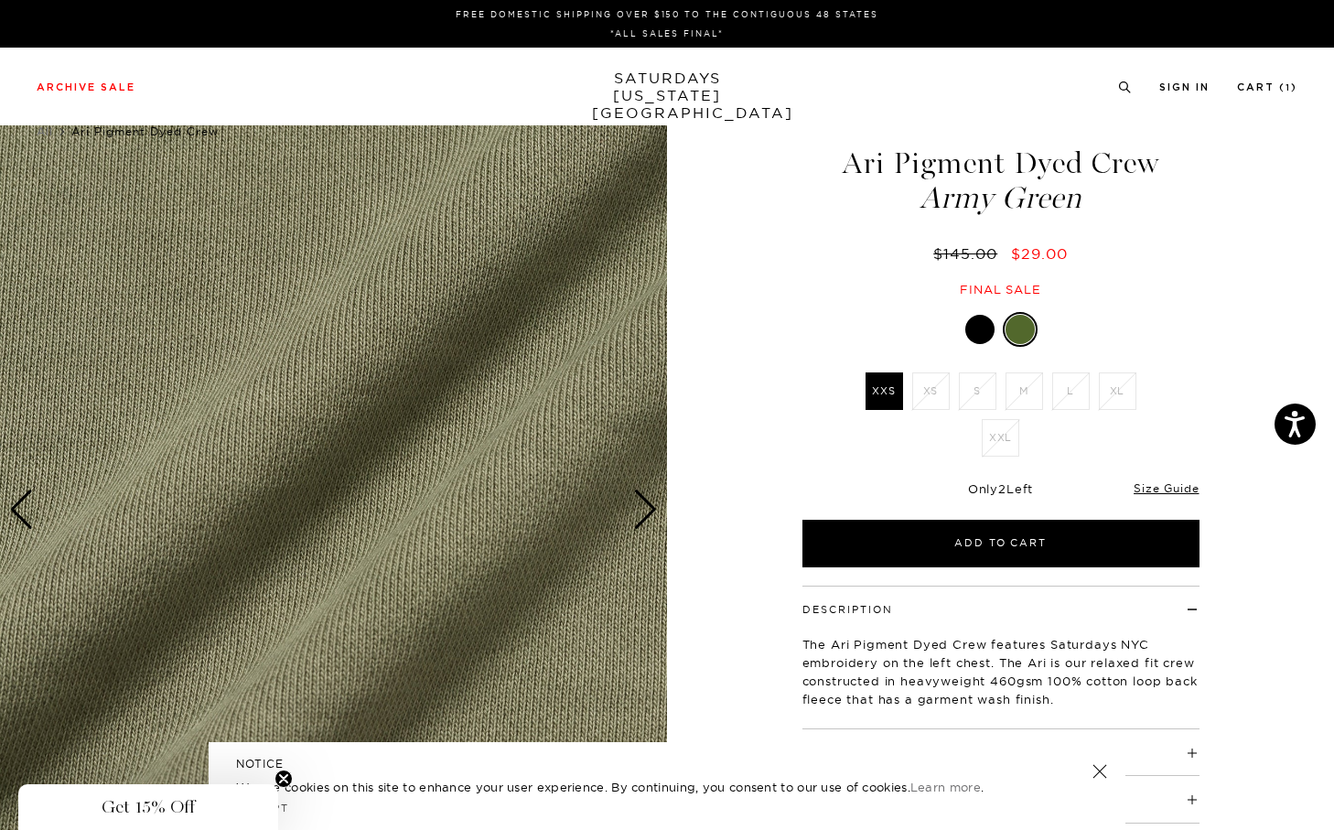
click at [639, 505] on div "Next slide" at bounding box center [645, 509] width 25 height 40
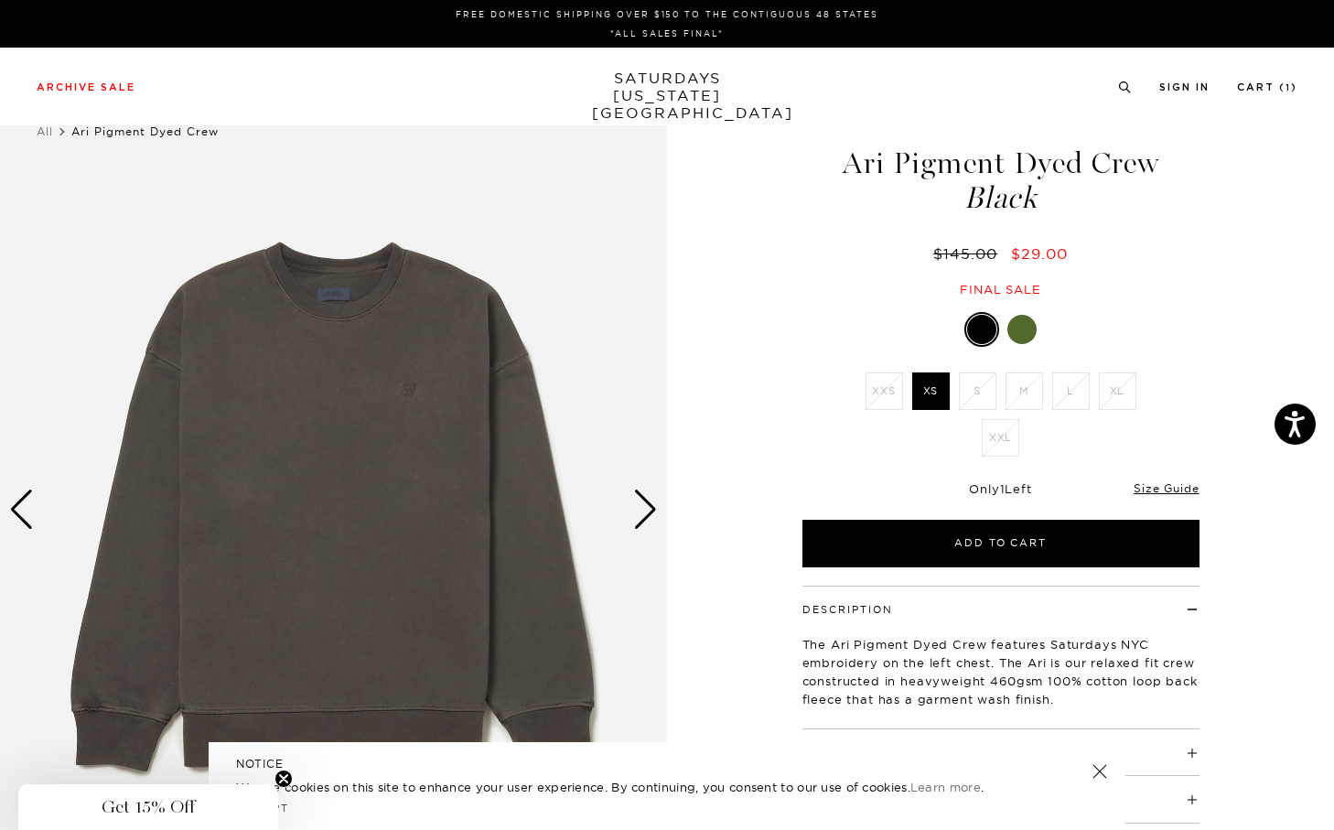
click at [368, 410] on img at bounding box center [333, 508] width 667 height 833
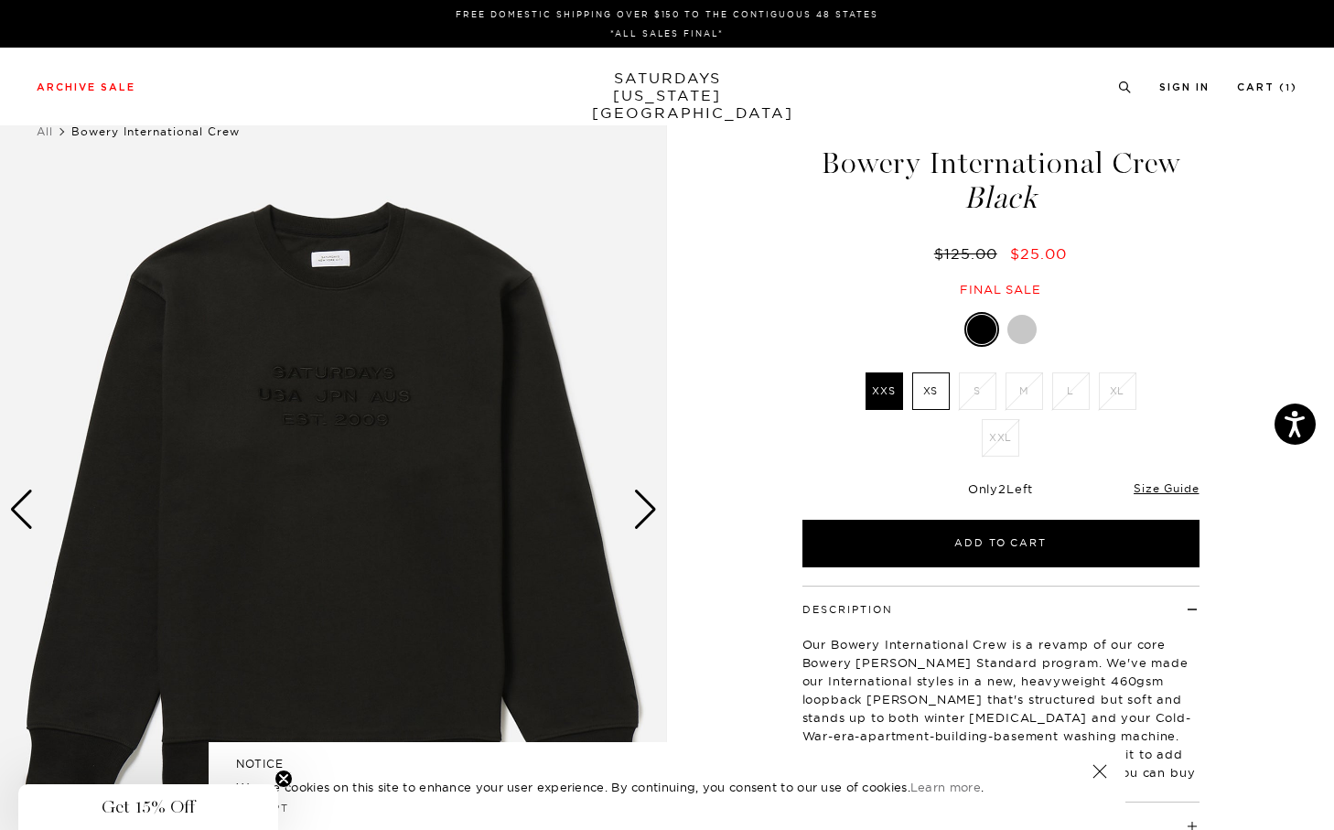
click at [647, 505] on div "Next slide" at bounding box center [645, 509] width 25 height 40
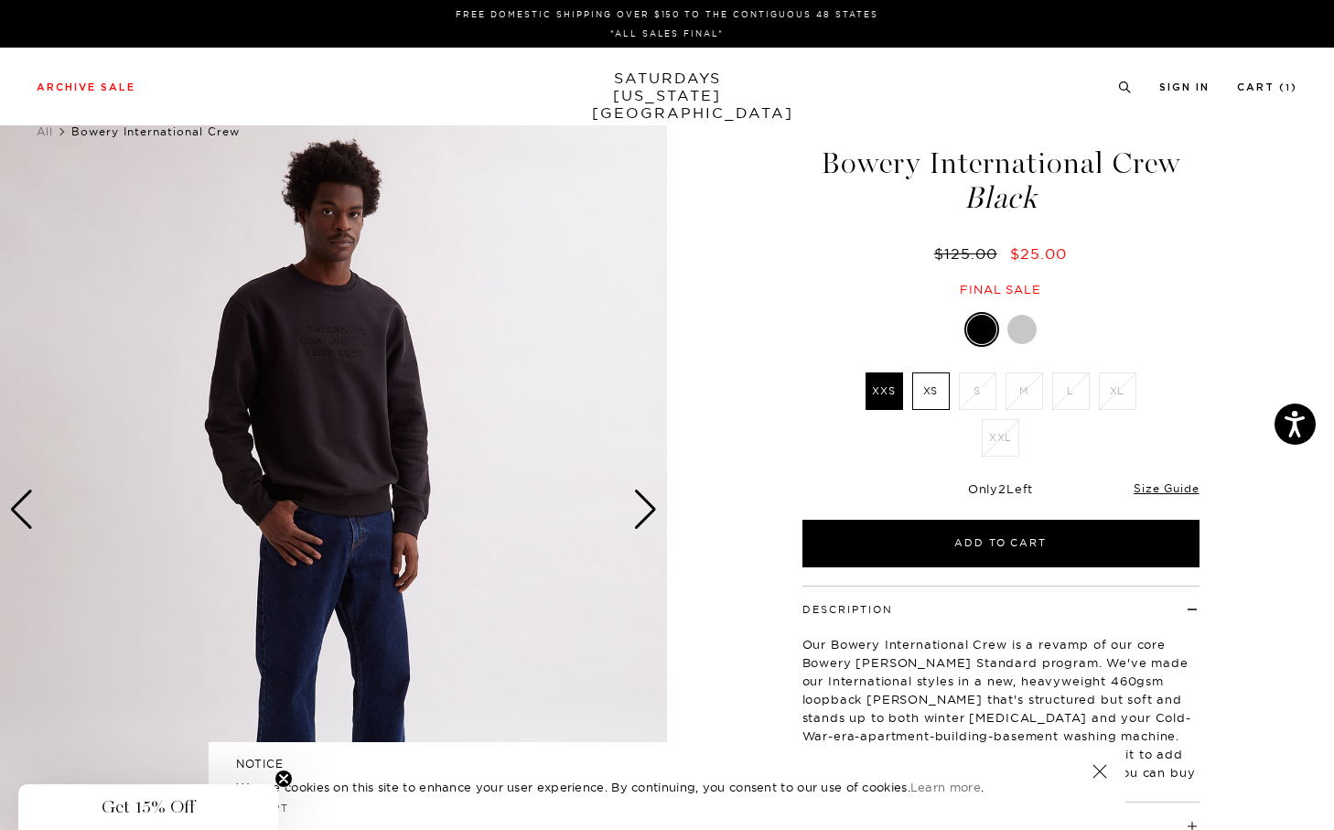
click at [647, 505] on div "Next slide" at bounding box center [645, 509] width 25 height 40
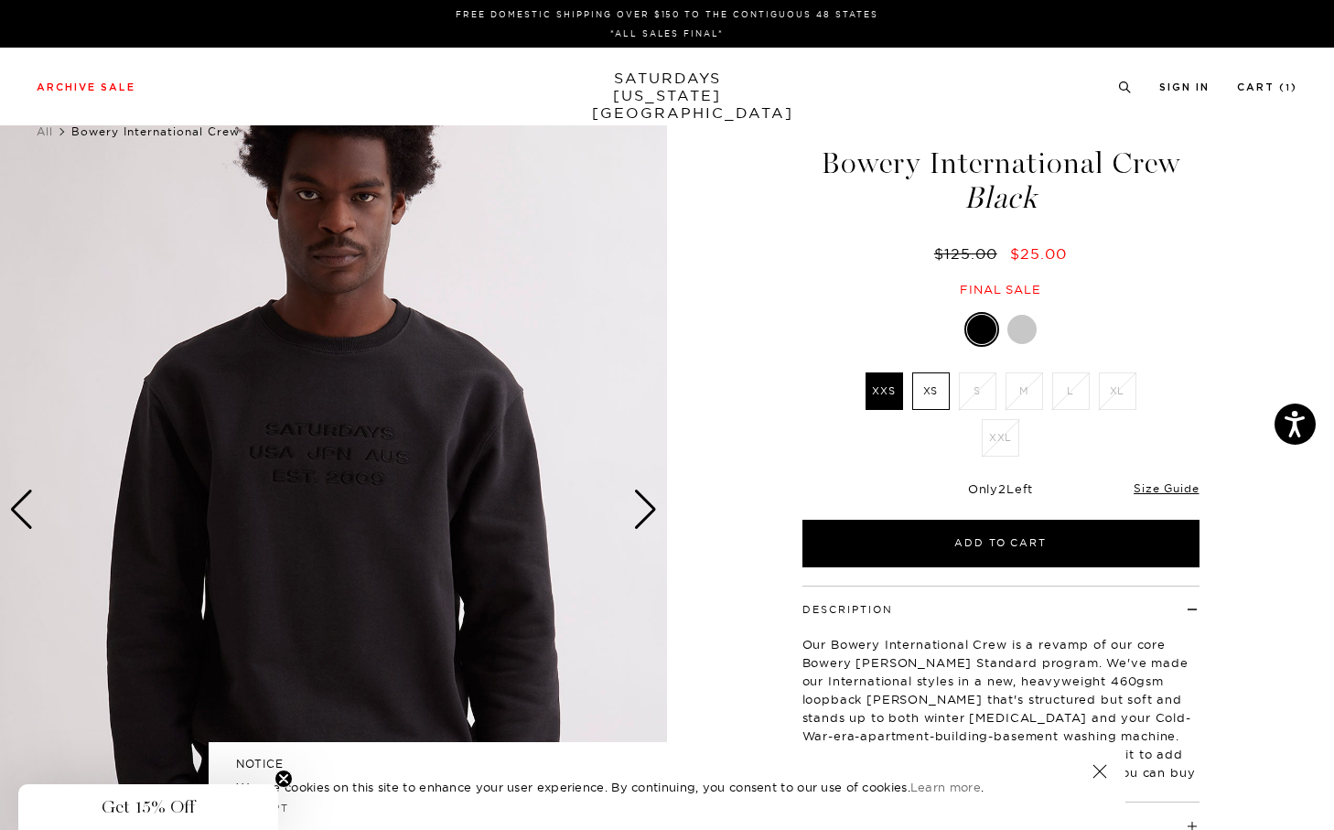
click at [647, 505] on div "Next slide" at bounding box center [645, 509] width 25 height 40
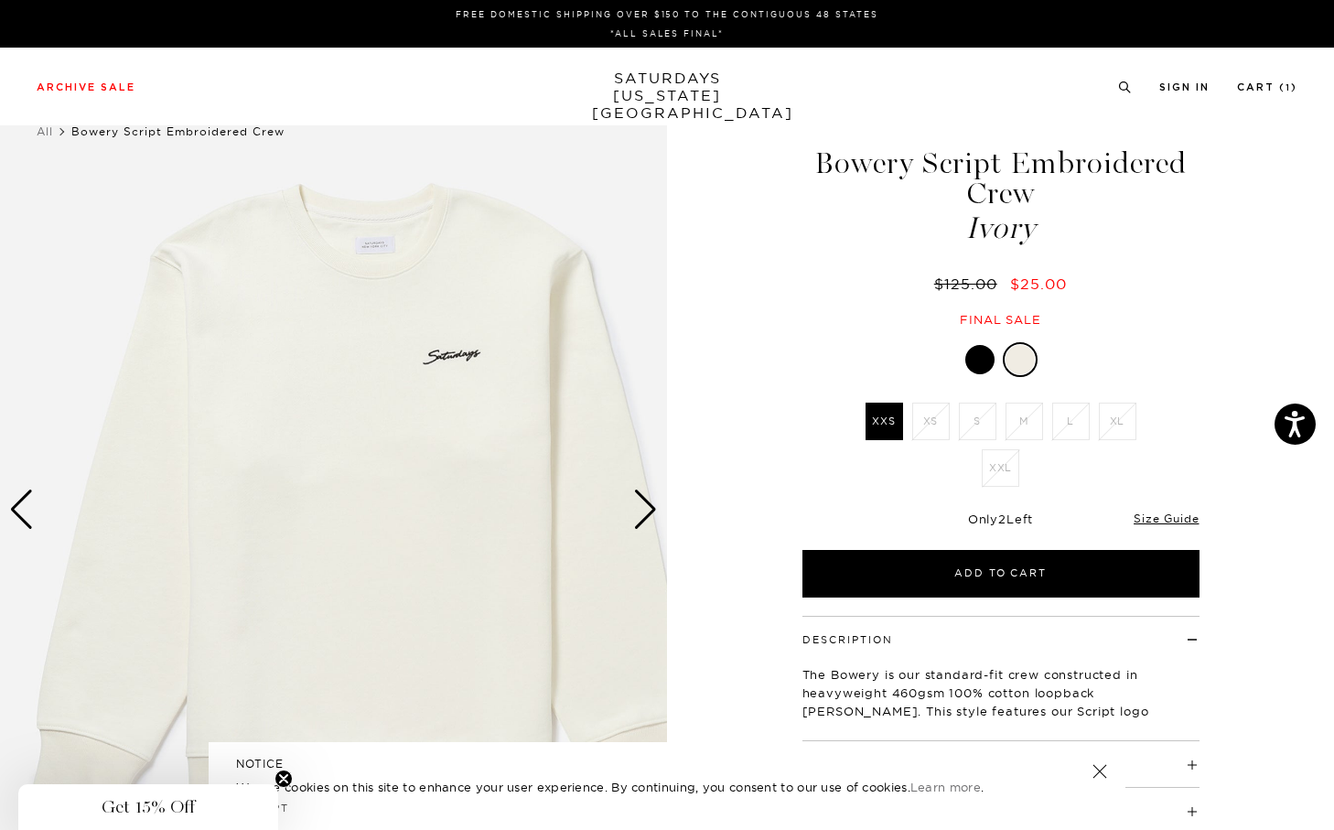
click at [647, 505] on div "Next slide" at bounding box center [645, 509] width 25 height 40
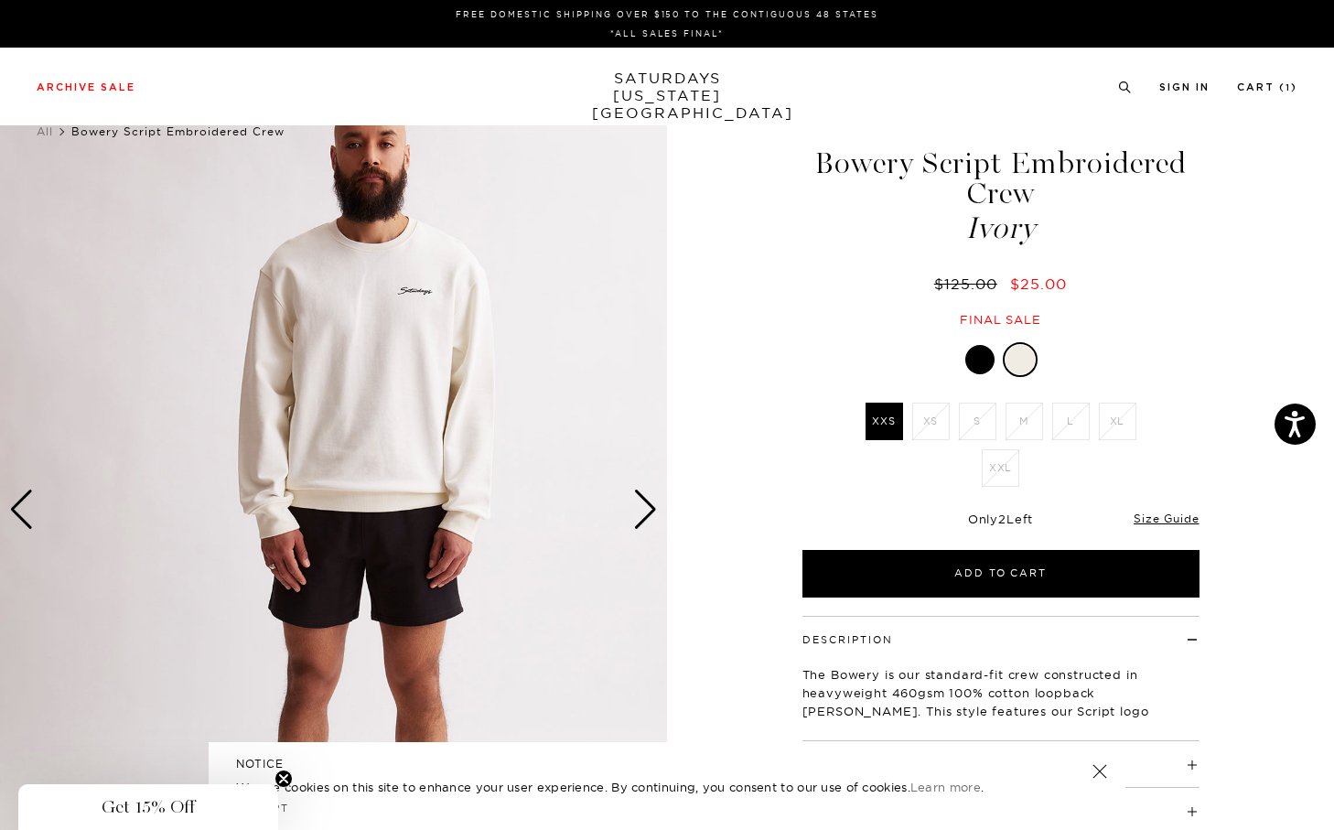
click at [647, 505] on div "Next slide" at bounding box center [645, 509] width 25 height 40
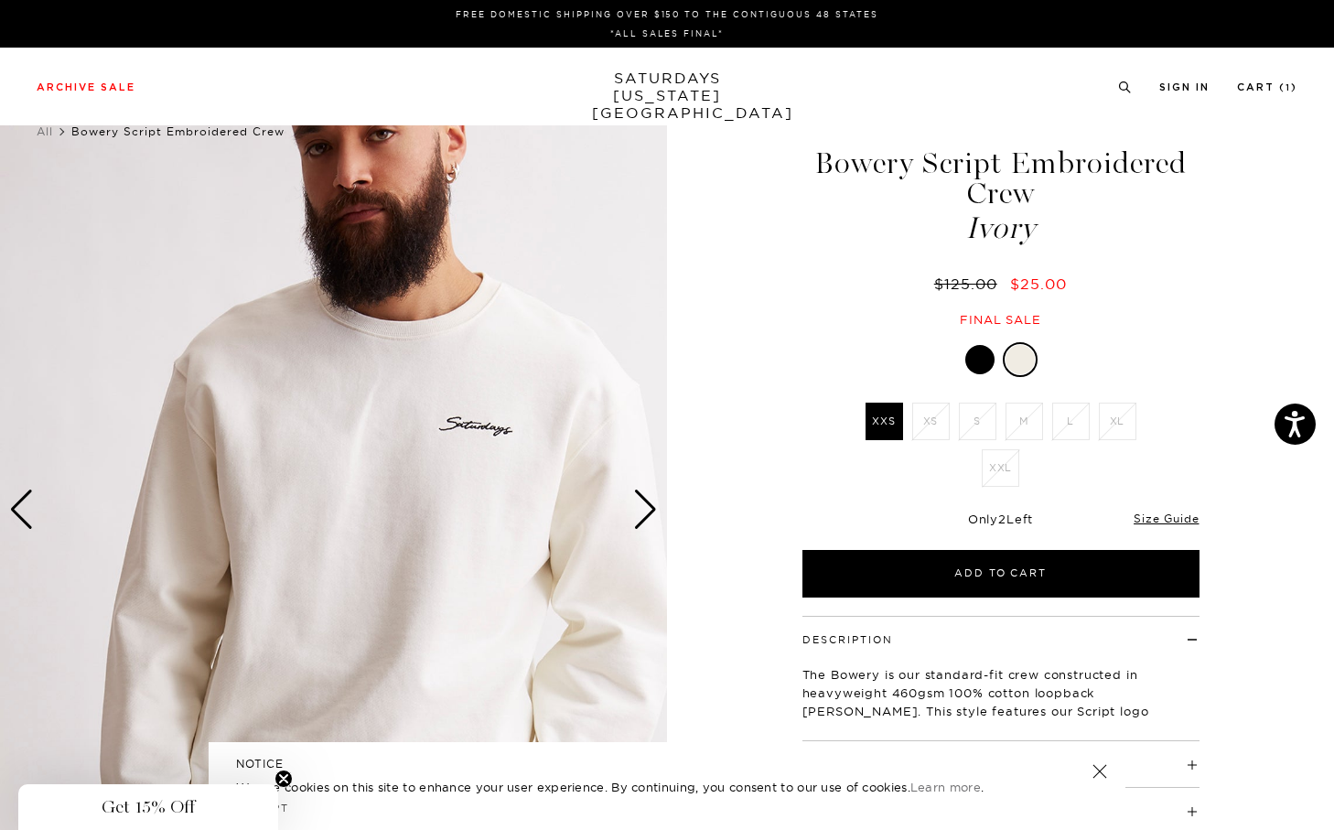
click at [981, 360] on div at bounding box center [979, 359] width 29 height 29
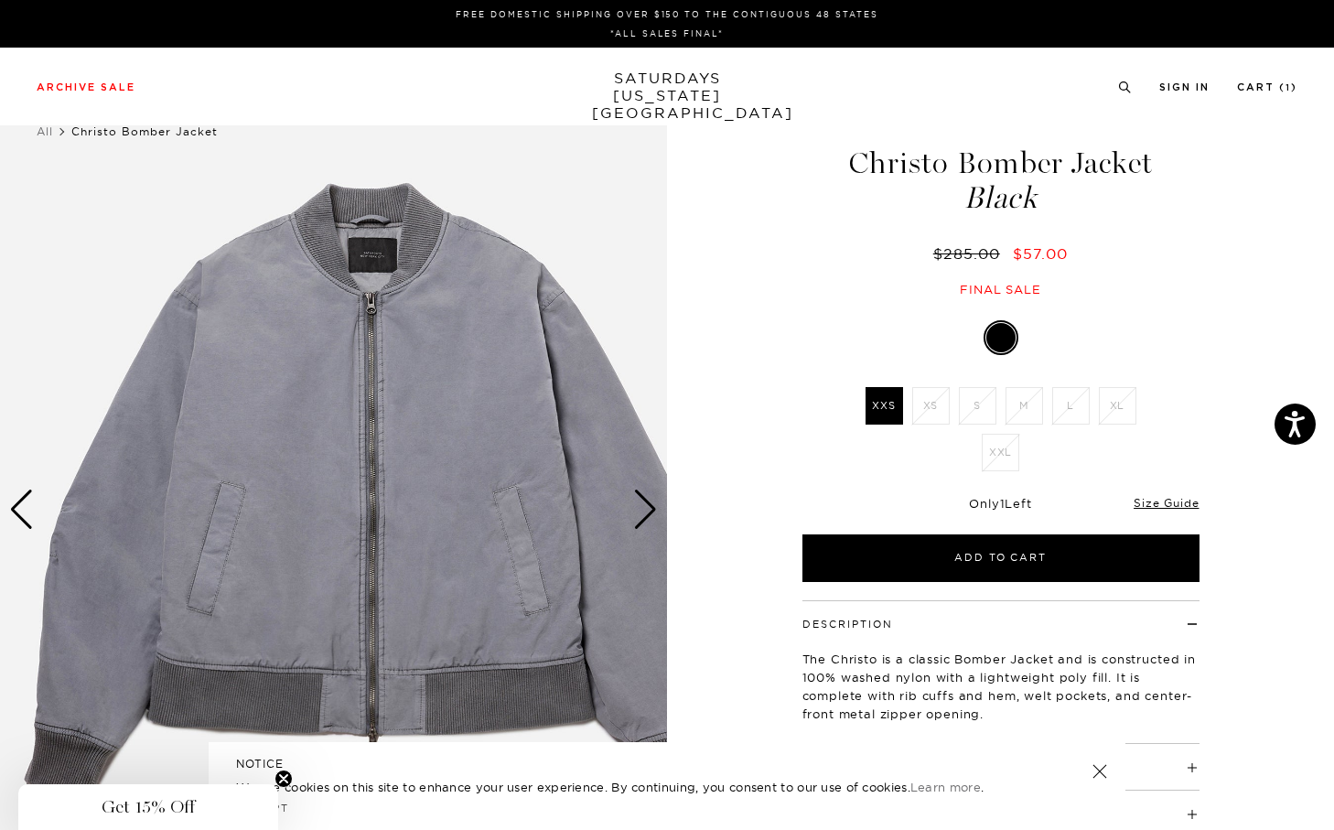
click at [659, 509] on img at bounding box center [371, 508] width 742 height 833
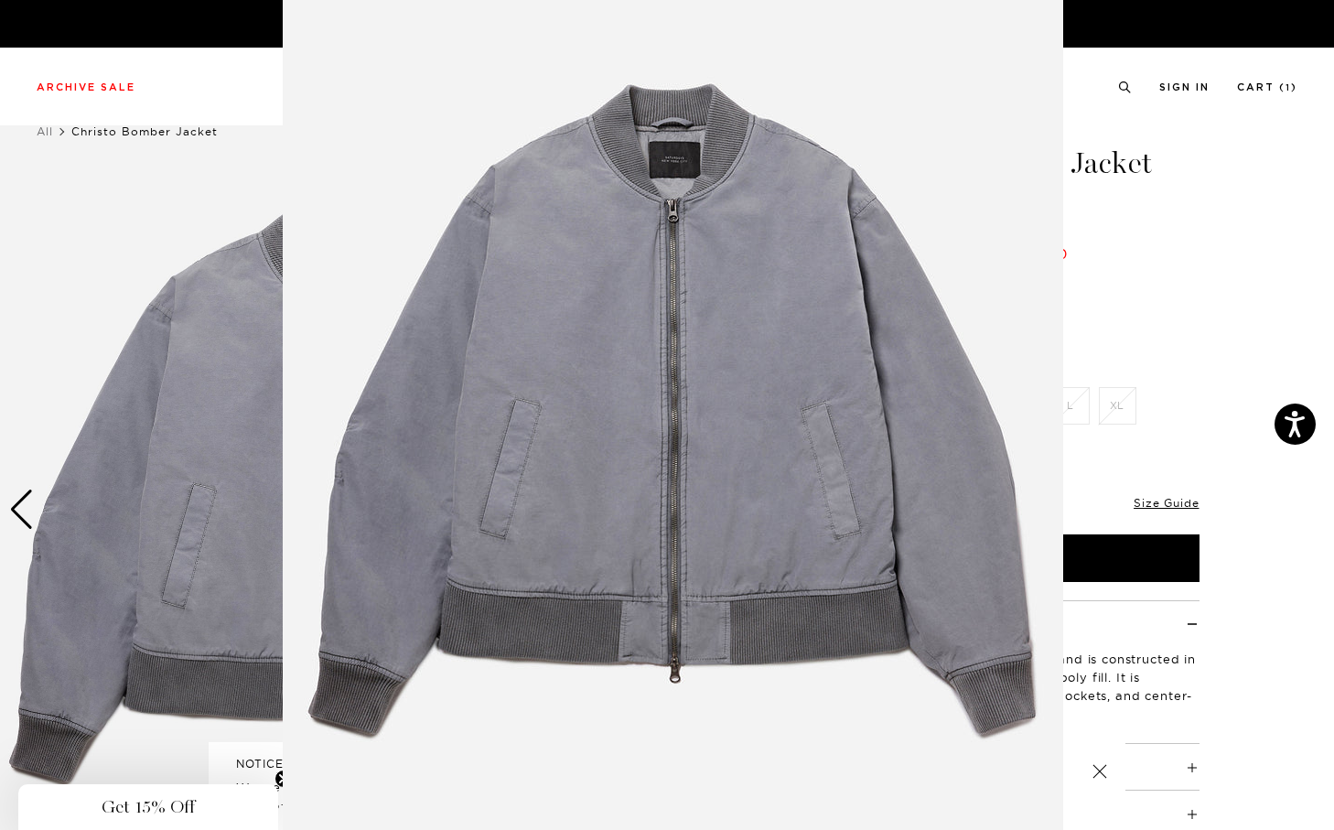
click at [652, 509] on img at bounding box center [673, 427] width 780 height 937
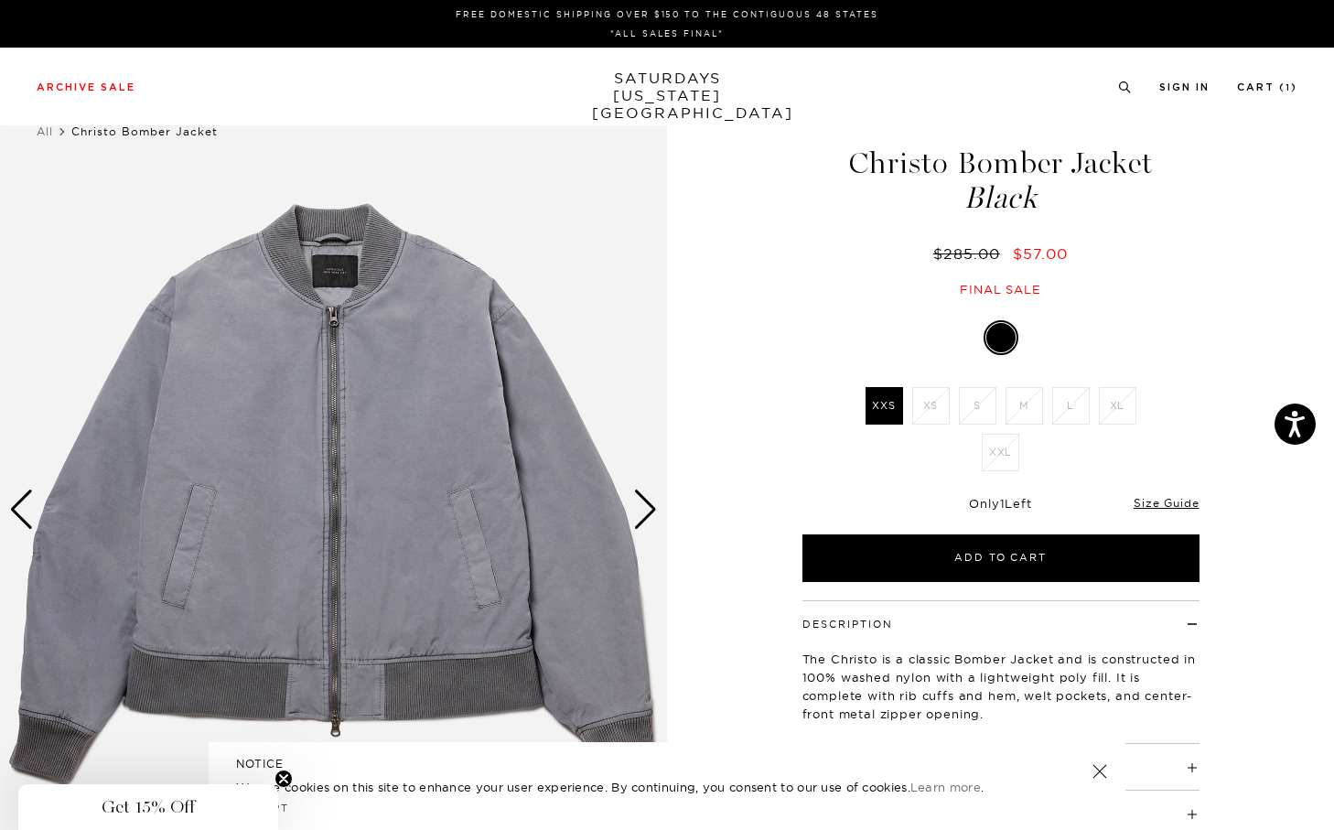
click at [644, 507] on div "Next slide" at bounding box center [645, 509] width 25 height 40
click at [647, 507] on div "Next slide" at bounding box center [645, 509] width 25 height 40
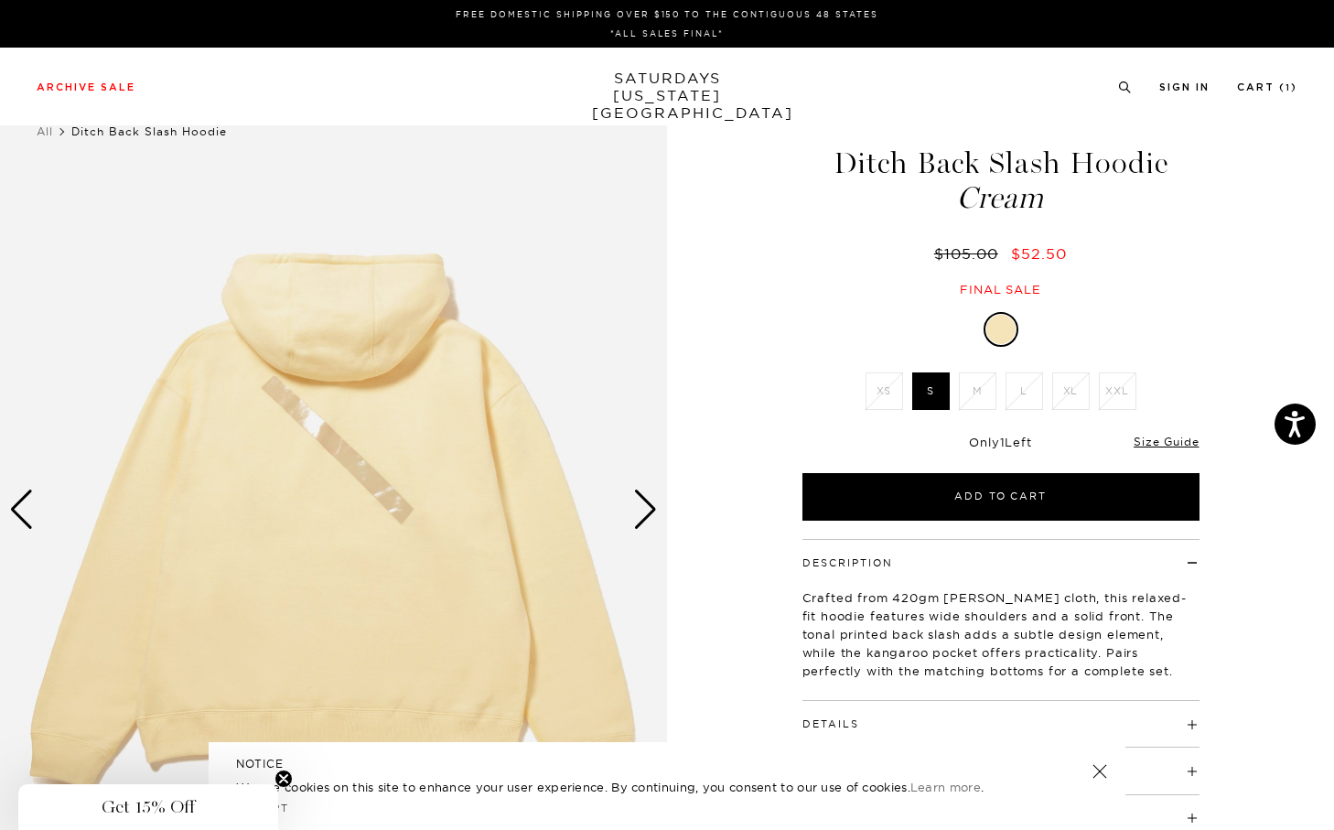
click at [647, 507] on div "Next slide" at bounding box center [645, 509] width 25 height 40
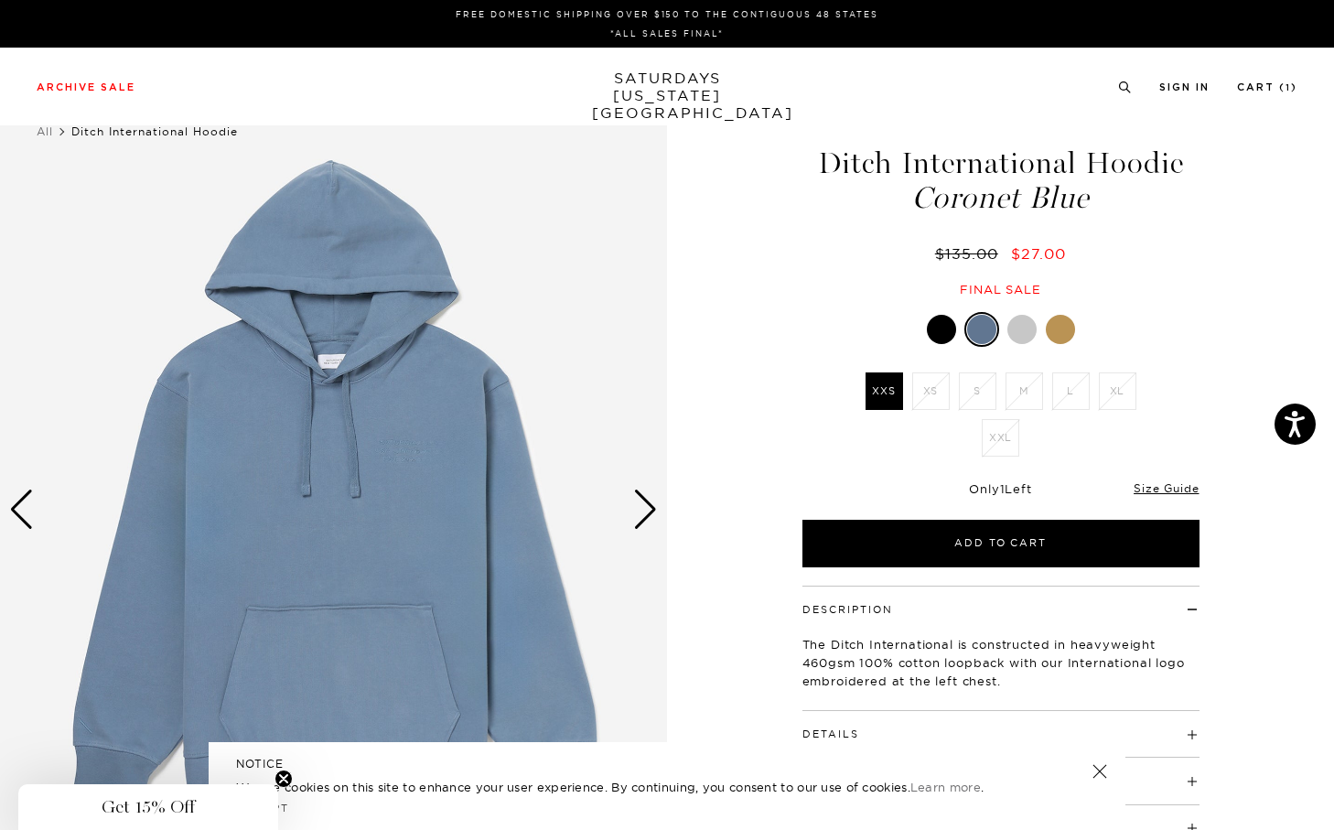
click at [647, 507] on div "Next slide" at bounding box center [645, 509] width 25 height 40
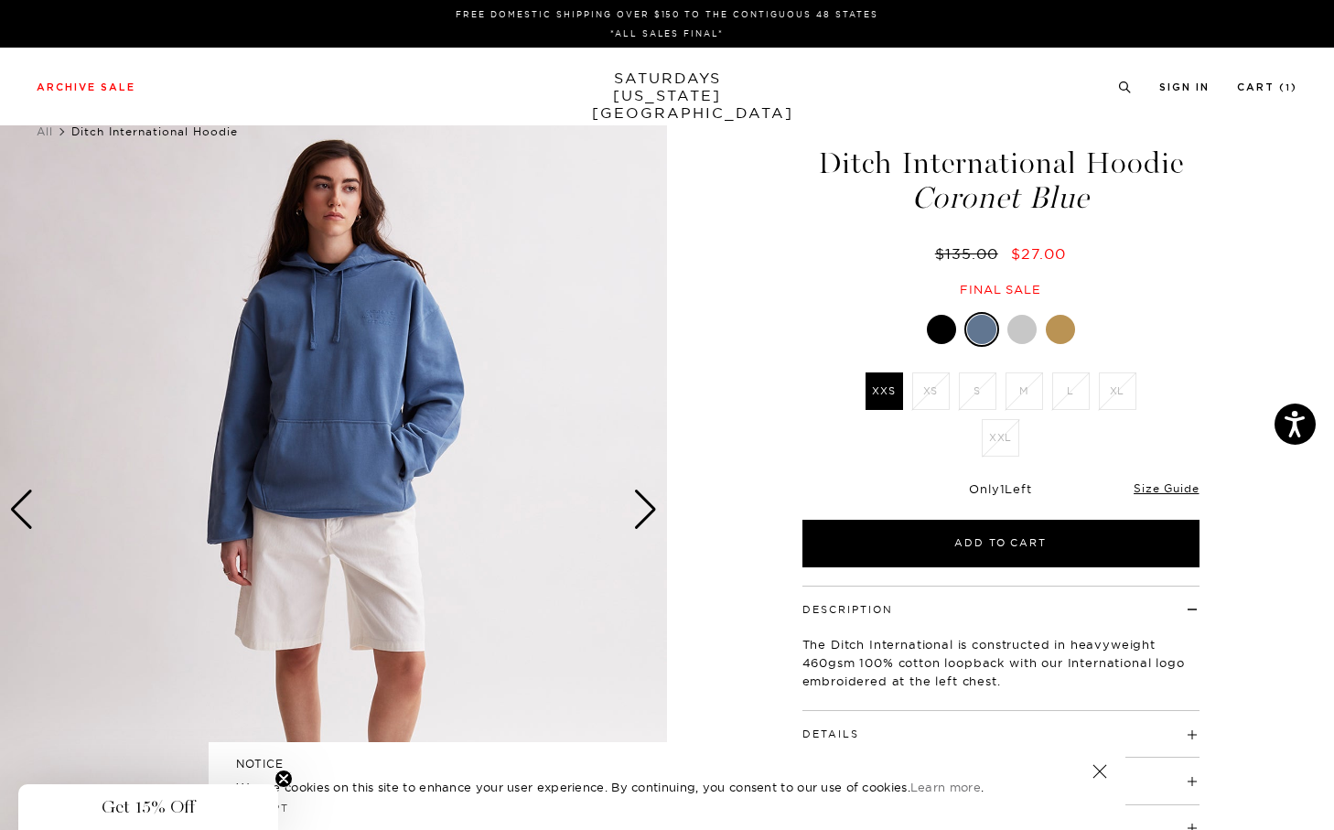
click at [647, 507] on div "Next slide" at bounding box center [645, 509] width 25 height 40
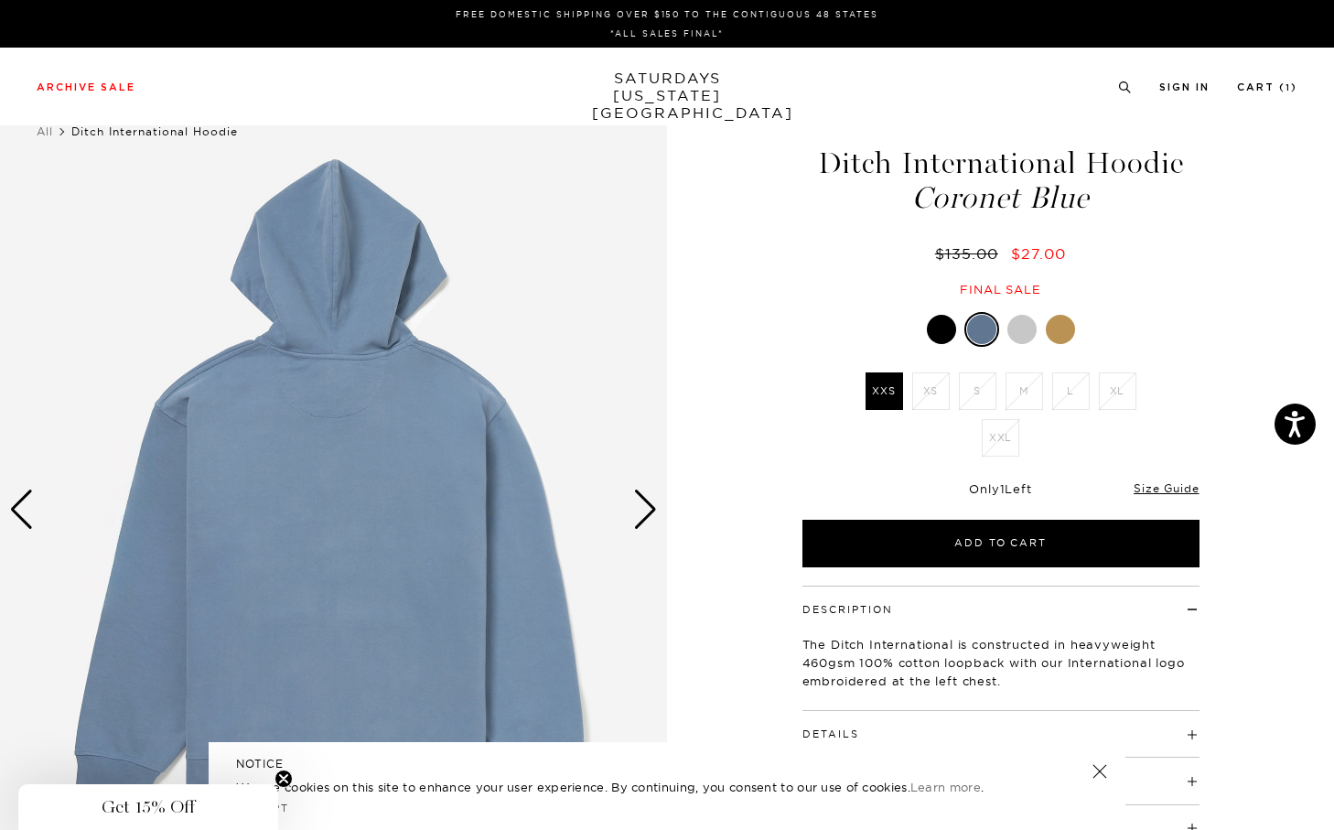
click at [647, 507] on div "Next slide" at bounding box center [645, 509] width 25 height 40
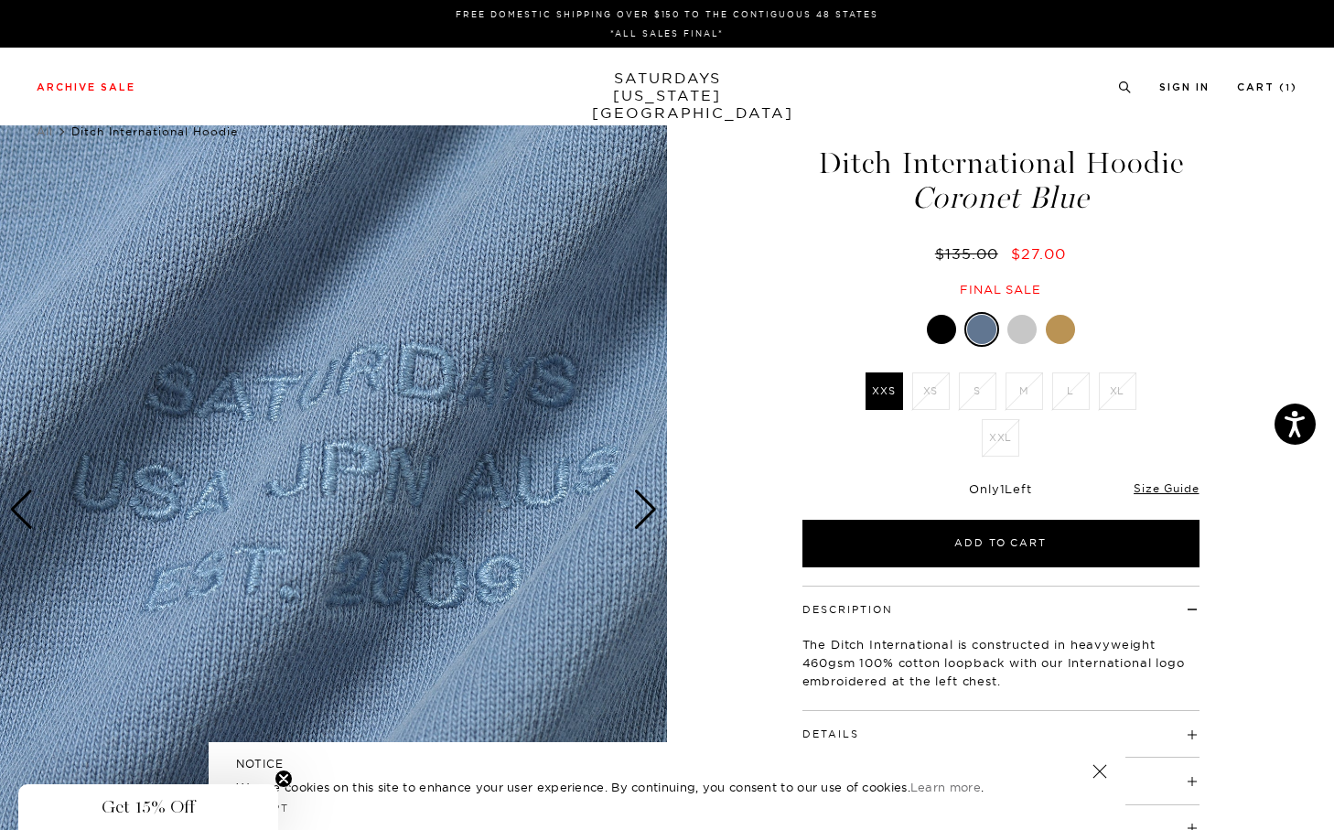
click at [647, 507] on div "Next slide" at bounding box center [645, 509] width 25 height 40
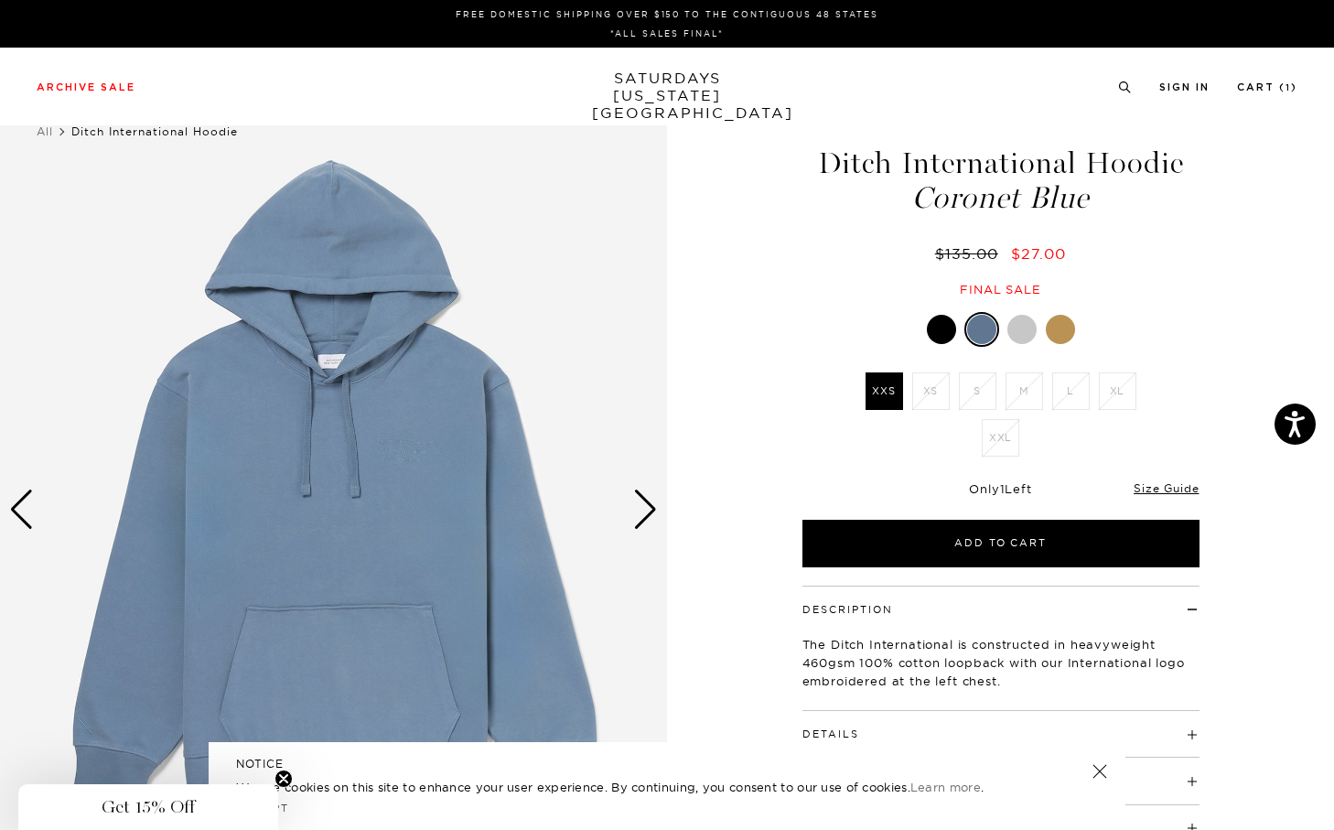
click at [647, 507] on div "Next slide" at bounding box center [645, 509] width 25 height 40
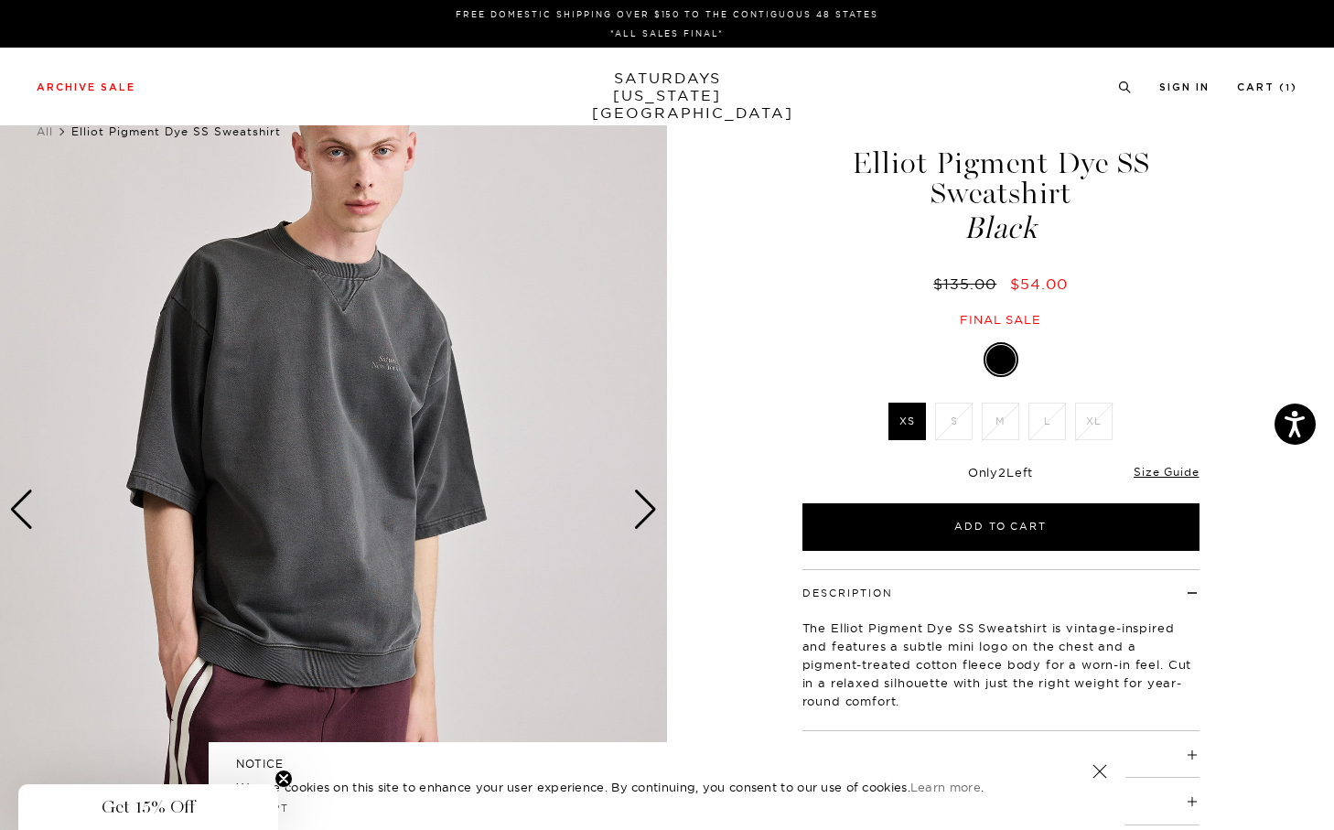
click at [647, 507] on div "Next slide" at bounding box center [645, 509] width 25 height 40
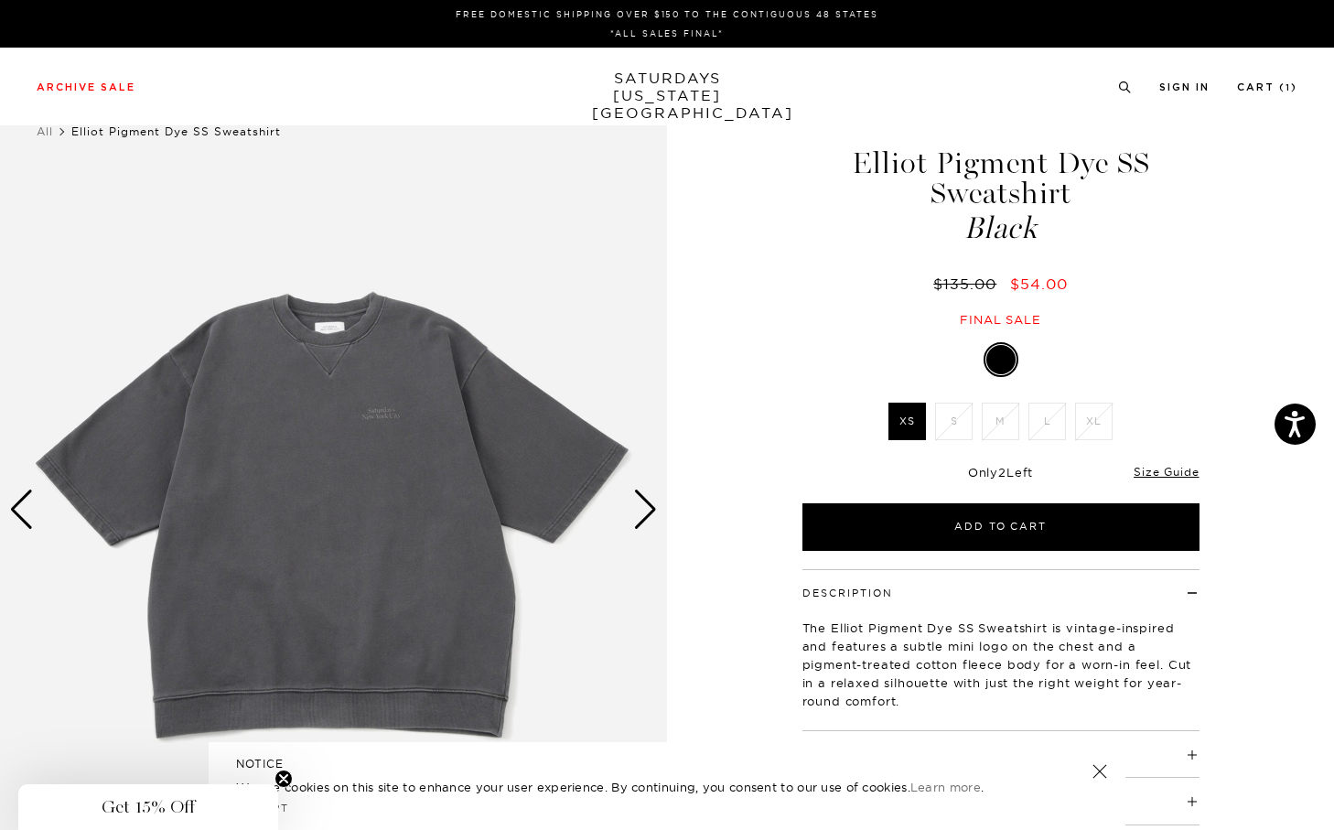
click at [647, 507] on div "Next slide" at bounding box center [645, 509] width 25 height 40
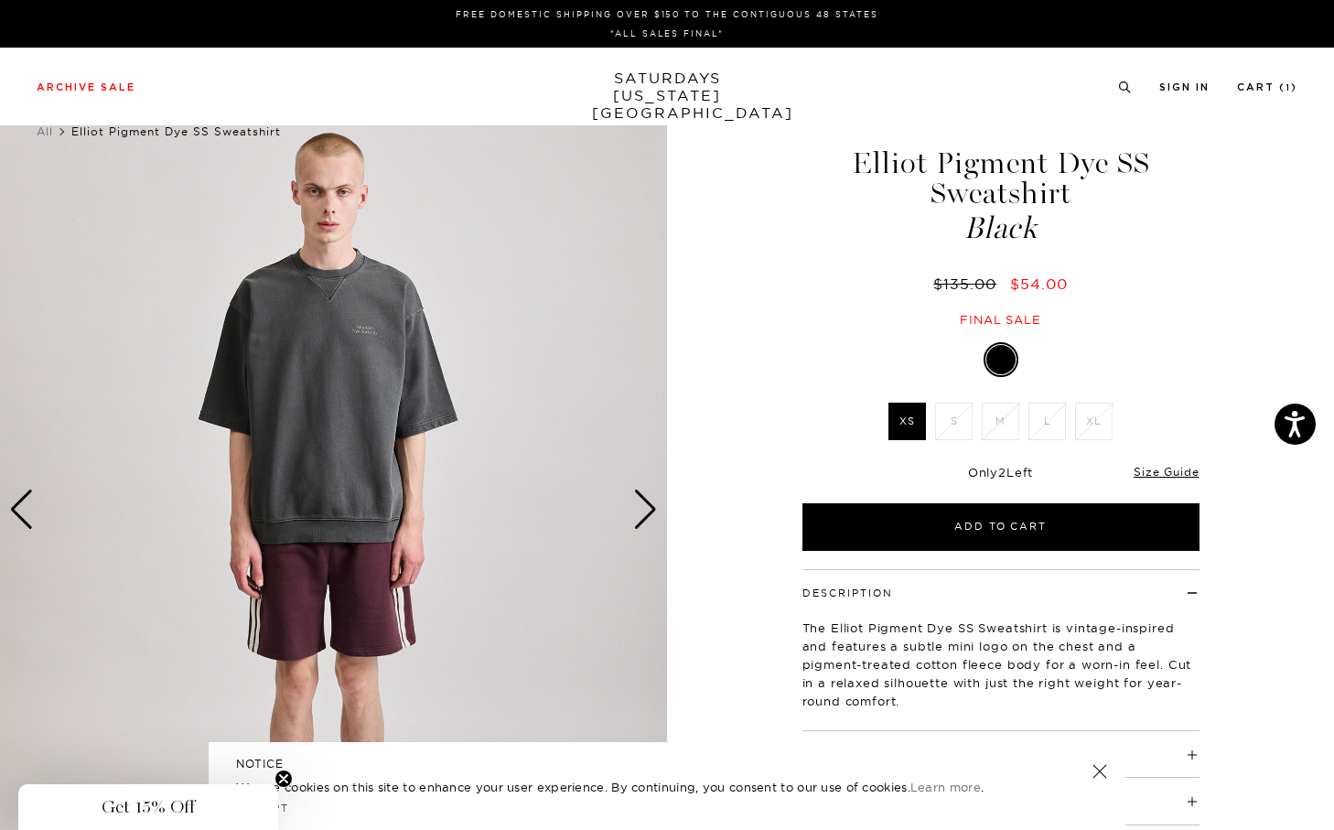
click at [647, 507] on div "Next slide" at bounding box center [645, 509] width 25 height 40
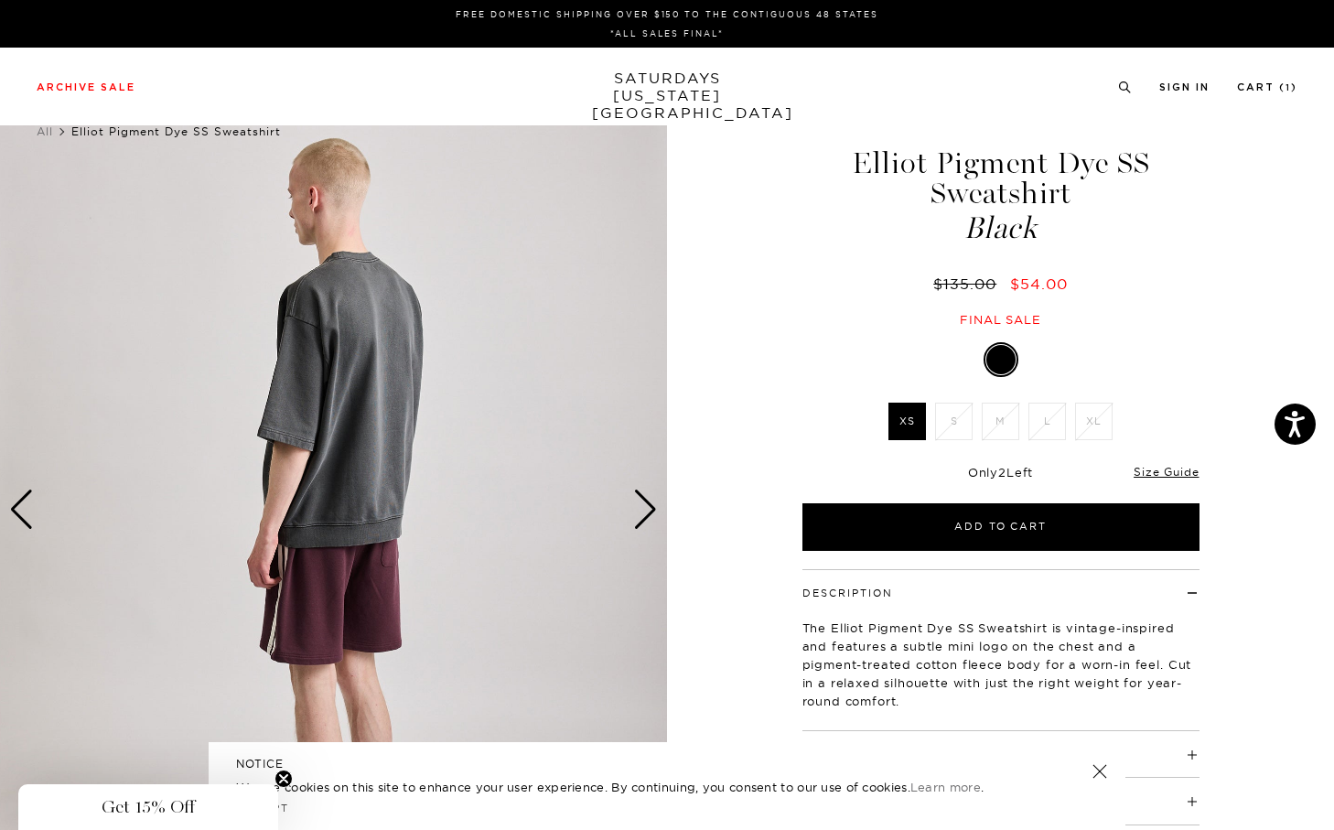
click at [647, 507] on div "Next slide" at bounding box center [645, 509] width 25 height 40
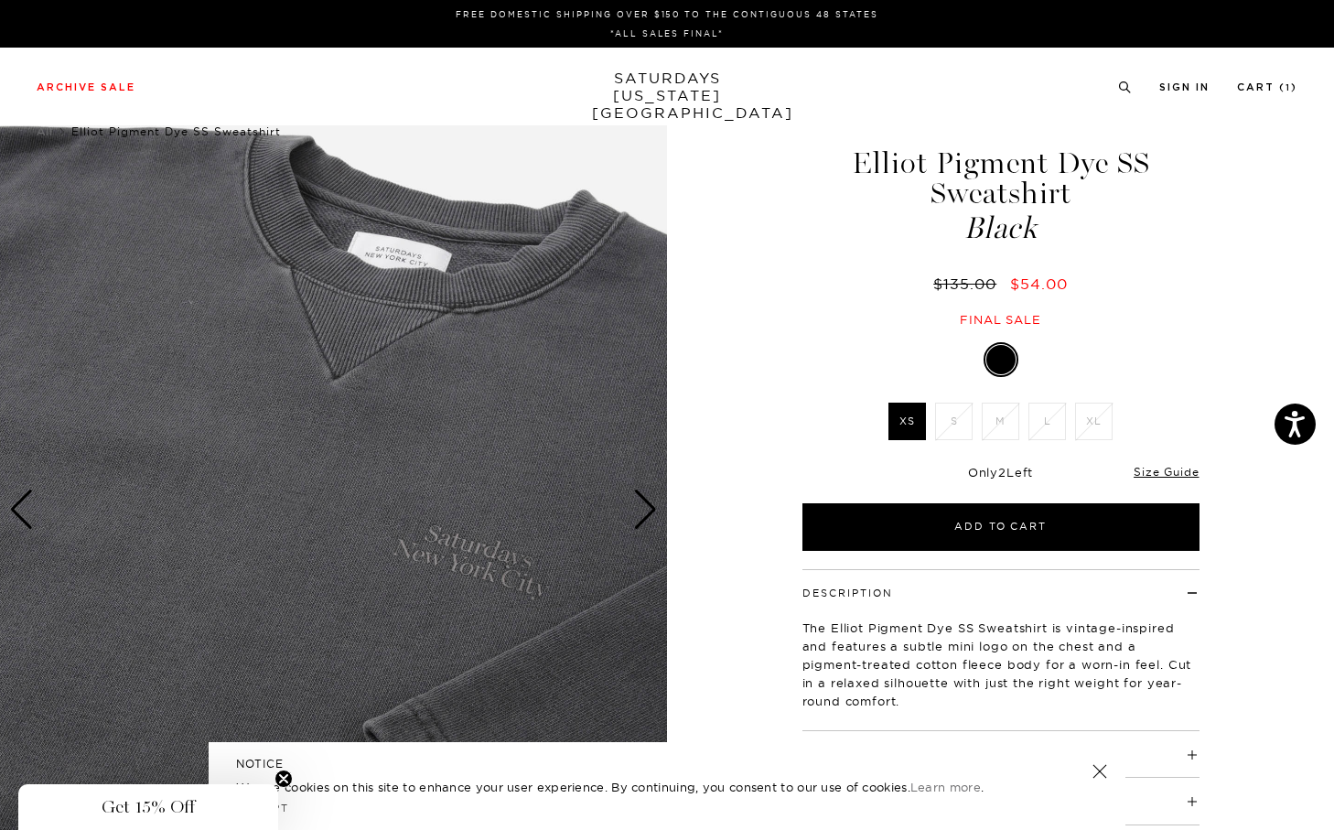
click at [647, 507] on div "Next slide" at bounding box center [645, 509] width 25 height 40
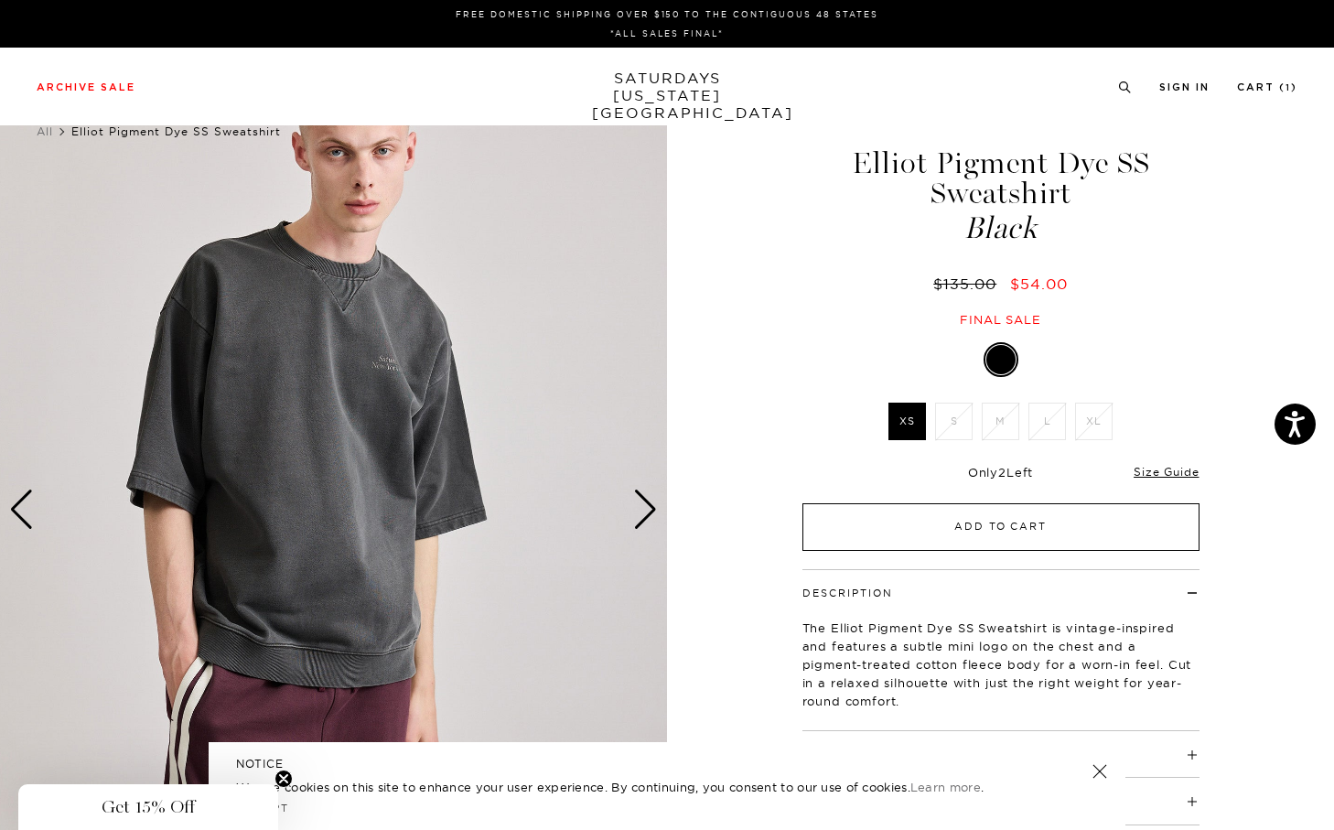
click at [988, 530] on button "Add to Cart" at bounding box center [1000, 527] width 397 height 48
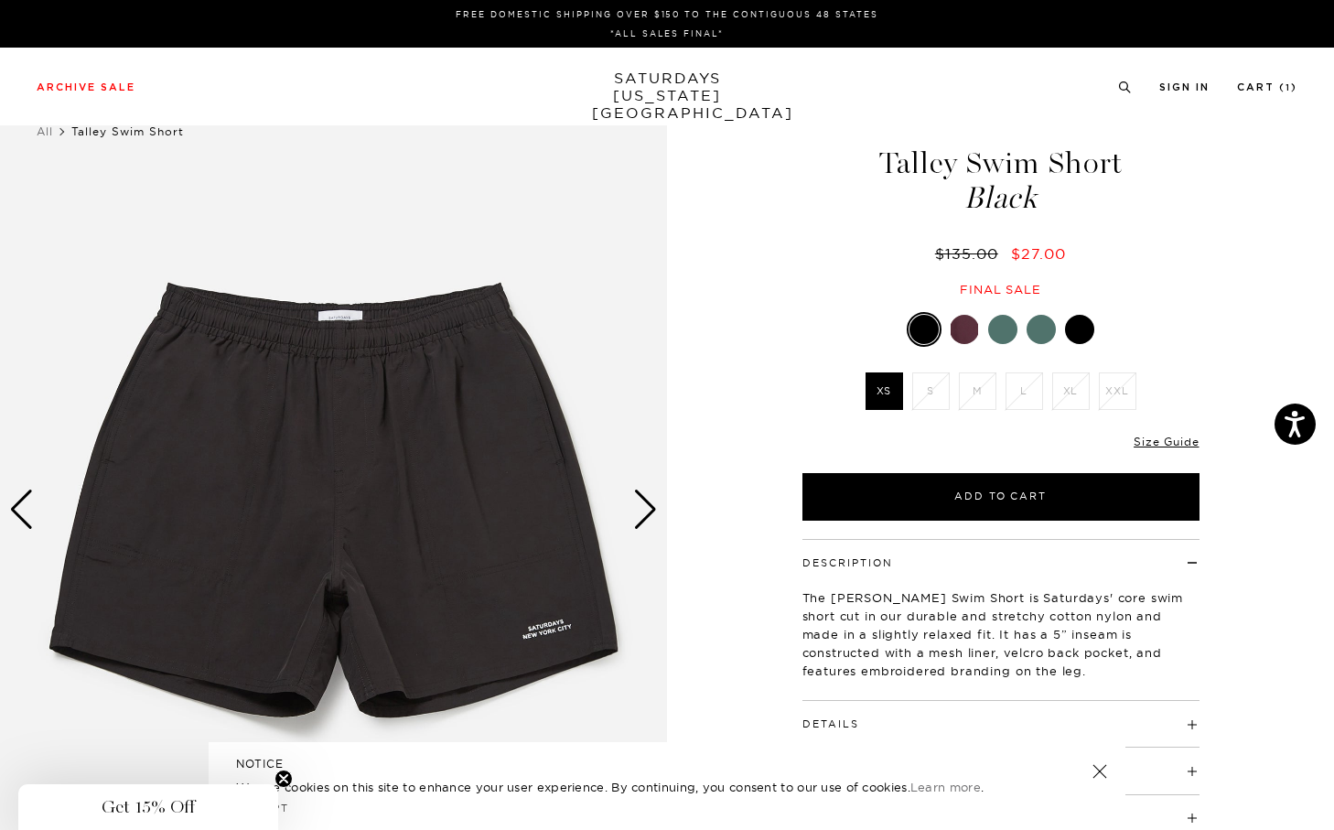
click at [925, 329] on div at bounding box center [923, 329] width 29 height 29
click at [1082, 327] on div at bounding box center [1079, 329] width 29 height 29
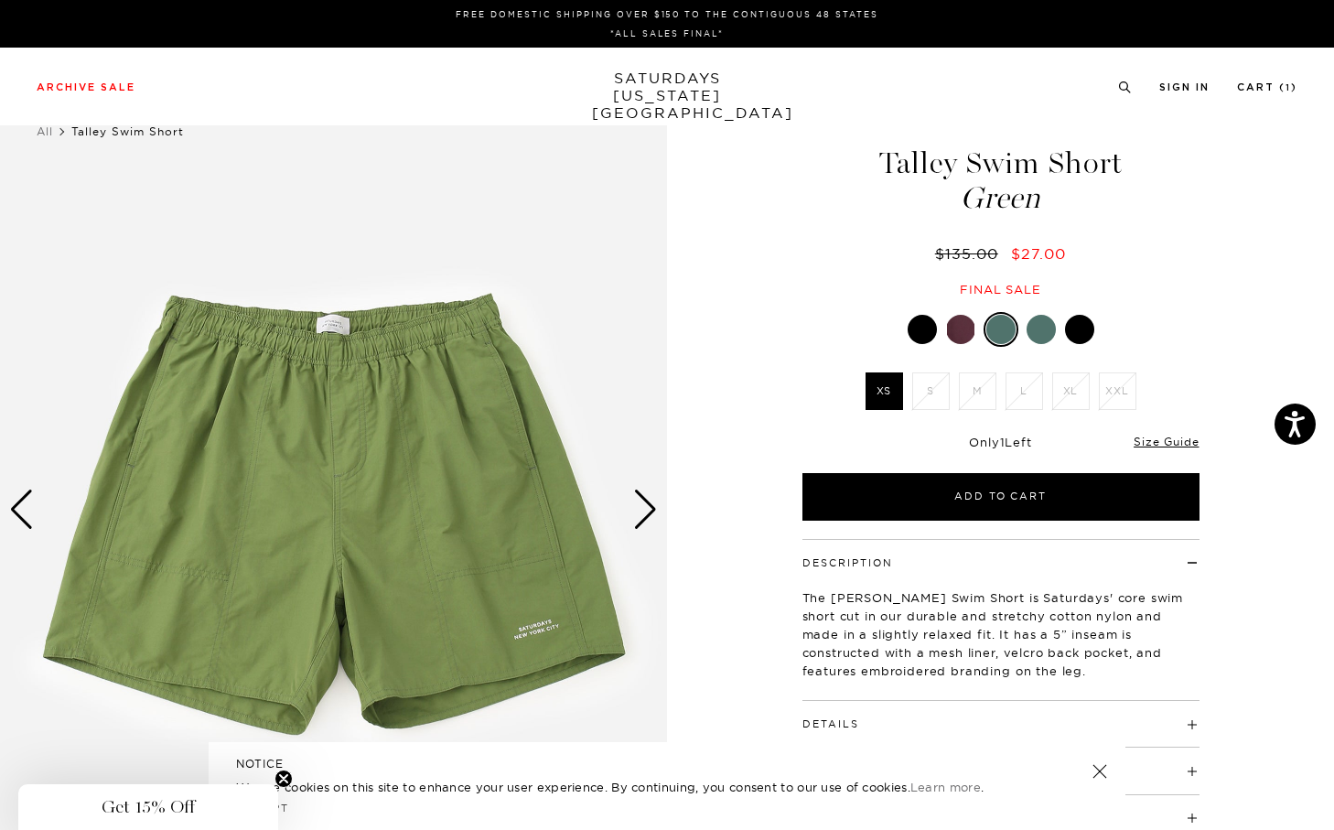
click at [1042, 322] on div at bounding box center [1040, 329] width 29 height 29
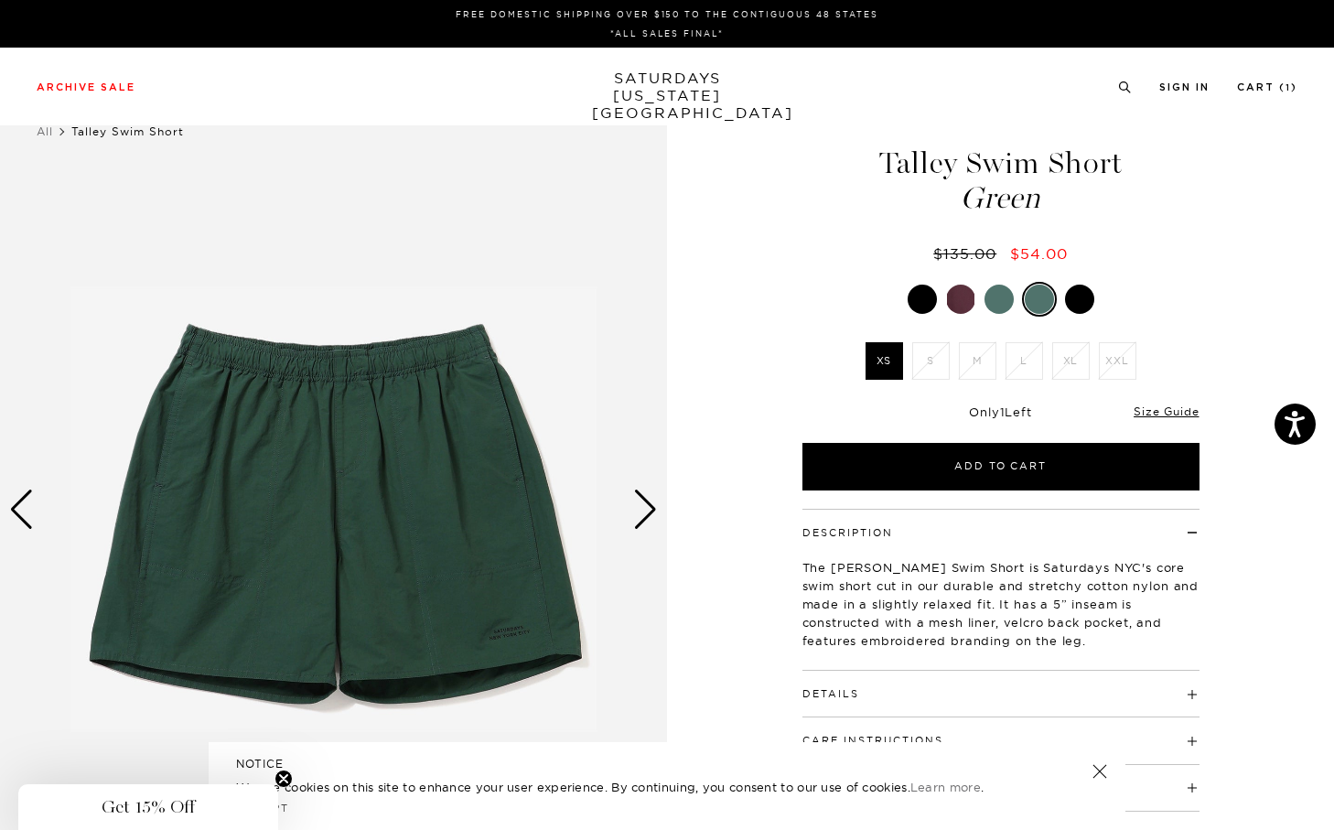
click at [1079, 307] on div at bounding box center [1079, 298] width 29 height 29
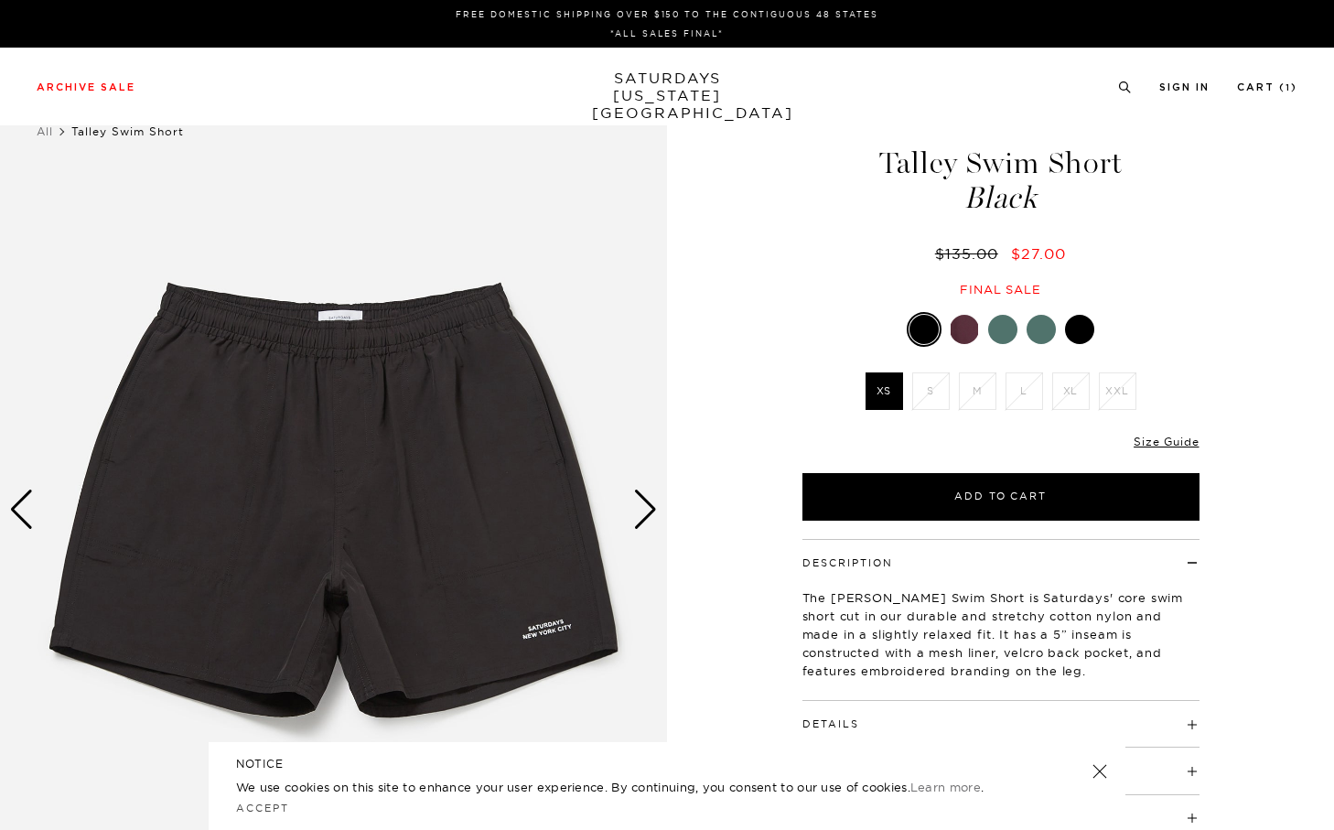
click at [940, 328] on link at bounding box center [923, 329] width 35 height 35
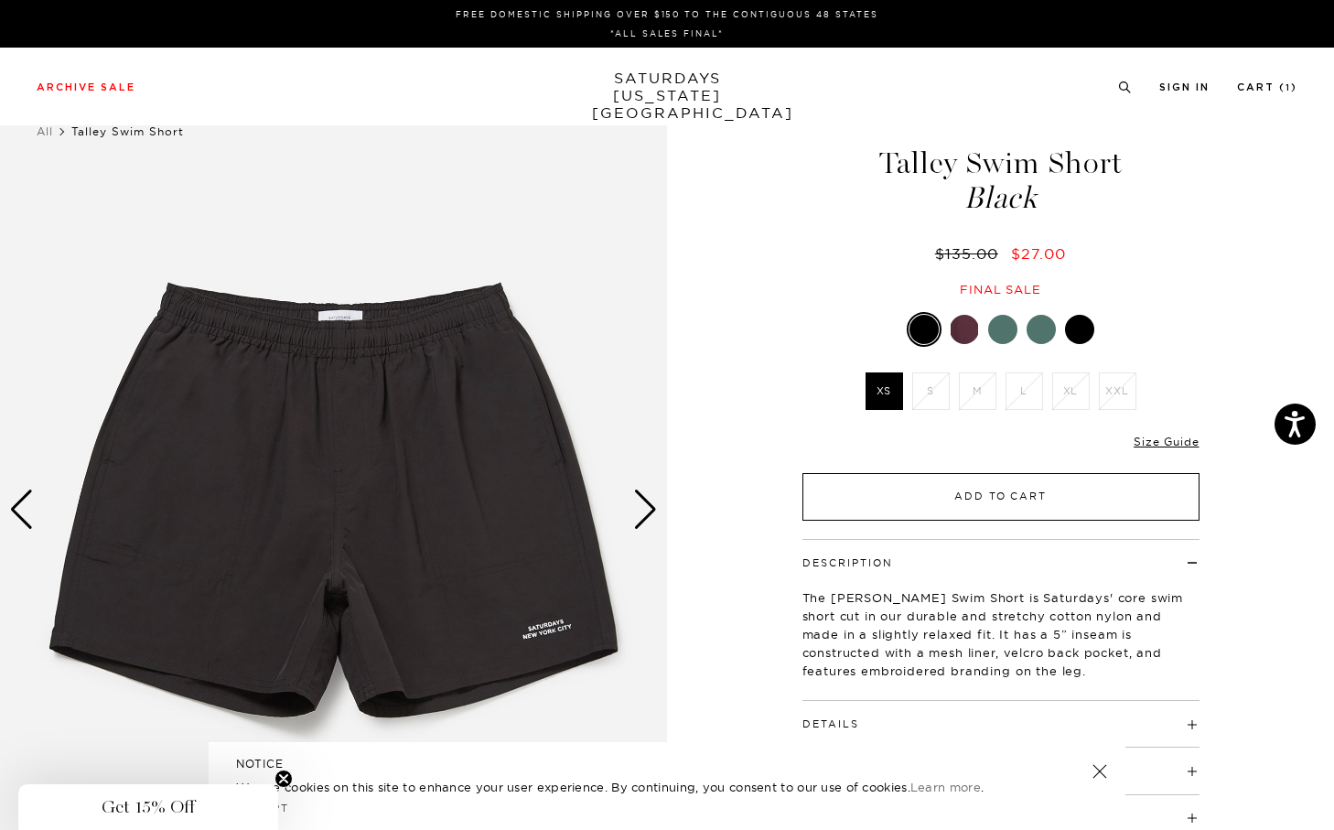
click at [928, 505] on button "Add to Cart" at bounding box center [1000, 497] width 397 height 48
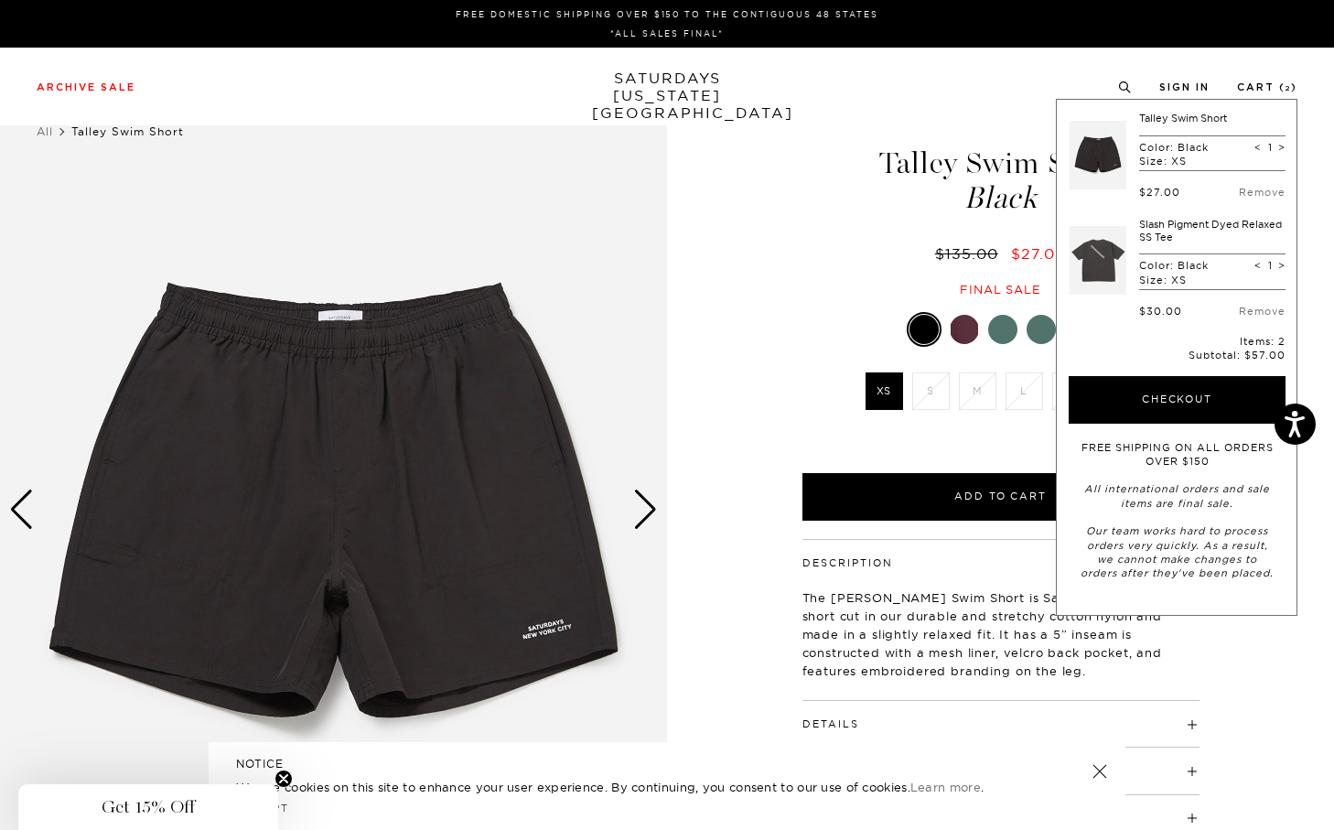
click at [799, 401] on div "Black XS S M L XL XXL" at bounding box center [1000, 416] width 457 height 209
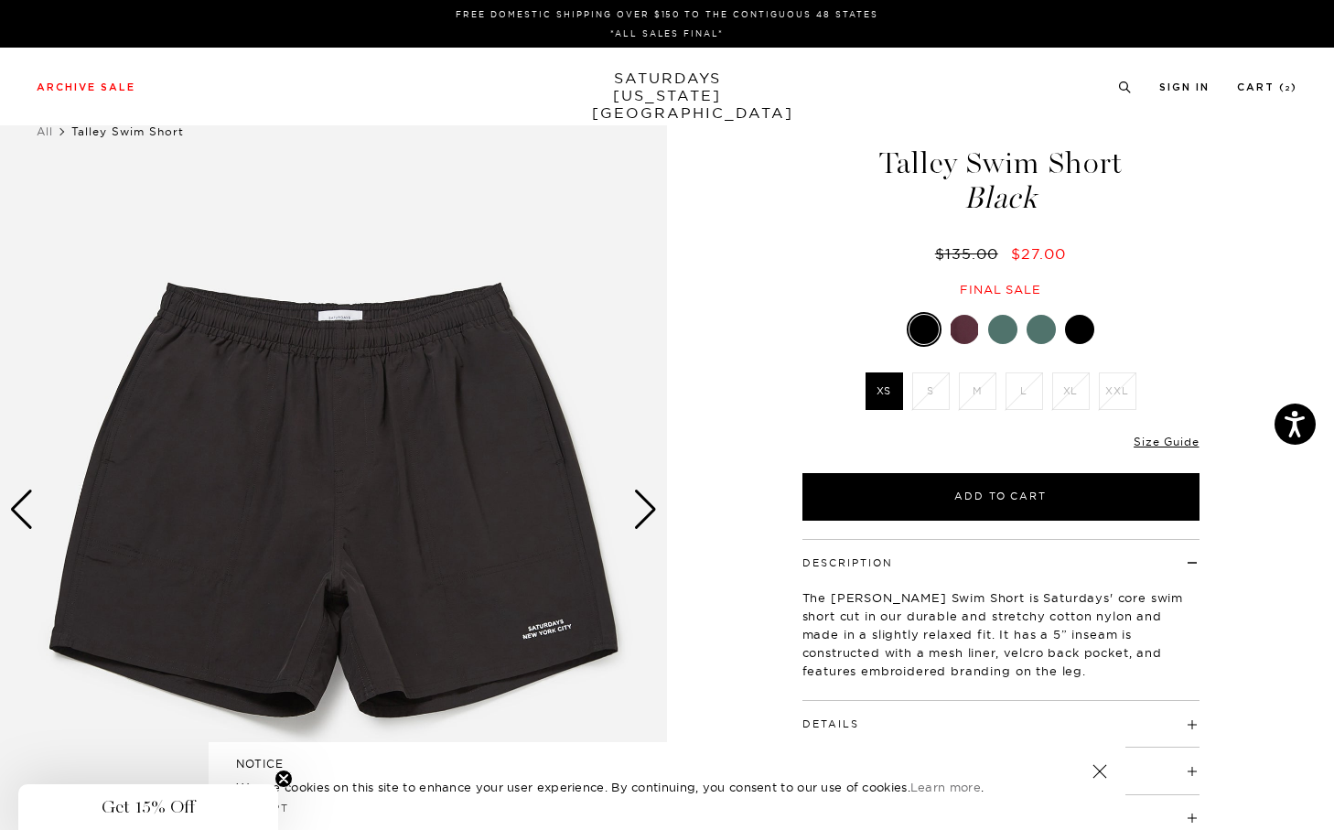
click at [972, 327] on div at bounding box center [963, 329] width 29 height 29
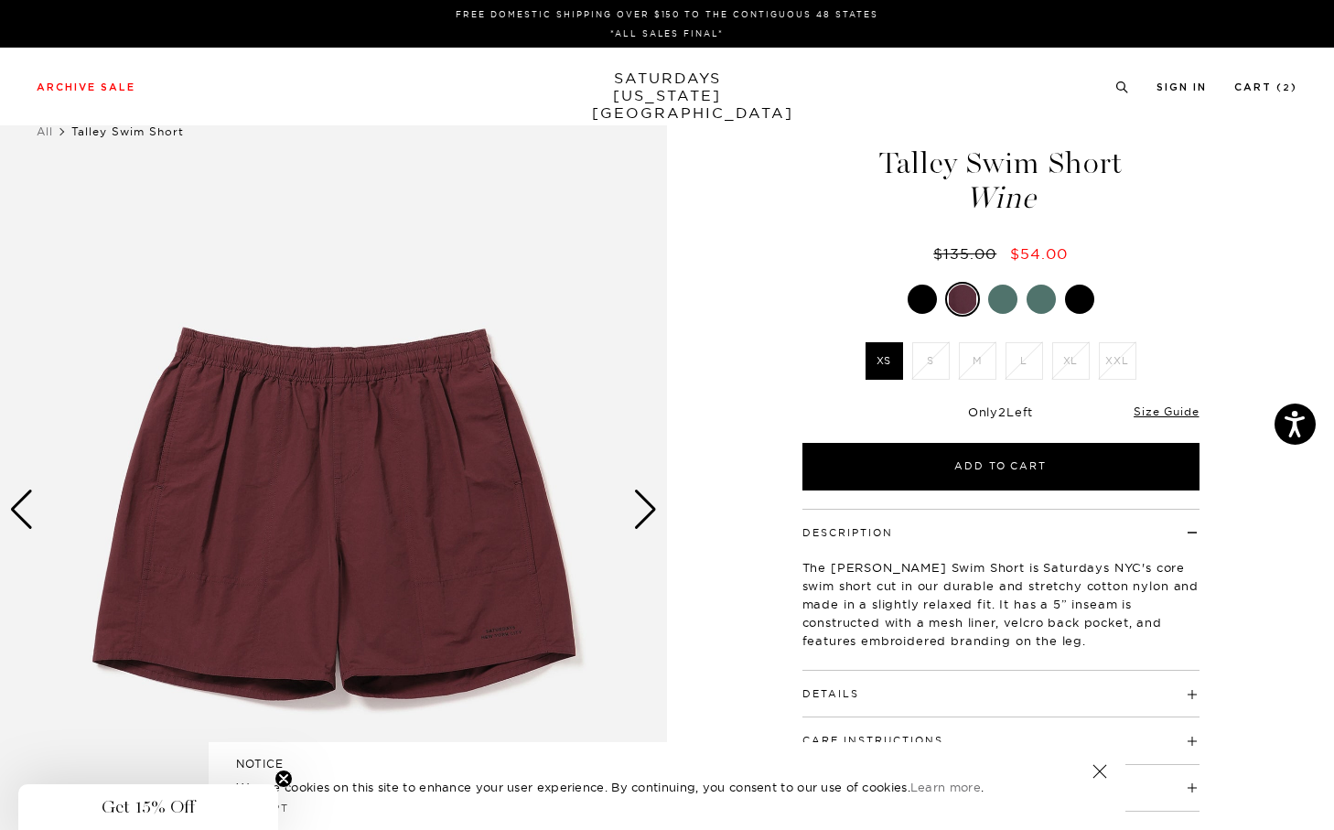
click at [1002, 297] on div at bounding box center [1002, 298] width 29 height 29
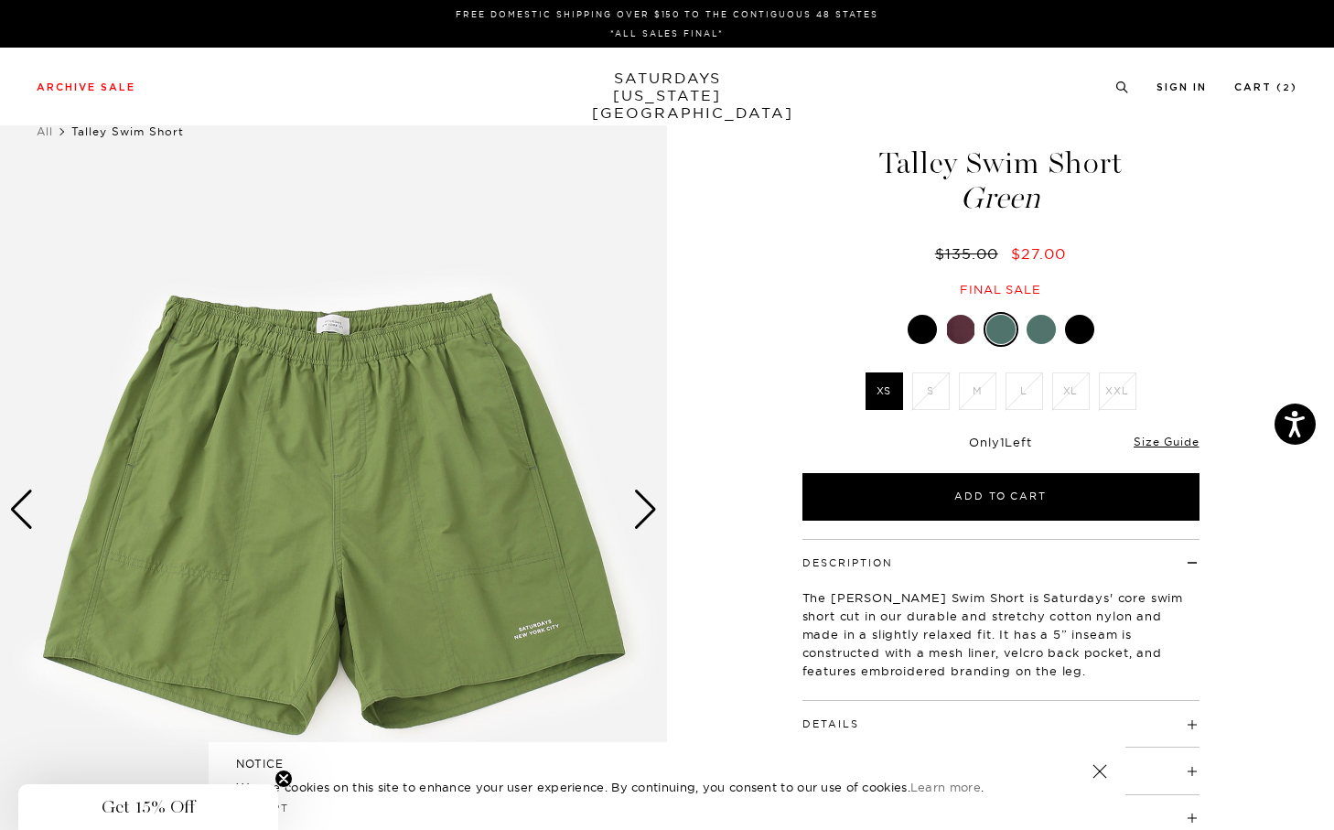
click at [1004, 328] on div at bounding box center [1000, 329] width 29 height 29
click at [1039, 331] on div at bounding box center [1040, 329] width 29 height 29
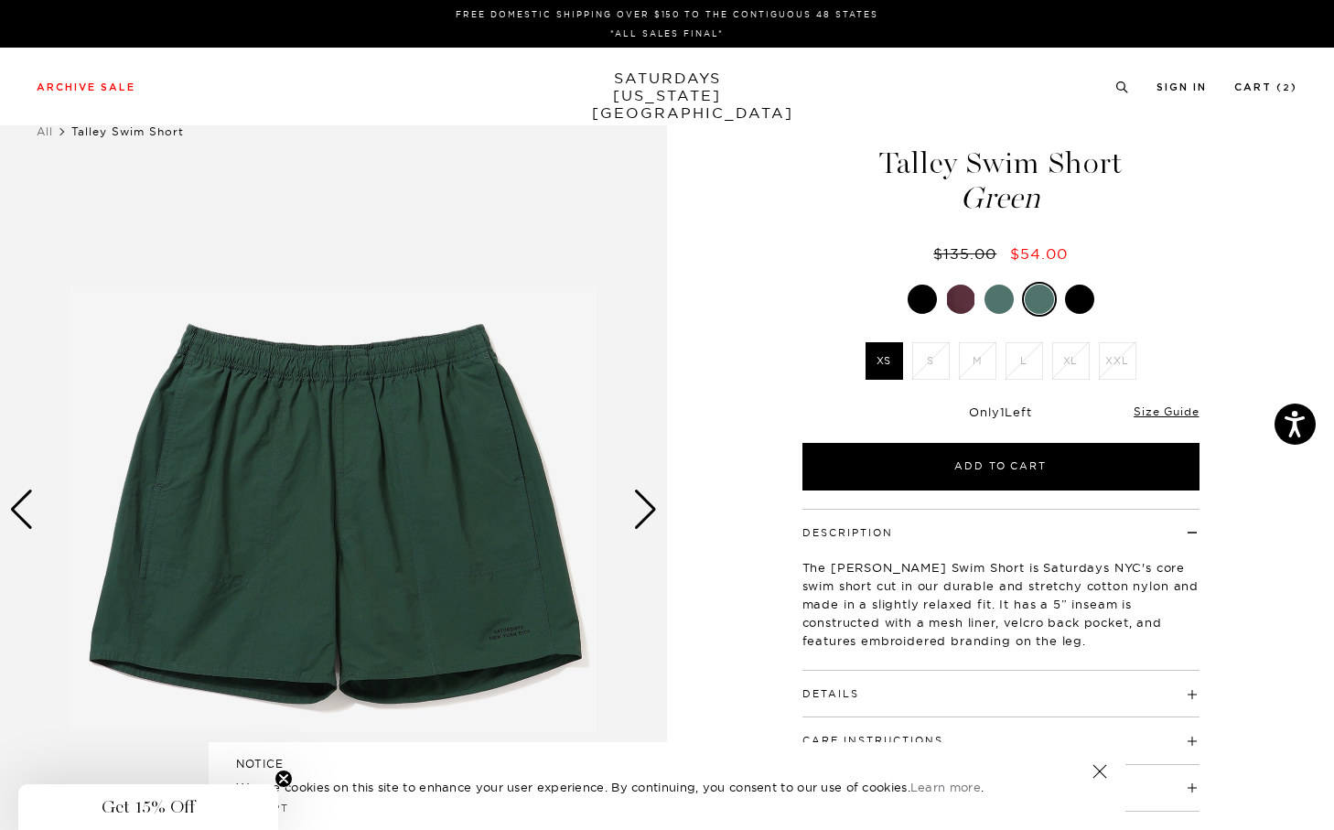
click at [1083, 328] on div "Green XS S M L XL XXL" at bounding box center [1000, 386] width 457 height 209
click at [1077, 304] on div at bounding box center [1079, 298] width 29 height 29
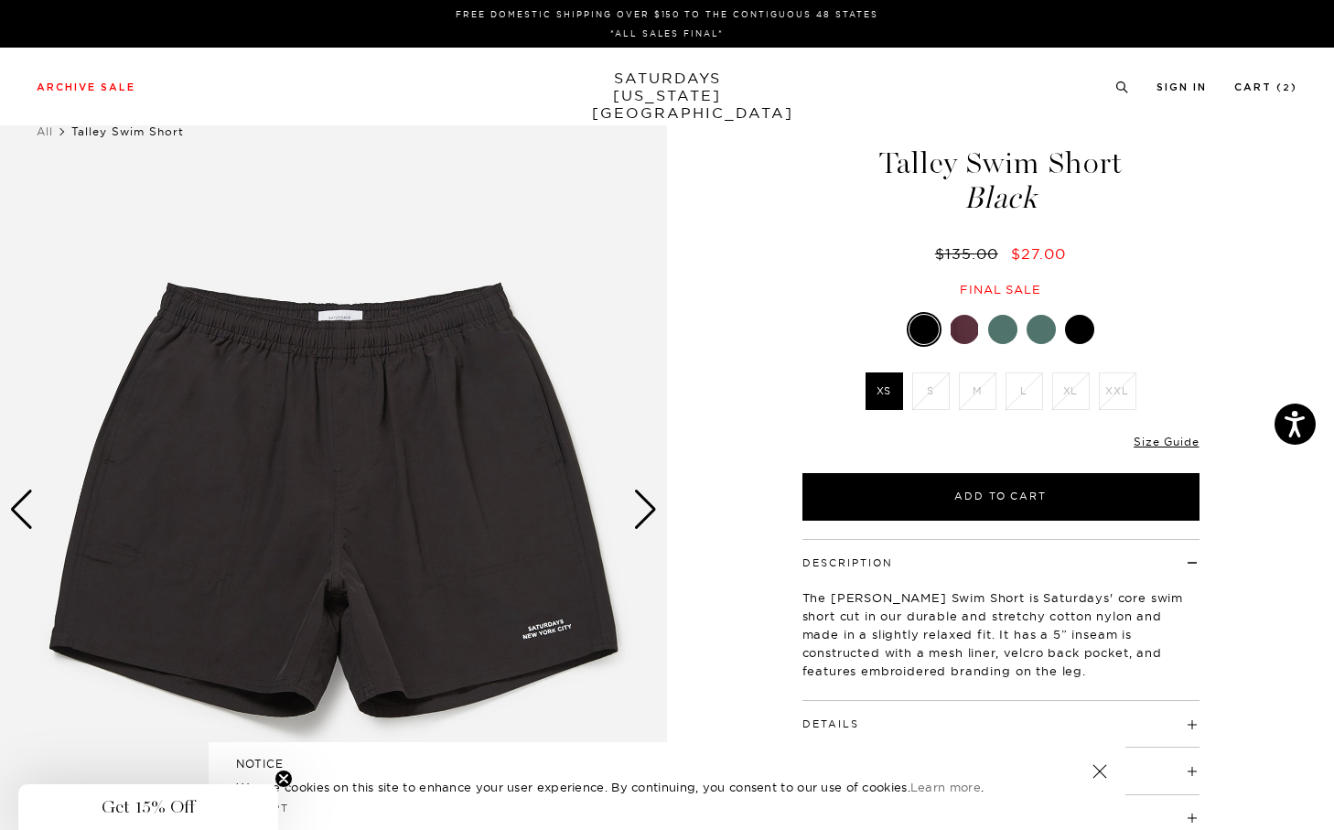
click at [972, 323] on div at bounding box center [963, 329] width 29 height 29
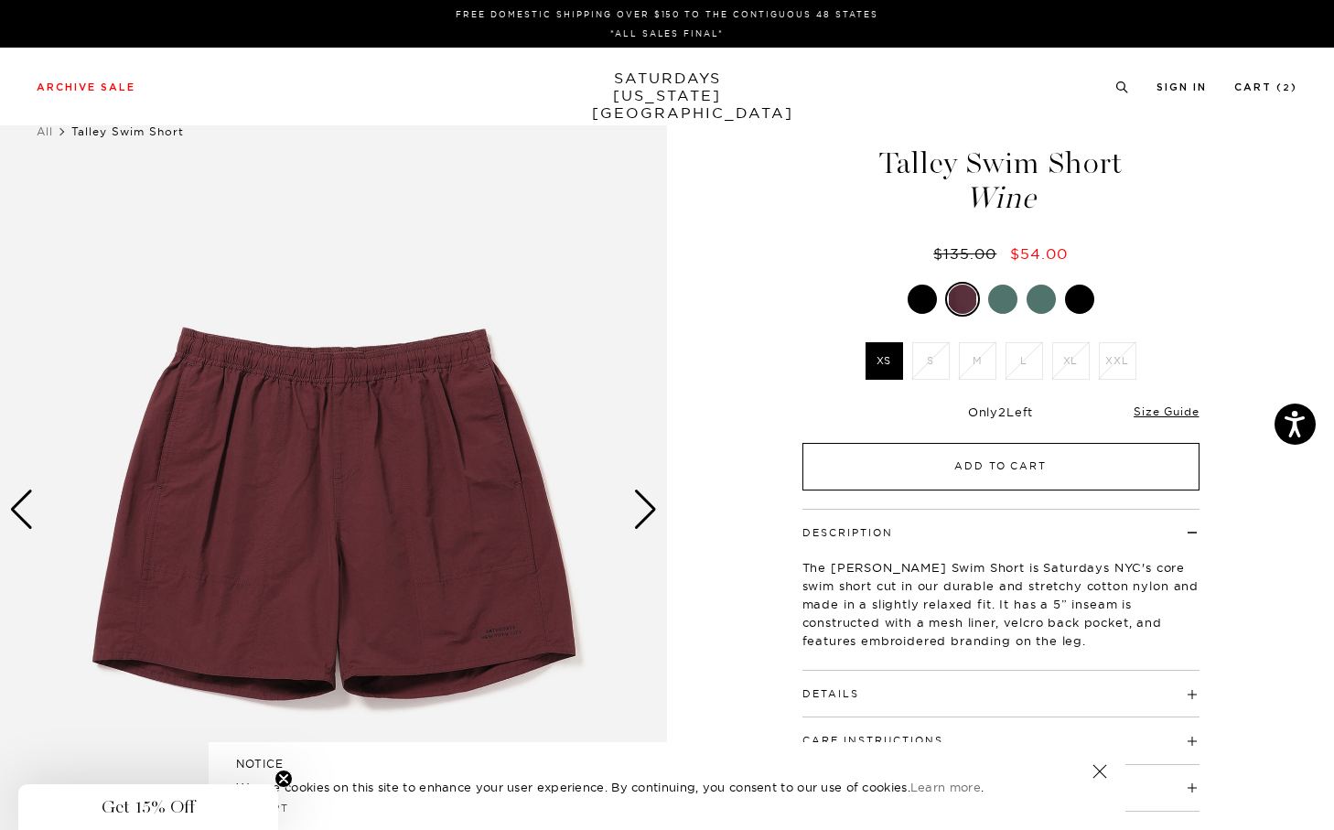
click at [948, 457] on button "Add to Cart" at bounding box center [1000, 467] width 397 height 48
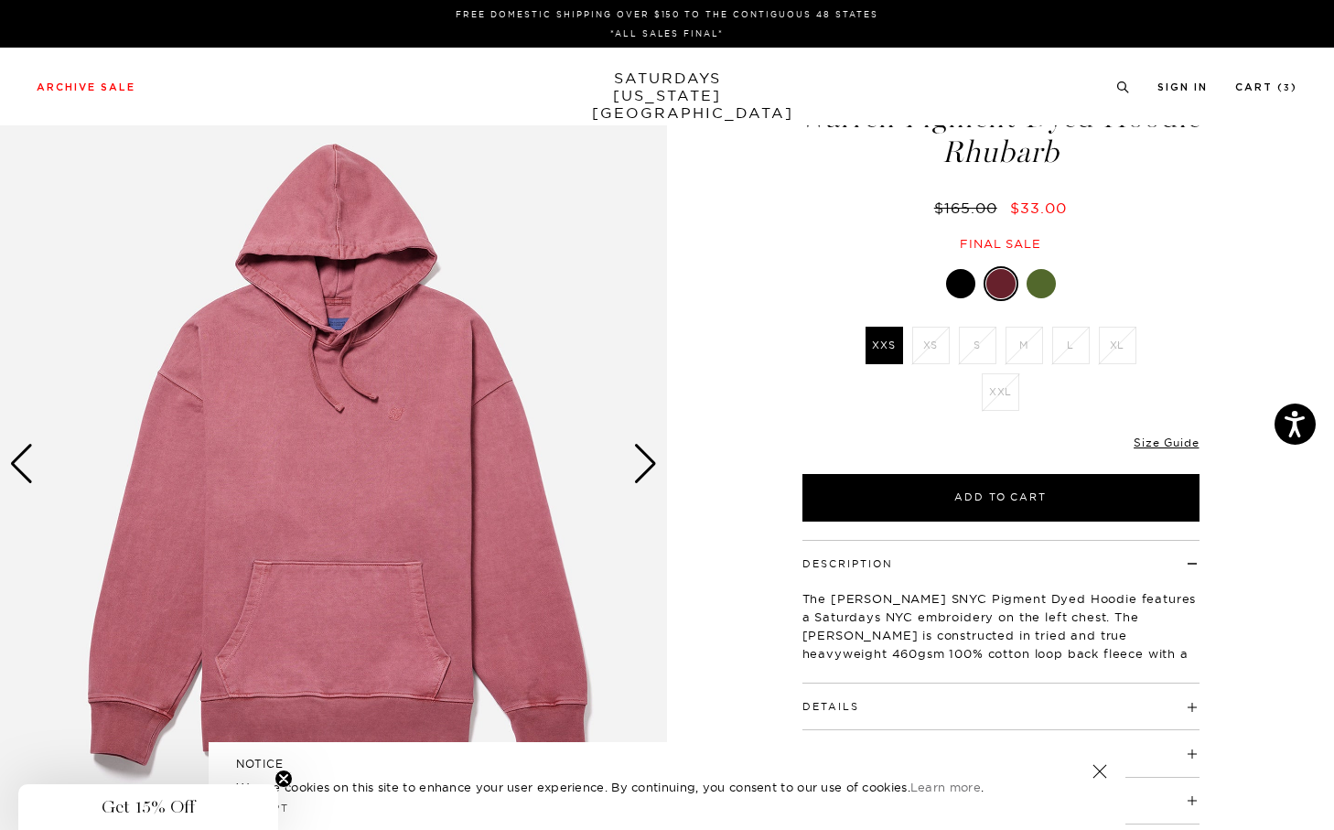
scroll to position [52, 0]
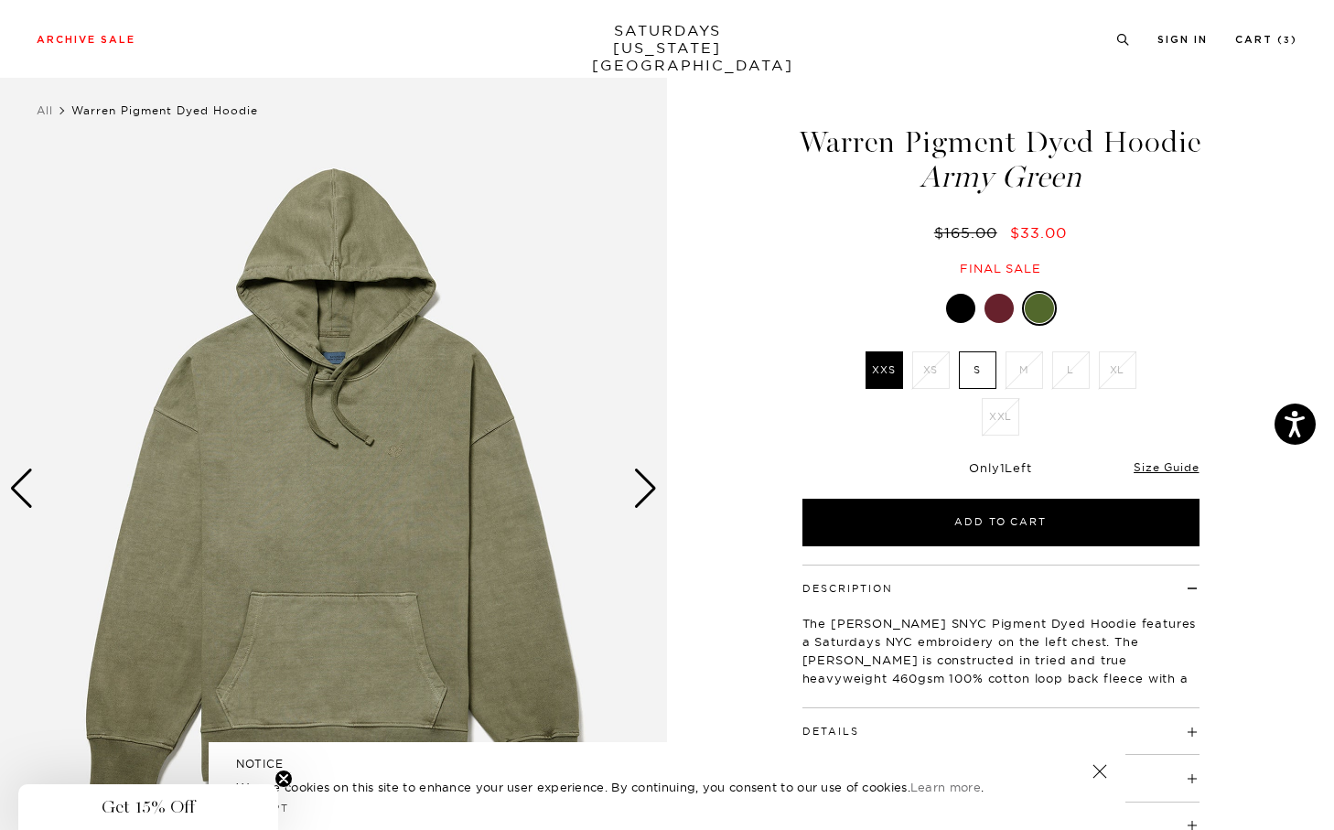
scroll to position [23, 0]
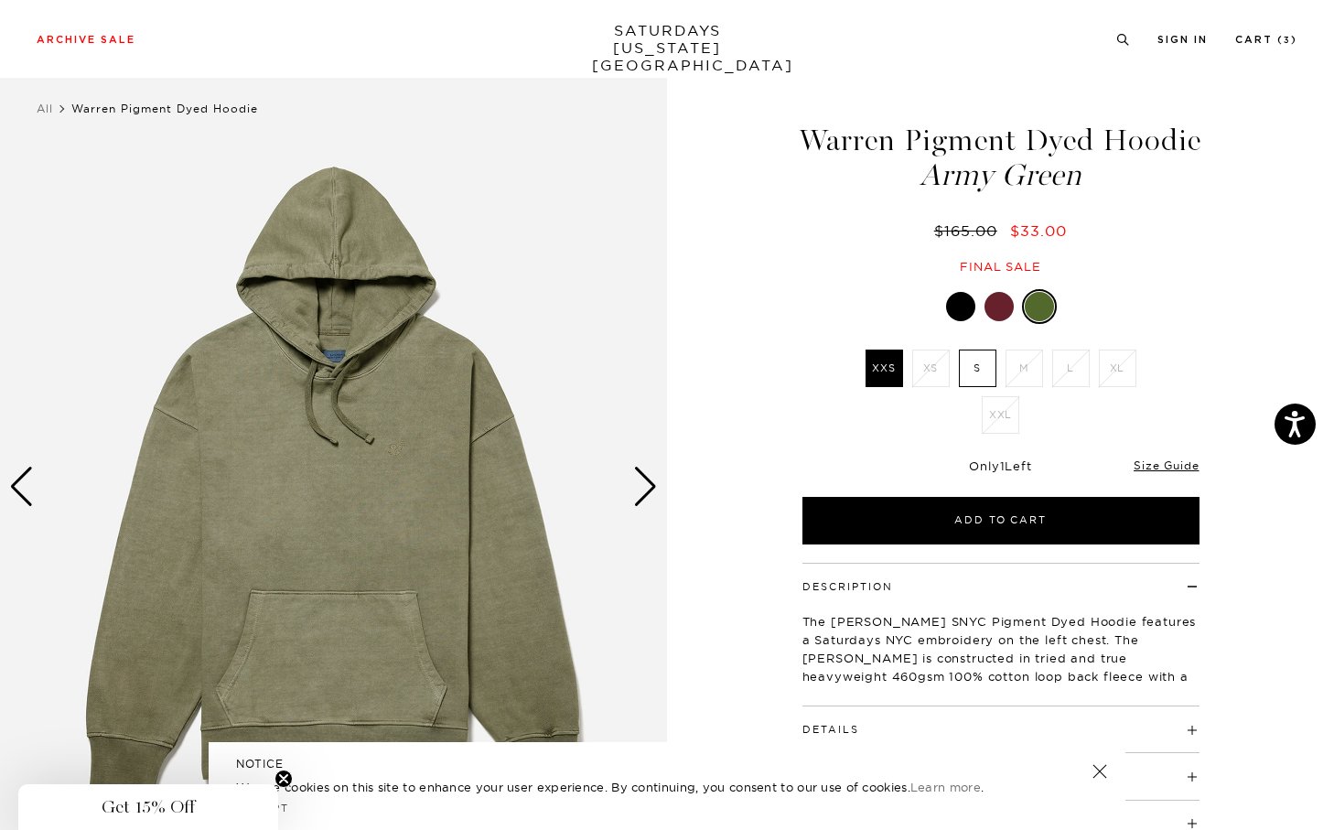
click at [972, 387] on label "S" at bounding box center [978, 368] width 38 height 38
click at [0, 0] on input "S" at bounding box center [0, 0] width 0 height 0
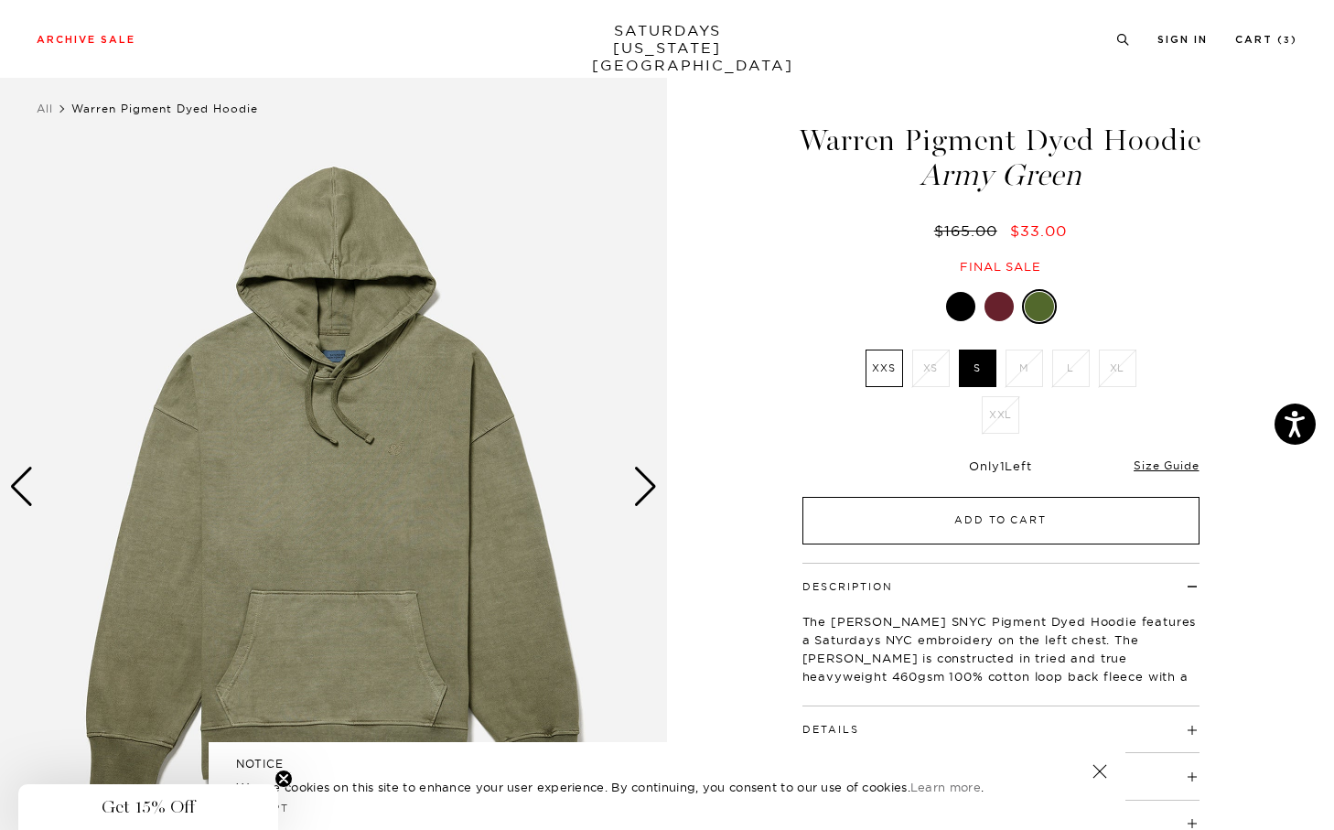
click at [941, 544] on button "Add to Cart" at bounding box center [1000, 521] width 397 height 48
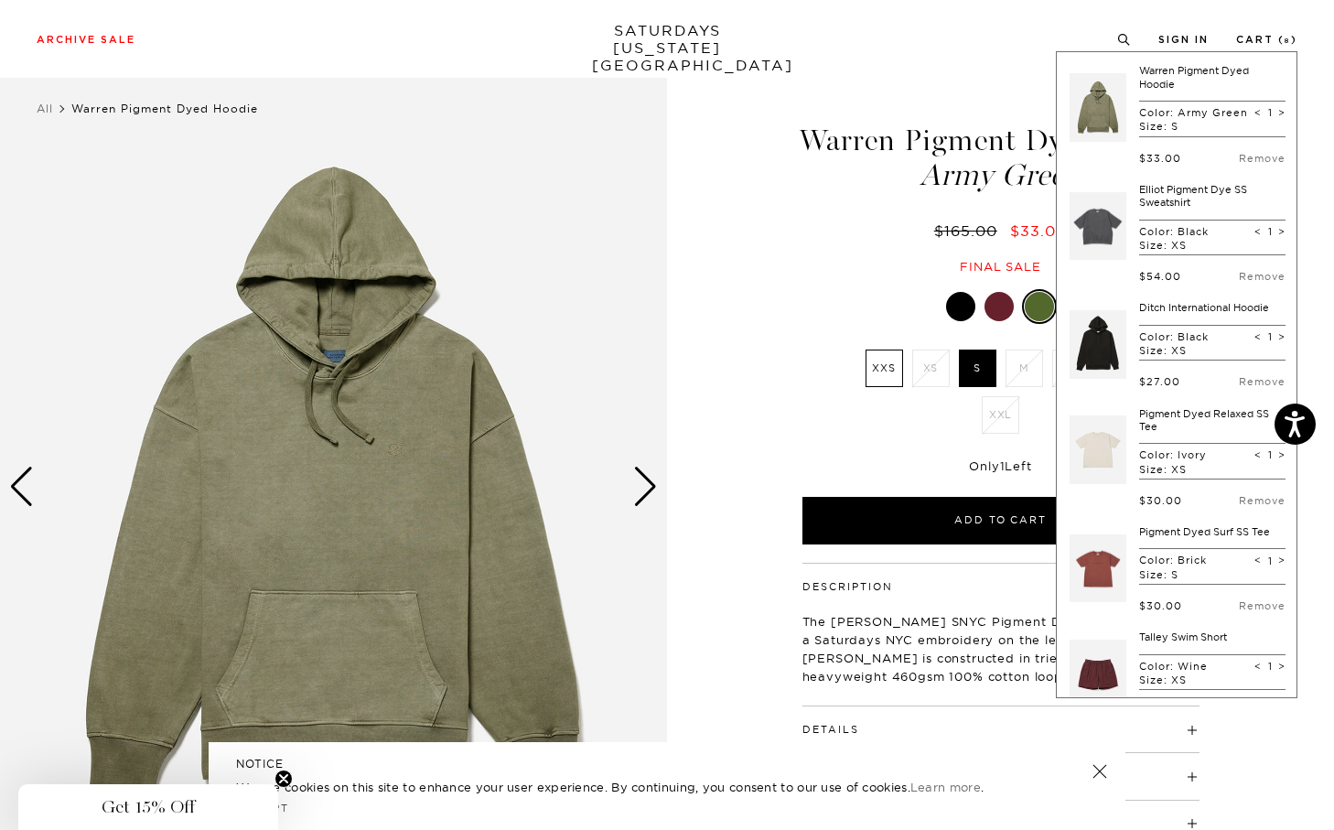
click at [643, 493] on div "Next slide" at bounding box center [645, 487] width 25 height 40
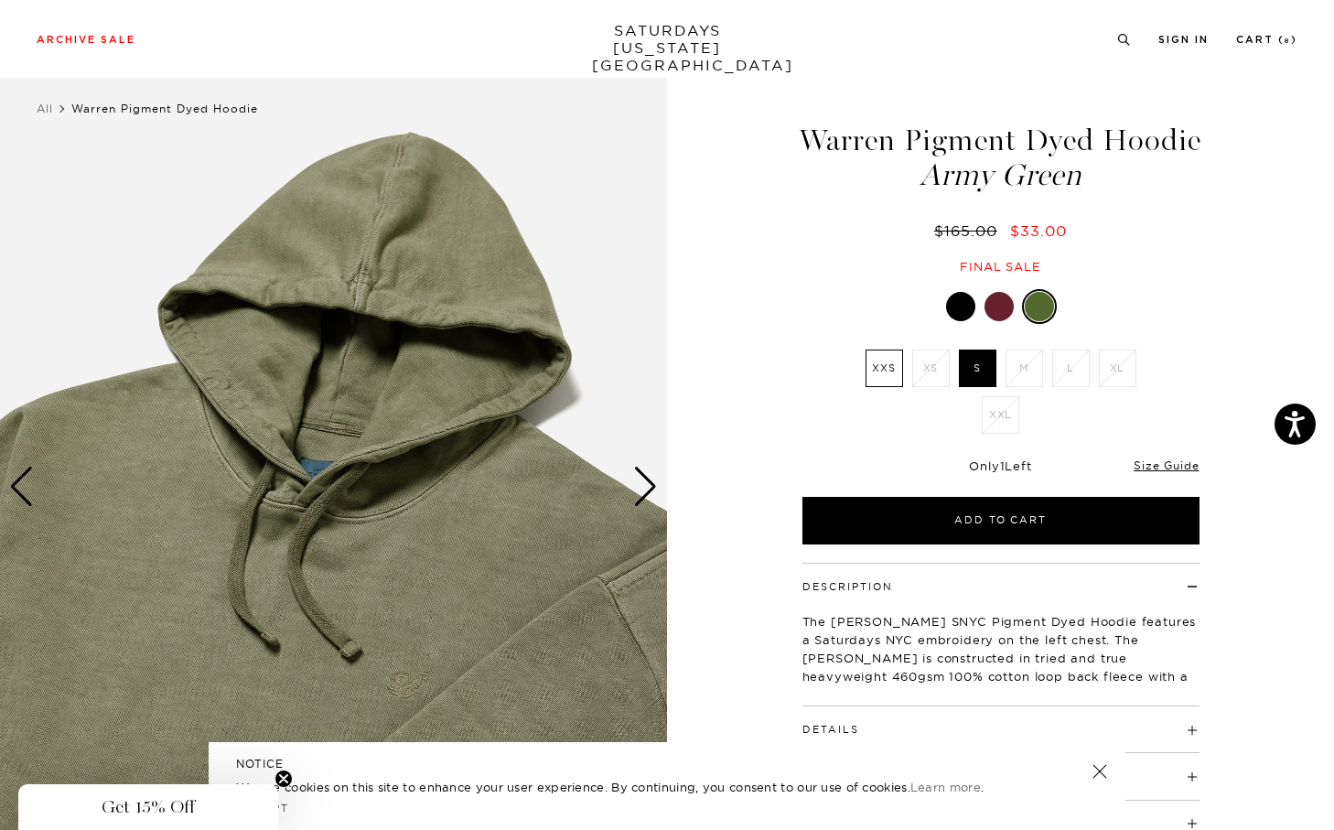
click at [643, 493] on div "Next slide" at bounding box center [645, 487] width 25 height 40
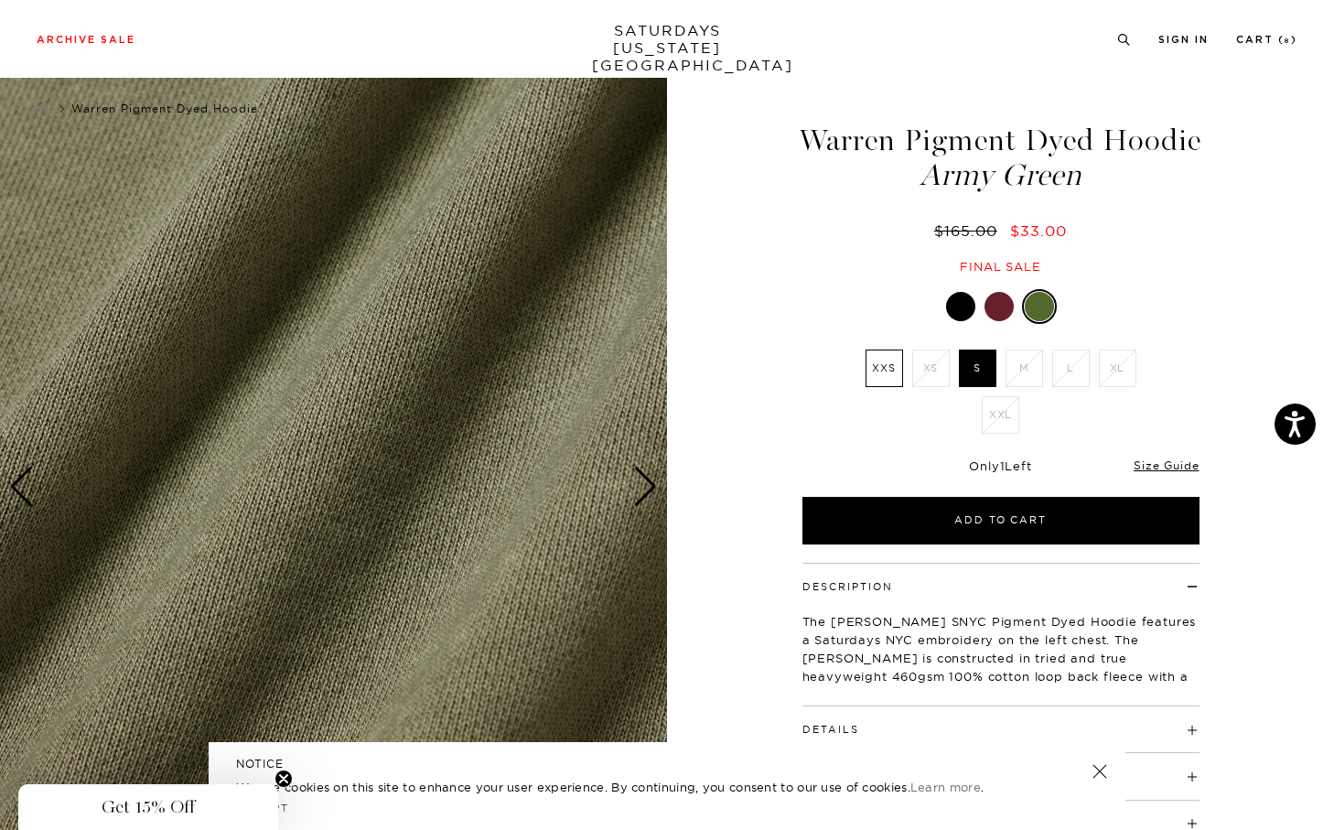
click at [643, 493] on div "Next slide" at bounding box center [645, 487] width 25 height 40
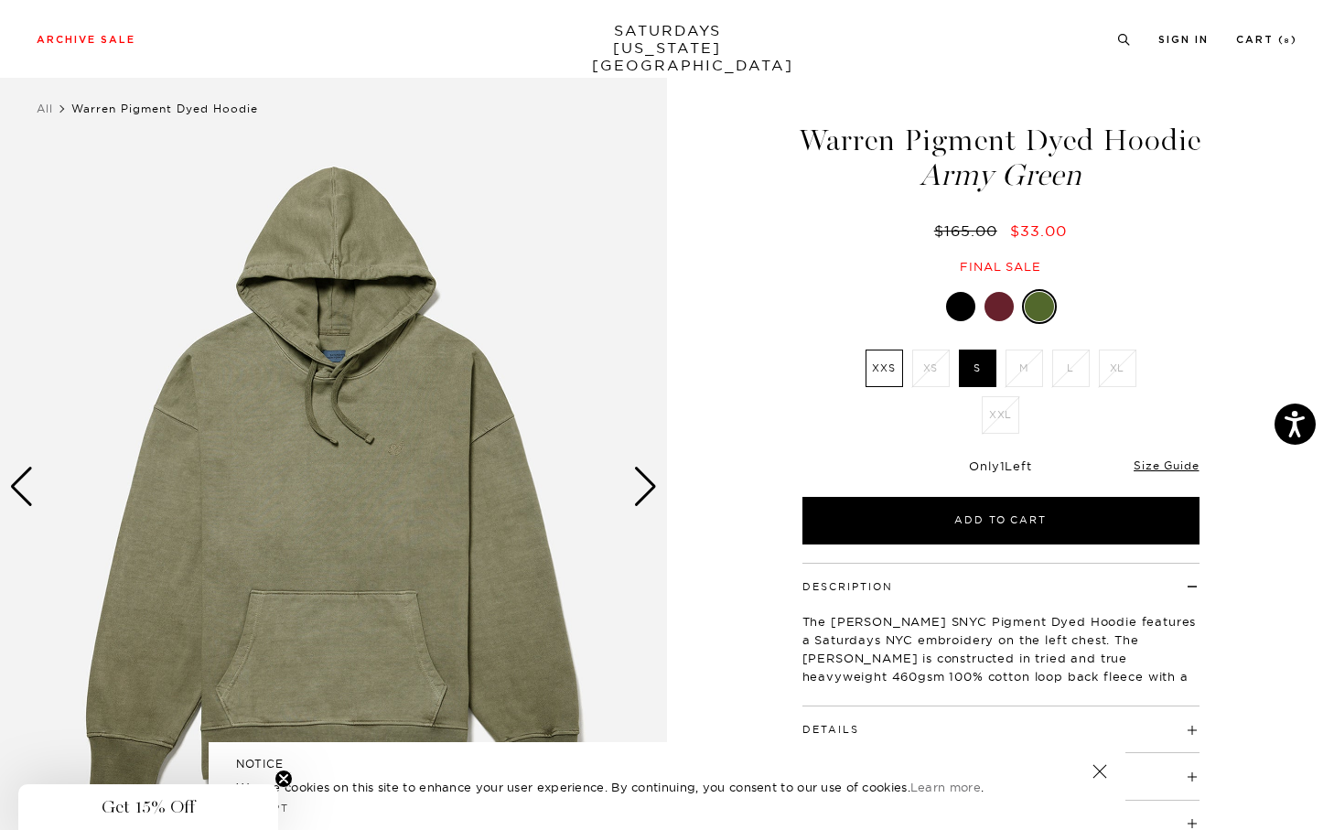
click at [643, 493] on div "Next slide" at bounding box center [645, 487] width 25 height 40
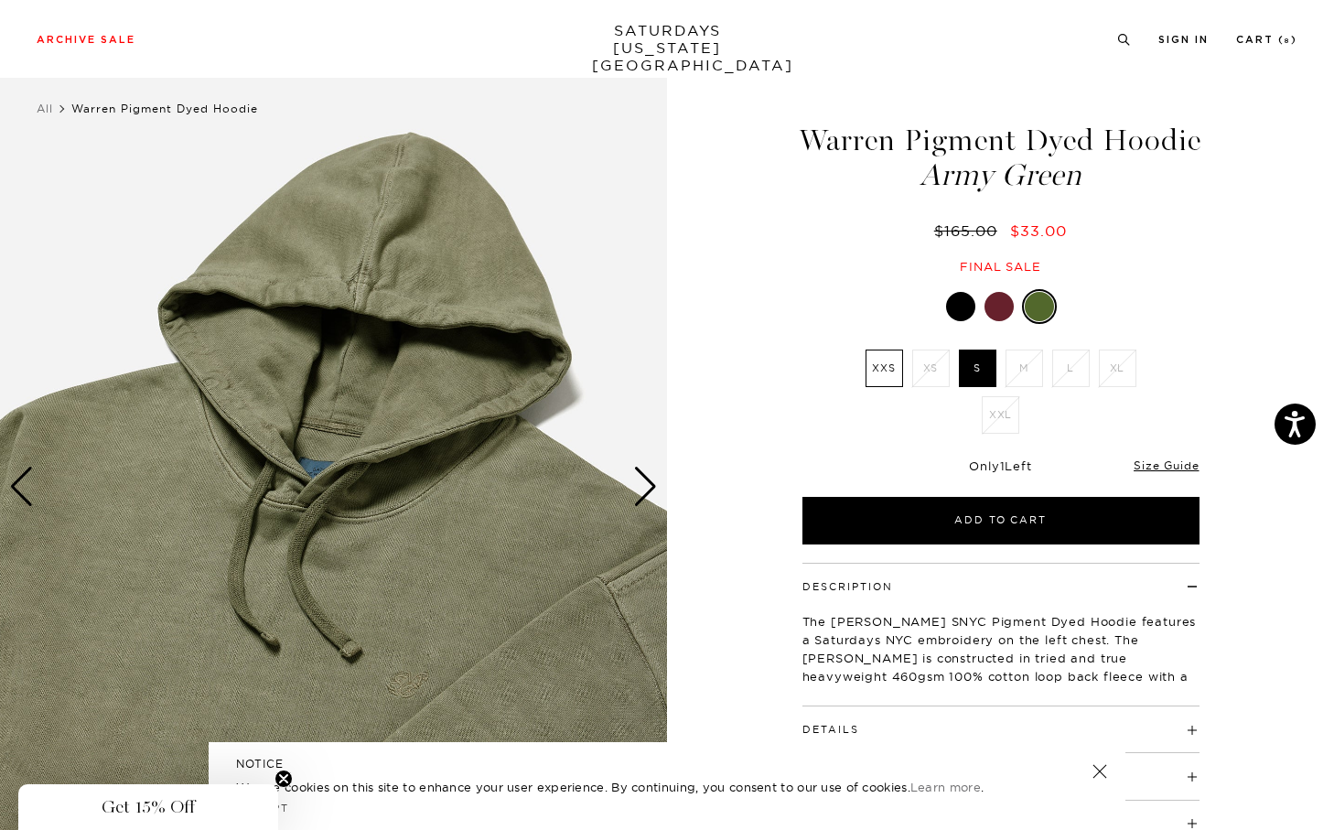
click at [643, 493] on div "Next slide" at bounding box center [645, 487] width 25 height 40
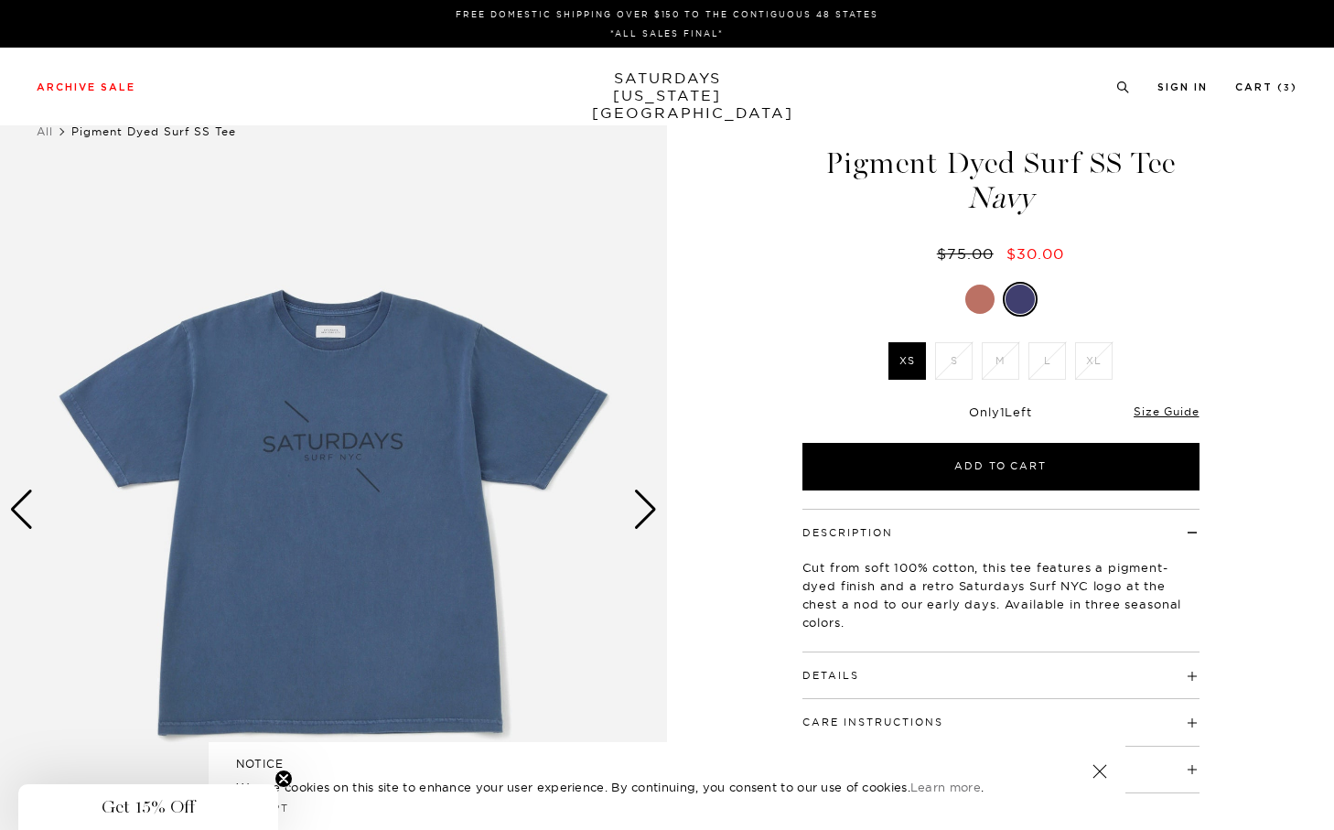
click at [977, 304] on div at bounding box center [979, 298] width 29 height 29
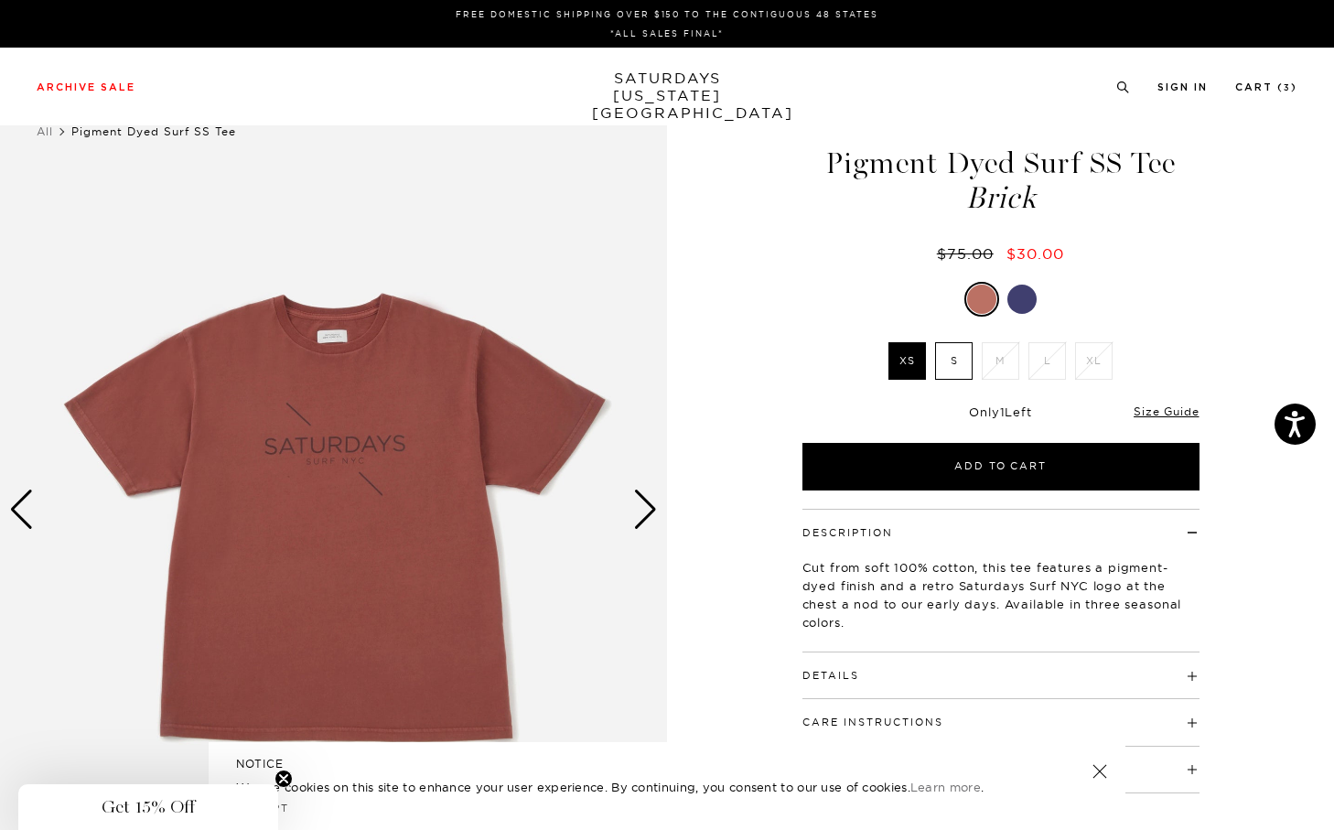
click at [1018, 304] on div at bounding box center [1021, 298] width 29 height 29
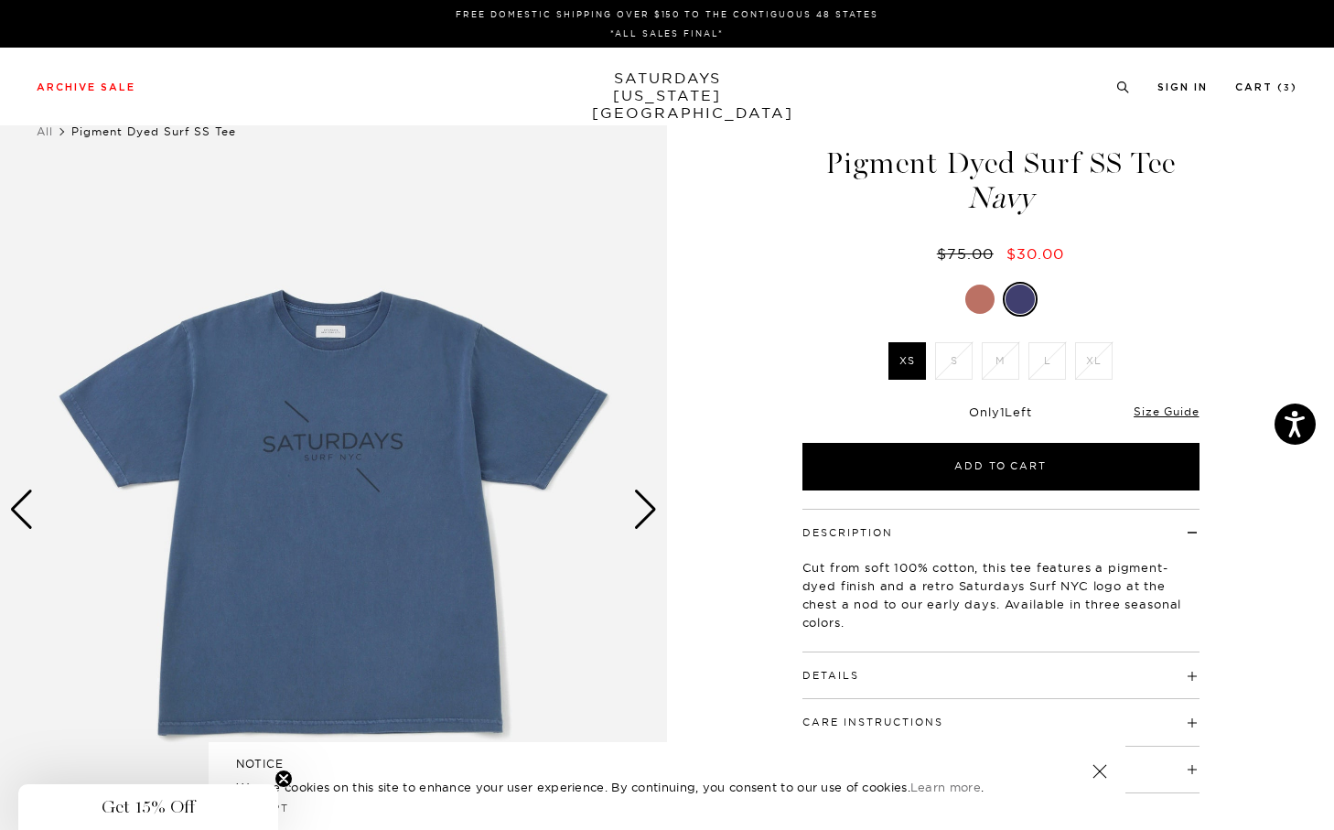
click at [971, 294] on div at bounding box center [979, 298] width 29 height 29
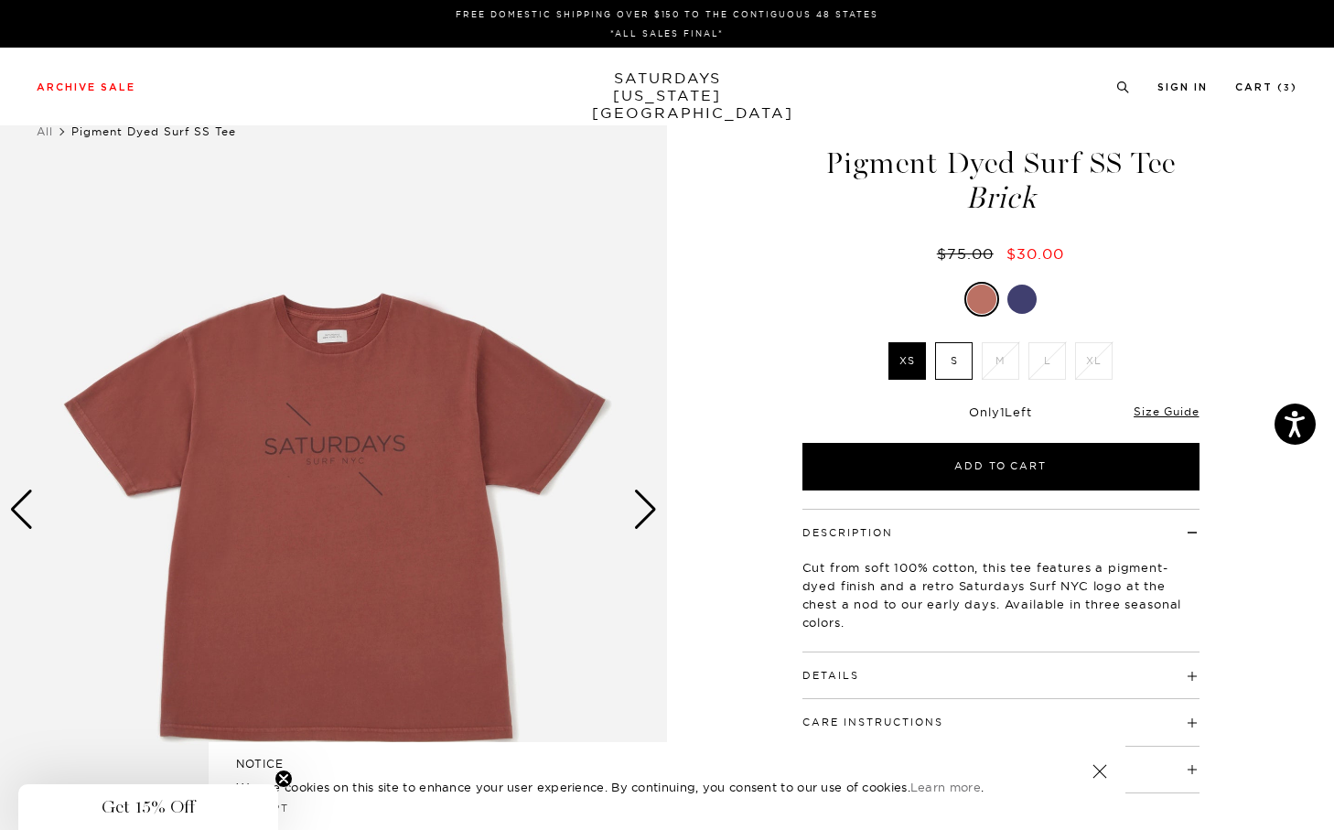
click at [1029, 302] on div at bounding box center [1021, 298] width 29 height 29
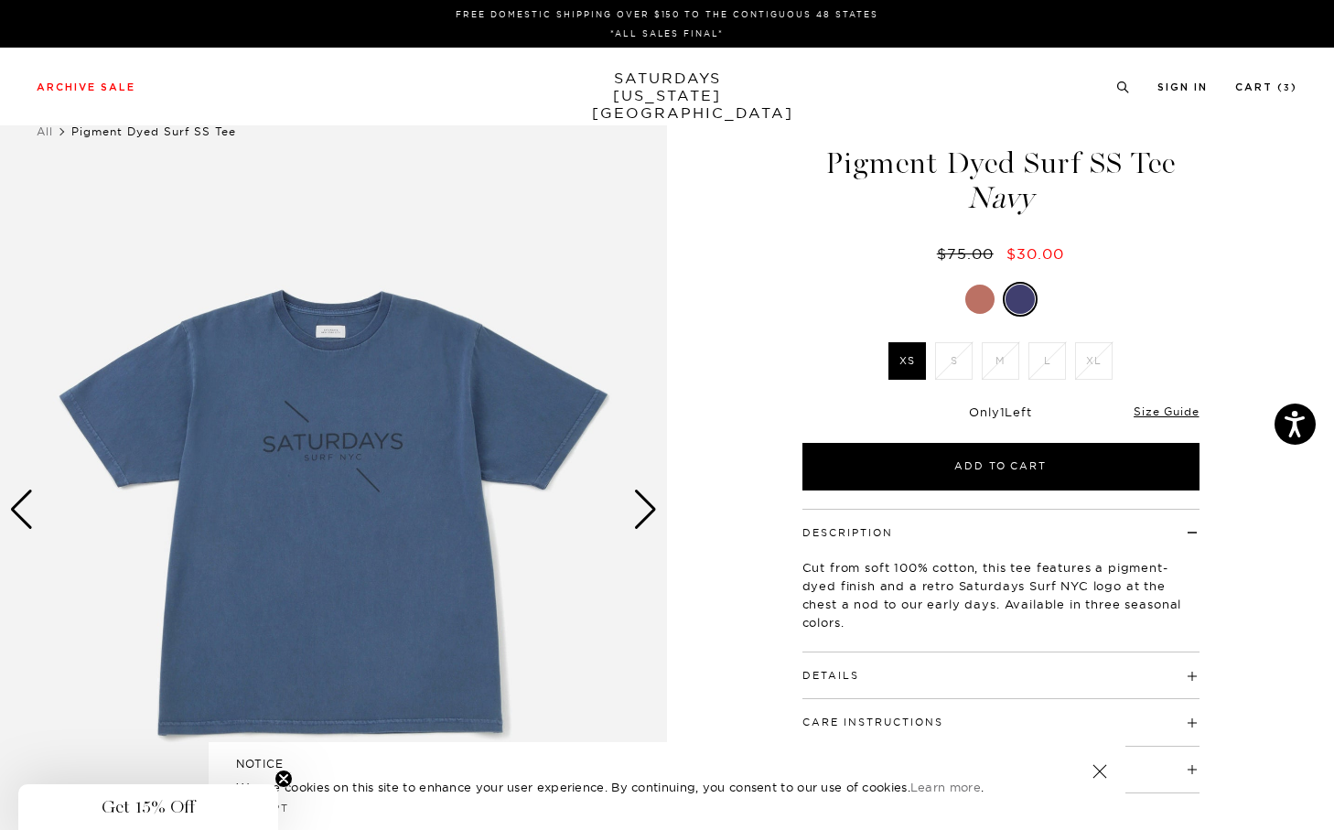
click at [992, 302] on div at bounding box center [979, 298] width 29 height 29
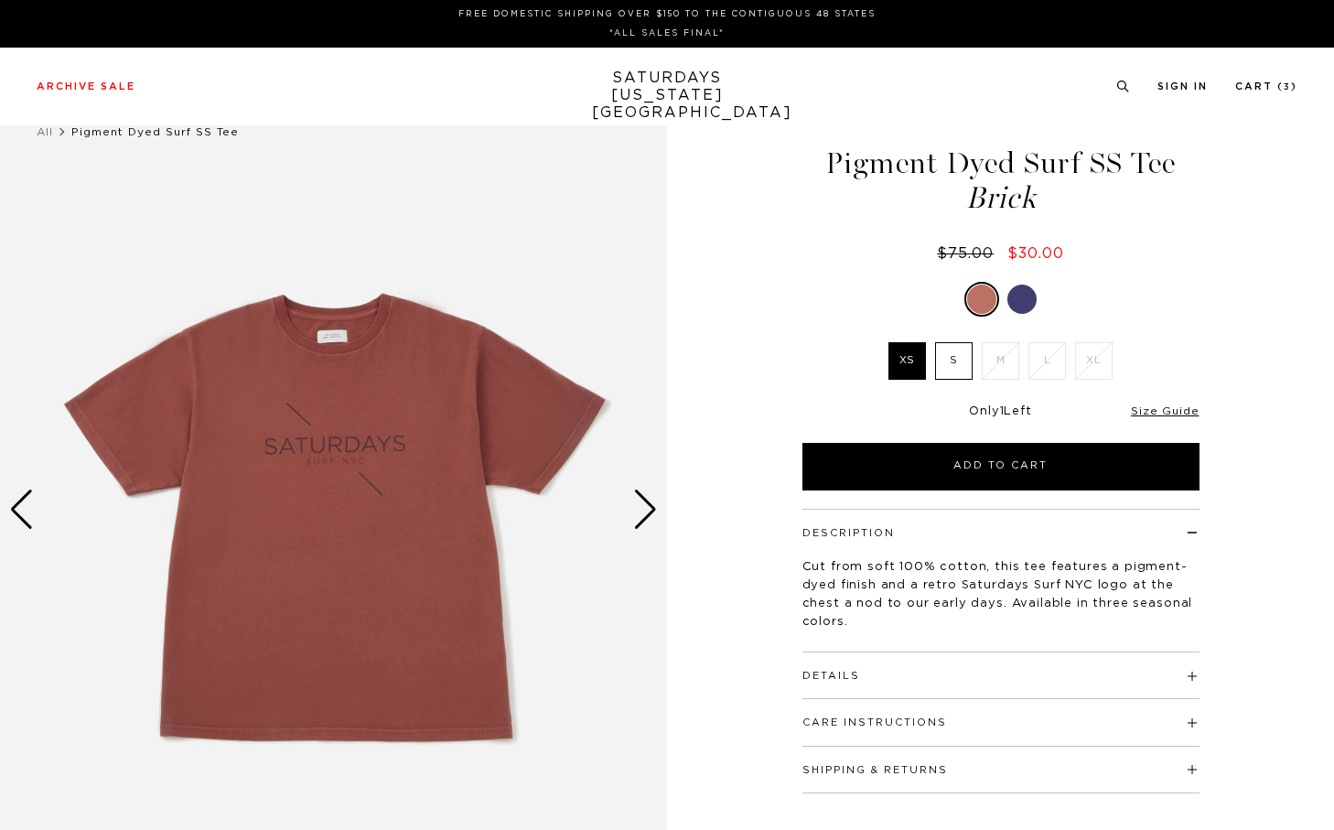
click at [957, 363] on label "S" at bounding box center [954, 361] width 38 height 38
click at [0, 0] on input "S" at bounding box center [0, 0] width 0 height 0
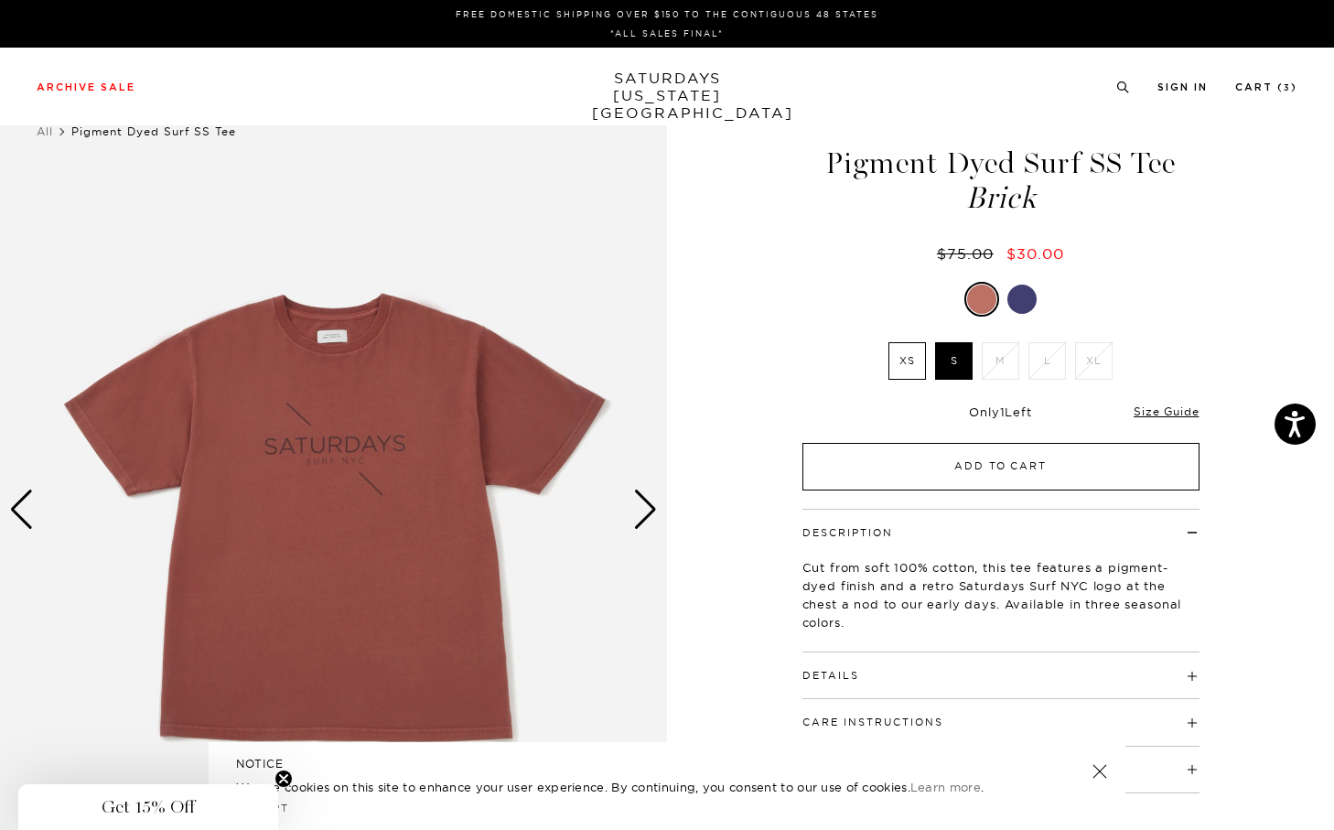
click at [964, 466] on button "Add to Cart" at bounding box center [1000, 467] width 397 height 48
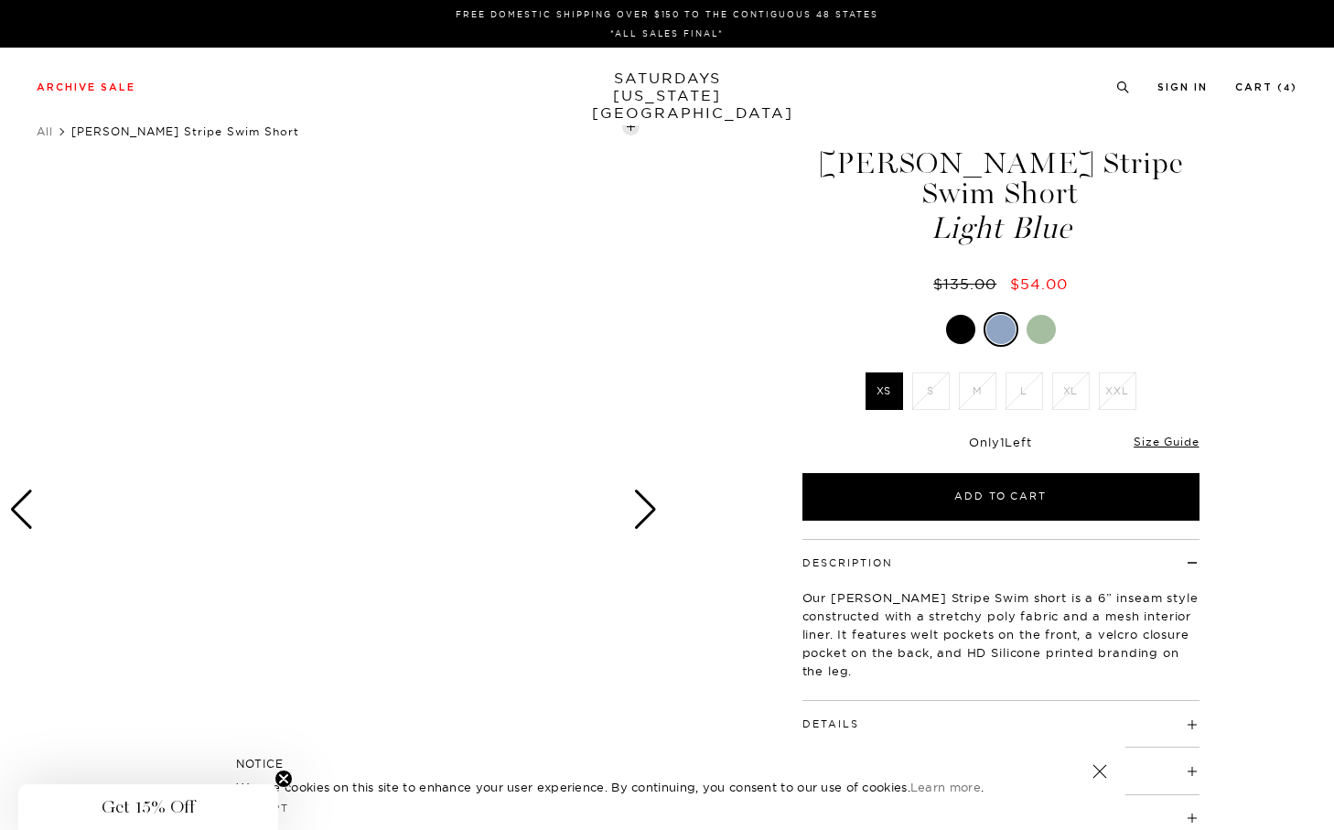
click at [959, 337] on div at bounding box center [960, 329] width 29 height 29
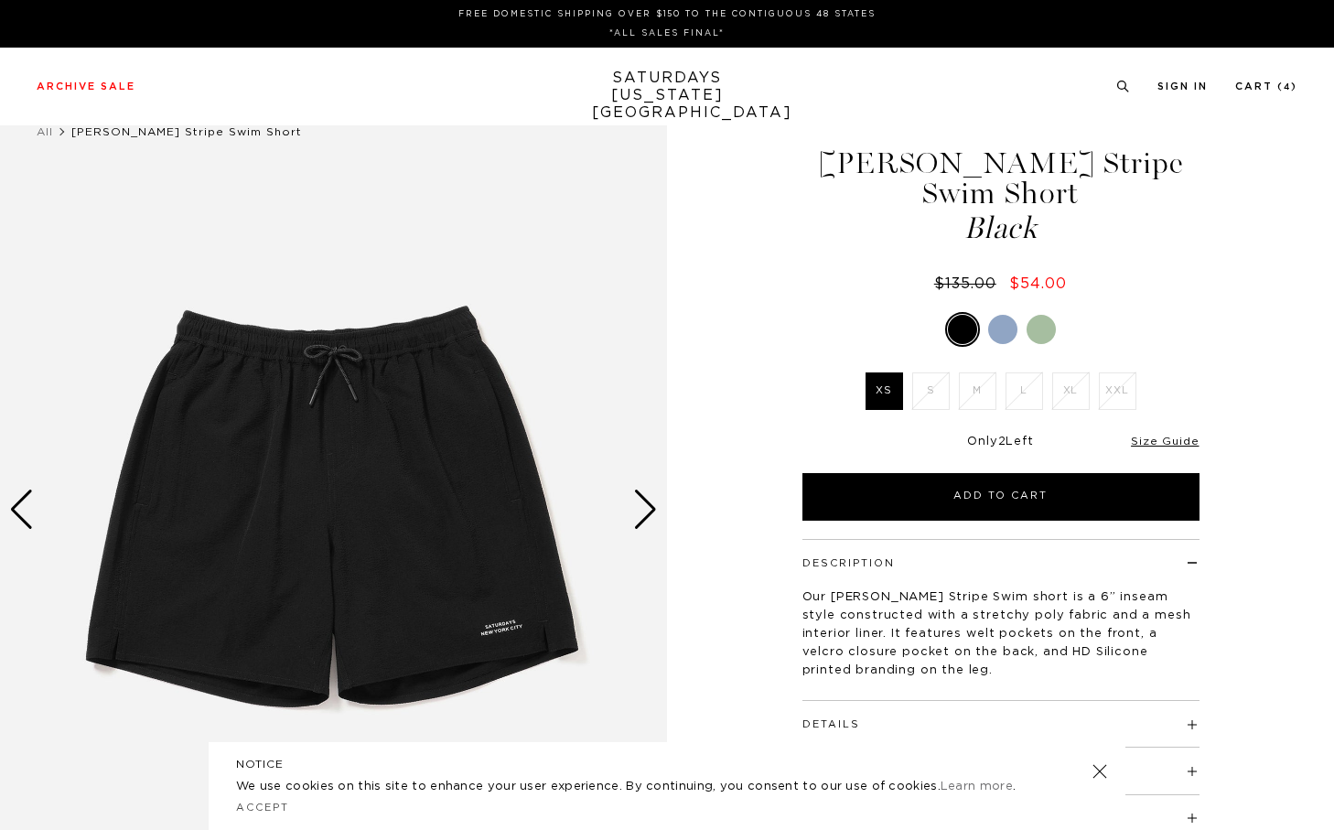
click at [1046, 332] on div at bounding box center [1040, 329] width 29 height 29
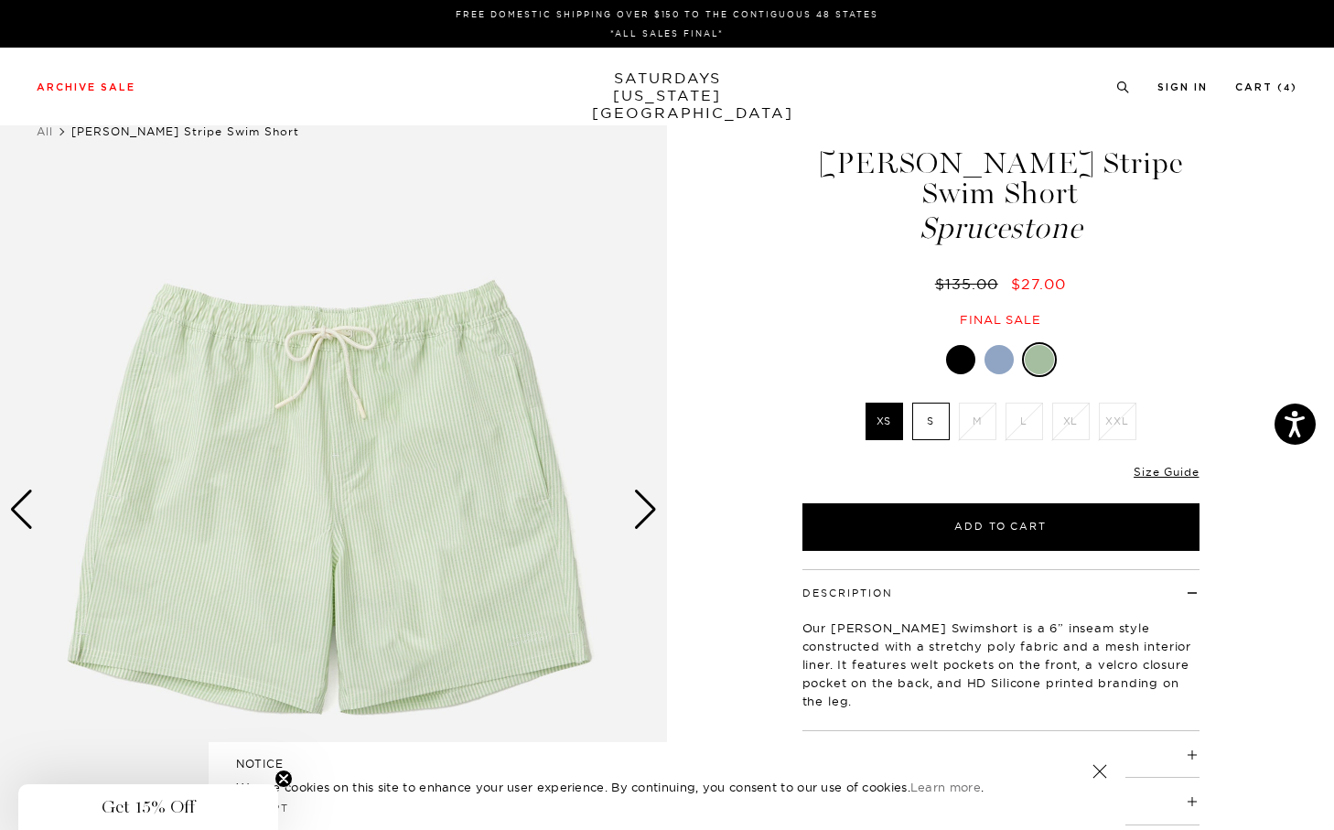
click at [997, 330] on div "Timothy Seersucker Stripe Swim Short Sprucestone $135.00 $27.00 Final sale Timo…" at bounding box center [1000, 508] width 457 height 833
click at [997, 354] on div at bounding box center [998, 359] width 29 height 29
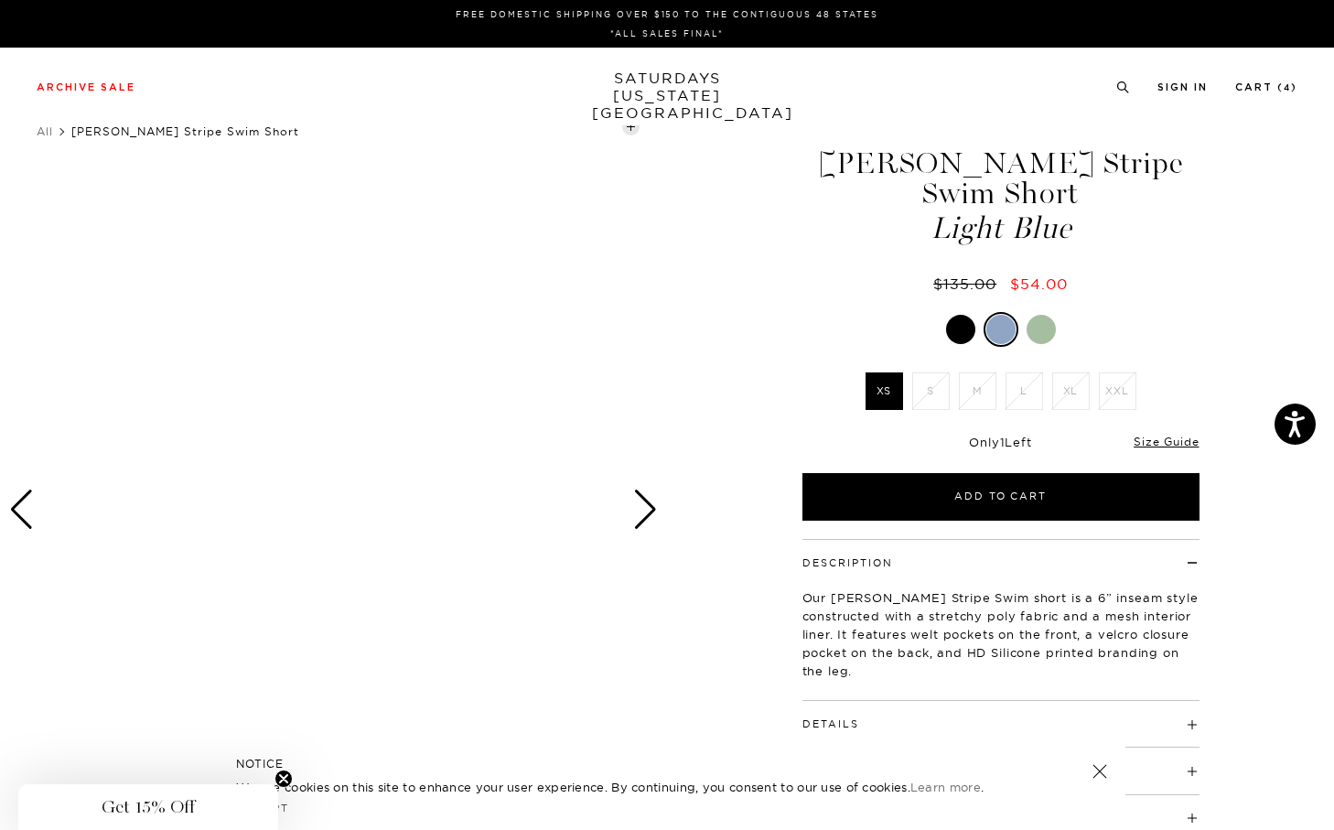
click at [965, 337] on div at bounding box center [960, 329] width 29 height 29
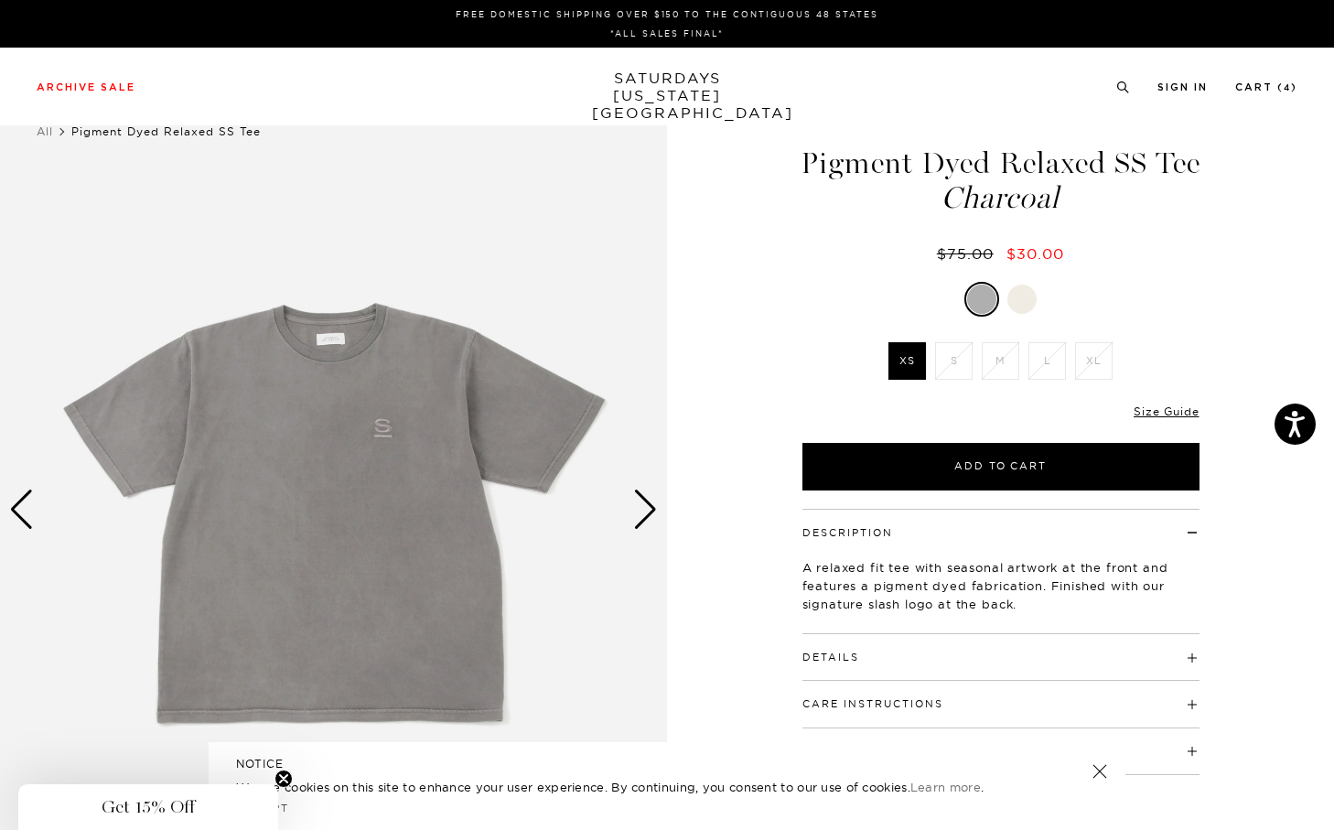
click at [642, 500] on div "Next slide" at bounding box center [645, 509] width 25 height 40
click at [649, 505] on div "Next slide" at bounding box center [645, 509] width 25 height 40
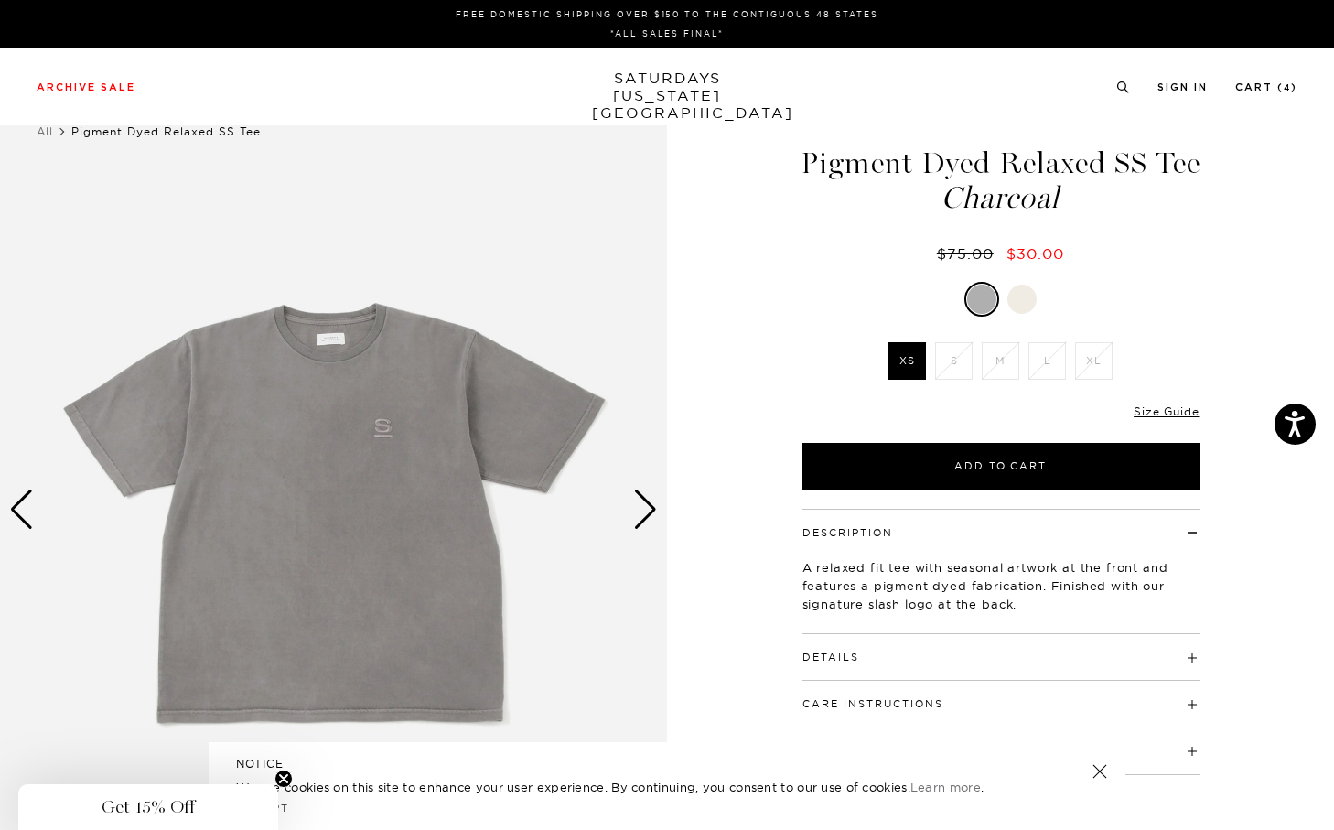
click at [649, 505] on div "Next slide" at bounding box center [645, 509] width 25 height 40
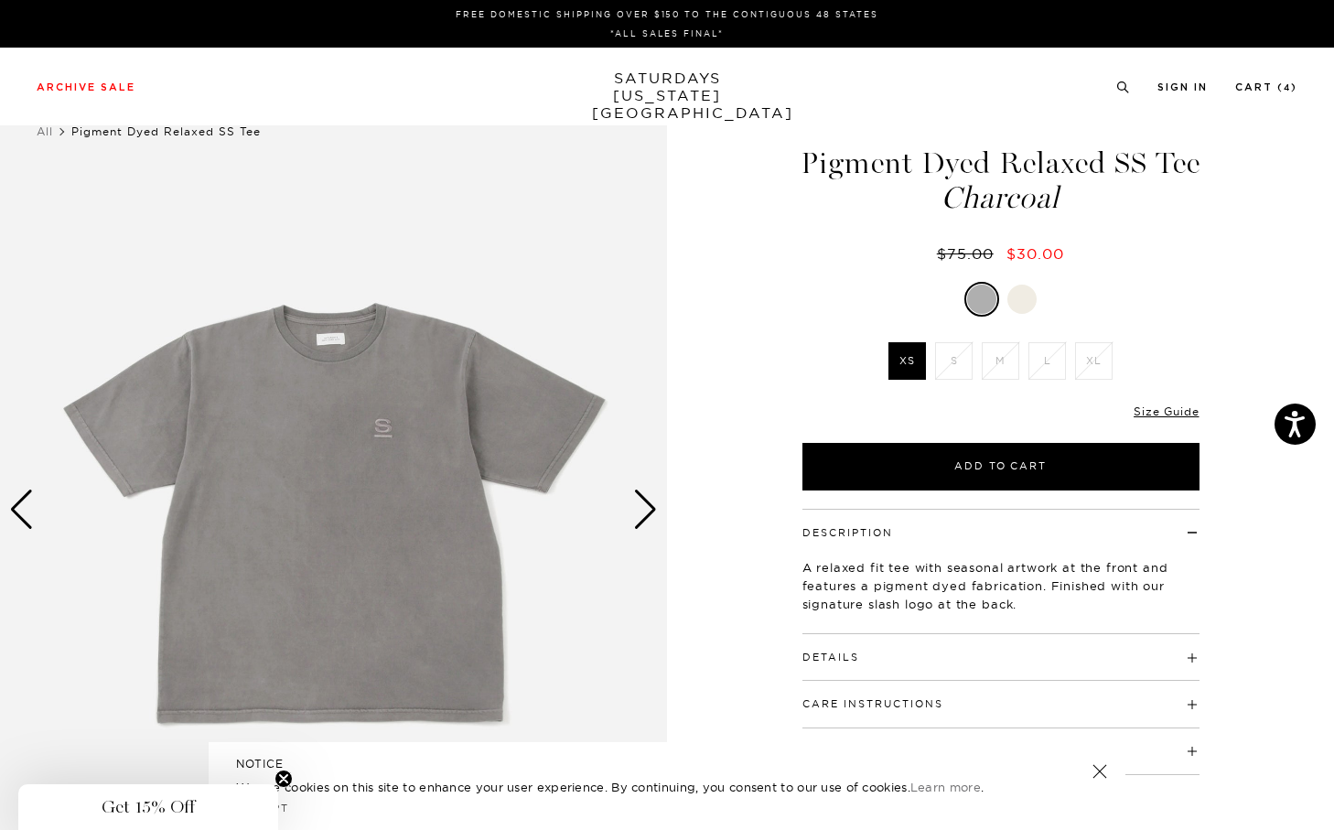
click at [649, 505] on div "Next slide" at bounding box center [645, 509] width 25 height 40
click at [1024, 299] on div at bounding box center [1021, 298] width 29 height 29
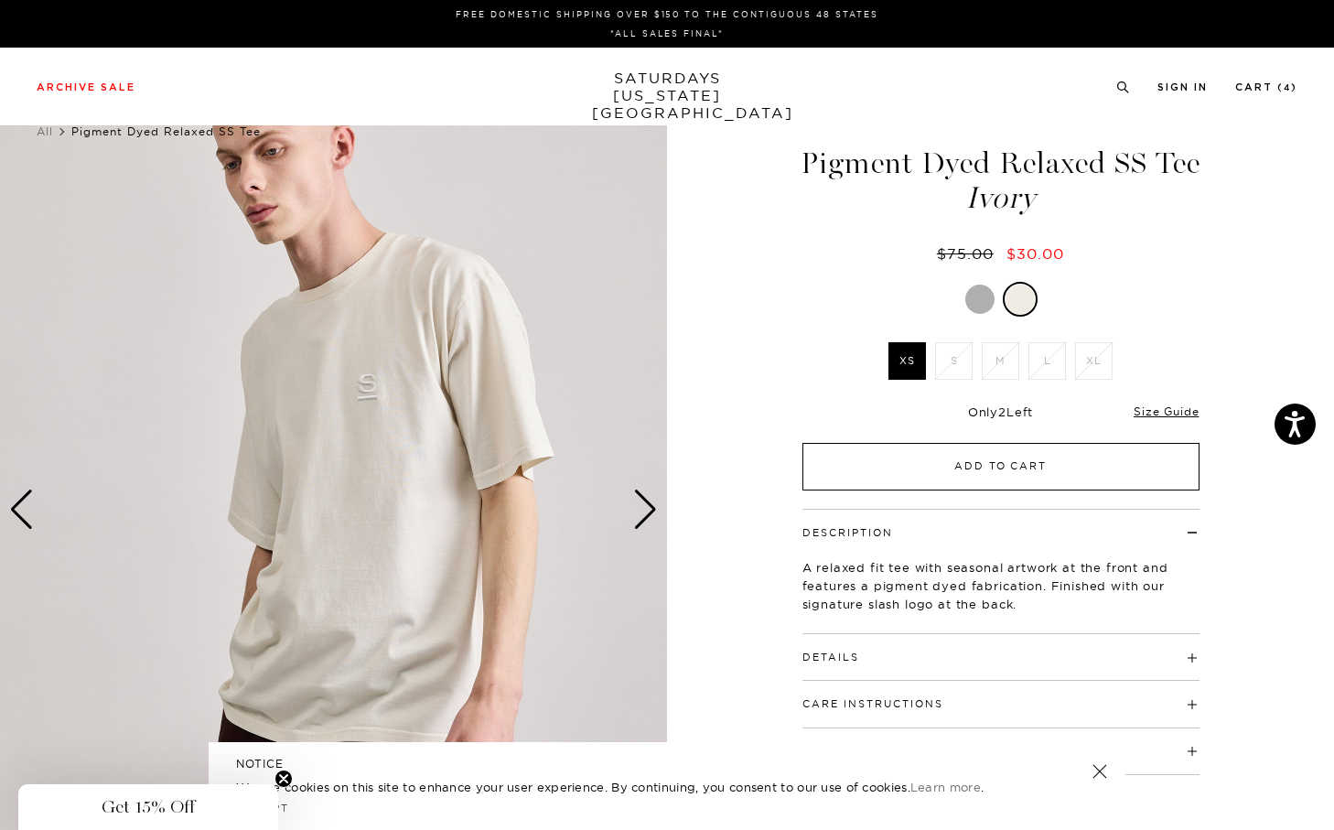
click at [996, 468] on button "Add to Cart" at bounding box center [1000, 467] width 397 height 48
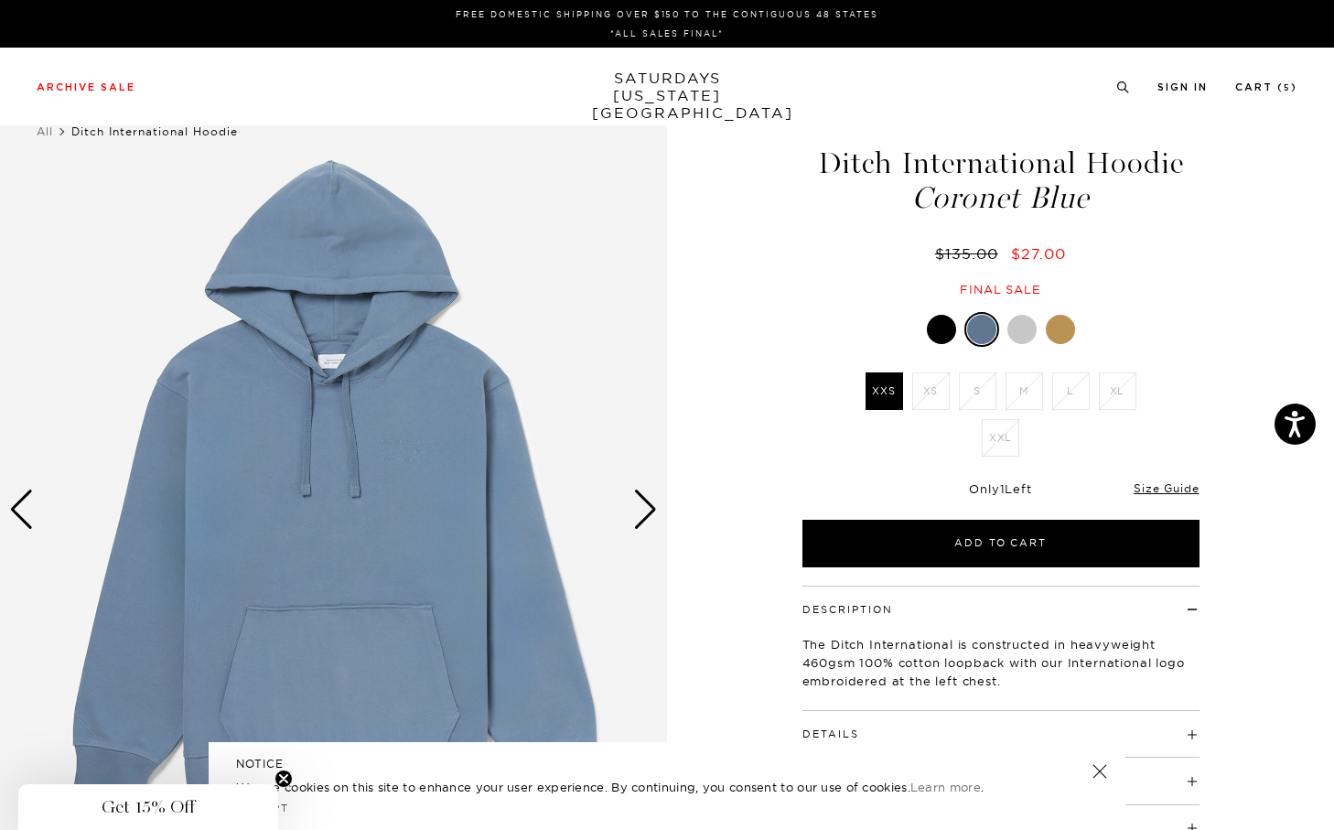
click at [938, 323] on div at bounding box center [941, 329] width 29 height 29
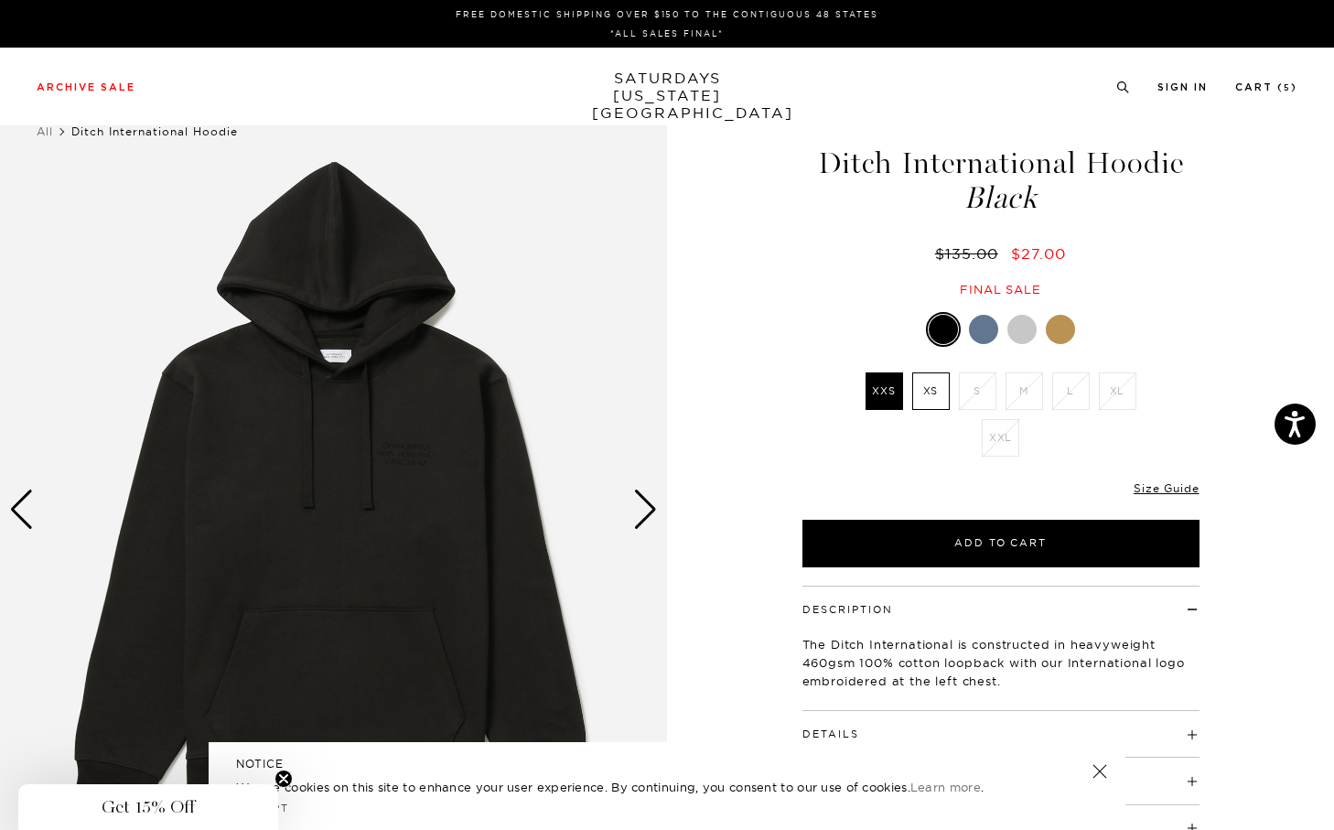
click at [1020, 320] on div at bounding box center [1021, 329] width 29 height 29
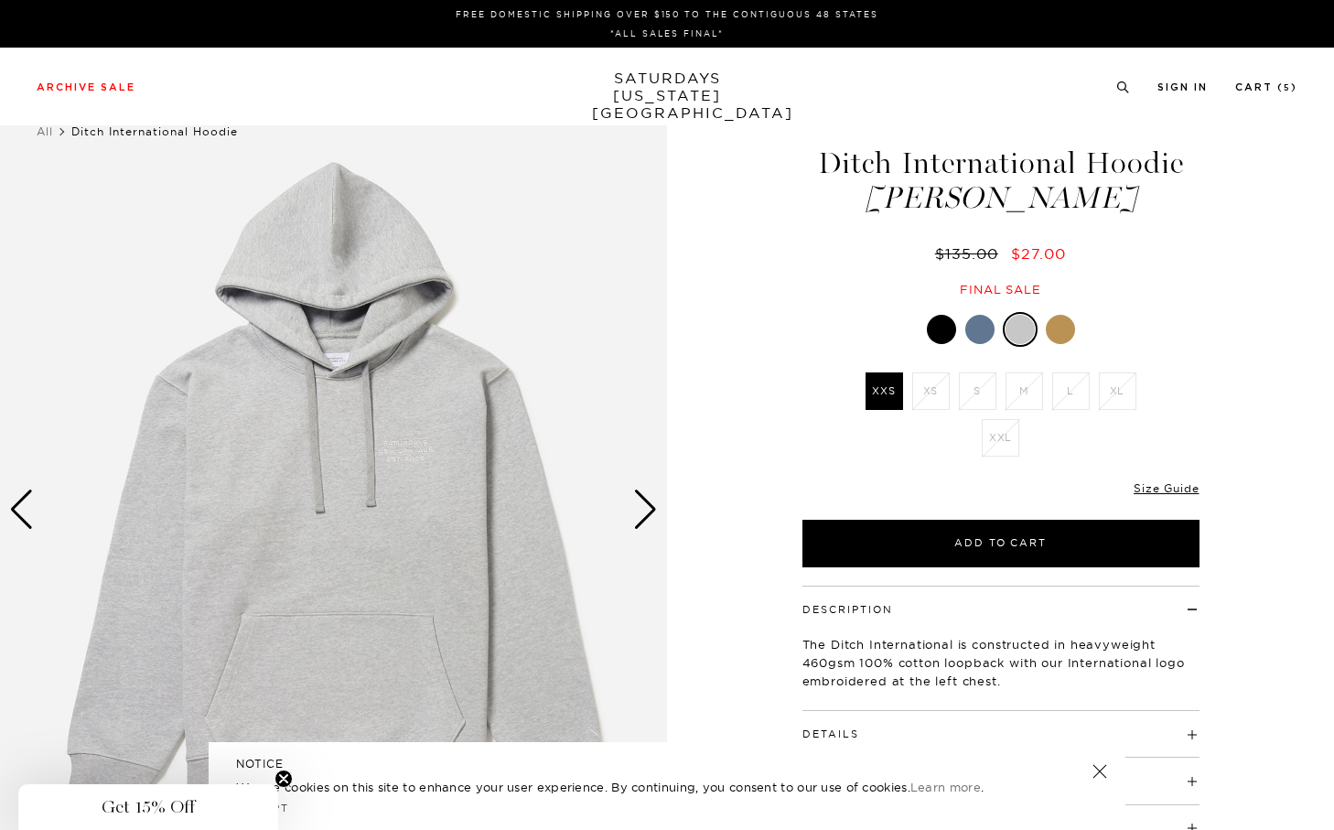
click at [1087, 322] on div at bounding box center [1000, 329] width 397 height 35
click at [1060, 326] on div at bounding box center [1060, 329] width 29 height 29
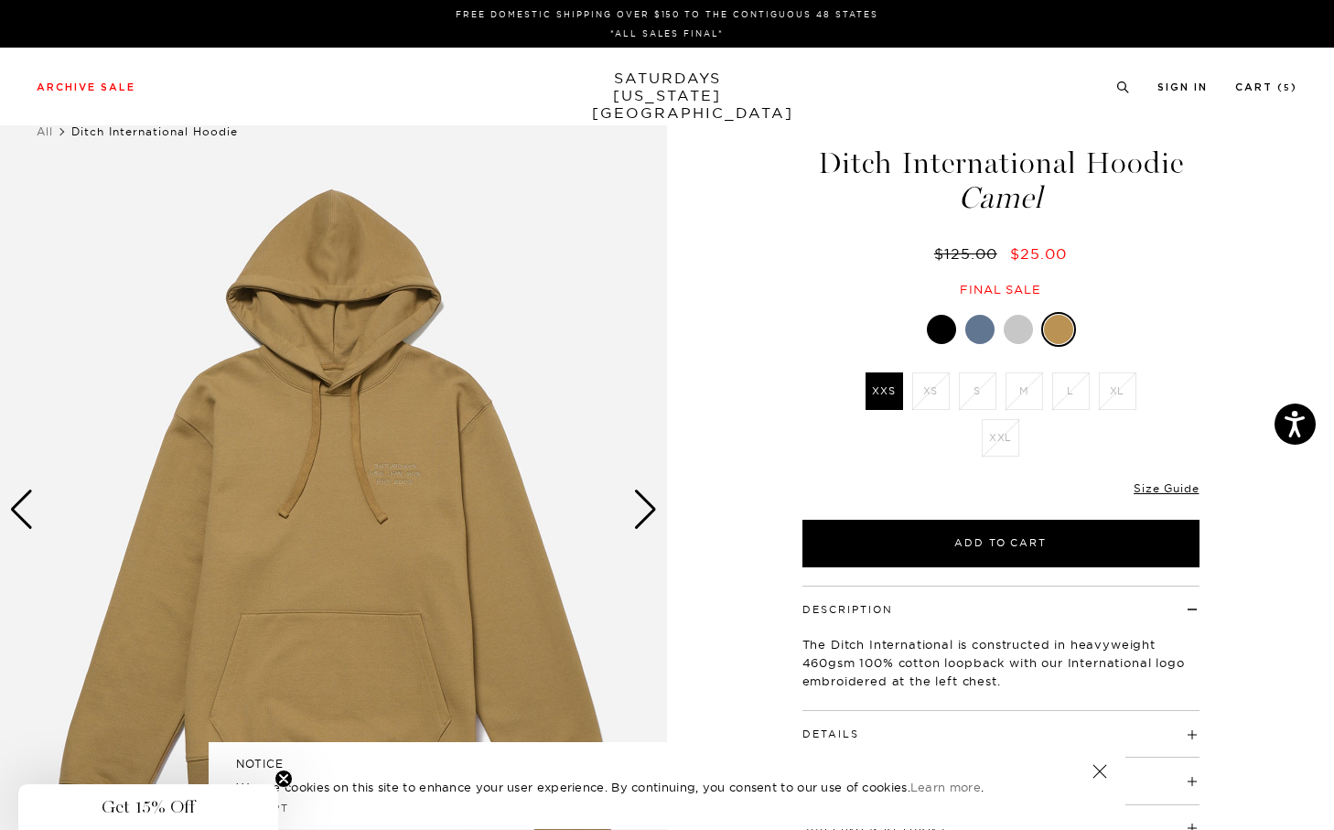
click at [944, 327] on div at bounding box center [941, 329] width 29 height 29
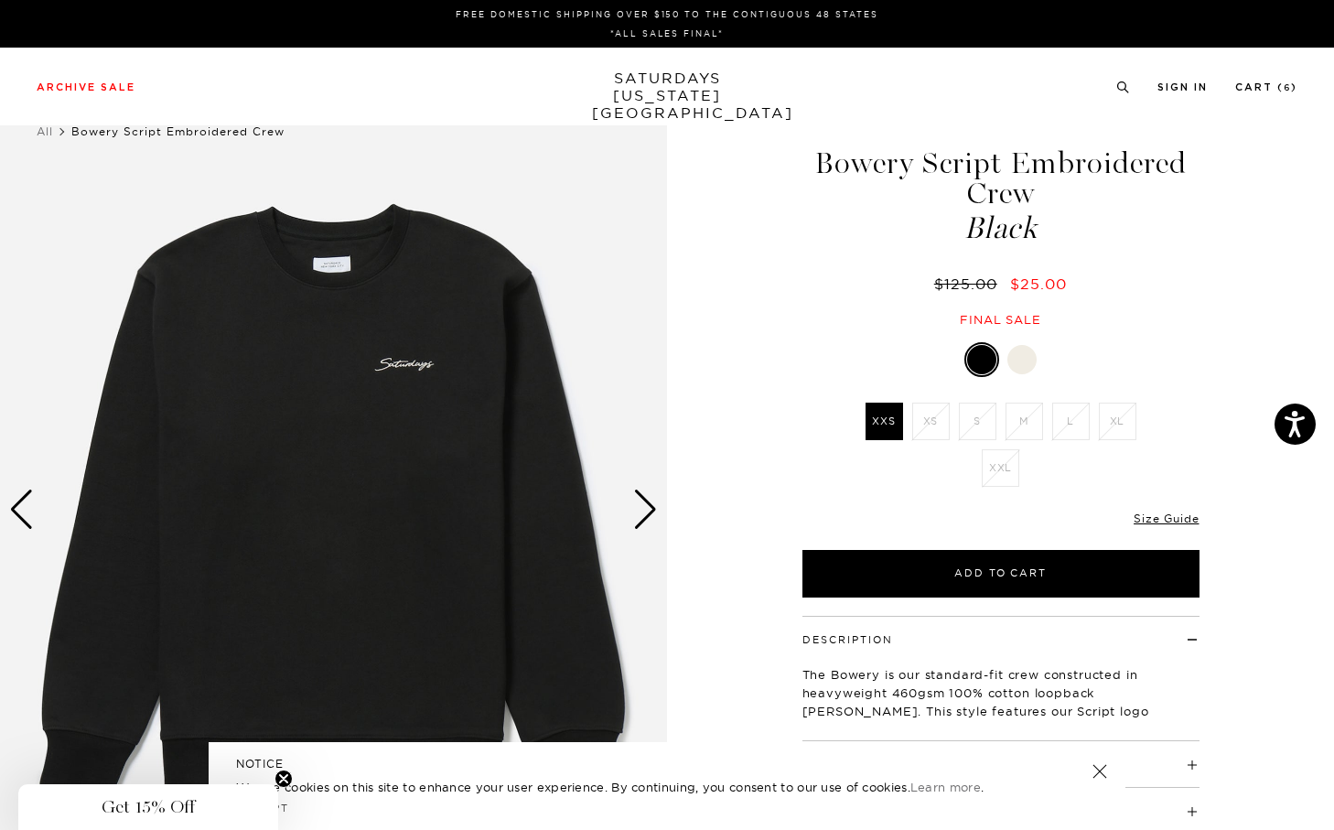
click at [1051, 359] on div at bounding box center [1000, 359] width 397 height 35
click at [1031, 360] on div at bounding box center [1021, 359] width 29 height 29
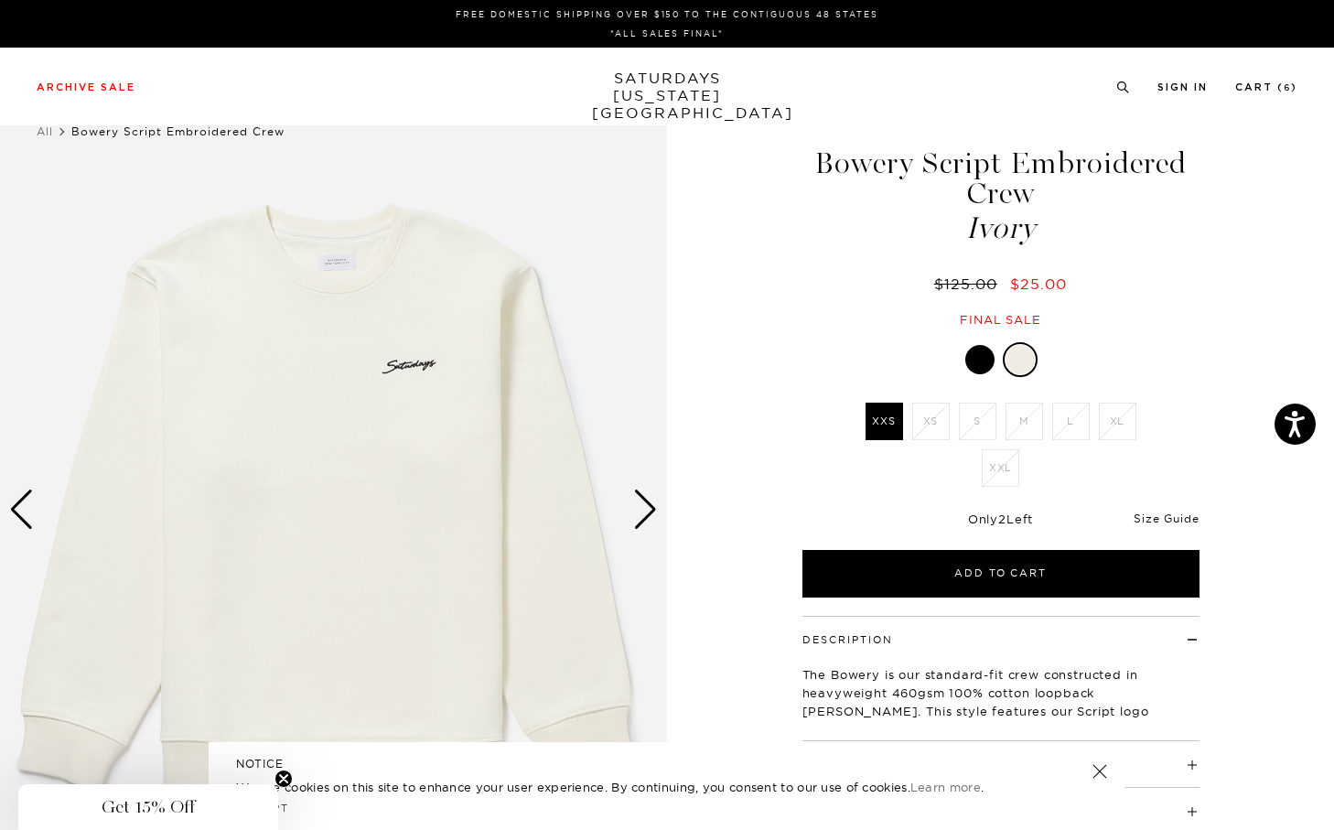
click at [1161, 519] on link "Size Guide" at bounding box center [1165, 518] width 65 height 14
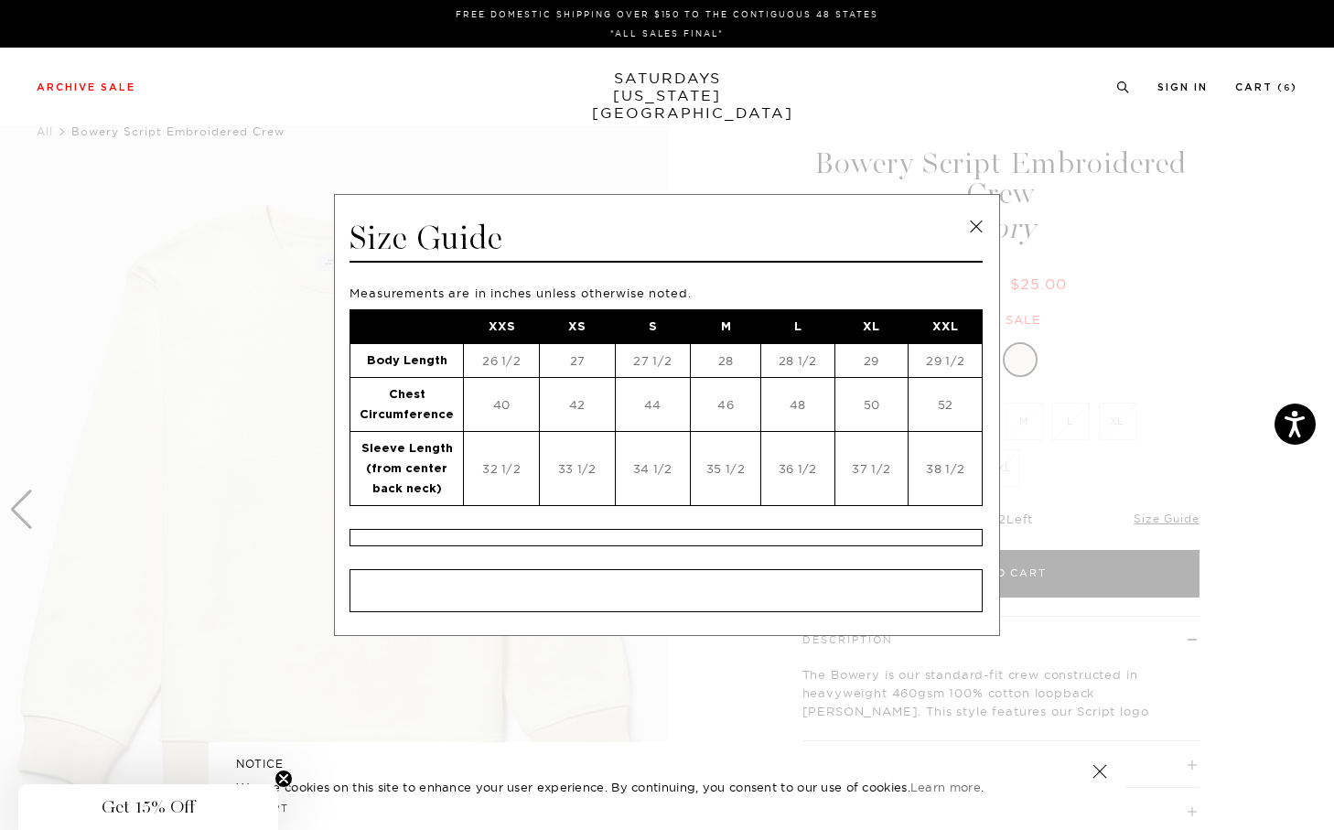
click at [1245, 448] on span at bounding box center [660, 415] width 1320 height 830
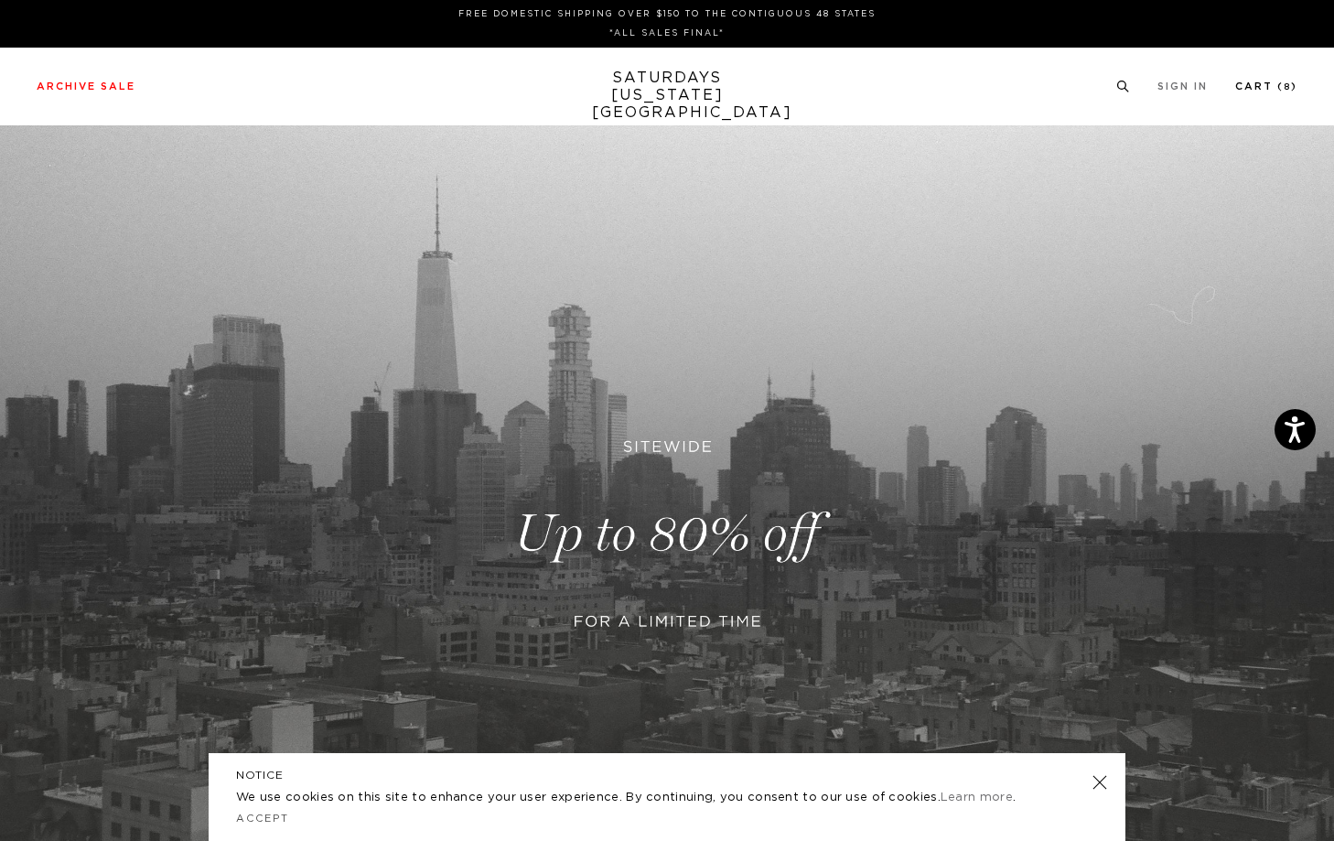
click at [1268, 84] on link "Cart ( 8 )" at bounding box center [1266, 86] width 62 height 10
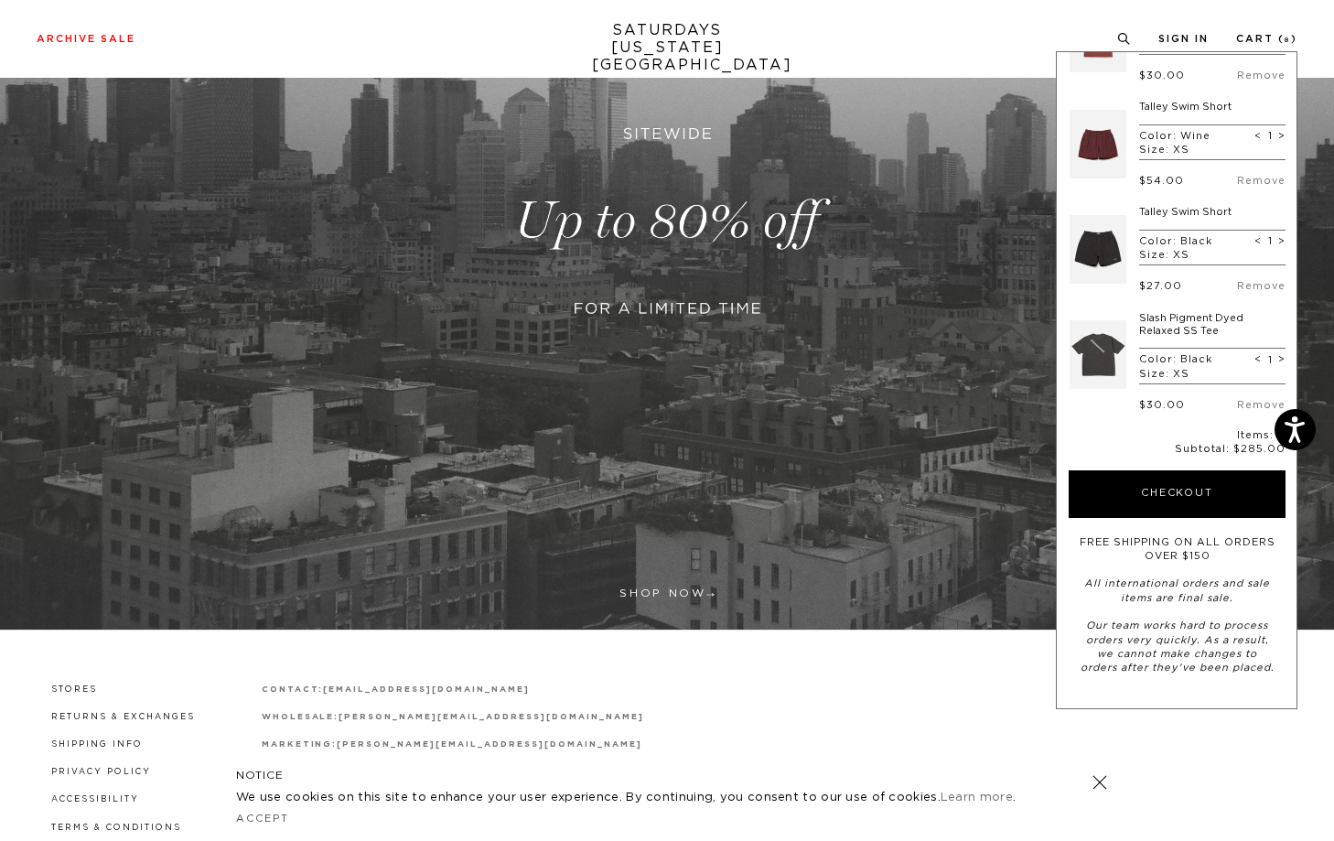
scroll to position [383, 0]
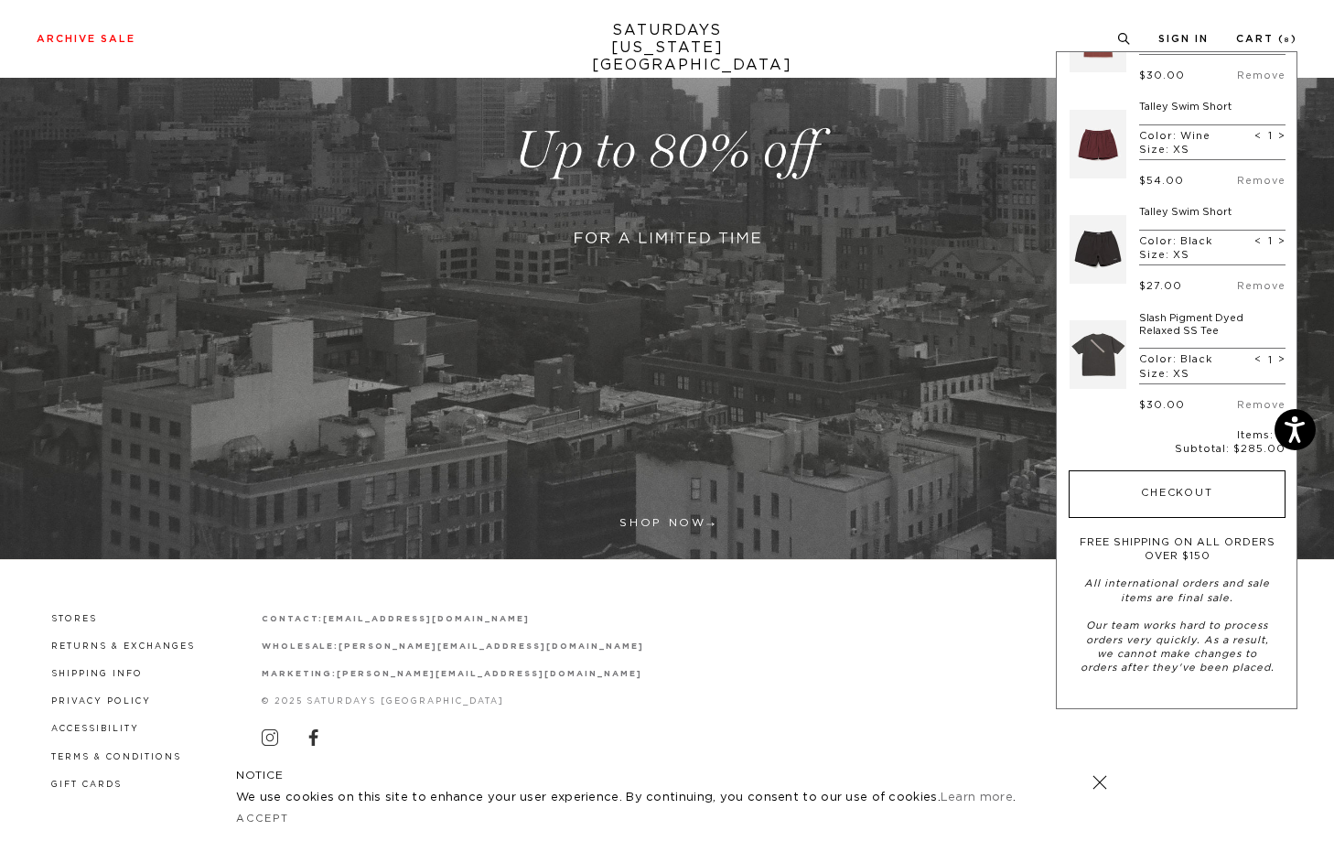
click at [1154, 488] on button "Checkout" at bounding box center [1176, 494] width 217 height 48
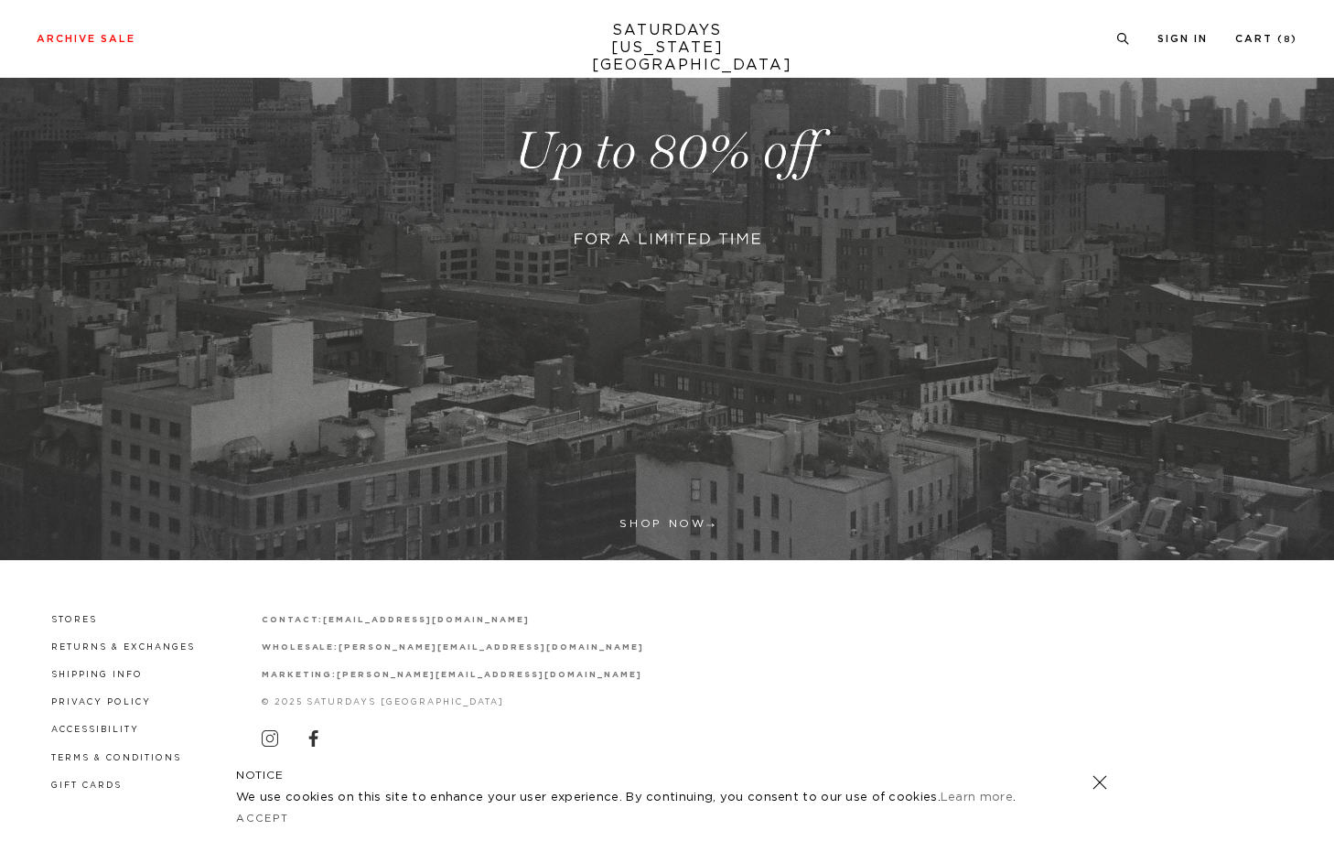
scroll to position [383, 0]
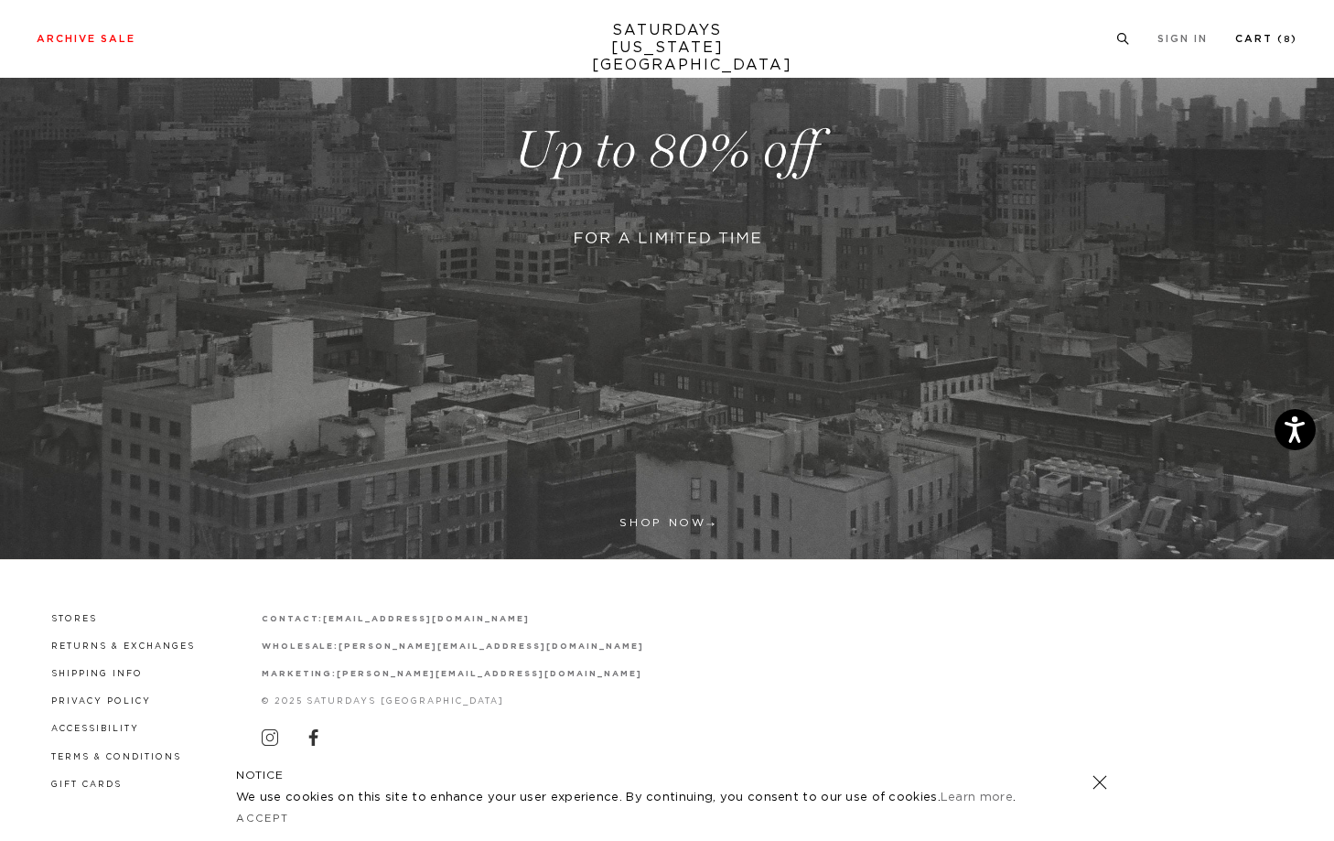
click at [1266, 38] on link "Cart ( 8 )" at bounding box center [1266, 39] width 62 height 10
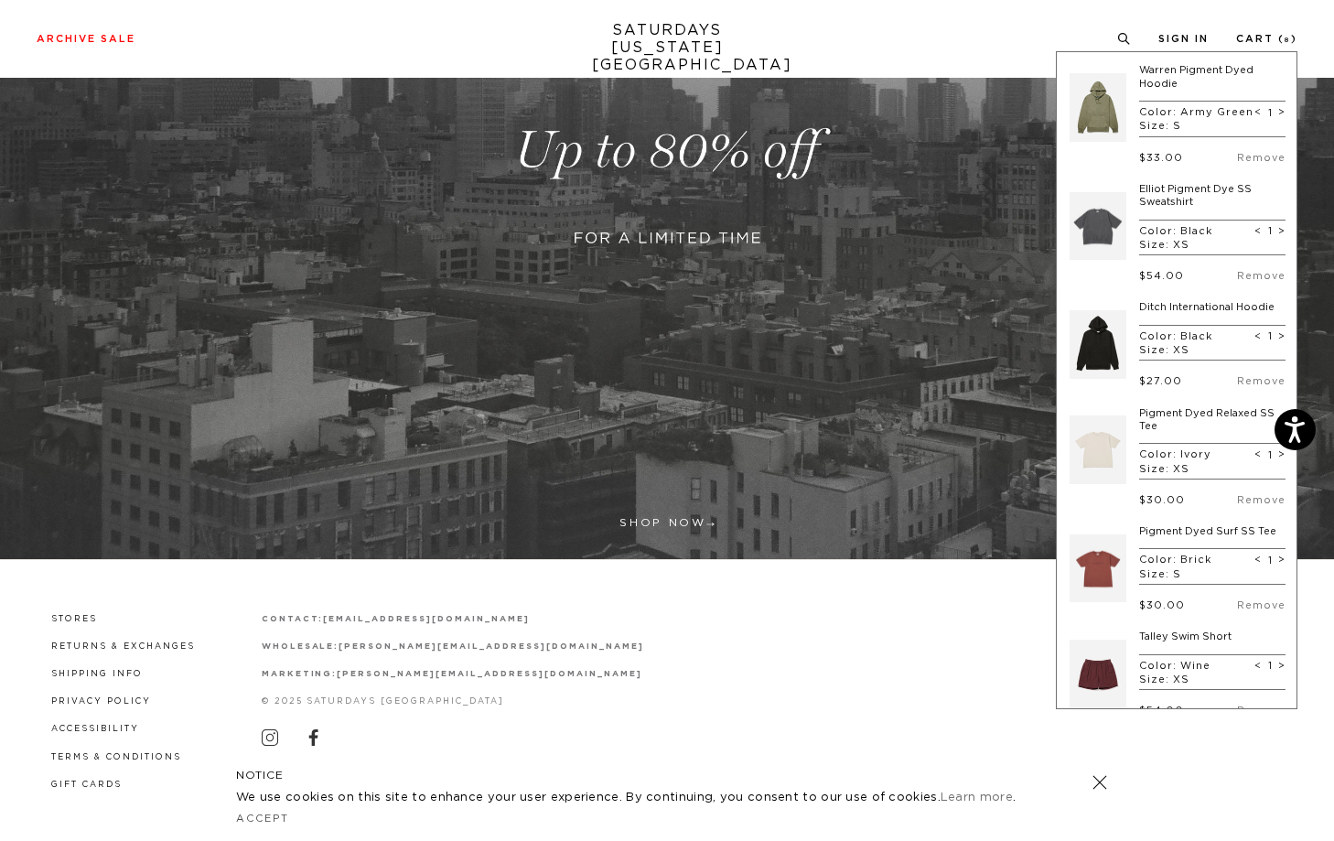
scroll to position [367, 0]
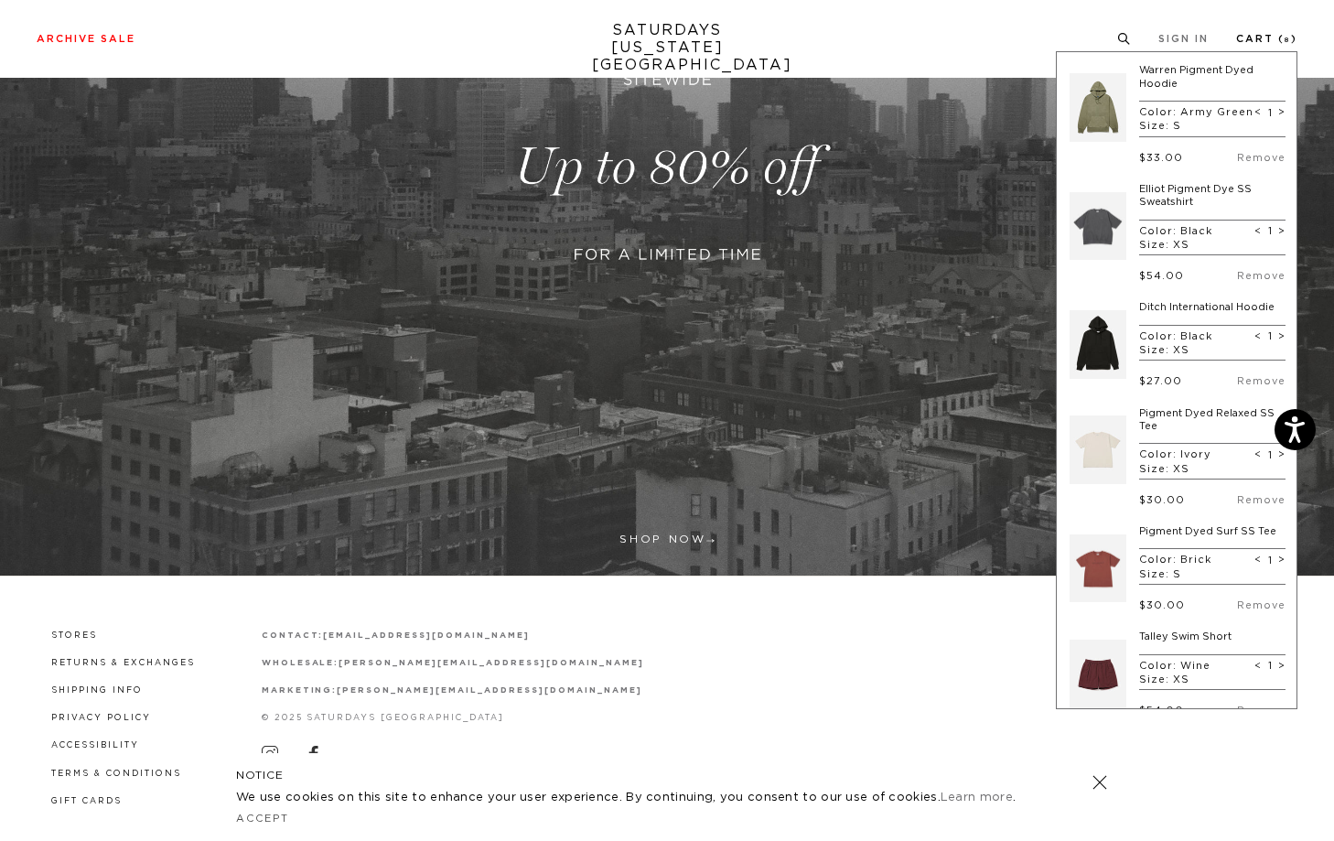
click at [1258, 38] on link "Cart ( 8 )" at bounding box center [1266, 39] width 61 height 10
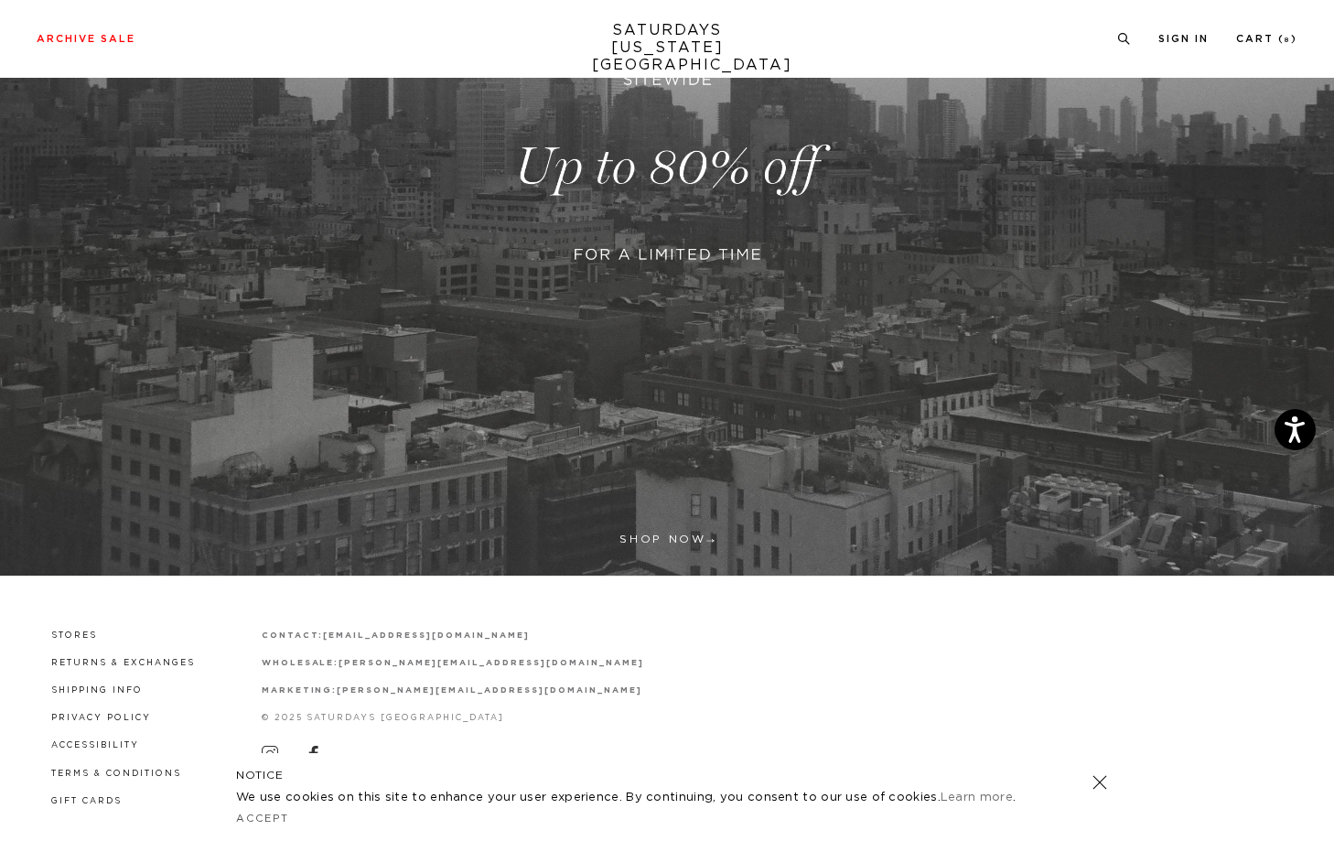
click at [638, 533] on link at bounding box center [667, 167] width 1334 height 817
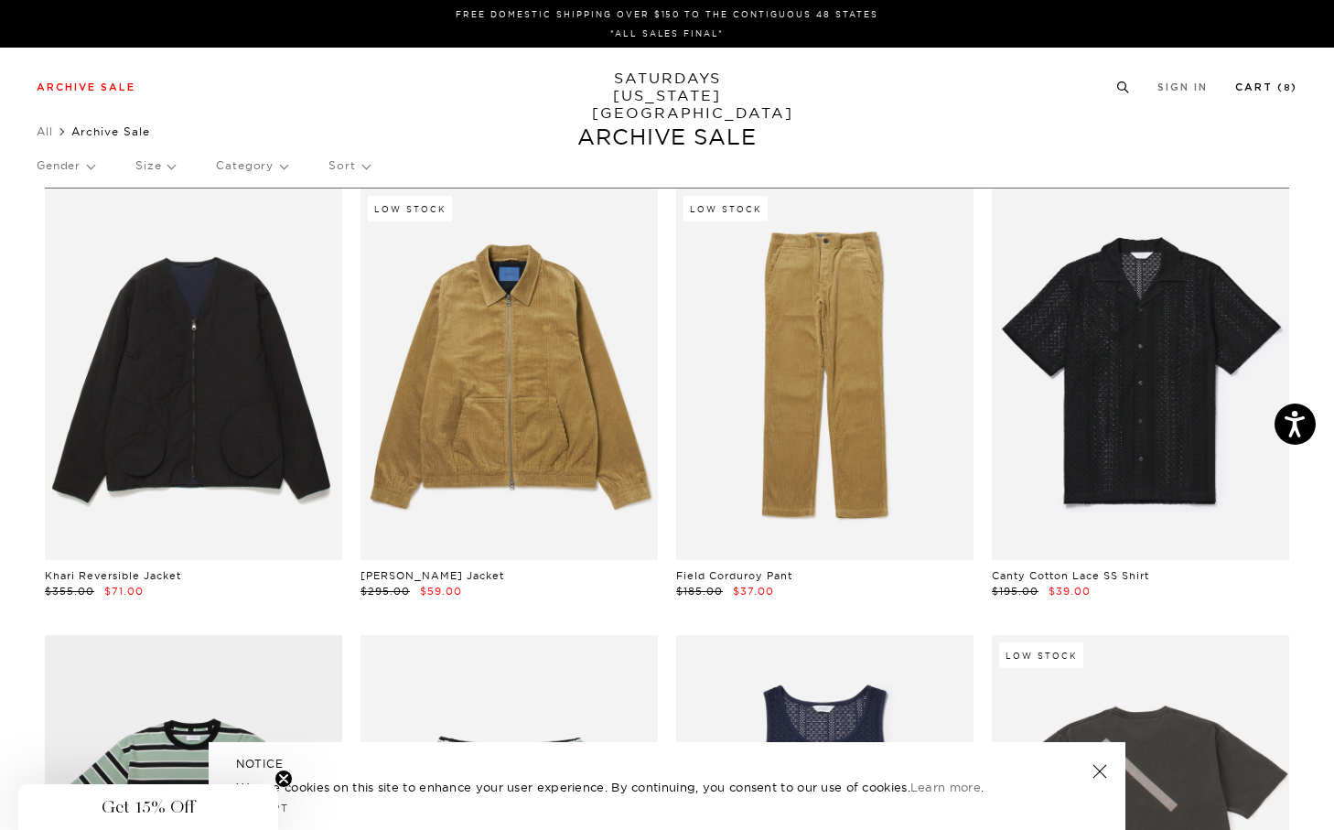
click at [1261, 84] on link "Cart ( 8 )" at bounding box center [1266, 87] width 62 height 10
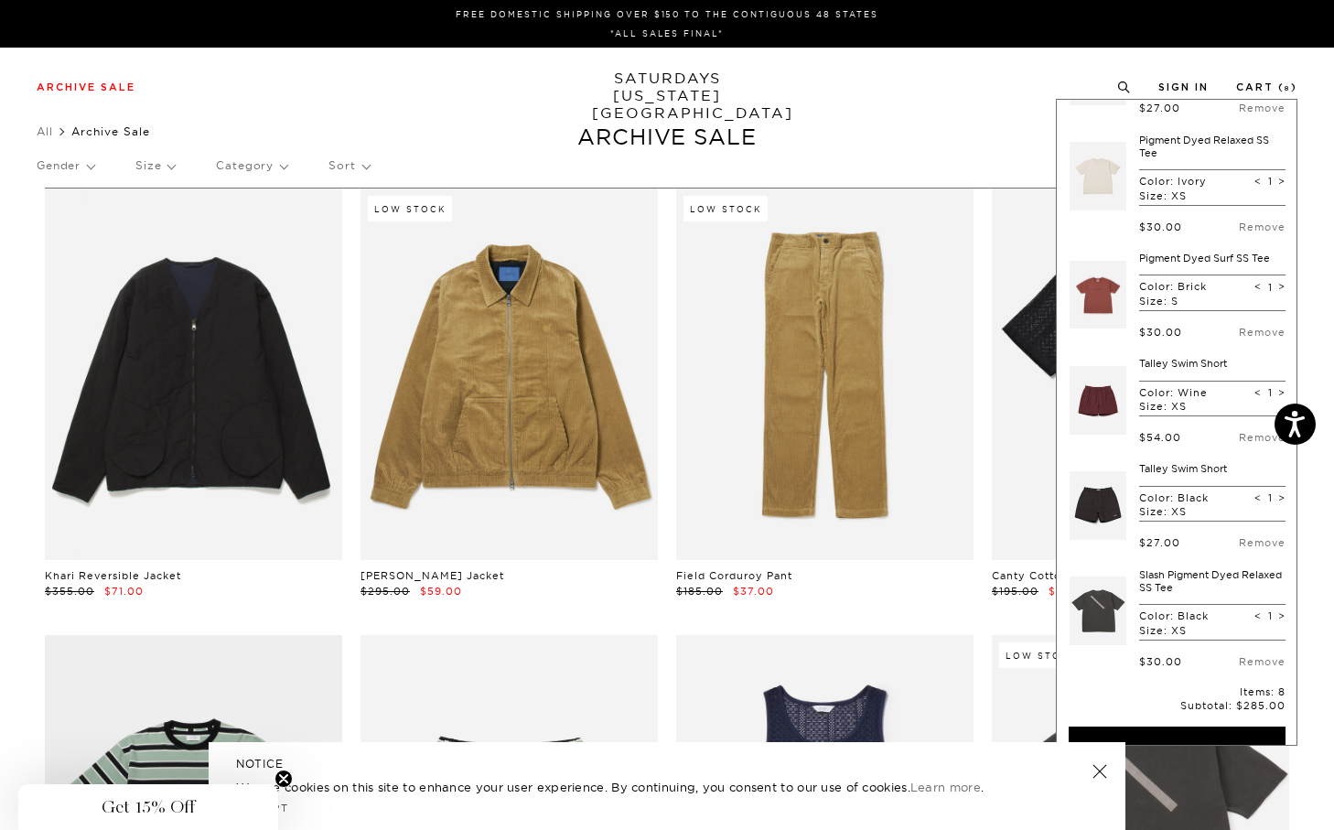
scroll to position [325, 0]
click at [1249, 440] on link "Remove" at bounding box center [1262, 433] width 47 height 13
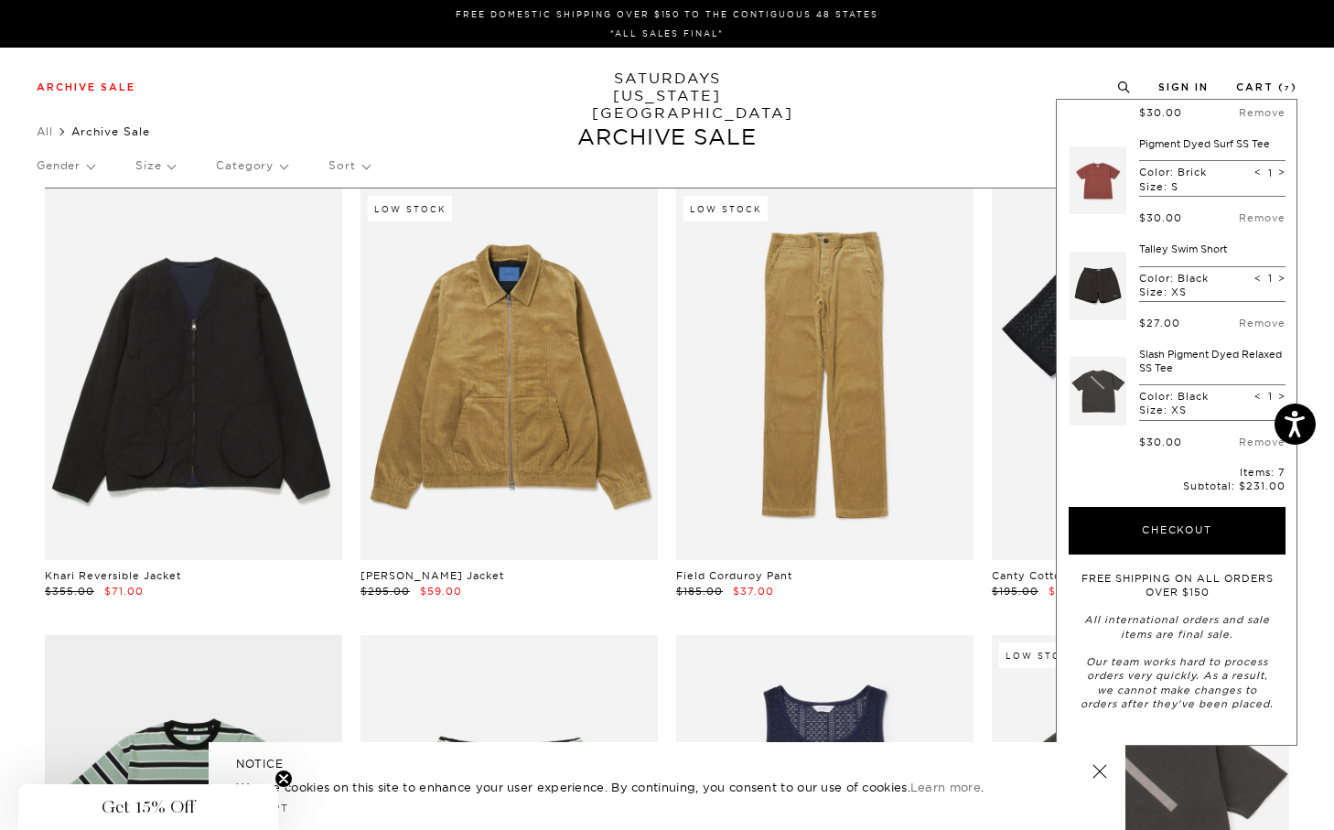
scroll to position [0, 0]
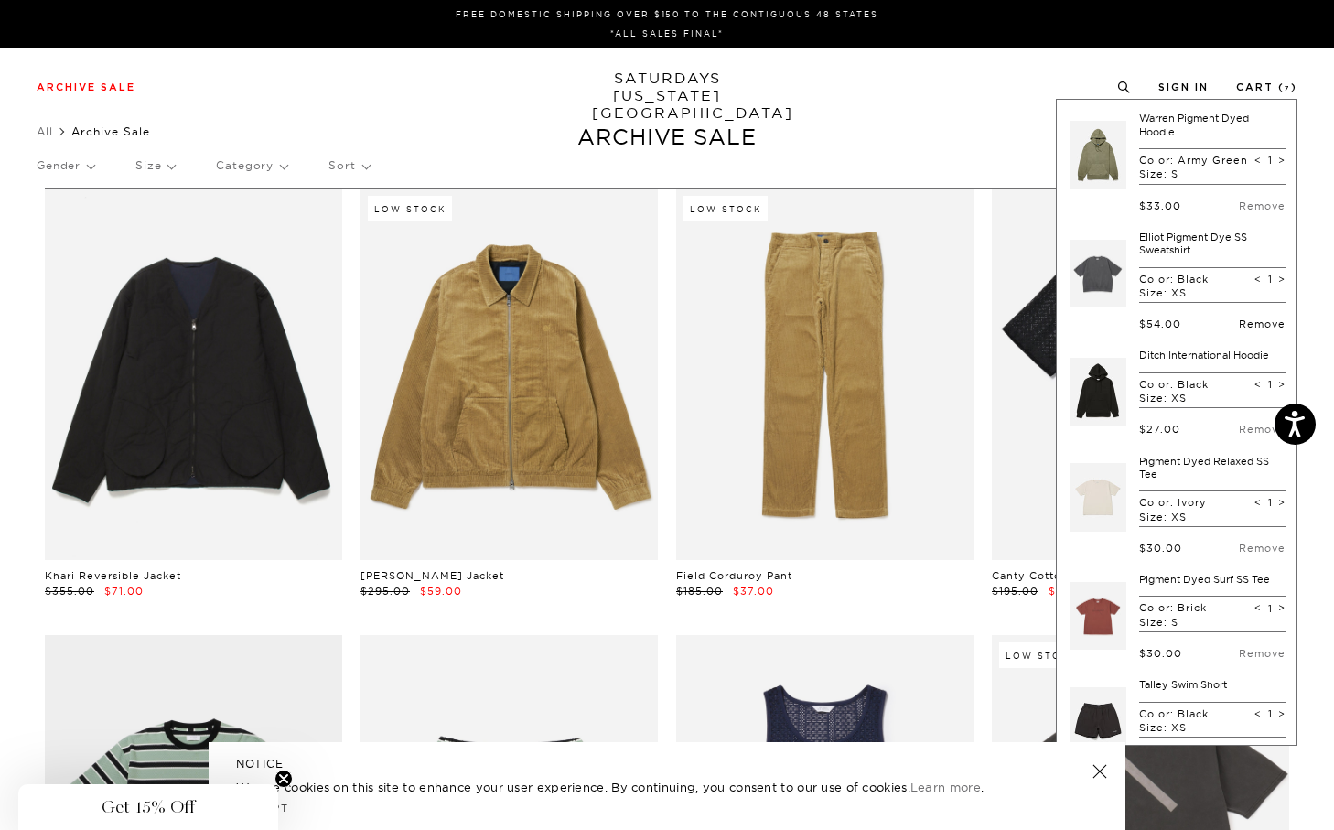
click at [1250, 330] on link "Remove" at bounding box center [1262, 323] width 47 height 13
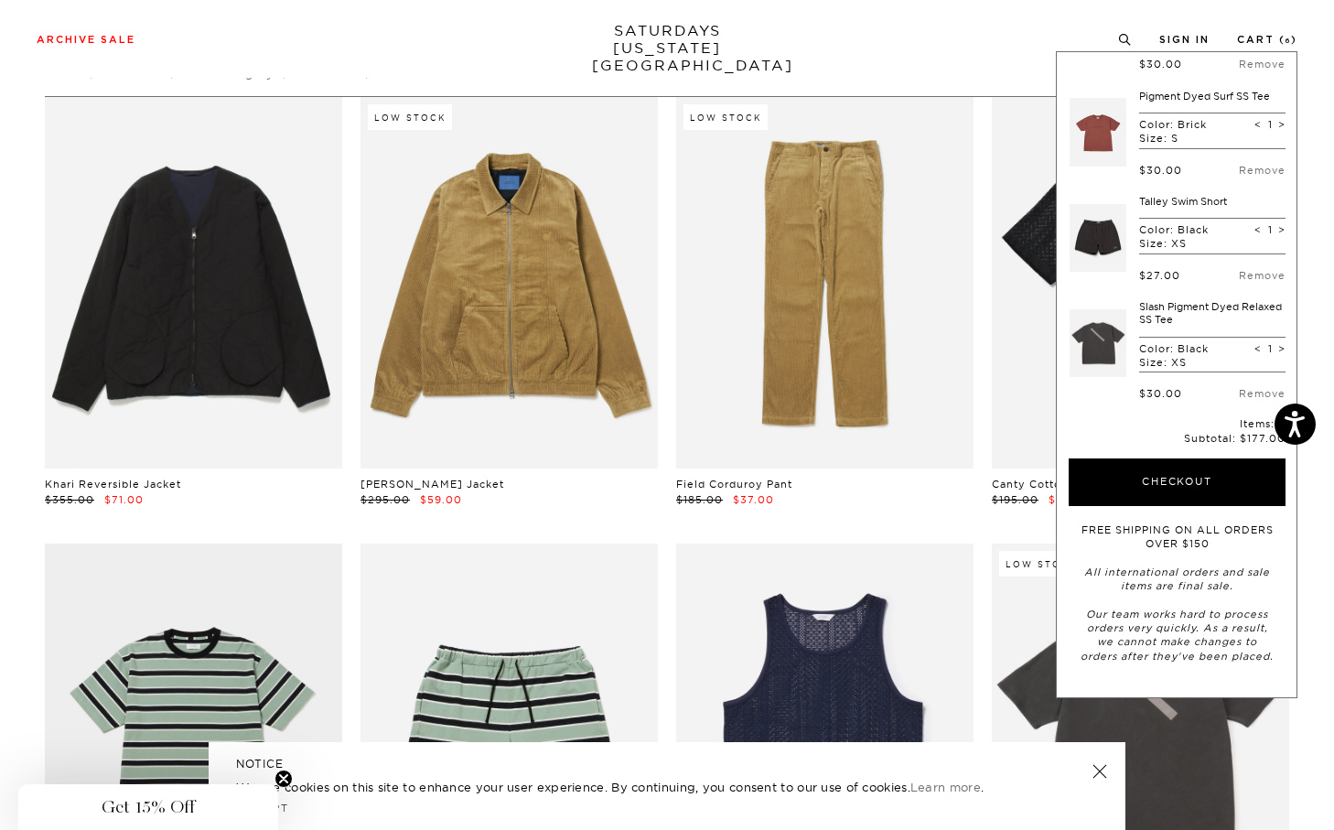
scroll to position [289, 0]
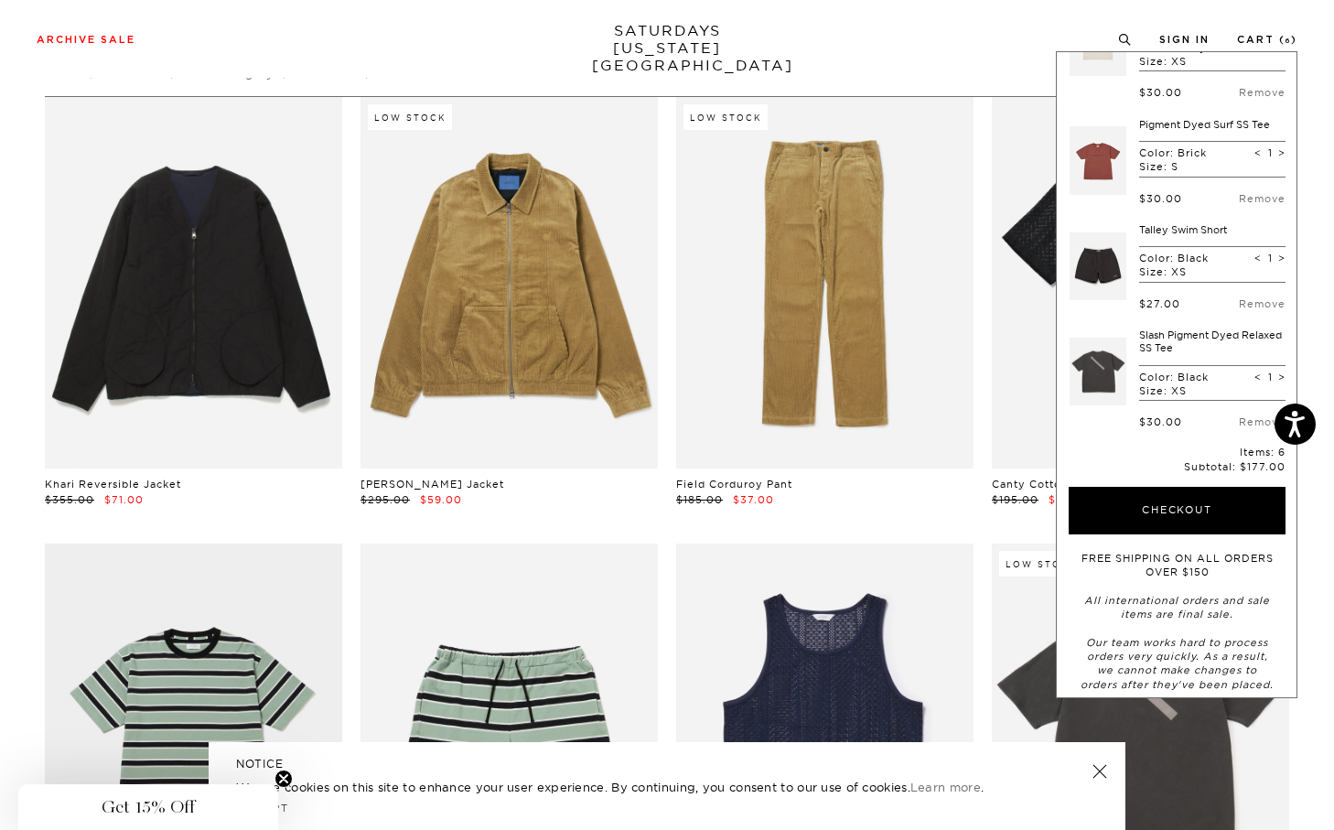
click at [1099, 393] on link at bounding box center [1097, 371] width 57 height 86
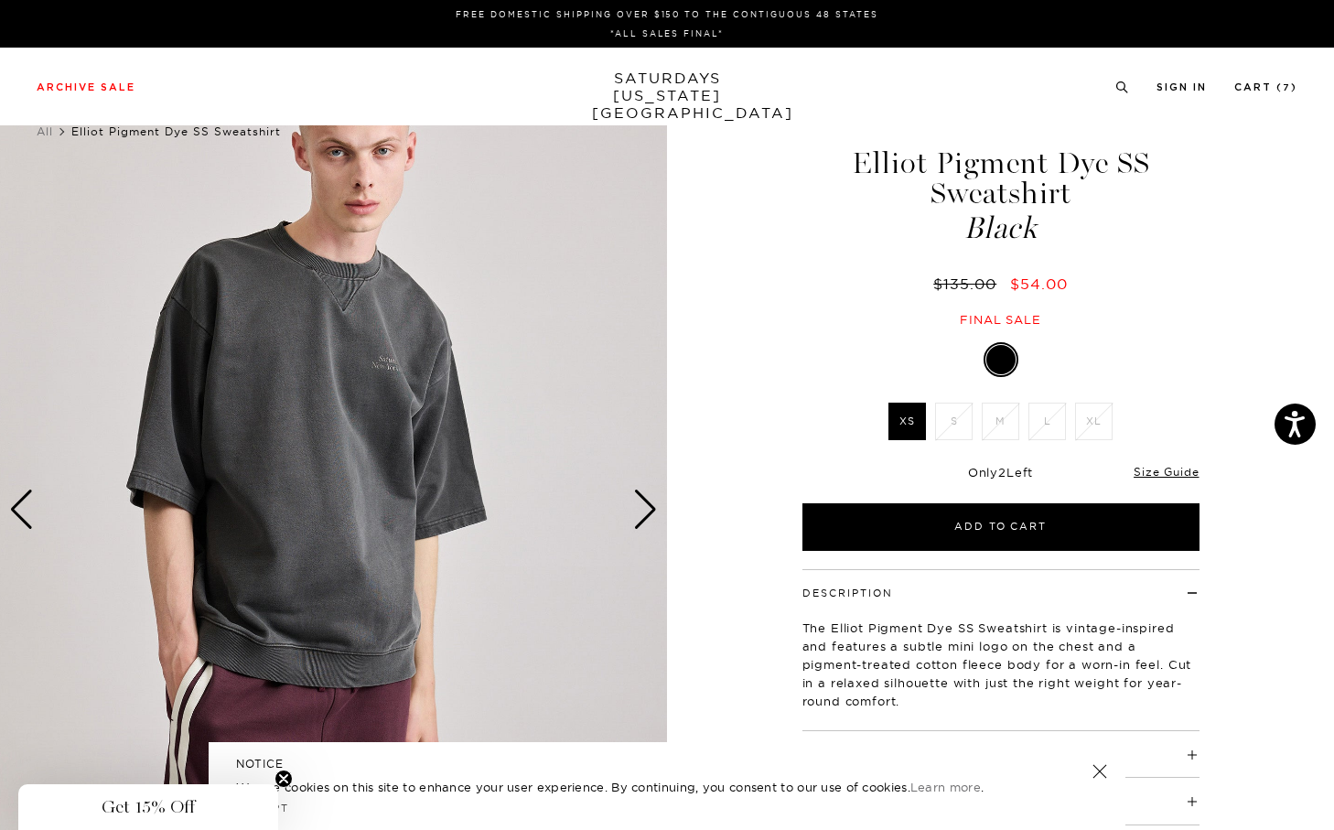
click at [644, 523] on div "Next slide" at bounding box center [645, 509] width 25 height 40
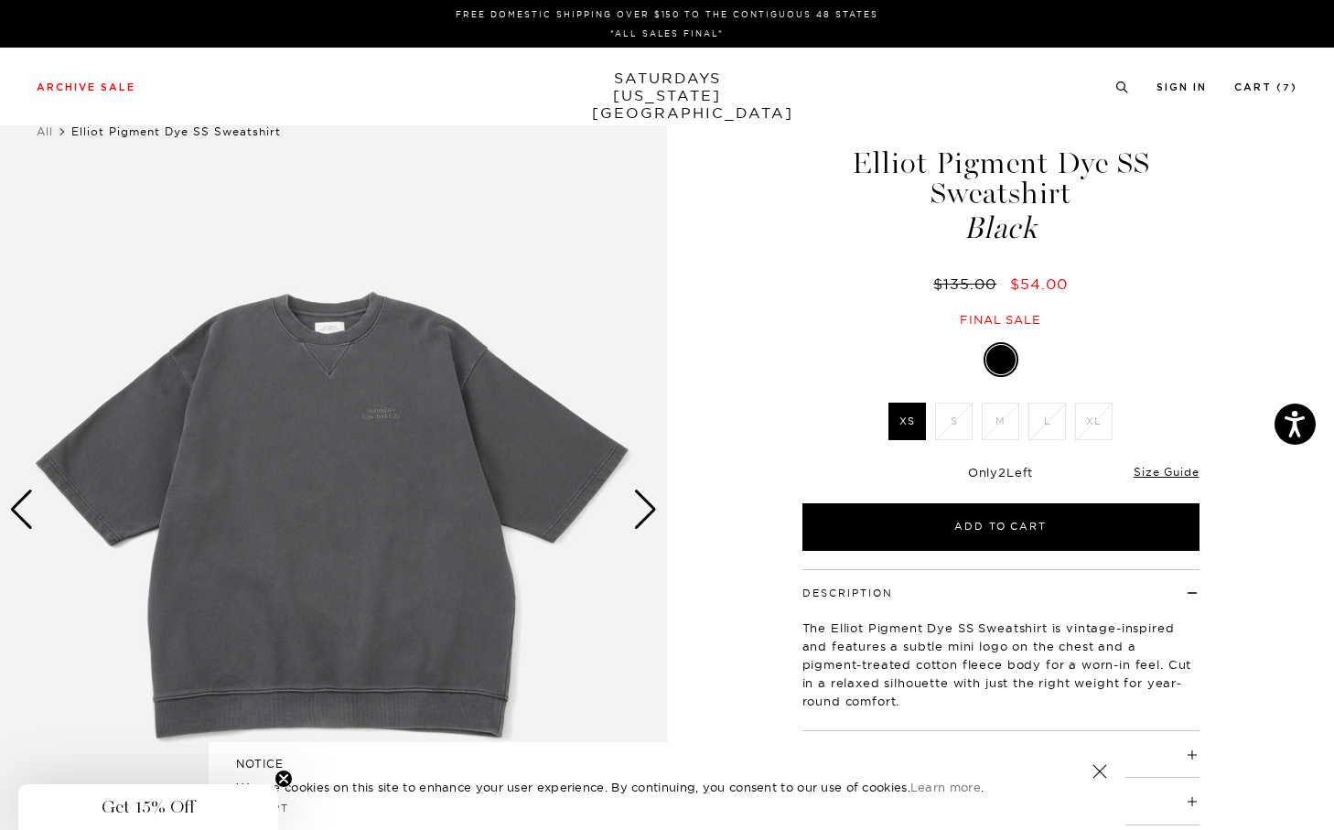
click at [644, 523] on div "Next slide" at bounding box center [645, 509] width 25 height 40
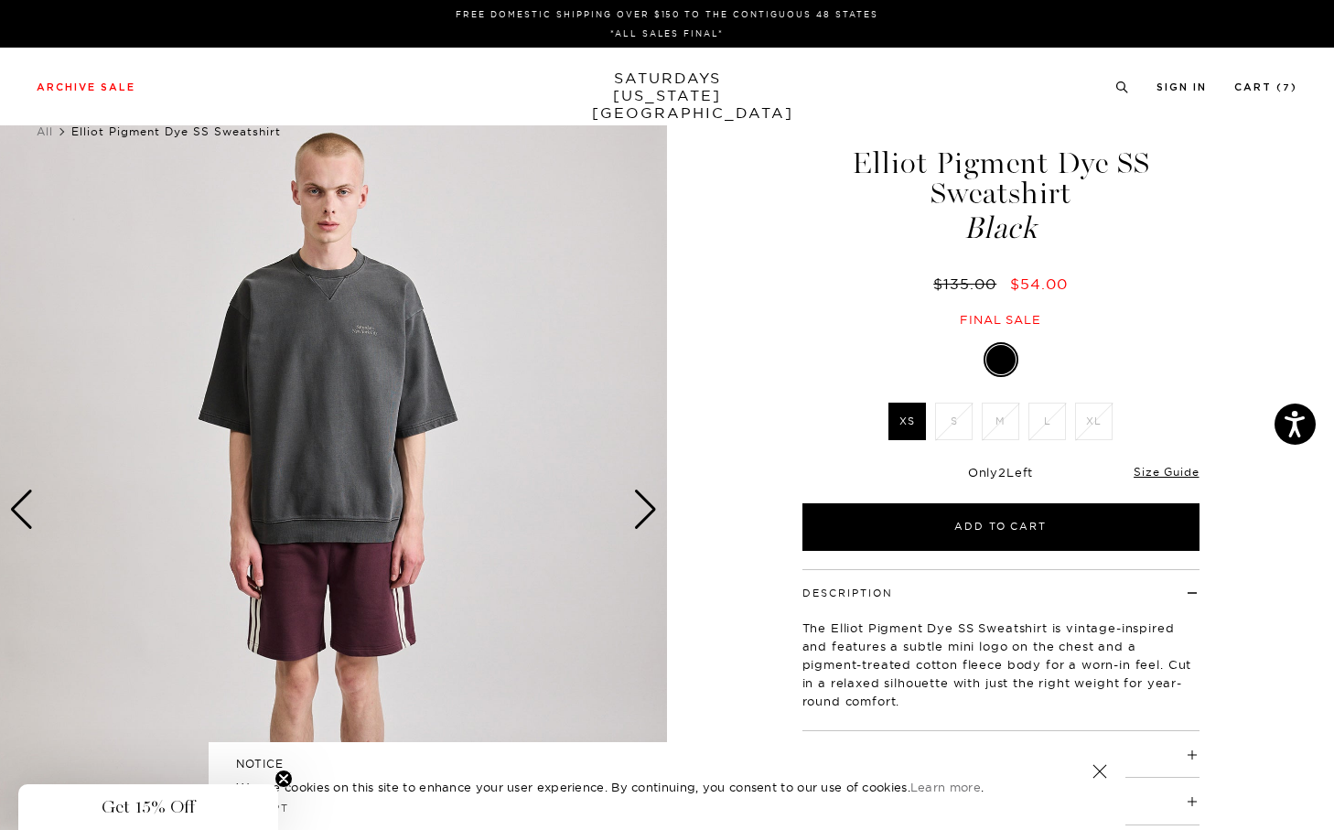
click at [644, 523] on div "Next slide" at bounding box center [645, 509] width 25 height 40
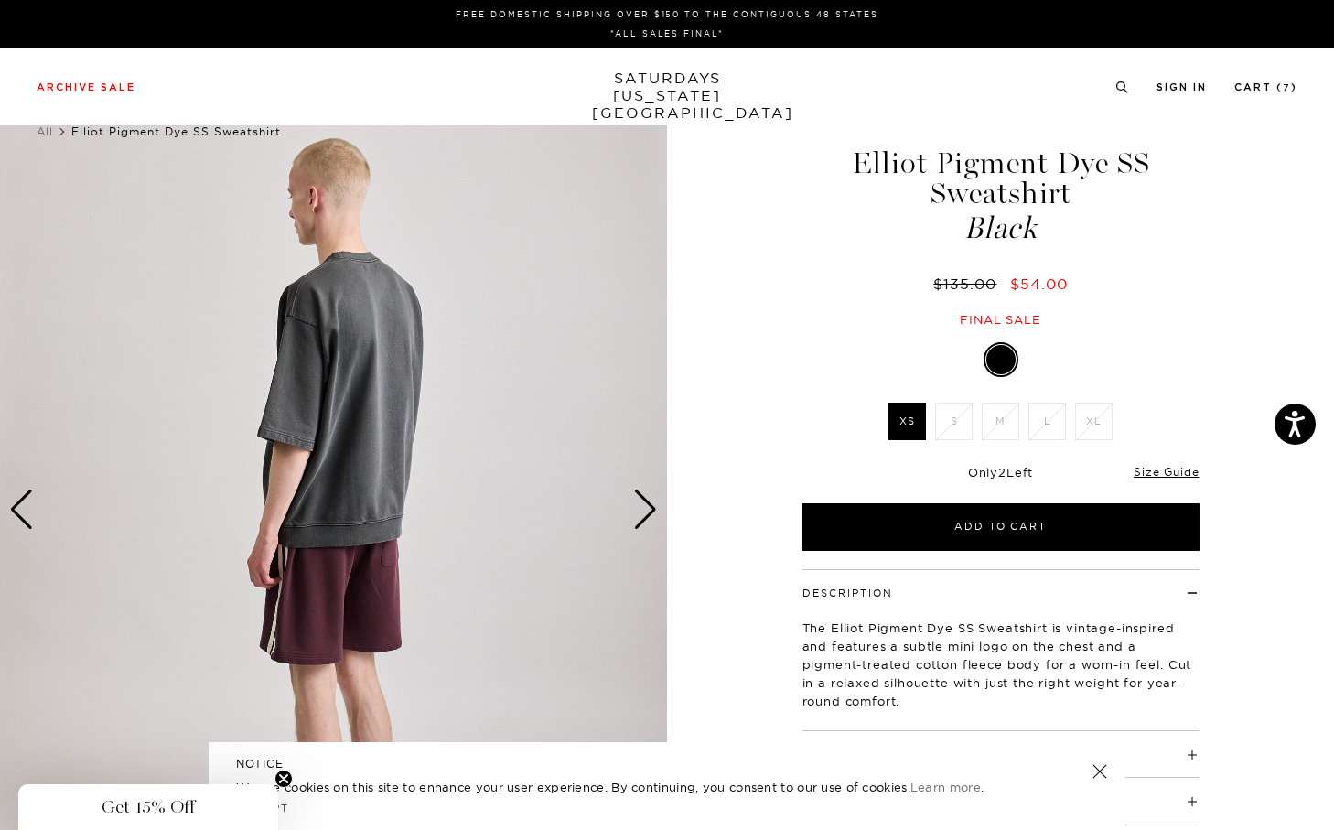
click at [644, 523] on div "Next slide" at bounding box center [645, 509] width 25 height 40
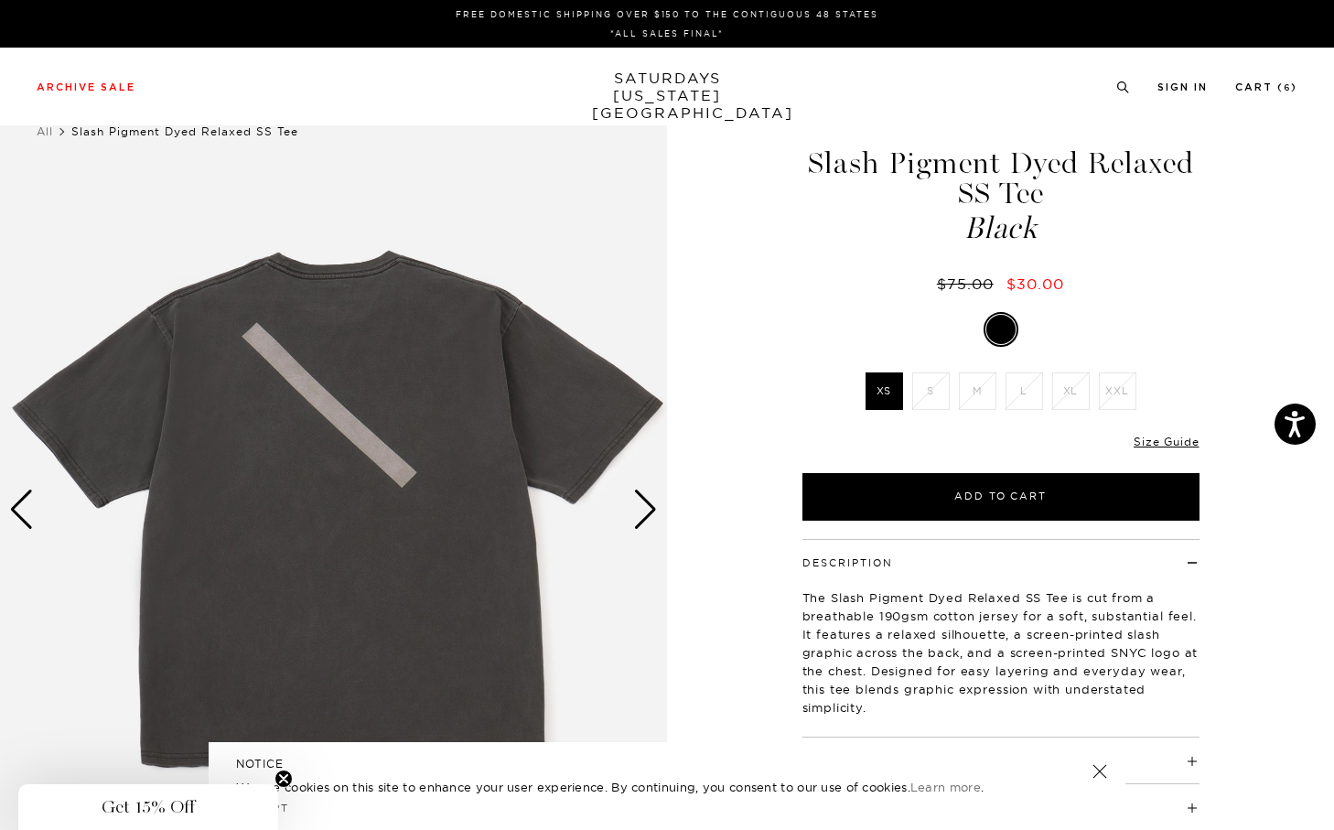
click at [643, 518] on div "Next slide" at bounding box center [645, 509] width 25 height 40
click at [1263, 79] on li "Cart ( 6 )" at bounding box center [1266, 86] width 62 height 16
click at [1263, 88] on link "Cart ( 6 )" at bounding box center [1266, 87] width 62 height 10
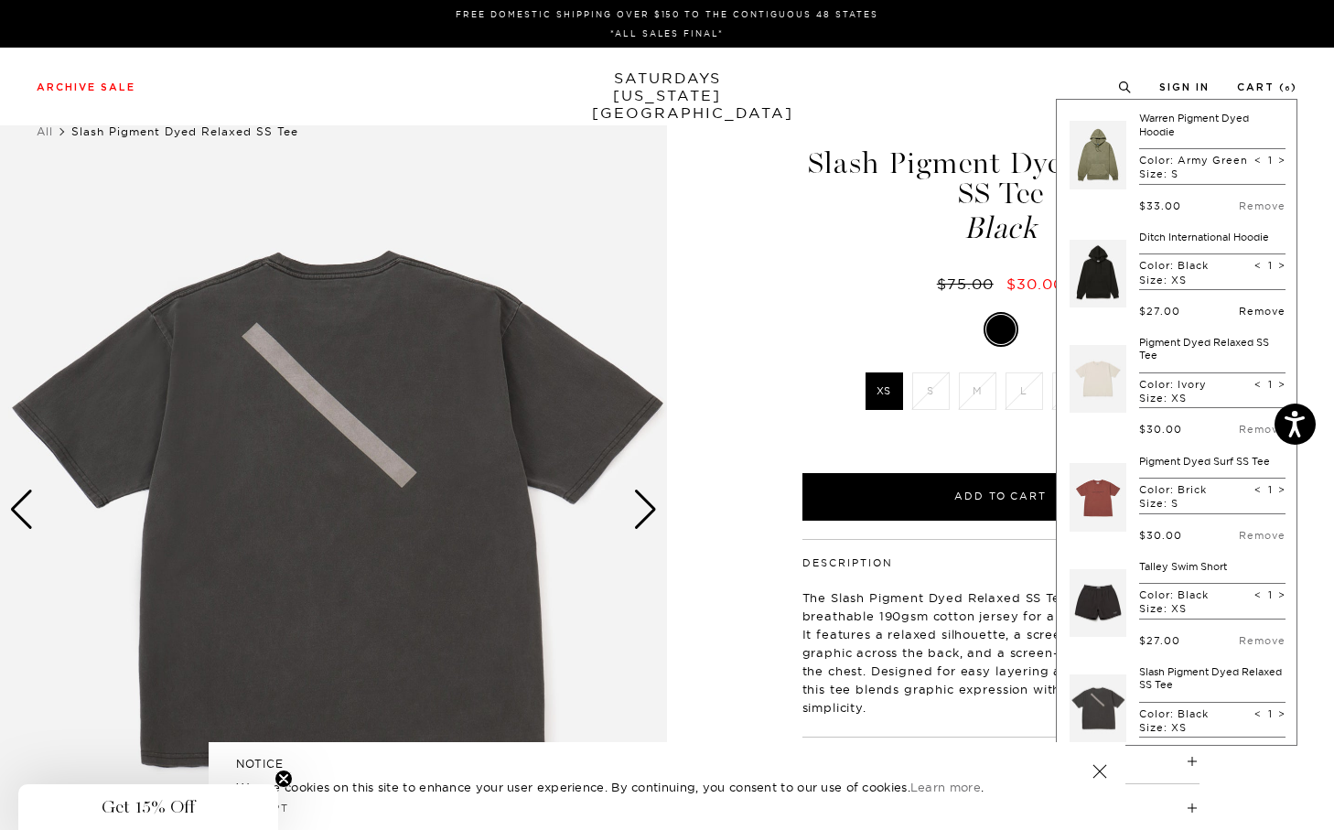
click at [1239, 317] on link "Remove" at bounding box center [1262, 311] width 47 height 13
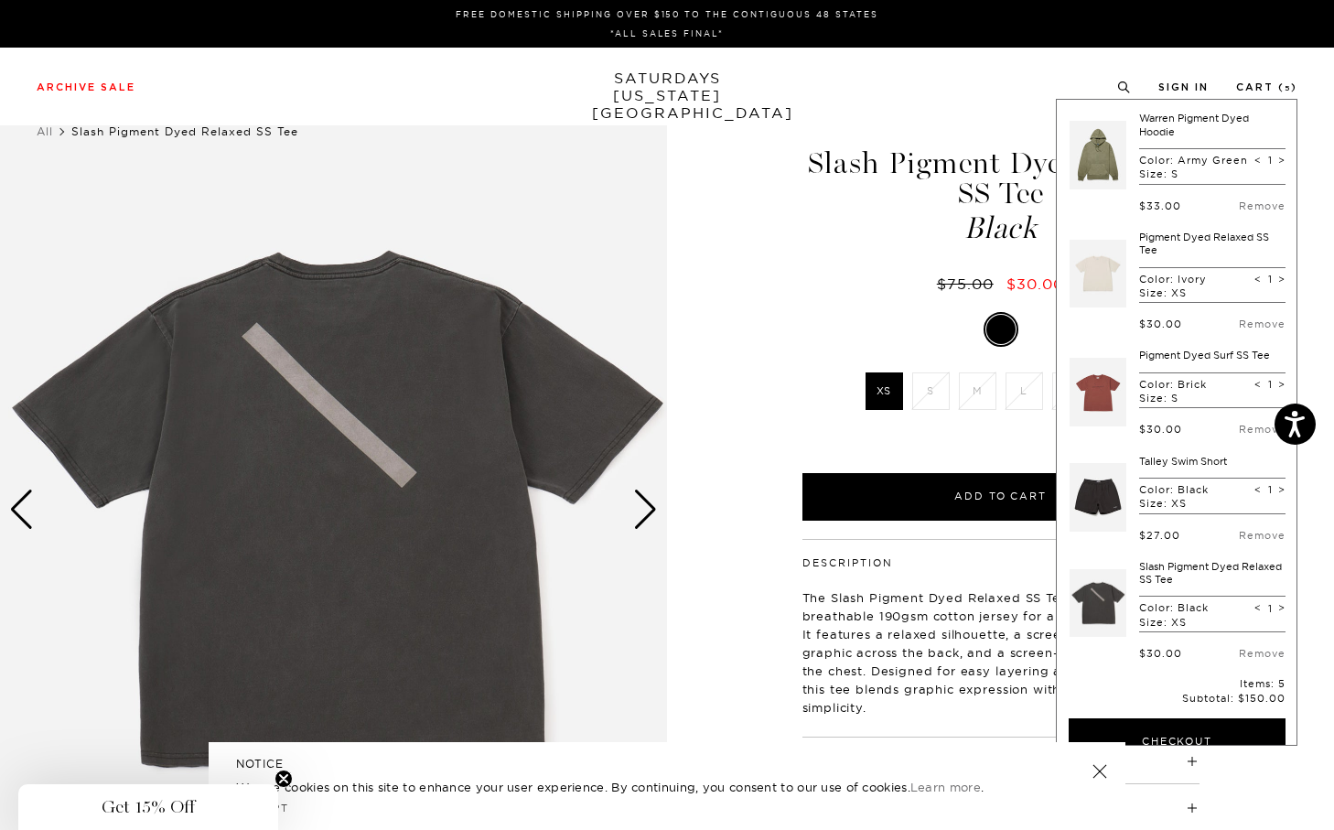
click at [1098, 296] on link at bounding box center [1097, 274] width 57 height 86
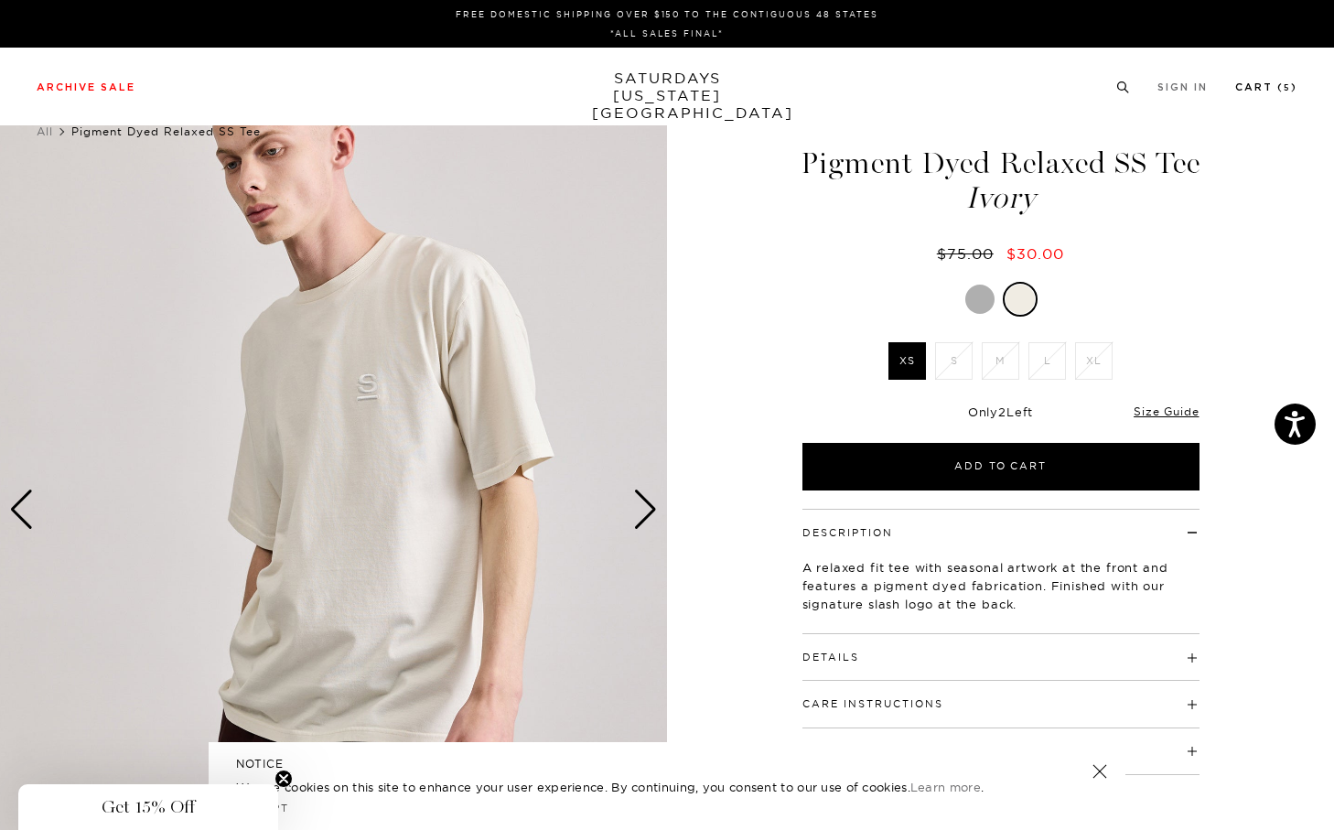
click at [1241, 89] on link "Cart ( 5 )" at bounding box center [1266, 87] width 62 height 10
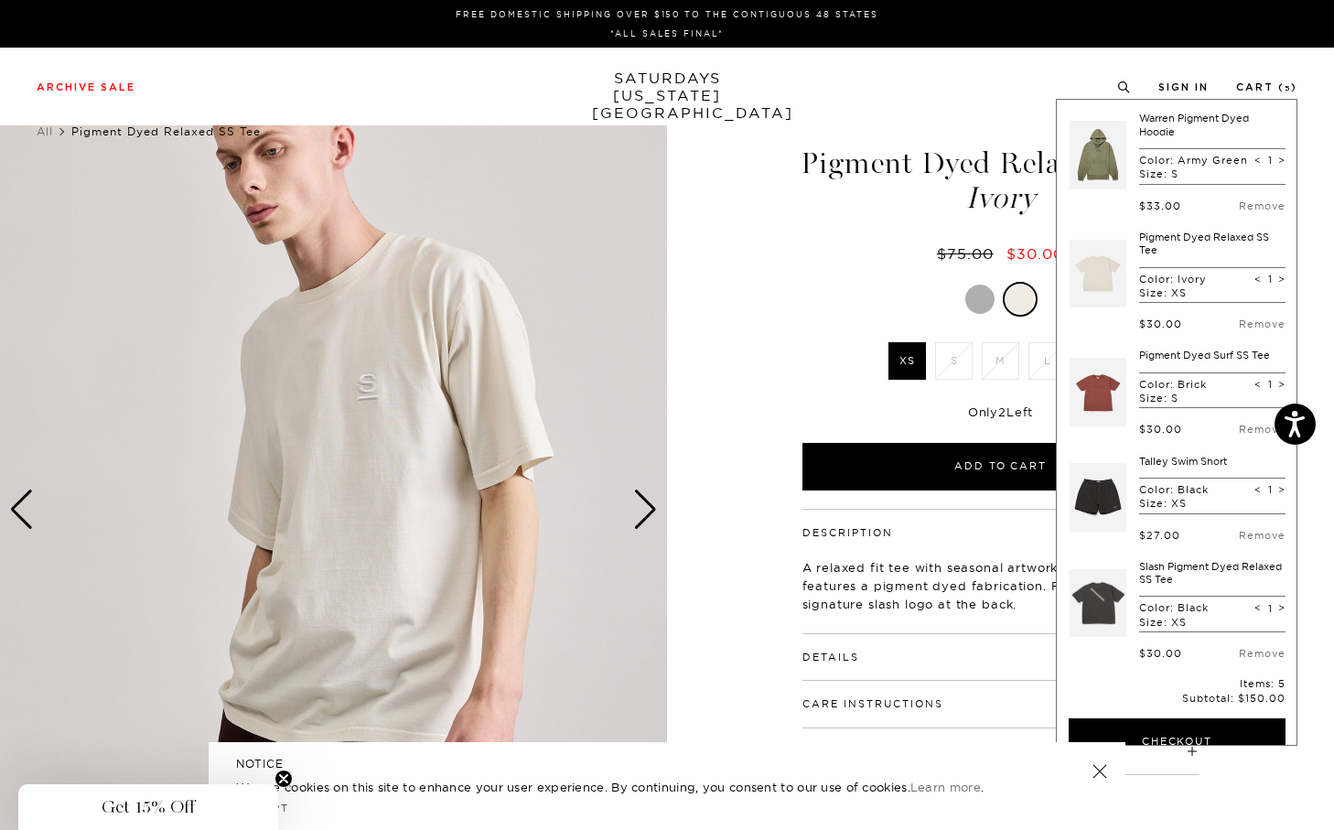
click at [1099, 410] on link at bounding box center [1097, 392] width 57 height 86
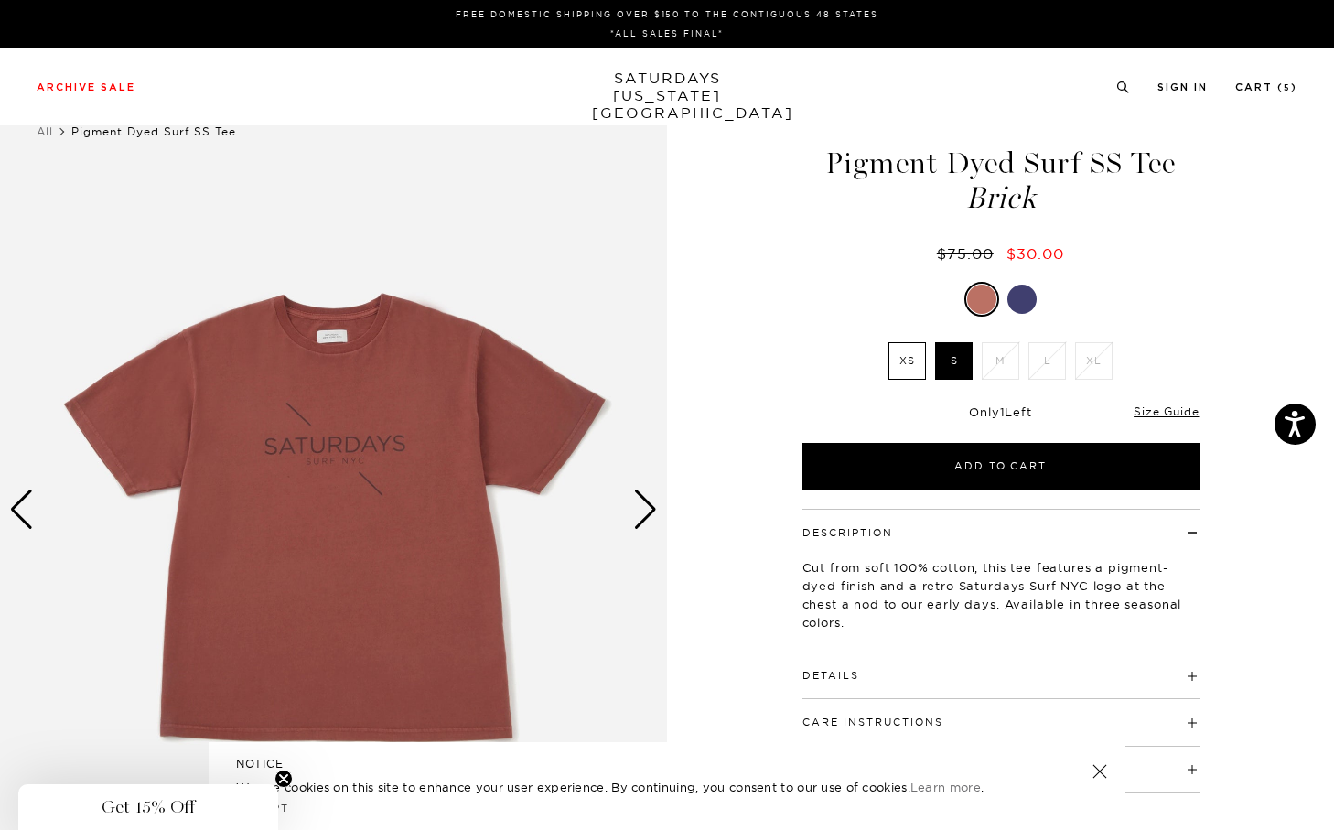
click at [649, 520] on div "Next slide" at bounding box center [645, 509] width 25 height 40
click at [643, 520] on div "Next slide" at bounding box center [645, 509] width 25 height 40
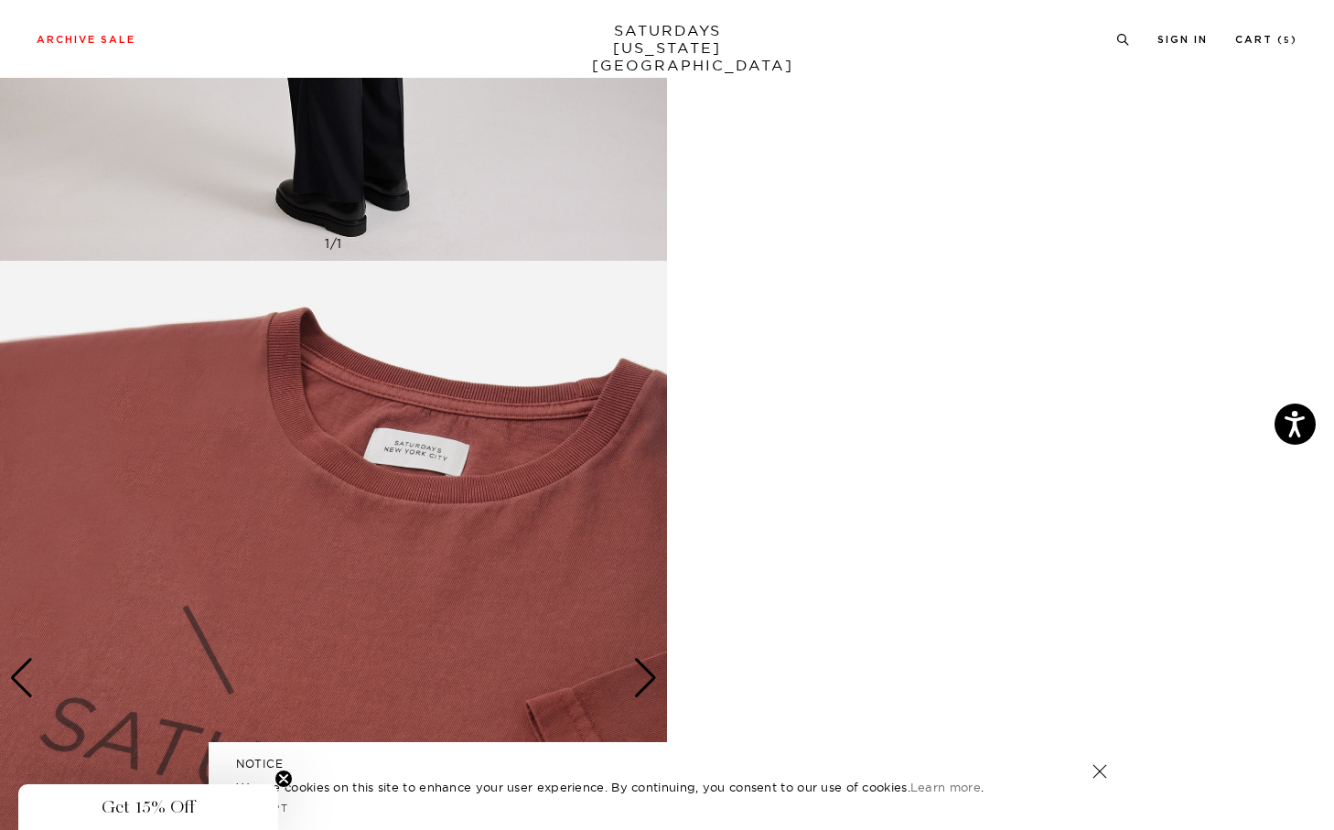
scroll to position [3588, 0]
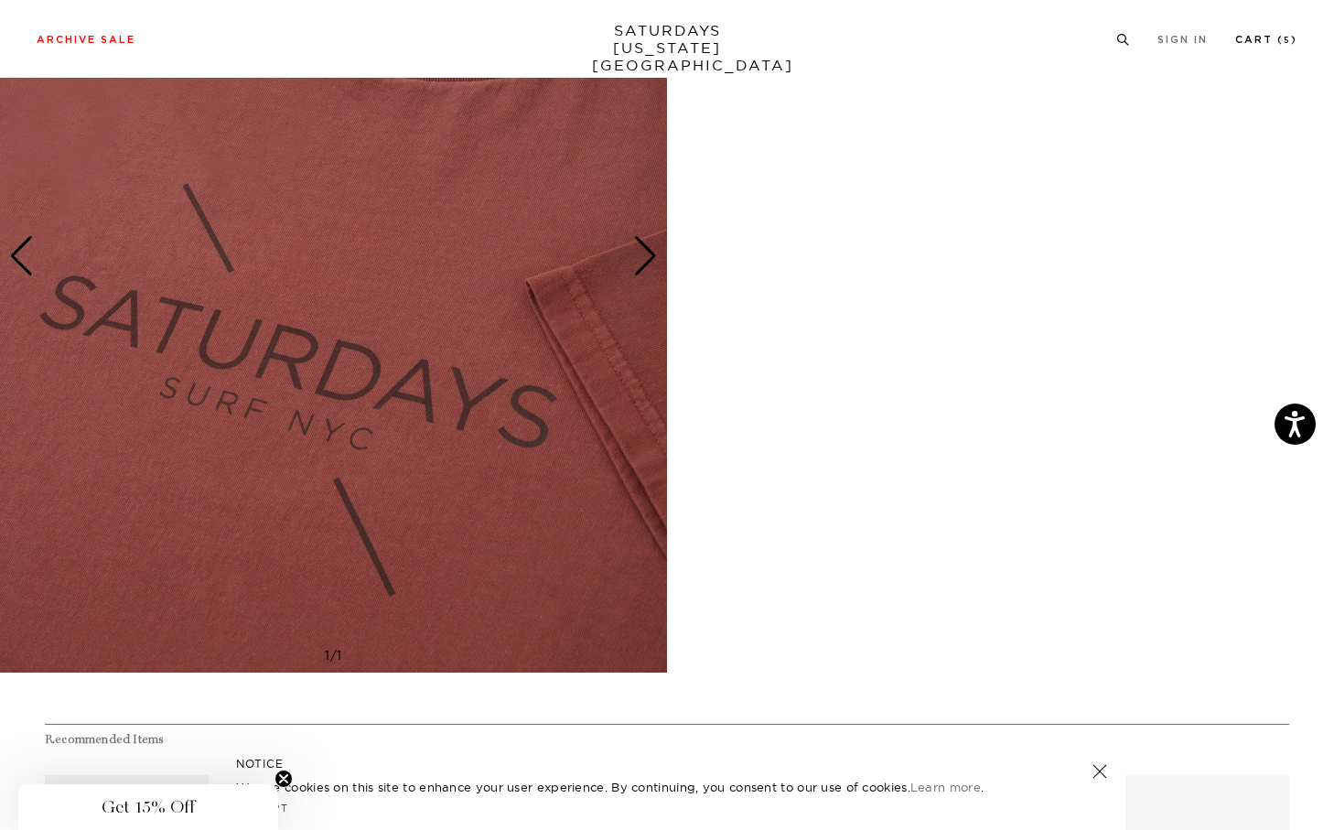
click at [1251, 45] on link "Cart ( 5 )" at bounding box center [1266, 40] width 62 height 10
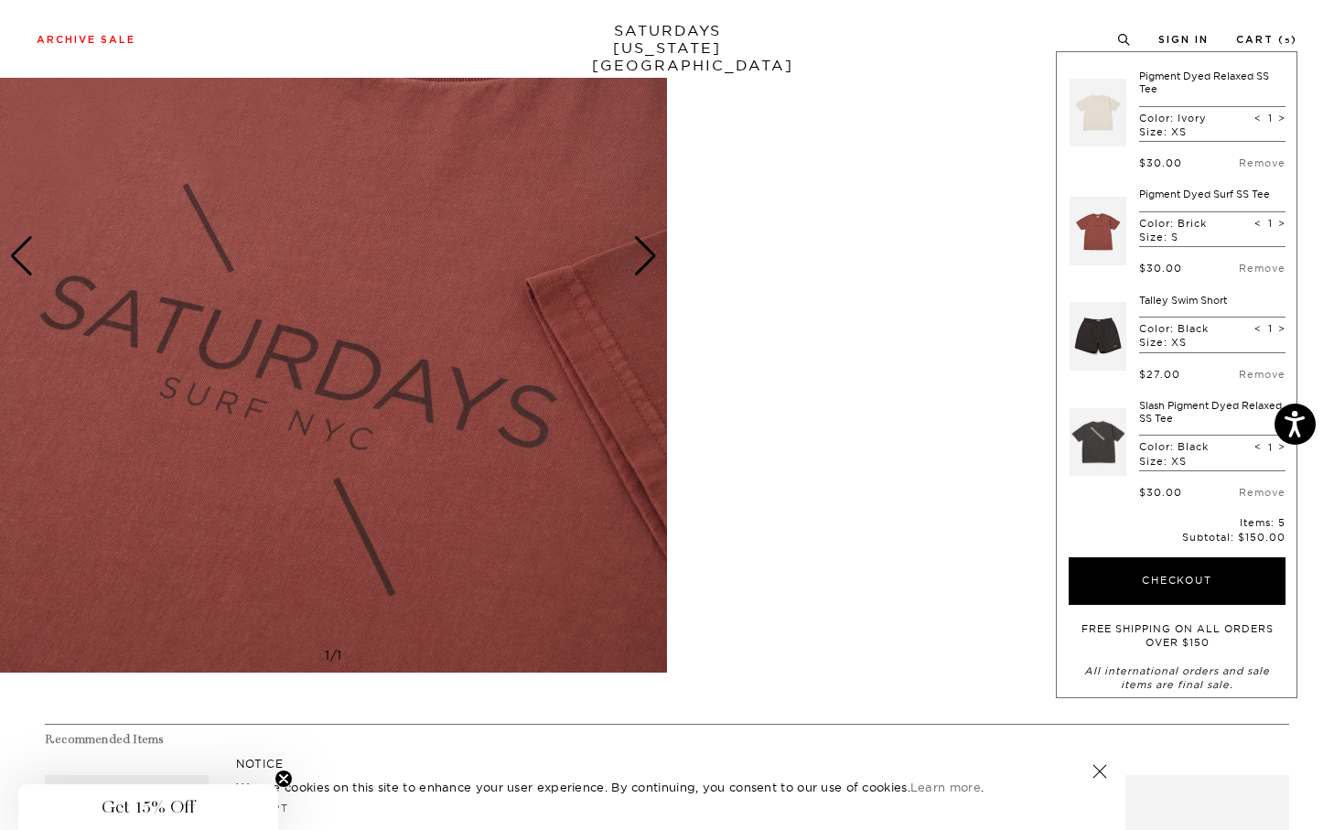
scroll to position [115, 0]
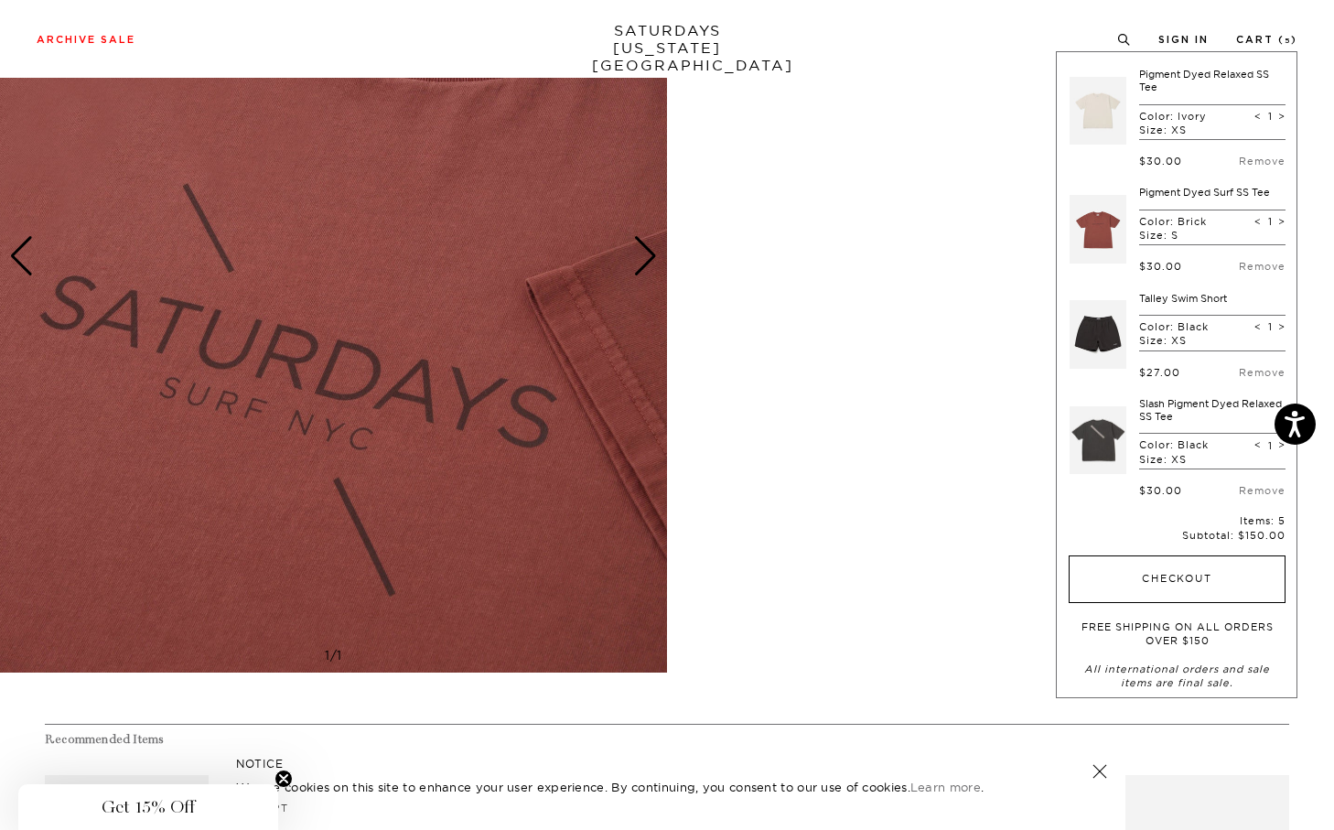
click at [1144, 578] on button "Checkout" at bounding box center [1176, 579] width 217 height 48
